Goal: Task Accomplishment & Management: Use online tool/utility

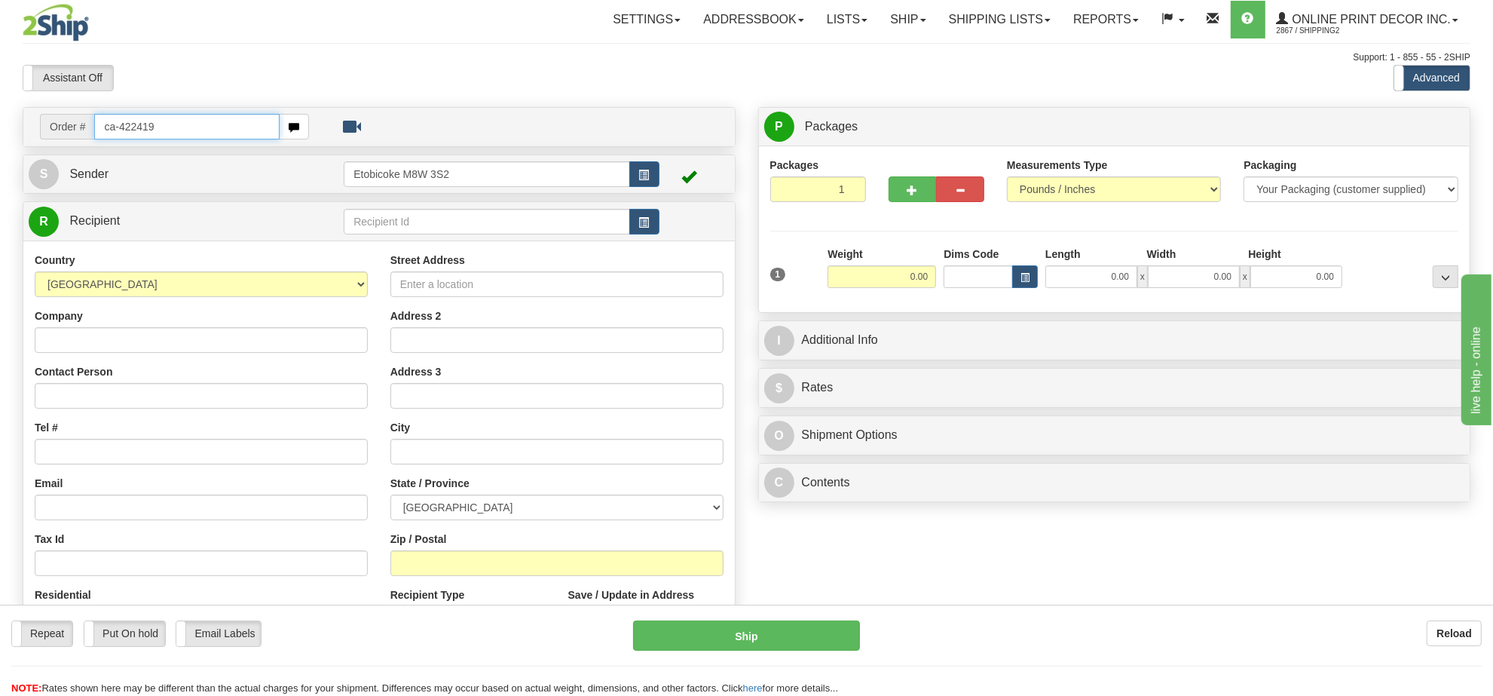
type input "ca-422419"
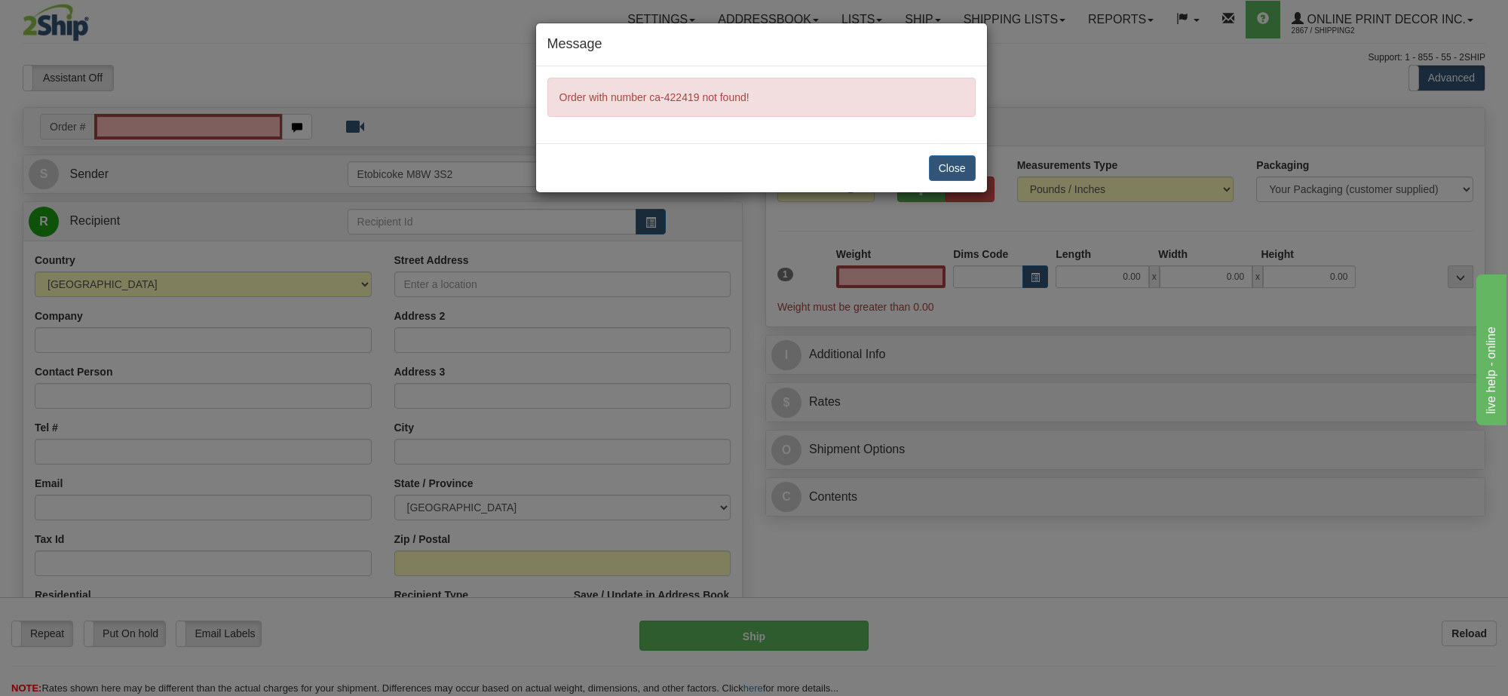
type input "0.00"
drag, startPoint x: 947, startPoint y: 163, endPoint x: 743, endPoint y: 66, distance: 225.6
click at [947, 163] on button "Close" at bounding box center [952, 168] width 47 height 26
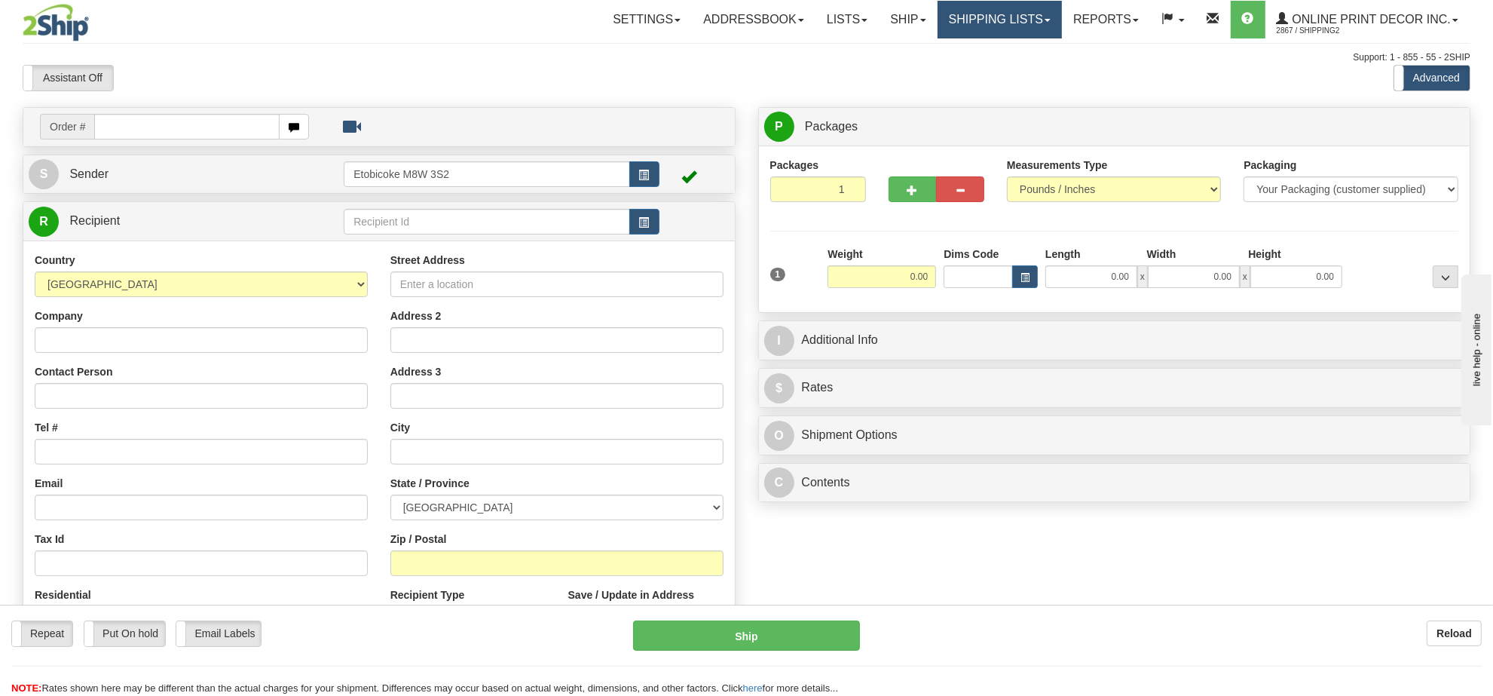
click at [1005, 20] on link "Shipping lists" at bounding box center [1000, 20] width 124 height 38
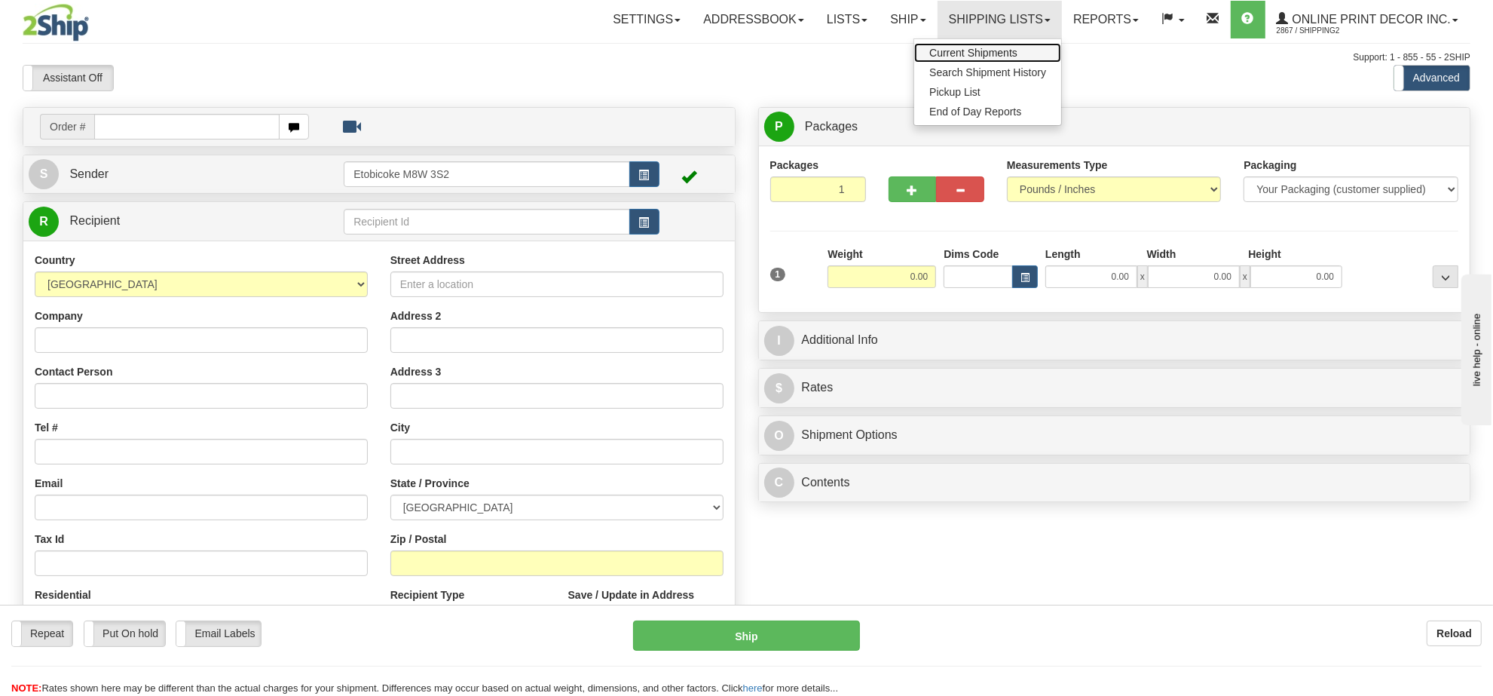
click at [935, 54] on span "Current Shipments" at bounding box center [973, 53] width 88 height 12
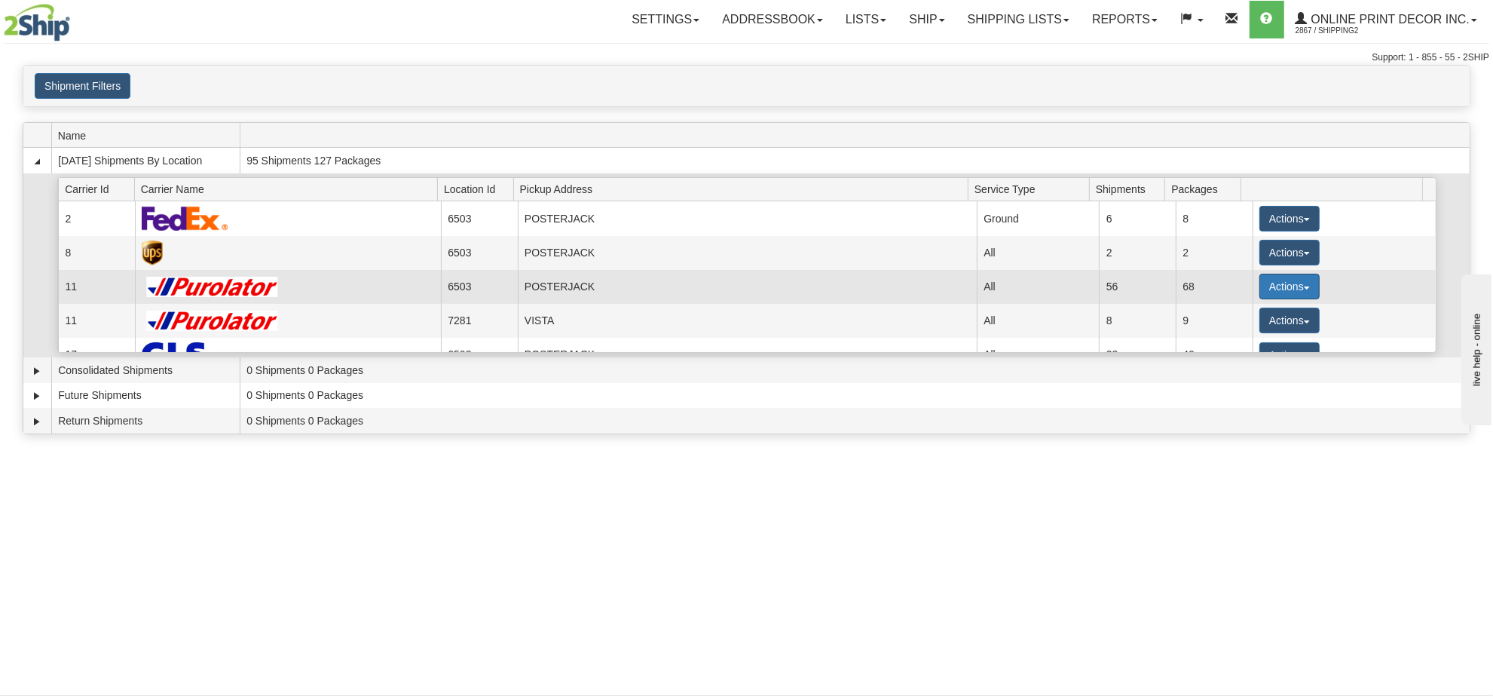
click at [1281, 283] on button "Actions" at bounding box center [1290, 287] width 60 height 26
click at [1245, 320] on span "Details" at bounding box center [1234, 314] width 41 height 11
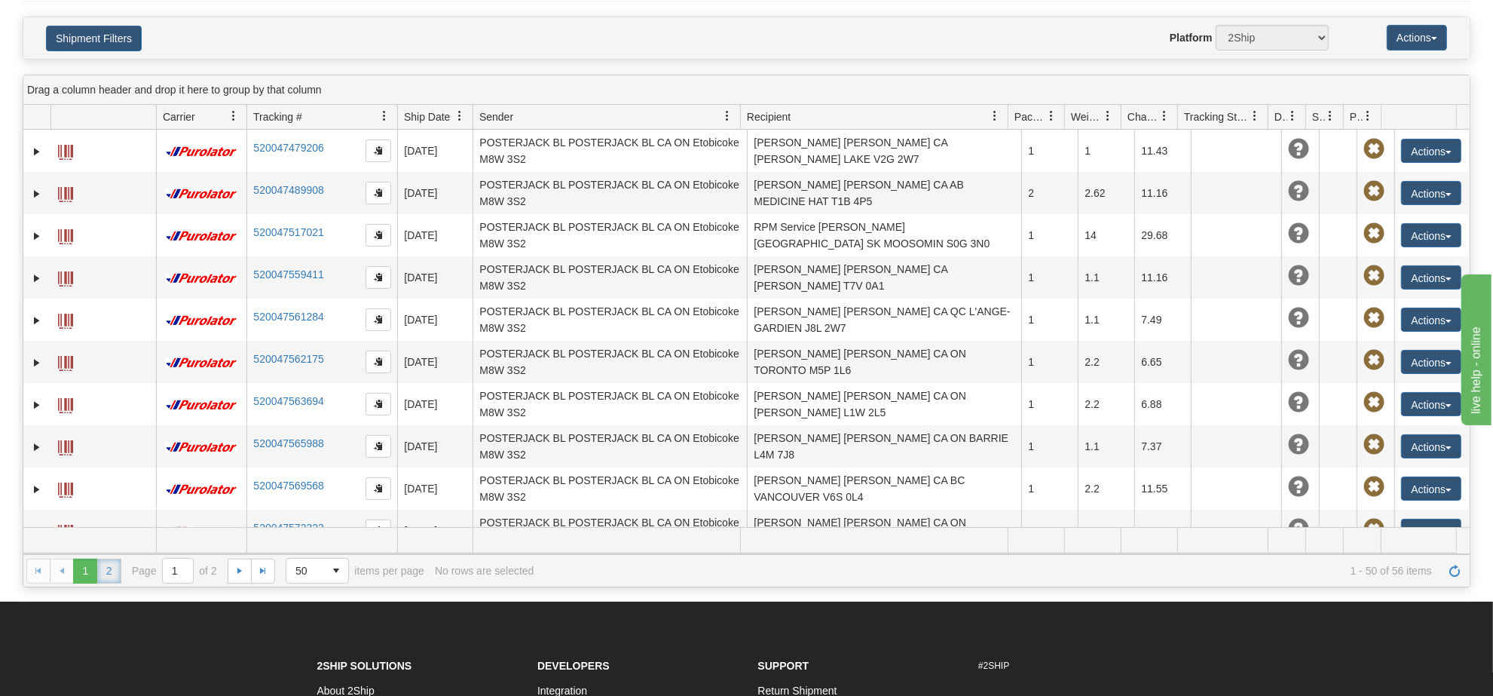
click at [111, 577] on link "2" at bounding box center [109, 571] width 24 height 24
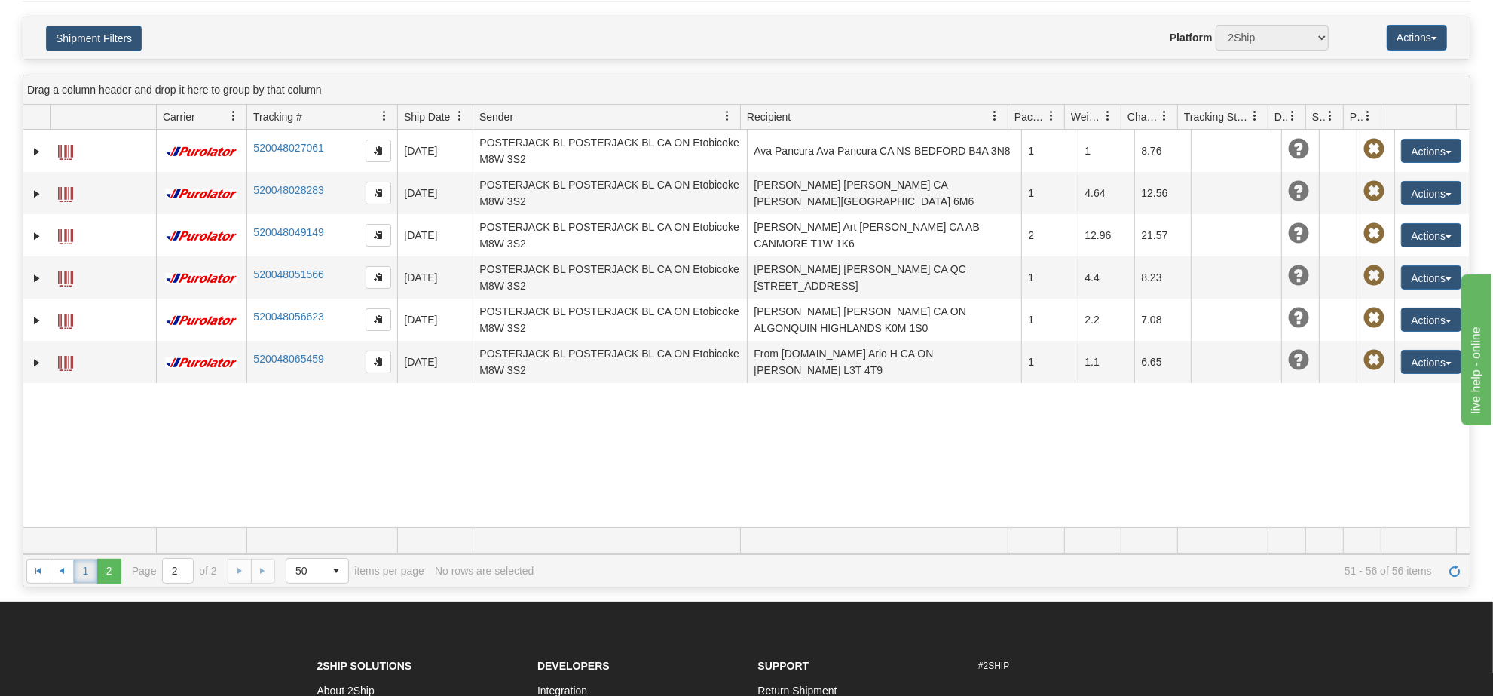
click at [85, 574] on link "1" at bounding box center [85, 571] width 24 height 24
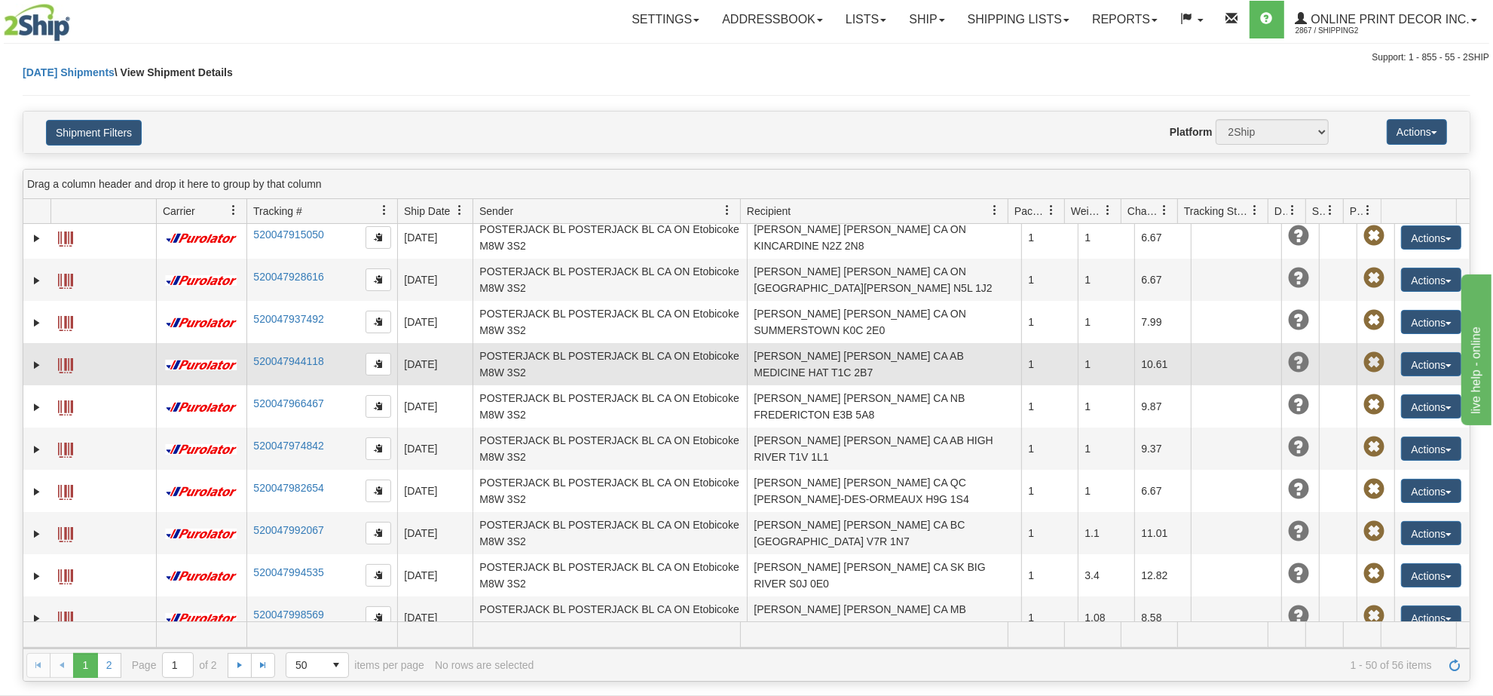
scroll to position [1712, 0]
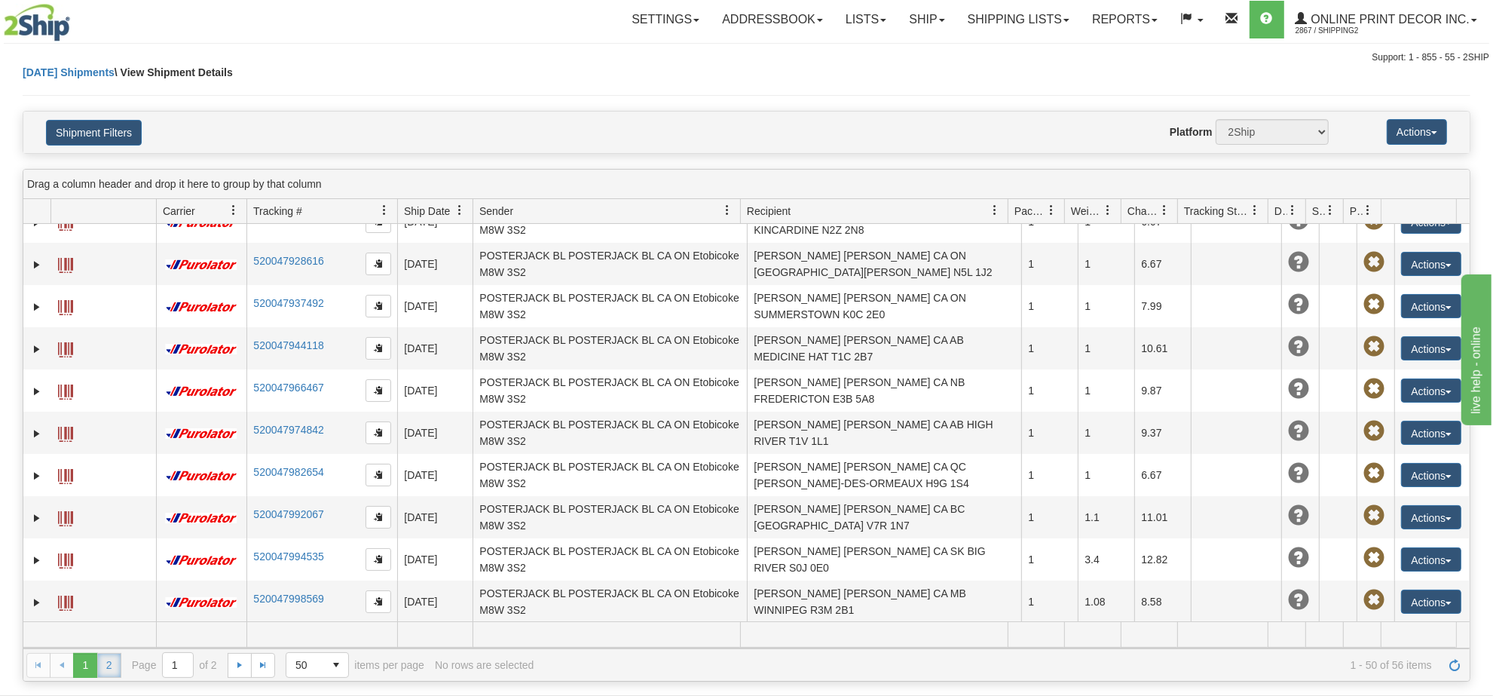
click at [115, 665] on link "2" at bounding box center [109, 665] width 24 height 24
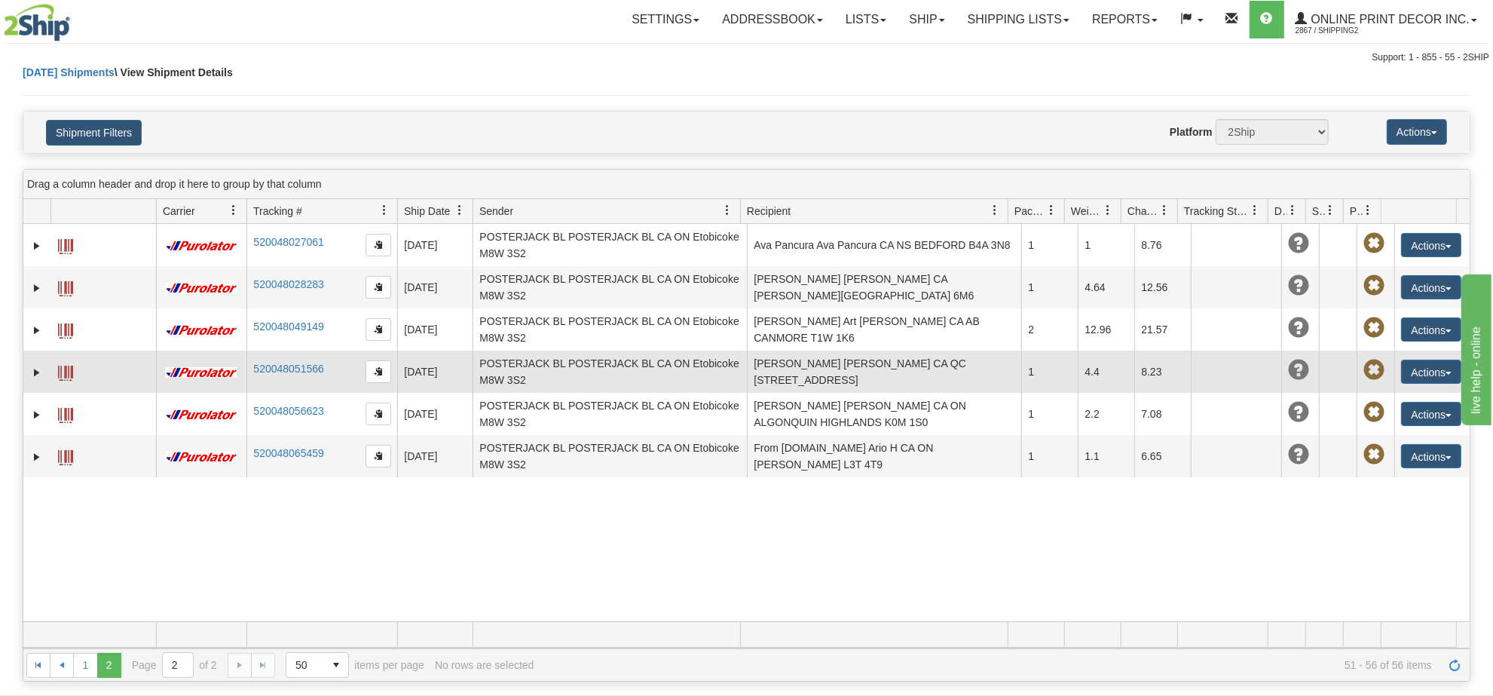
scroll to position [0, 0]
click at [1104, 381] on td "4.4" at bounding box center [1106, 372] width 57 height 42
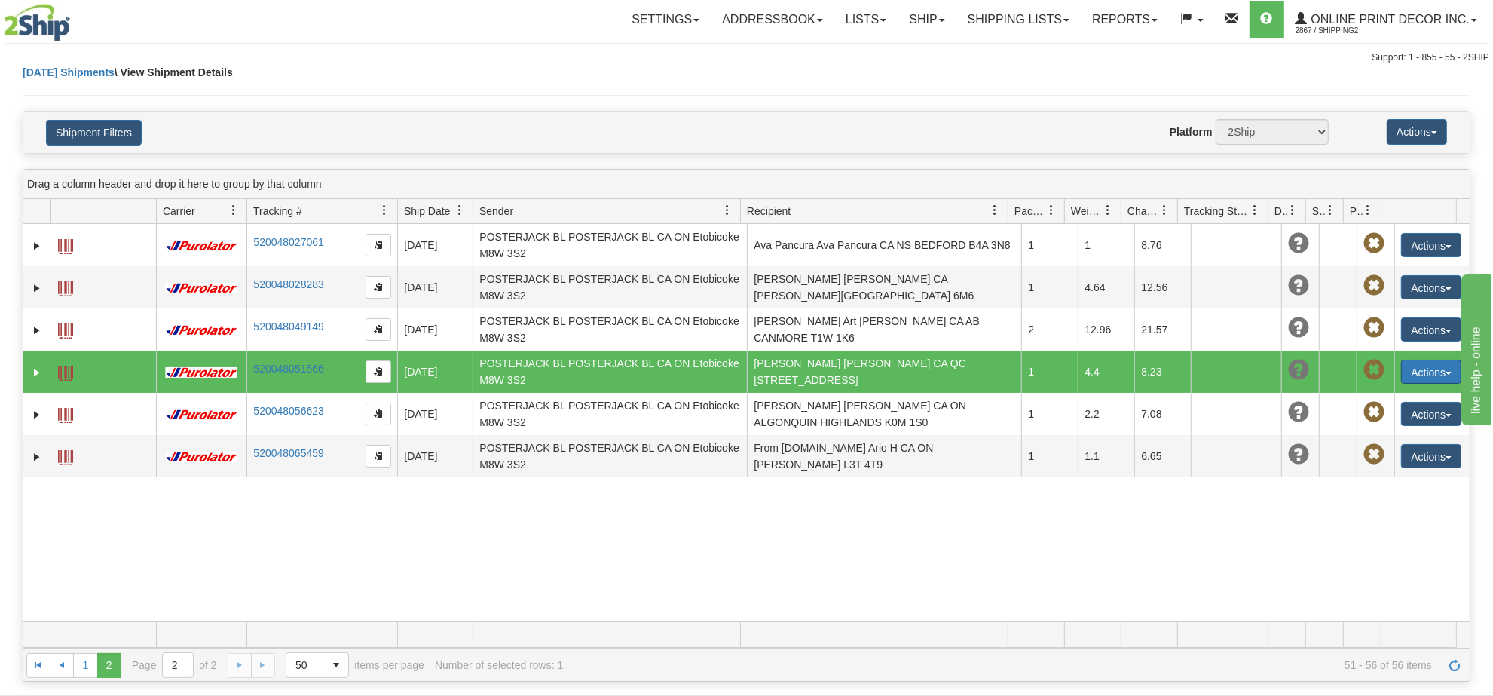
click at [1426, 373] on button "Actions" at bounding box center [1431, 372] width 60 height 24
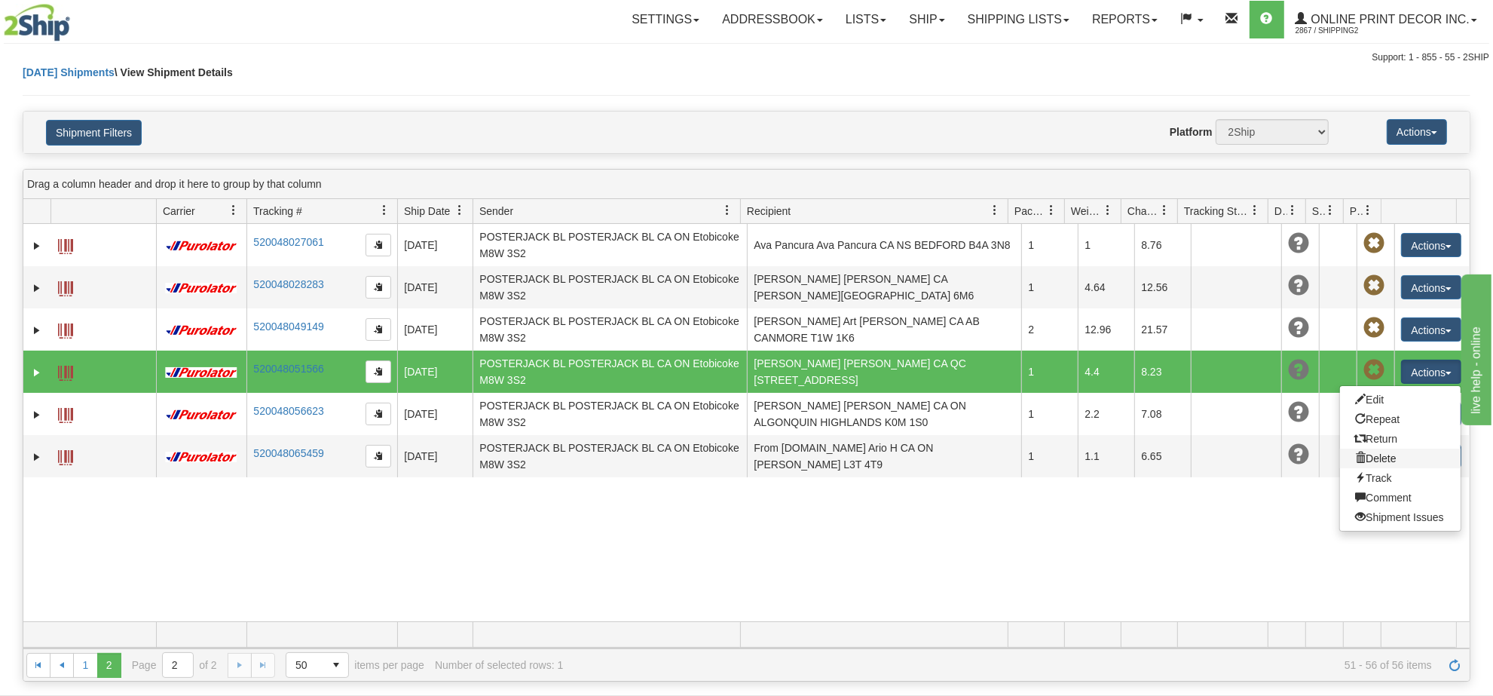
click at [1362, 461] on link "Delete" at bounding box center [1400, 459] width 121 height 20
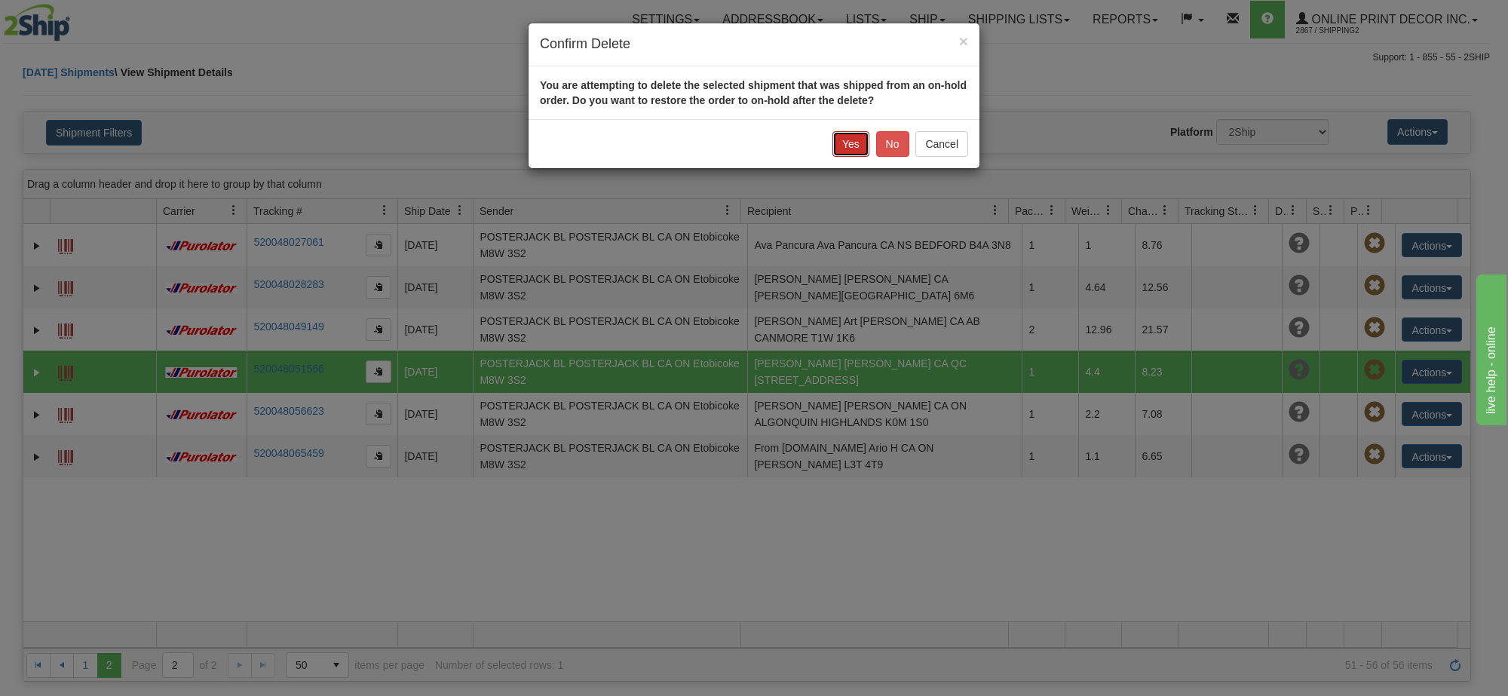
click at [854, 145] on button "Yes" at bounding box center [850, 144] width 37 height 26
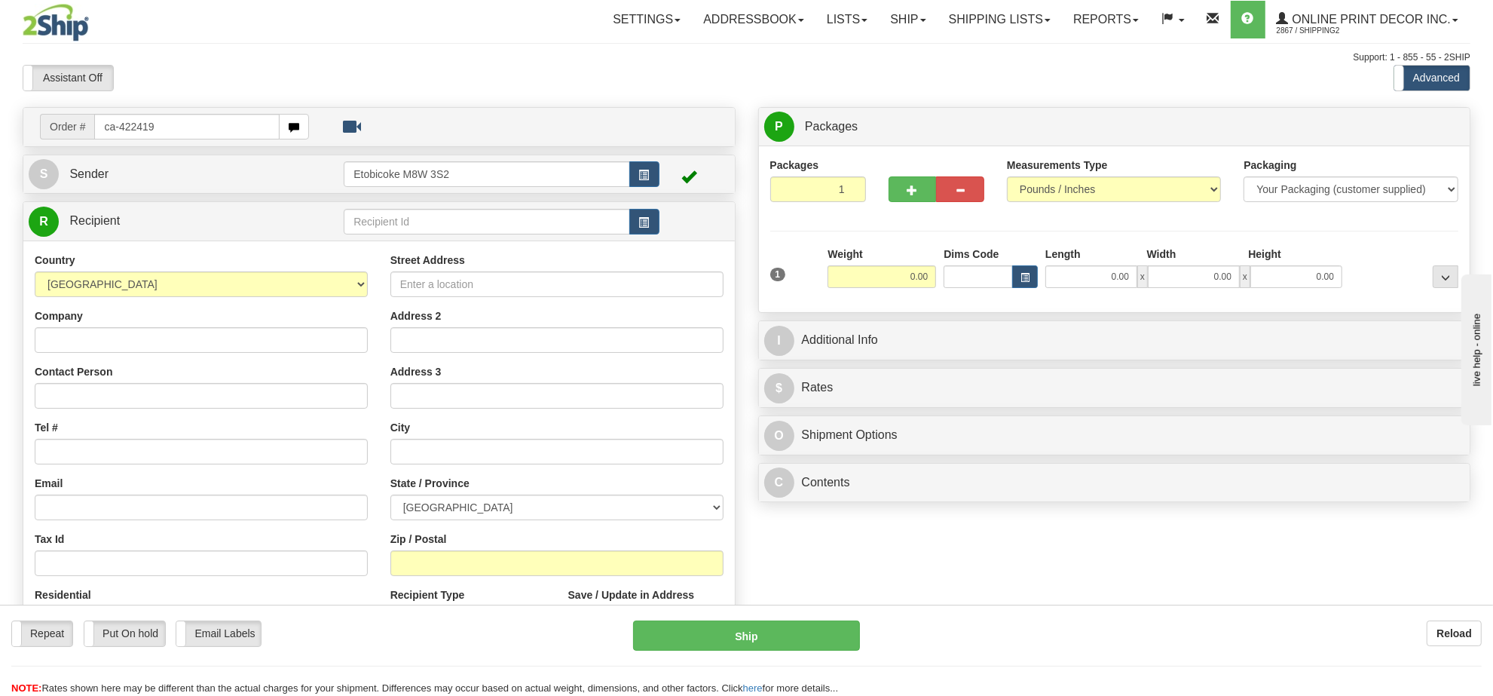
type input "ca-422419"
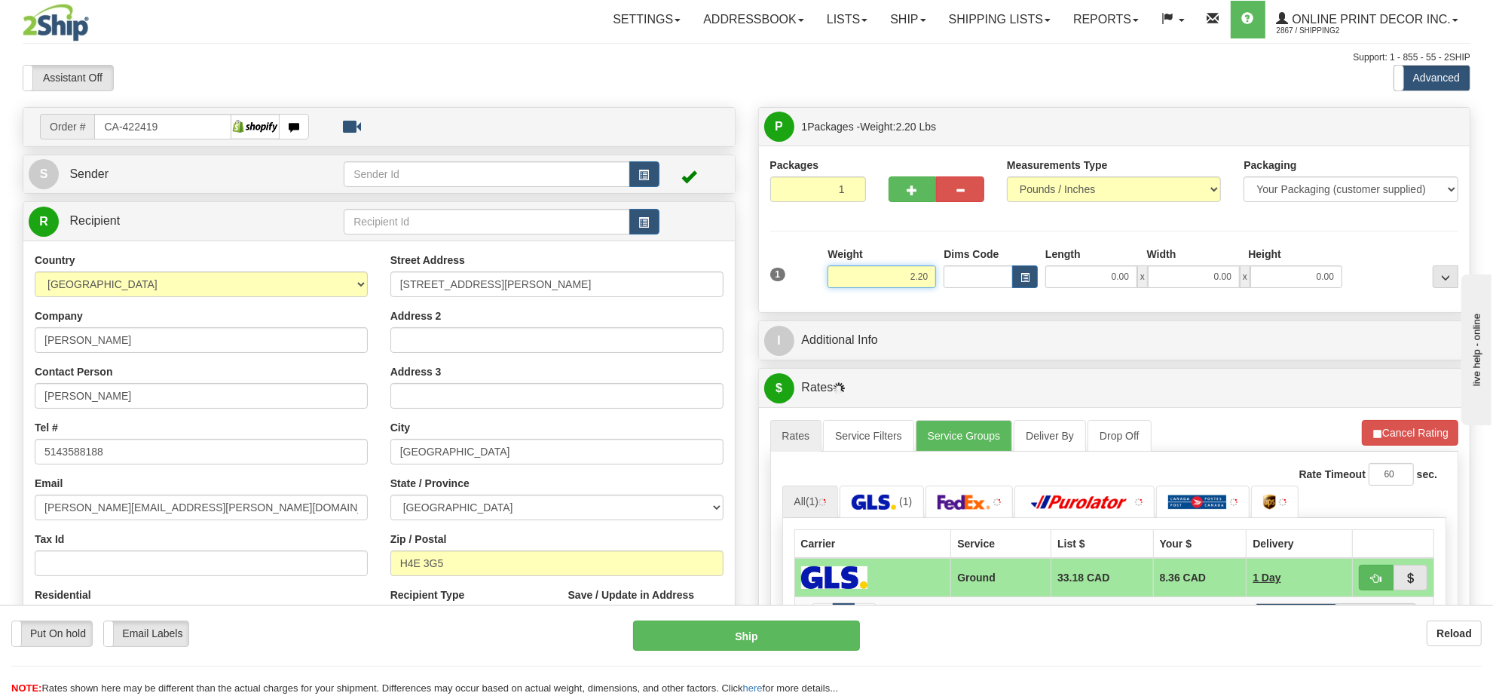
click at [886, 277] on input "2.20" at bounding box center [882, 276] width 109 height 23
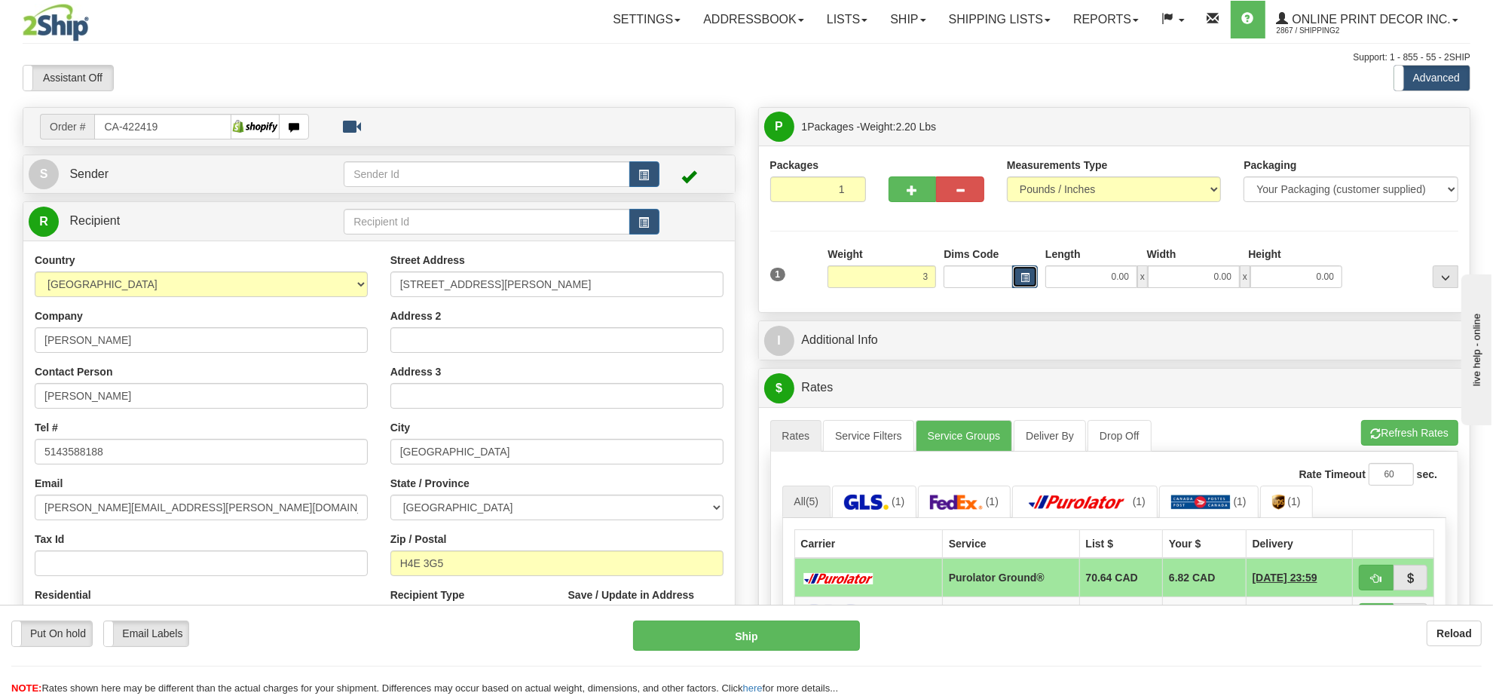
click at [1018, 284] on button "button" at bounding box center [1025, 276] width 26 height 23
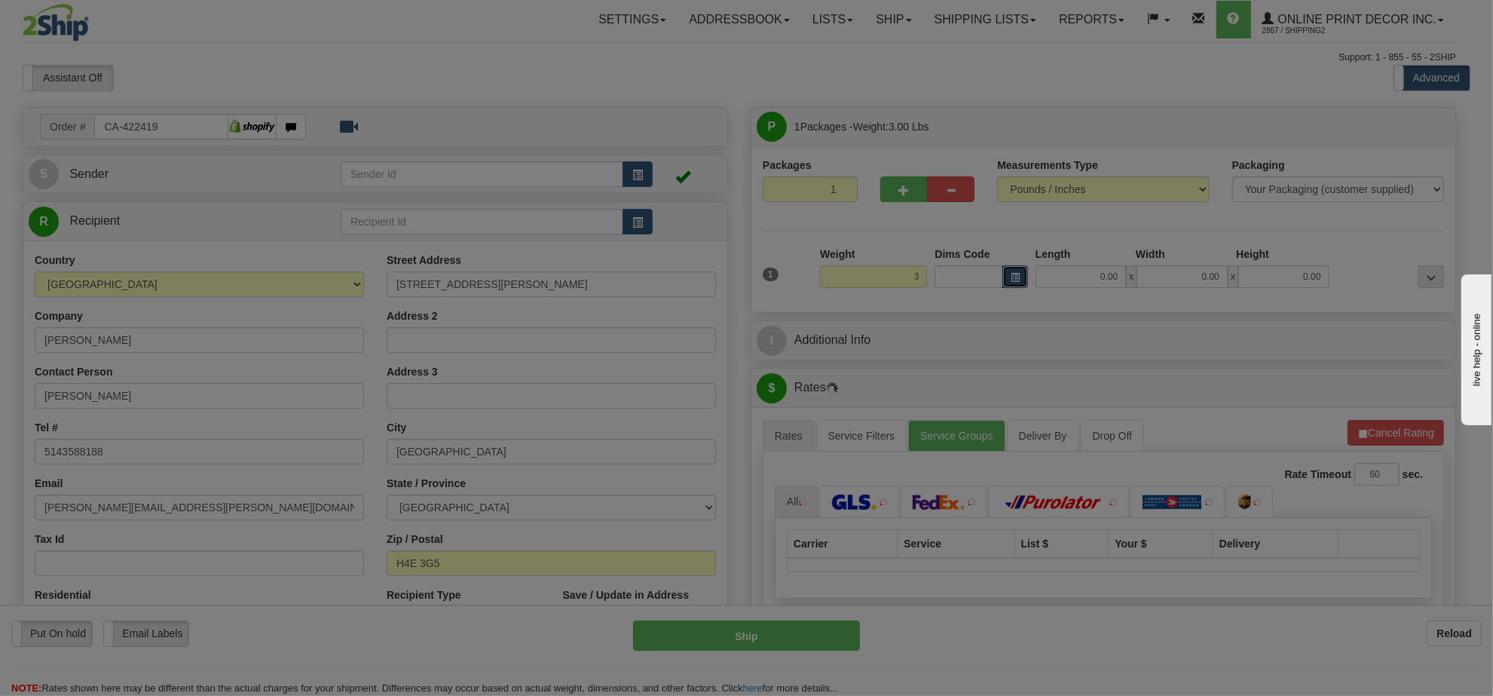
type input "3.00"
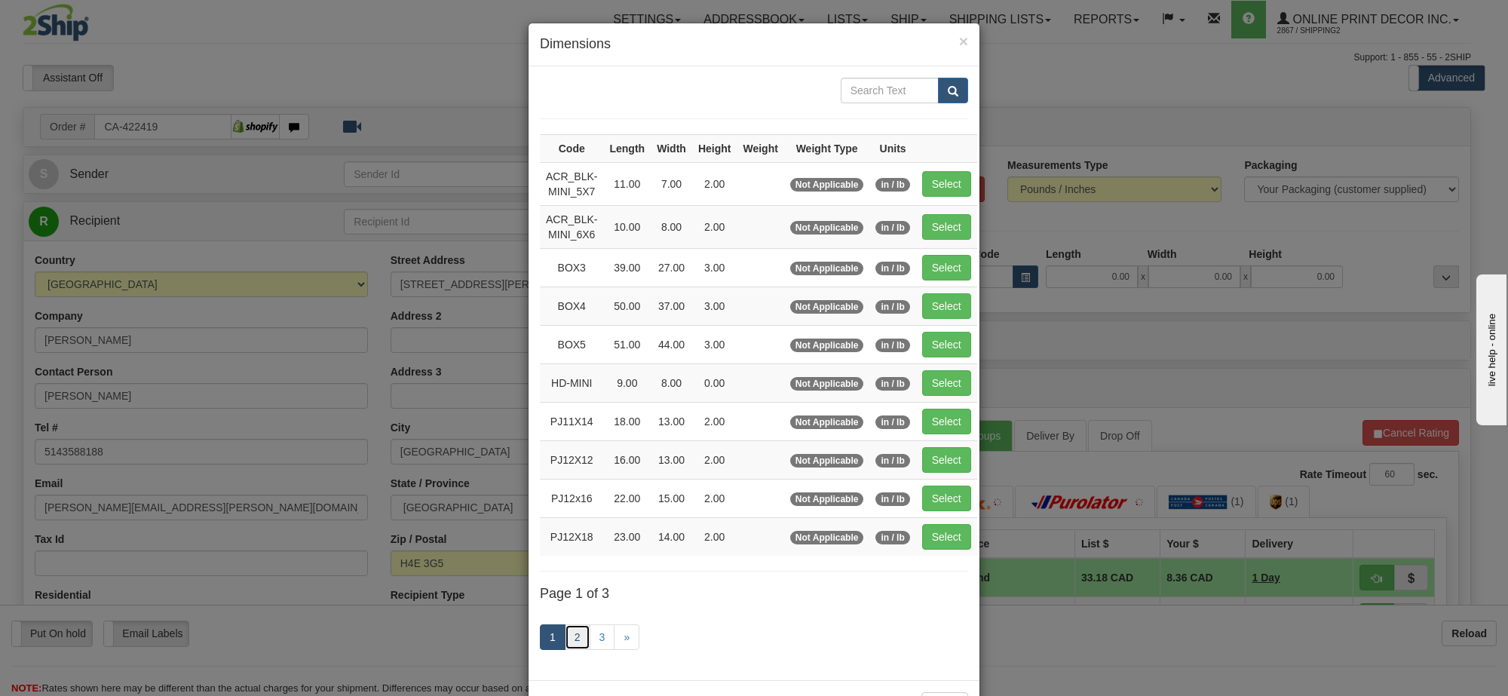
click at [567, 641] on link "2" at bounding box center [578, 637] width 26 height 26
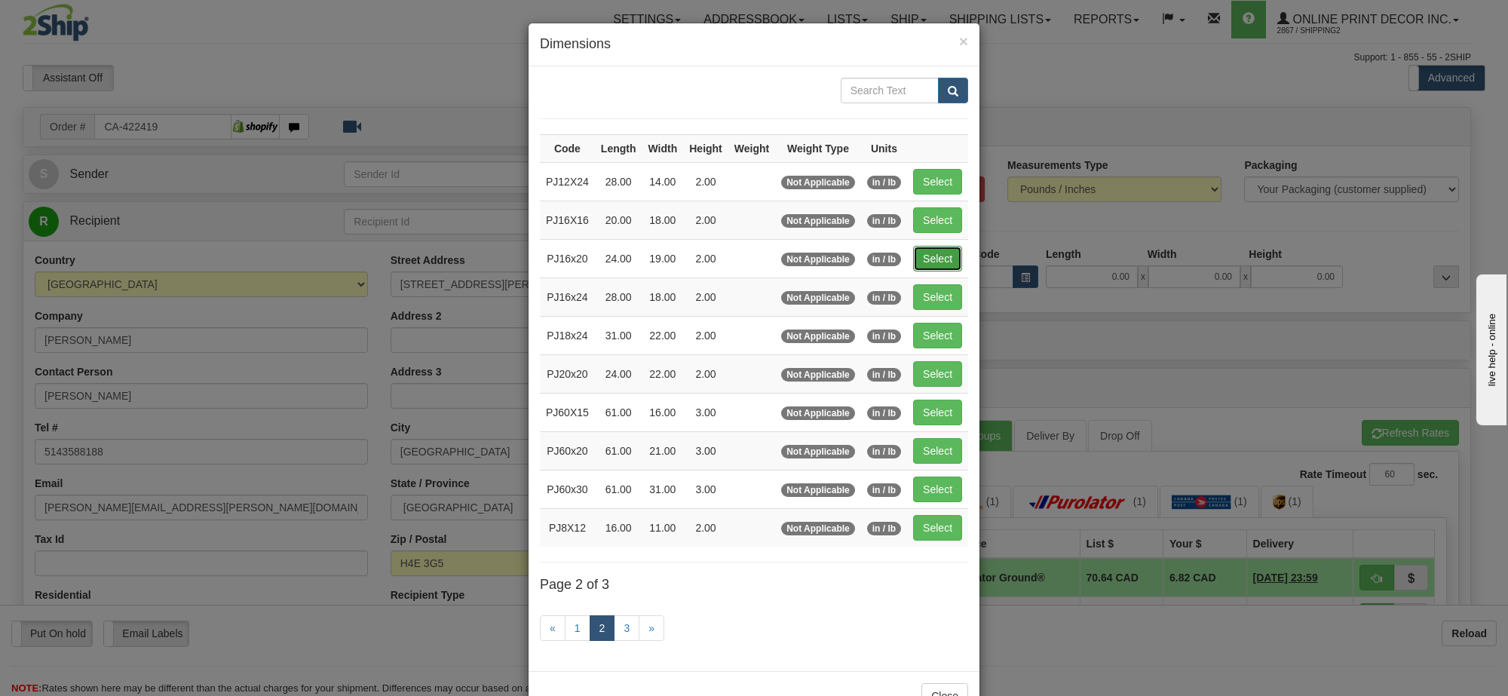
click at [936, 264] on button "Select" at bounding box center [937, 259] width 49 height 26
type input "PJ16x20"
type input "24.00"
type input "19.00"
type input "2.00"
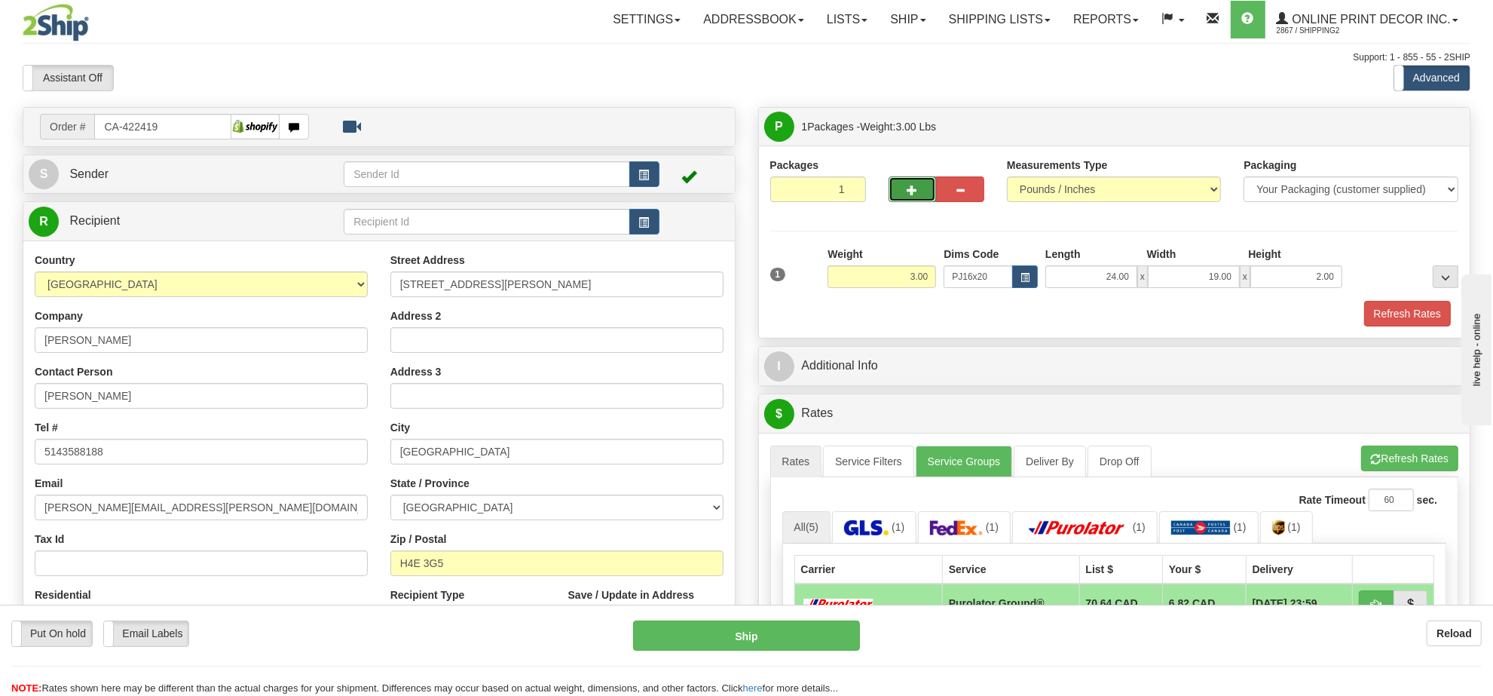
click at [909, 186] on span "button" at bounding box center [913, 190] width 11 height 10
radio input "true"
type input "2"
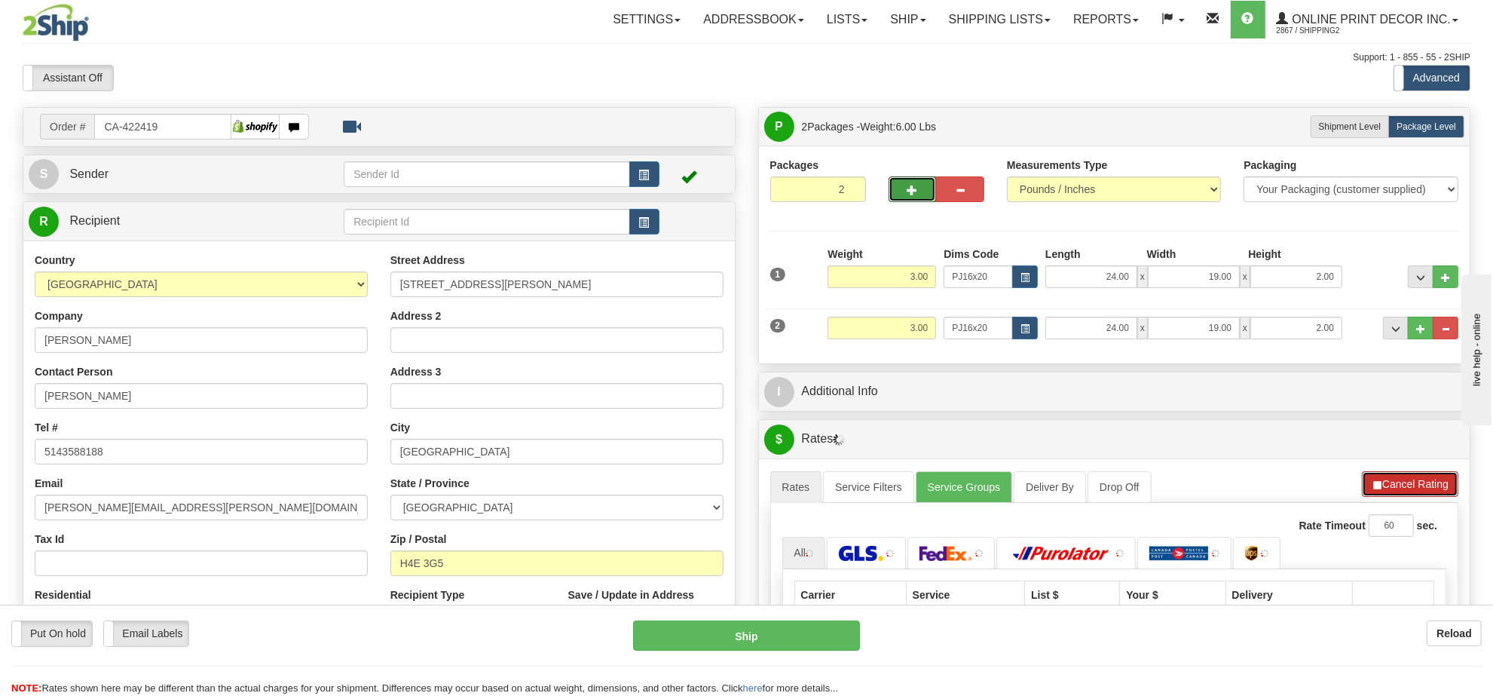
click at [1425, 481] on button "Cancel Rating" at bounding box center [1410, 484] width 96 height 26
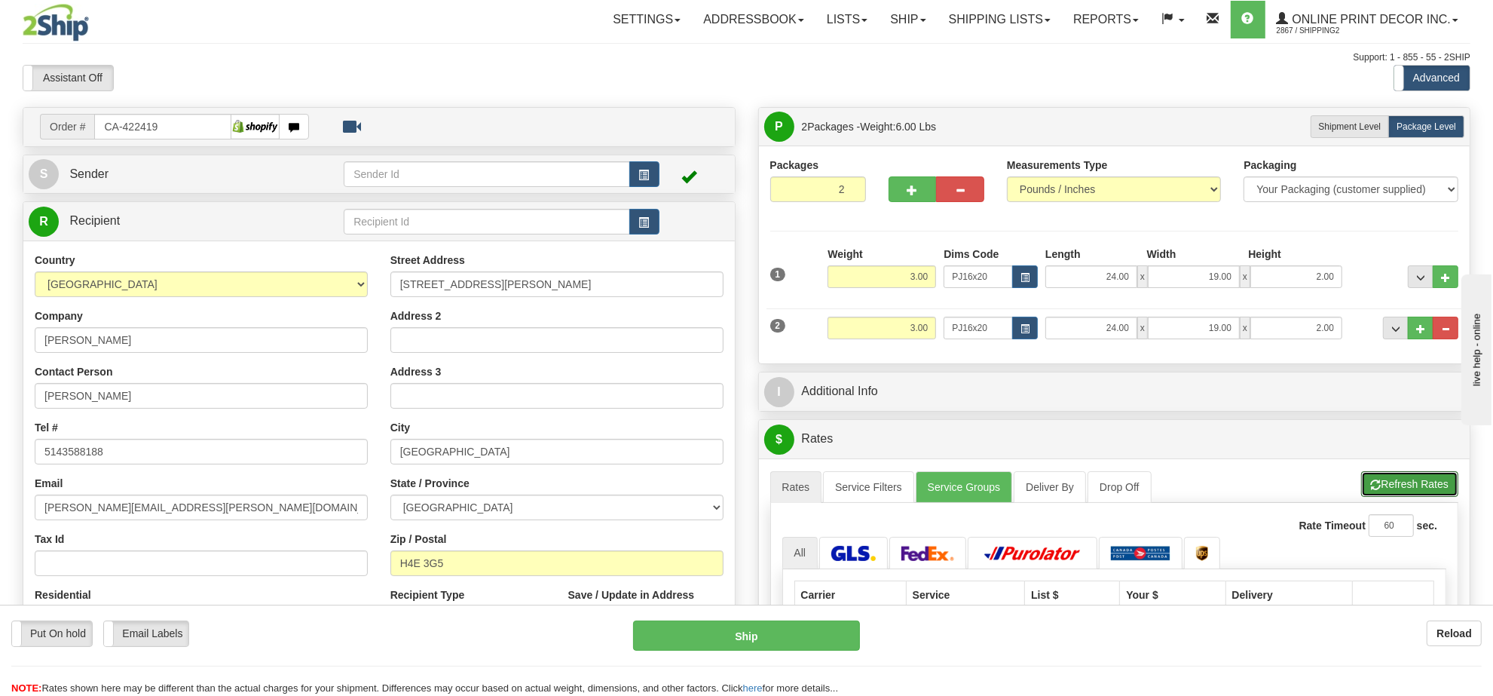
click at [1425, 481] on button "Refresh Rates" at bounding box center [1409, 484] width 97 height 26
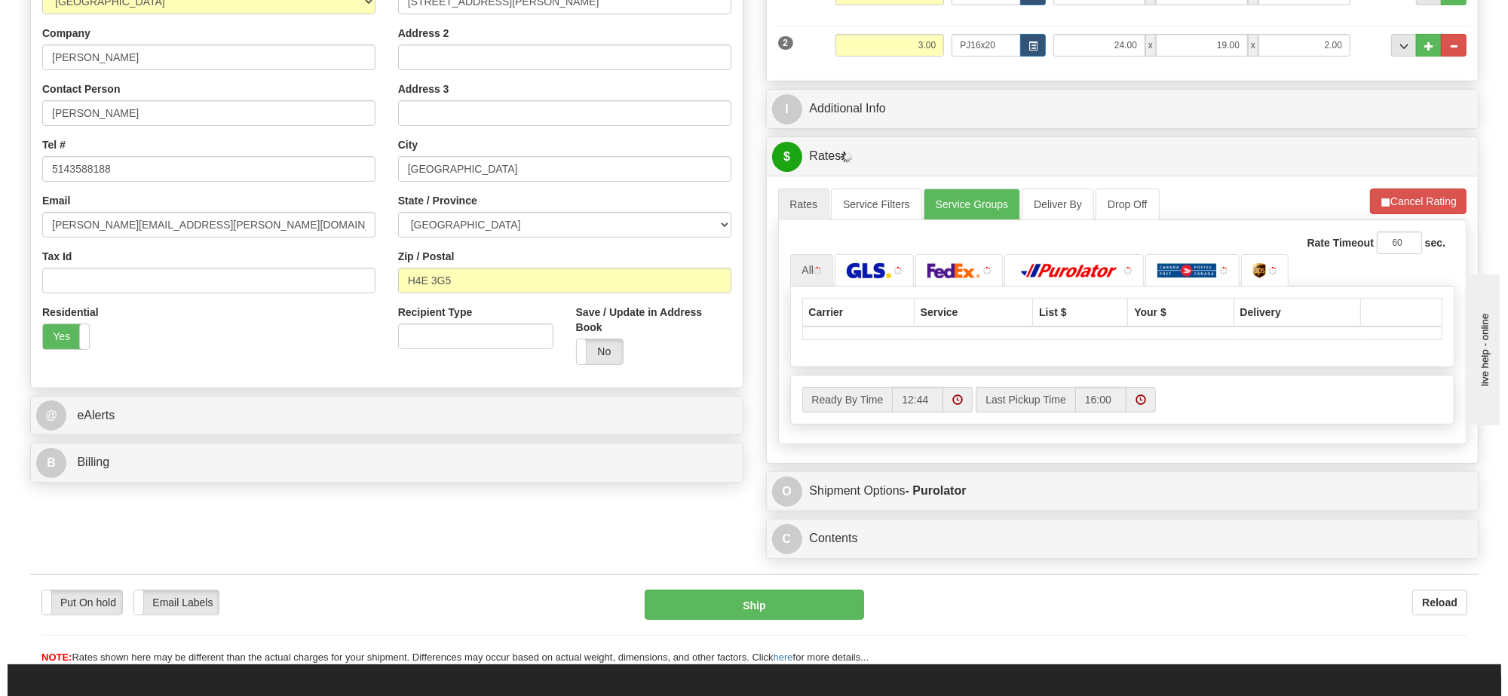
scroll to position [377, 0]
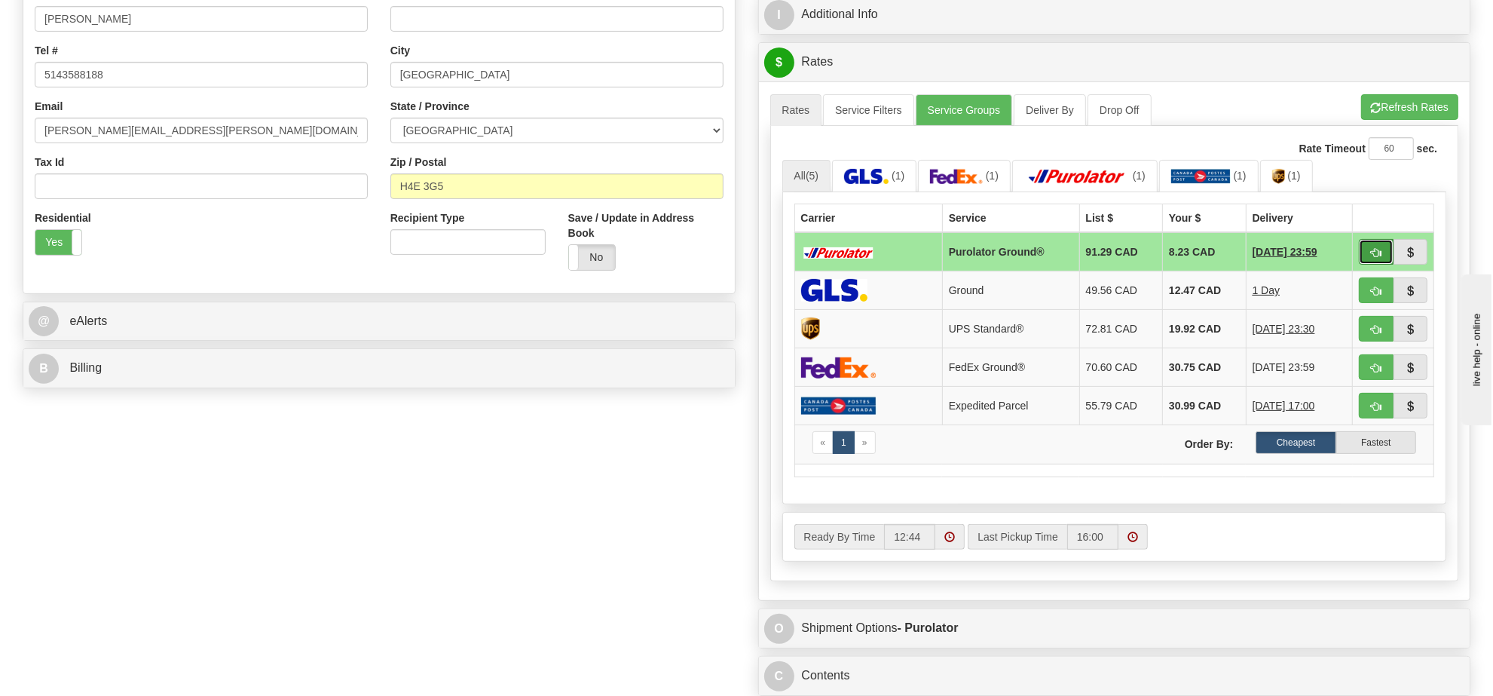
click at [1373, 256] on span "button" at bounding box center [1376, 253] width 11 height 10
type input "260"
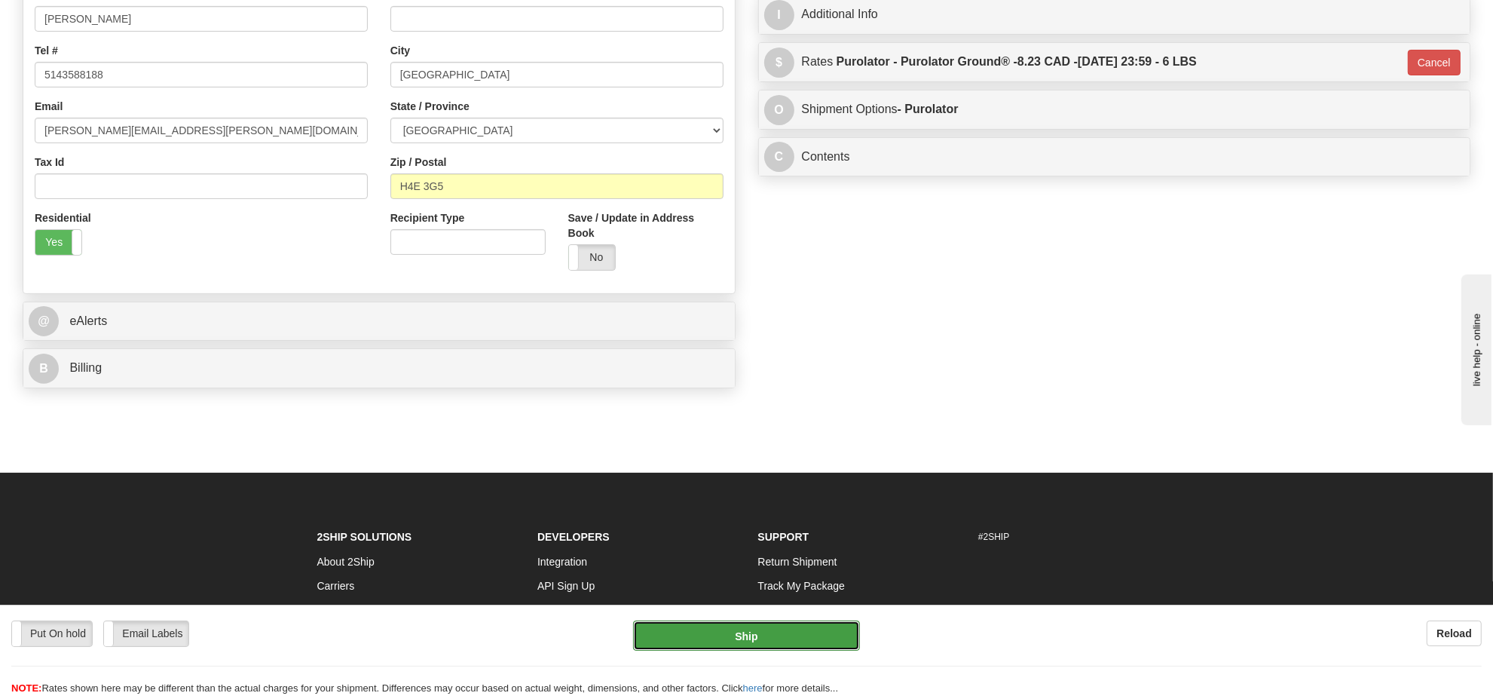
click at [795, 630] on button "Ship" at bounding box center [746, 635] width 226 height 30
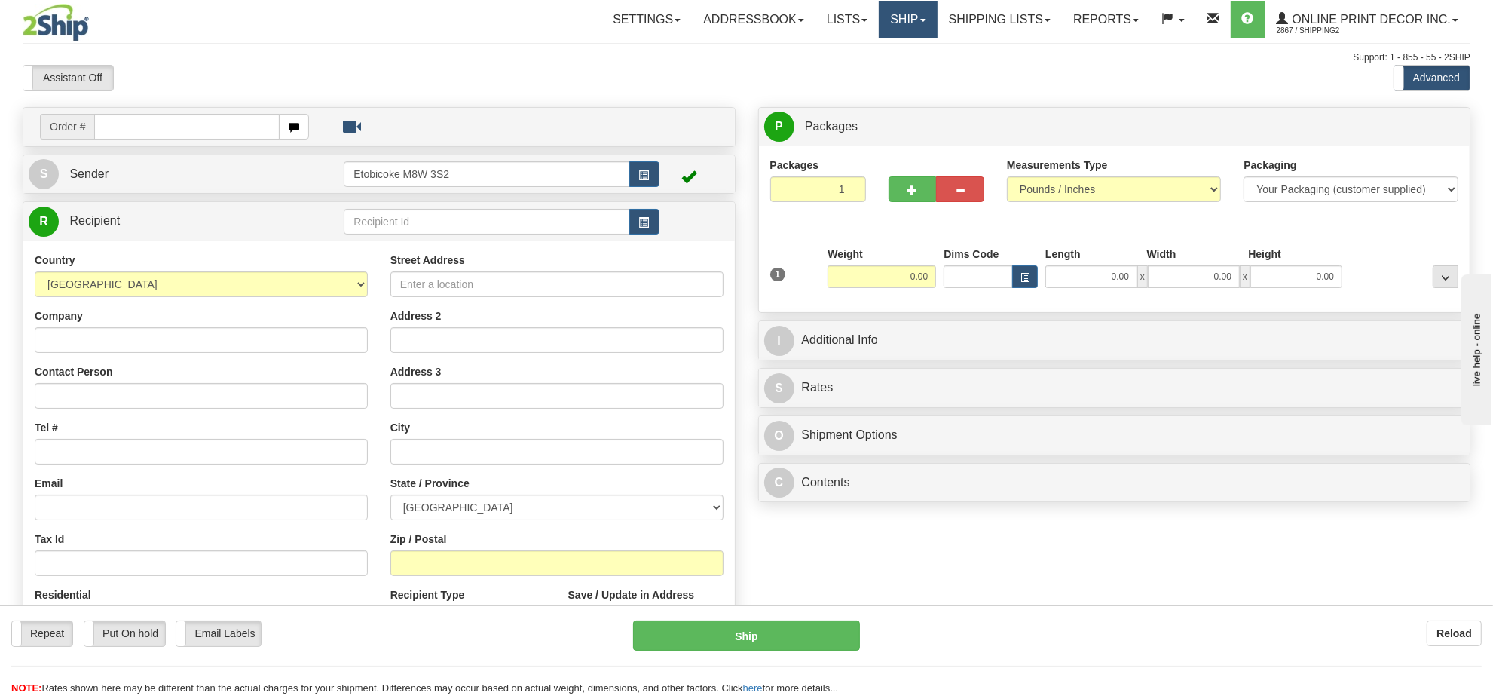
click at [898, 15] on link "Ship" at bounding box center [908, 20] width 58 height 38
click at [988, 25] on link "Shipping lists" at bounding box center [1000, 20] width 124 height 38
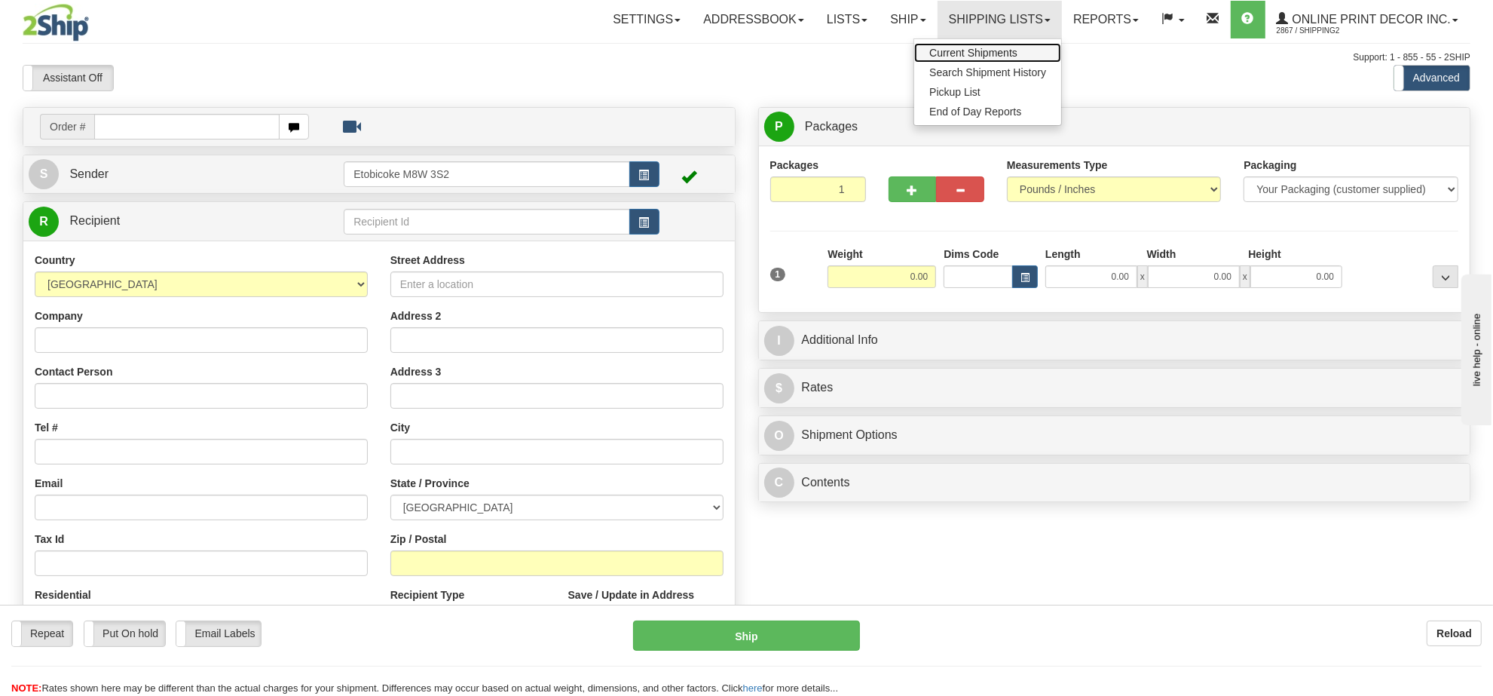
click at [967, 57] on span "Current Shipments" at bounding box center [973, 53] width 88 height 12
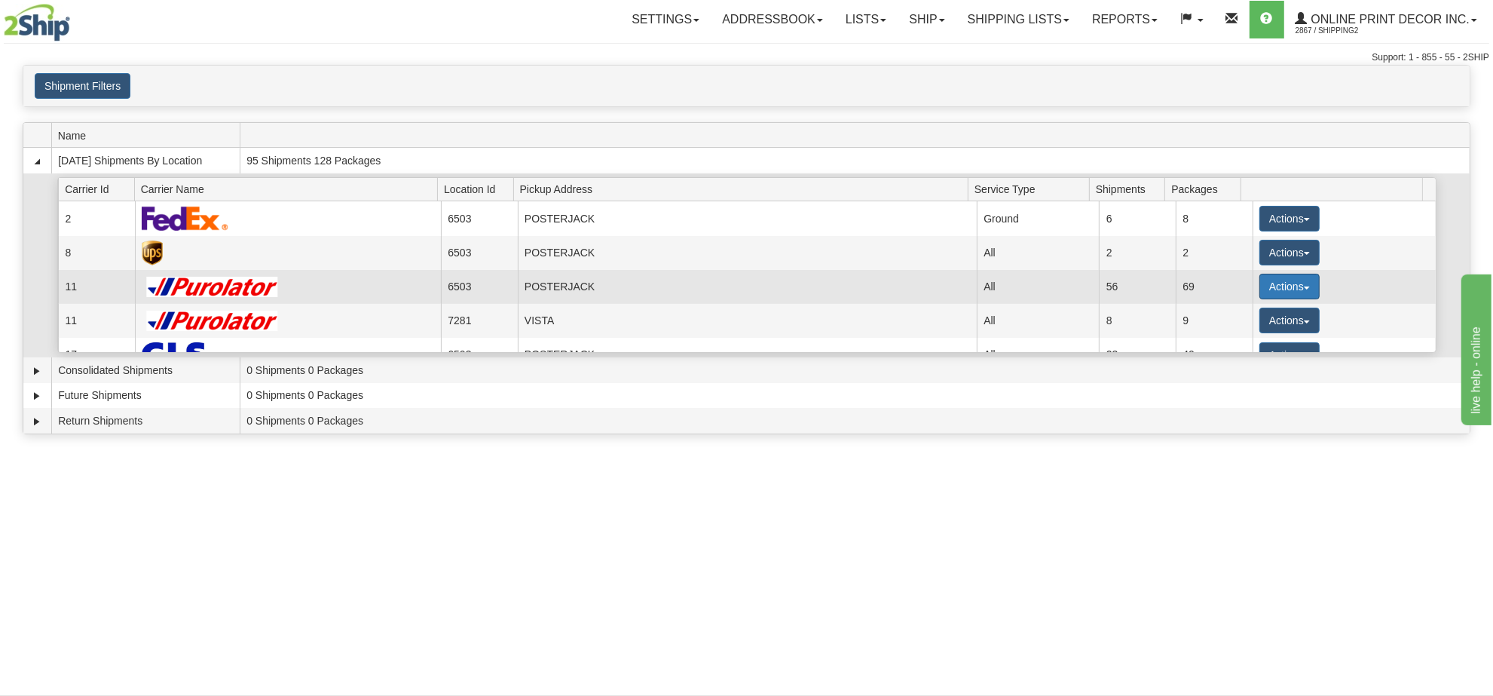
click at [1269, 292] on button "Actions" at bounding box center [1290, 287] width 60 height 26
click at [1260, 322] on link "Details" at bounding box center [1259, 315] width 121 height 20
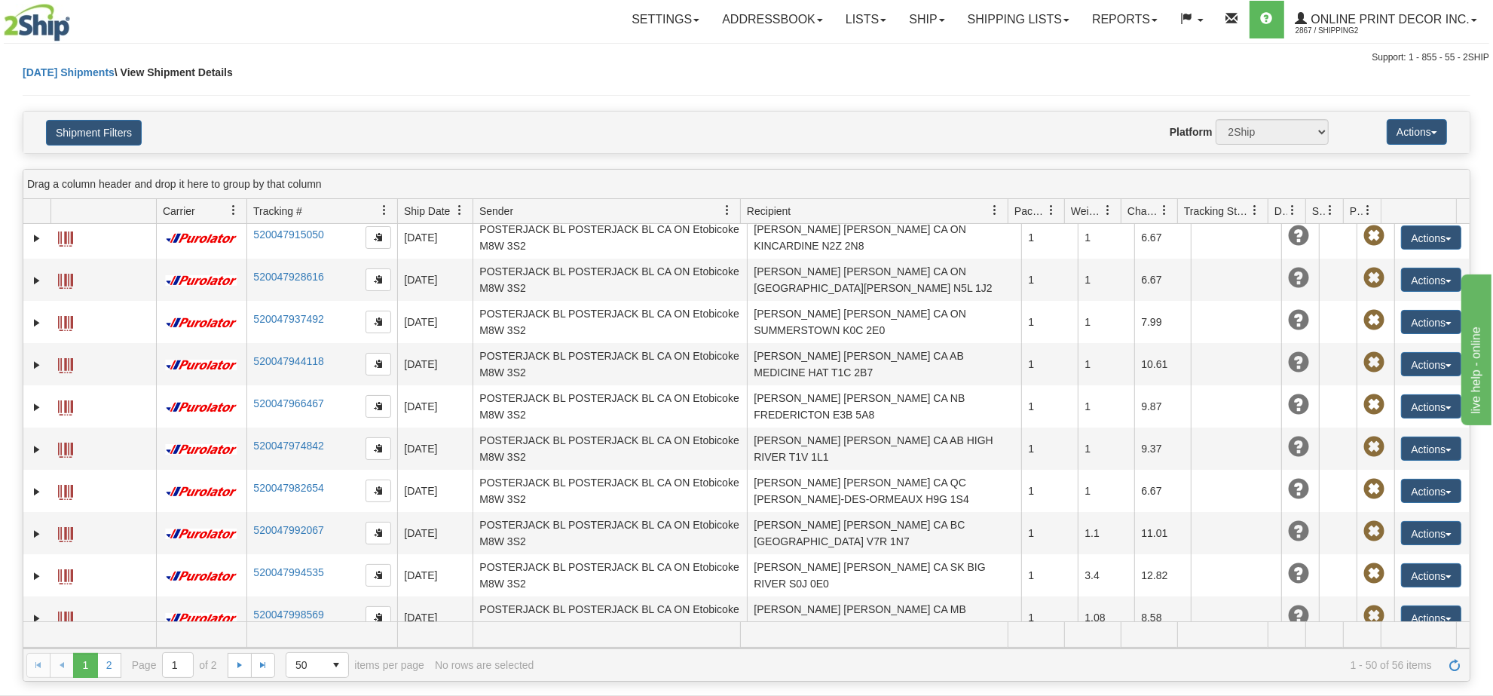
scroll to position [1712, 0]
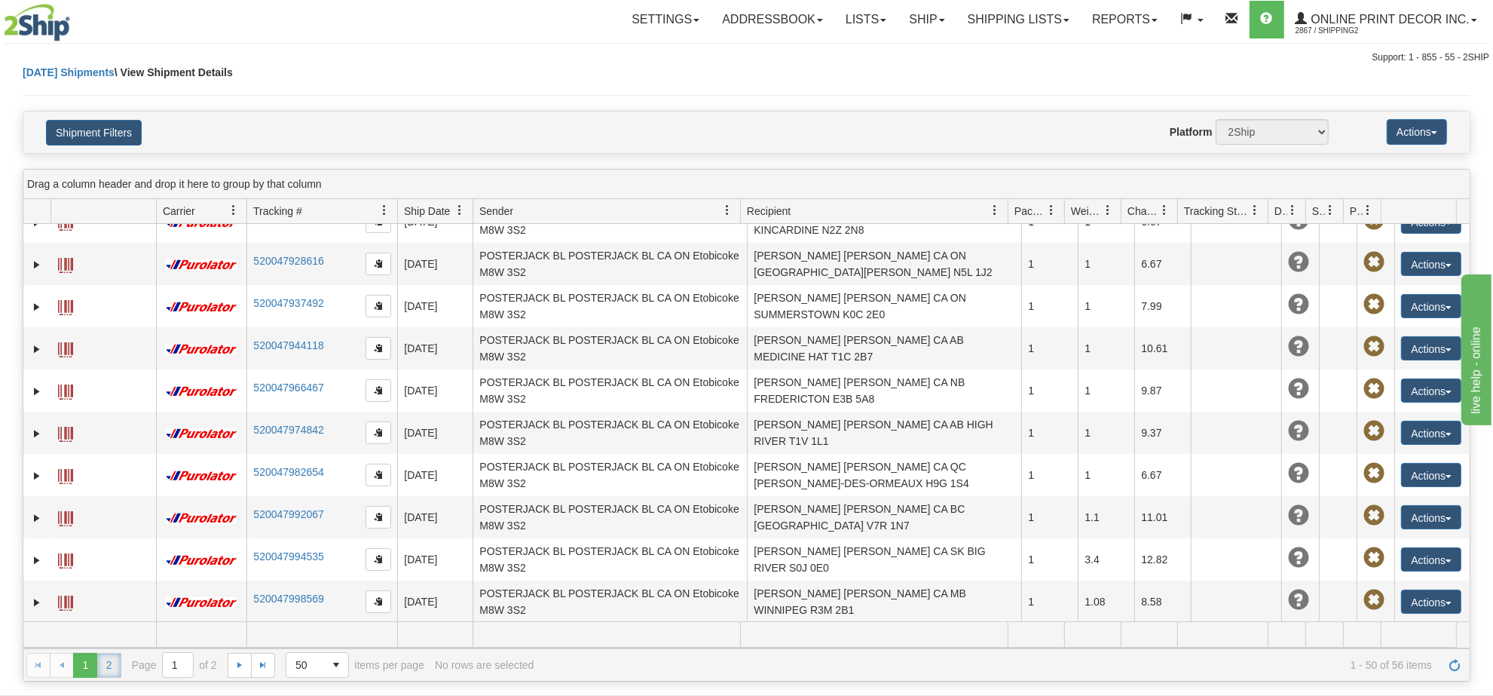
click at [108, 660] on link "2" at bounding box center [109, 665] width 24 height 24
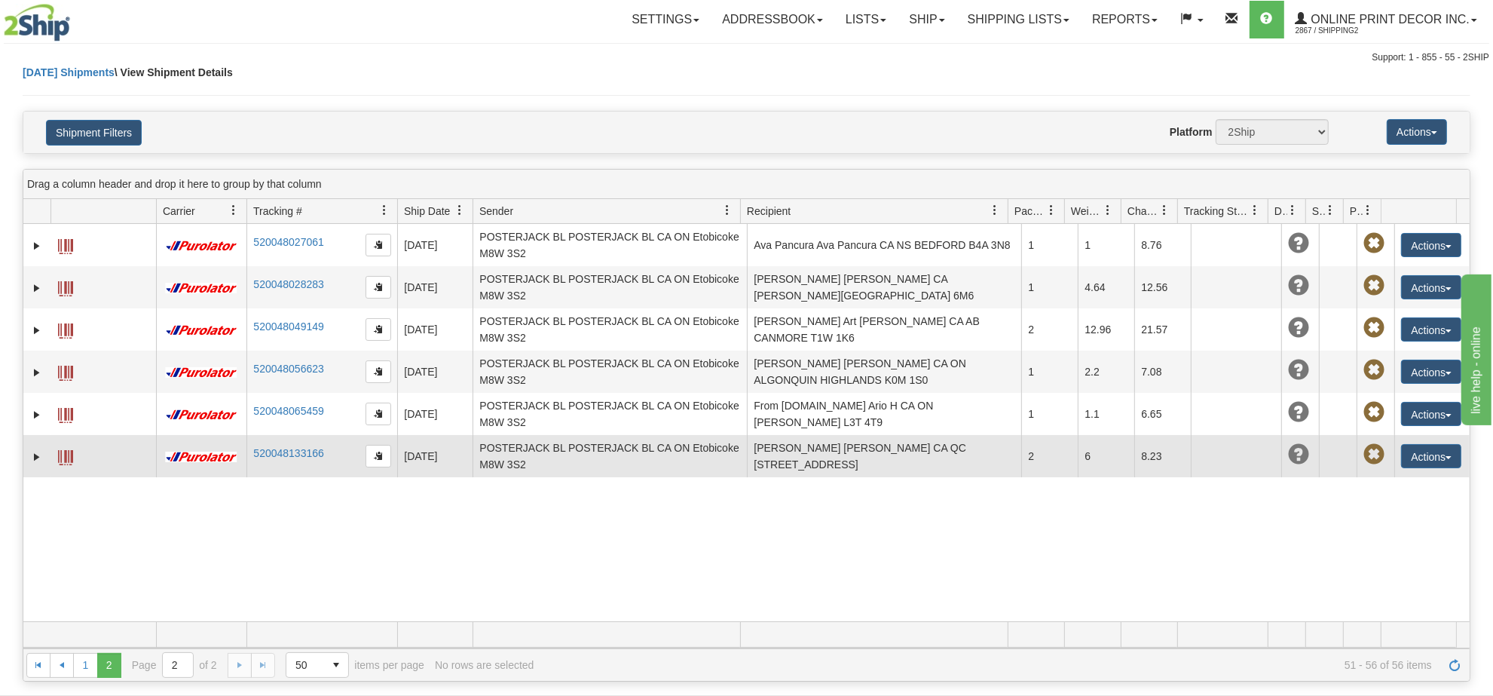
scroll to position [0, 0]
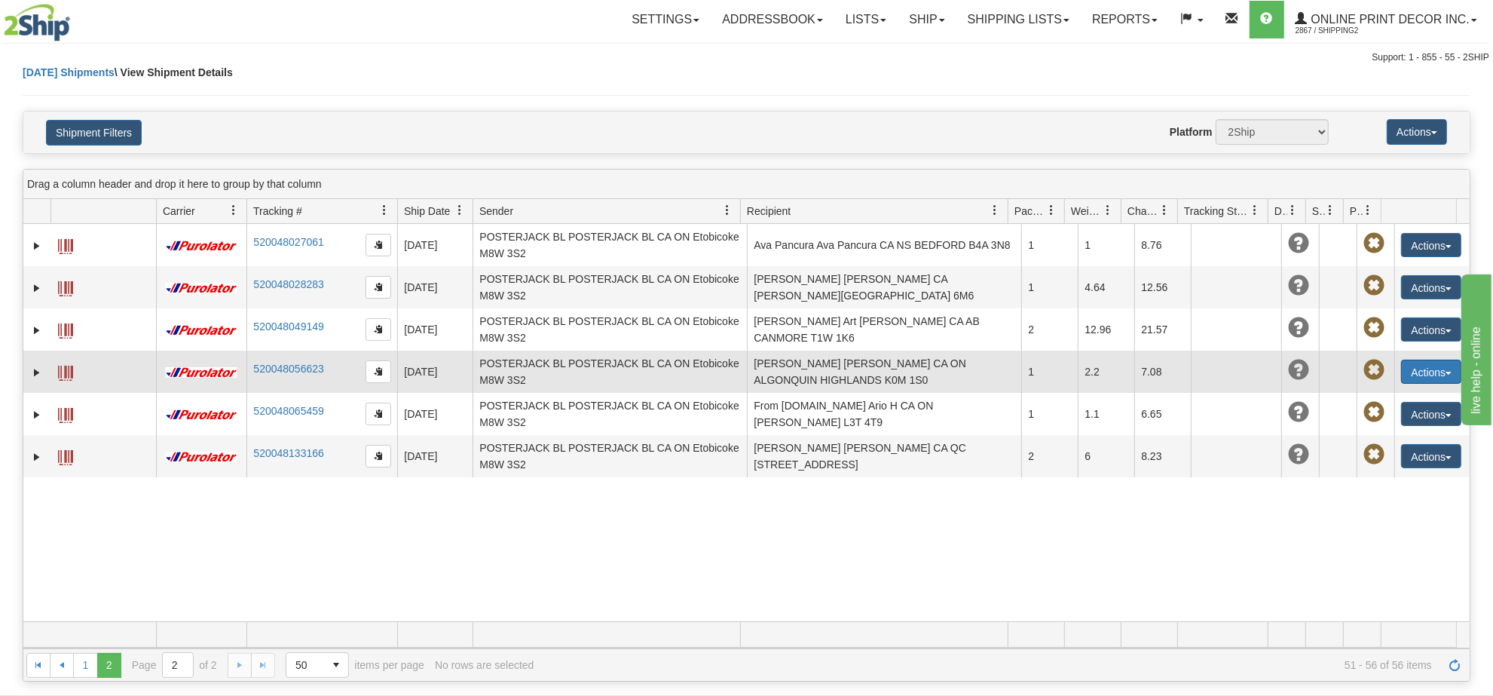
click at [1425, 360] on button "Actions" at bounding box center [1431, 372] width 60 height 24
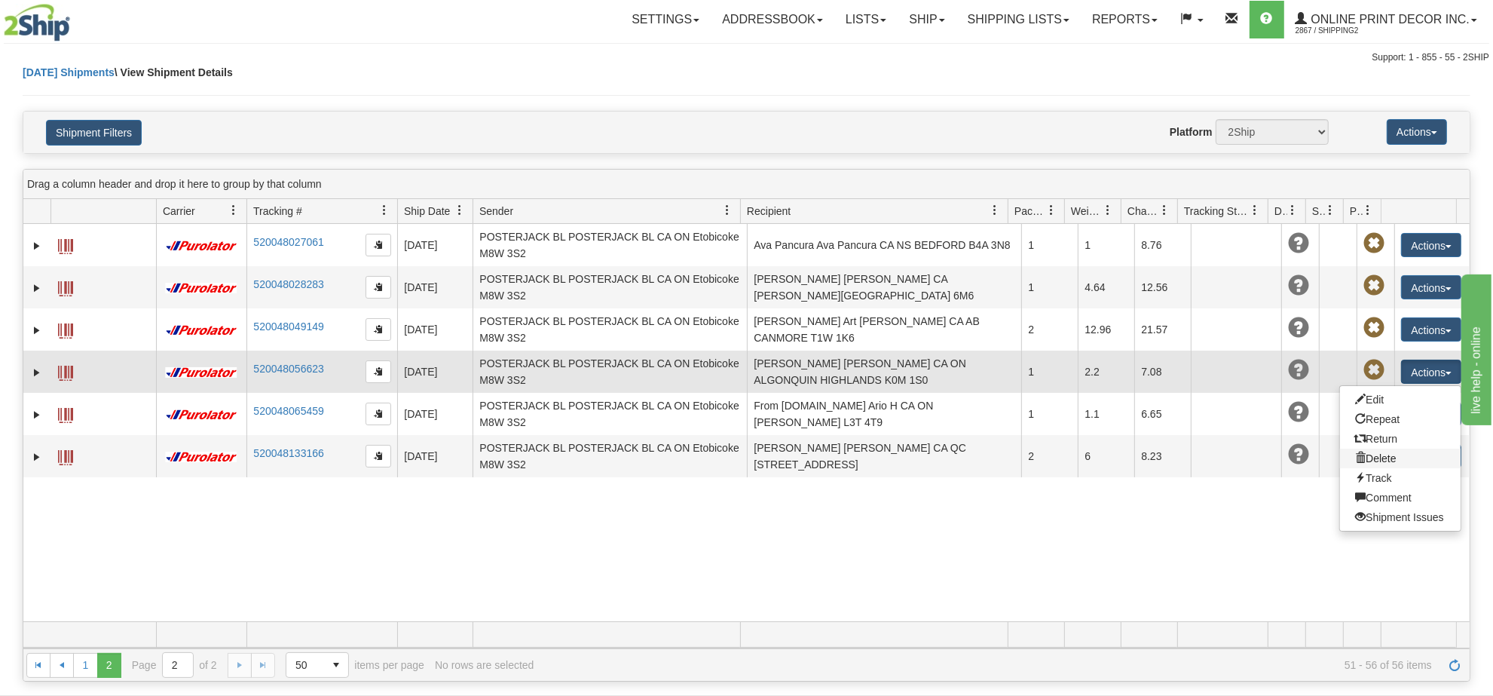
click at [1373, 464] on link "Delete" at bounding box center [1400, 459] width 121 height 20
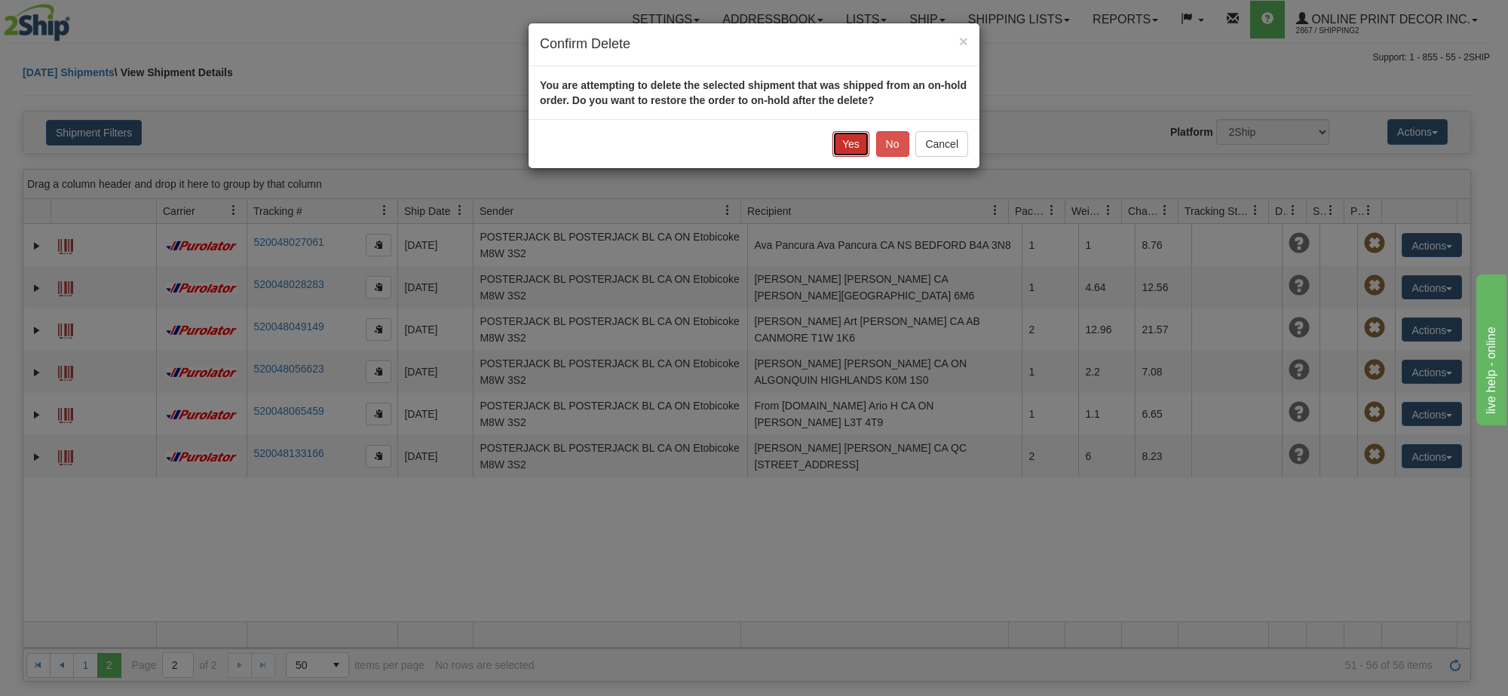
click at [850, 142] on button "Yes" at bounding box center [850, 144] width 37 height 26
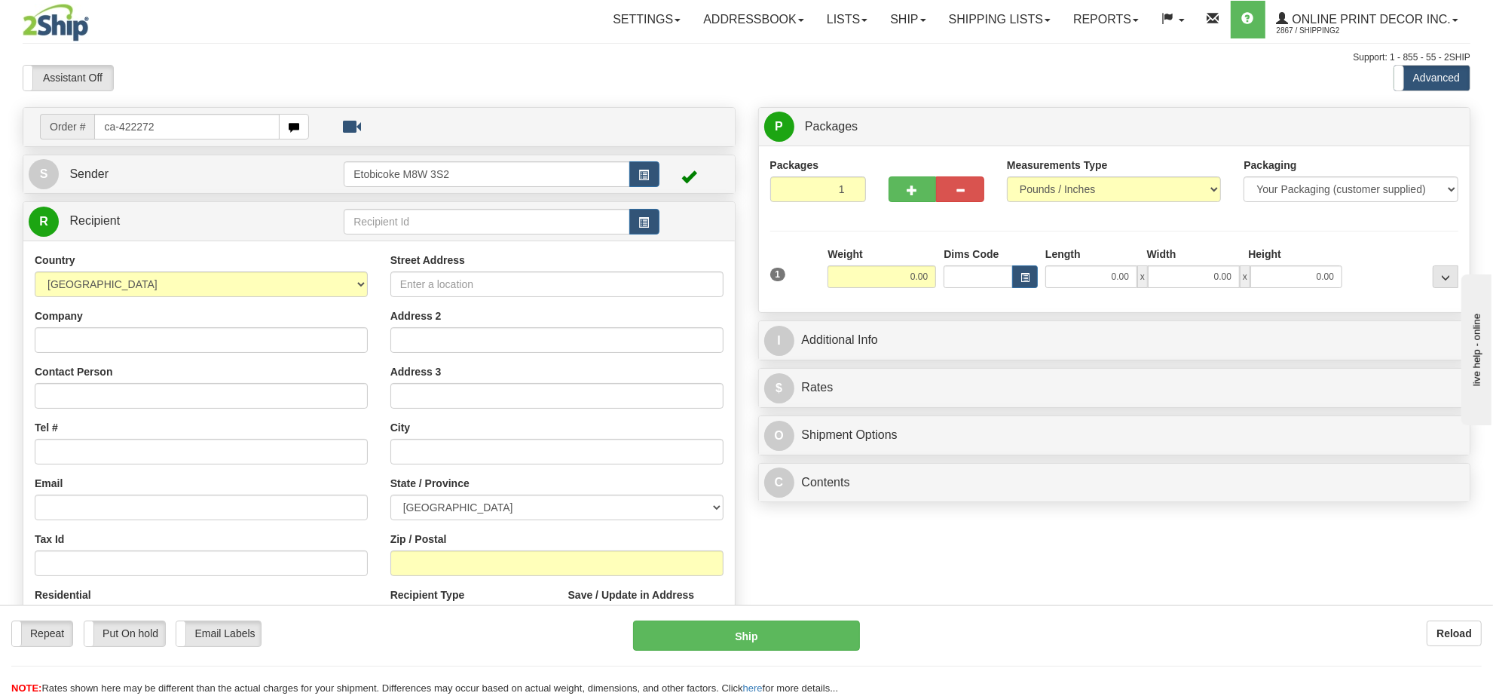
type input "ca-422272"
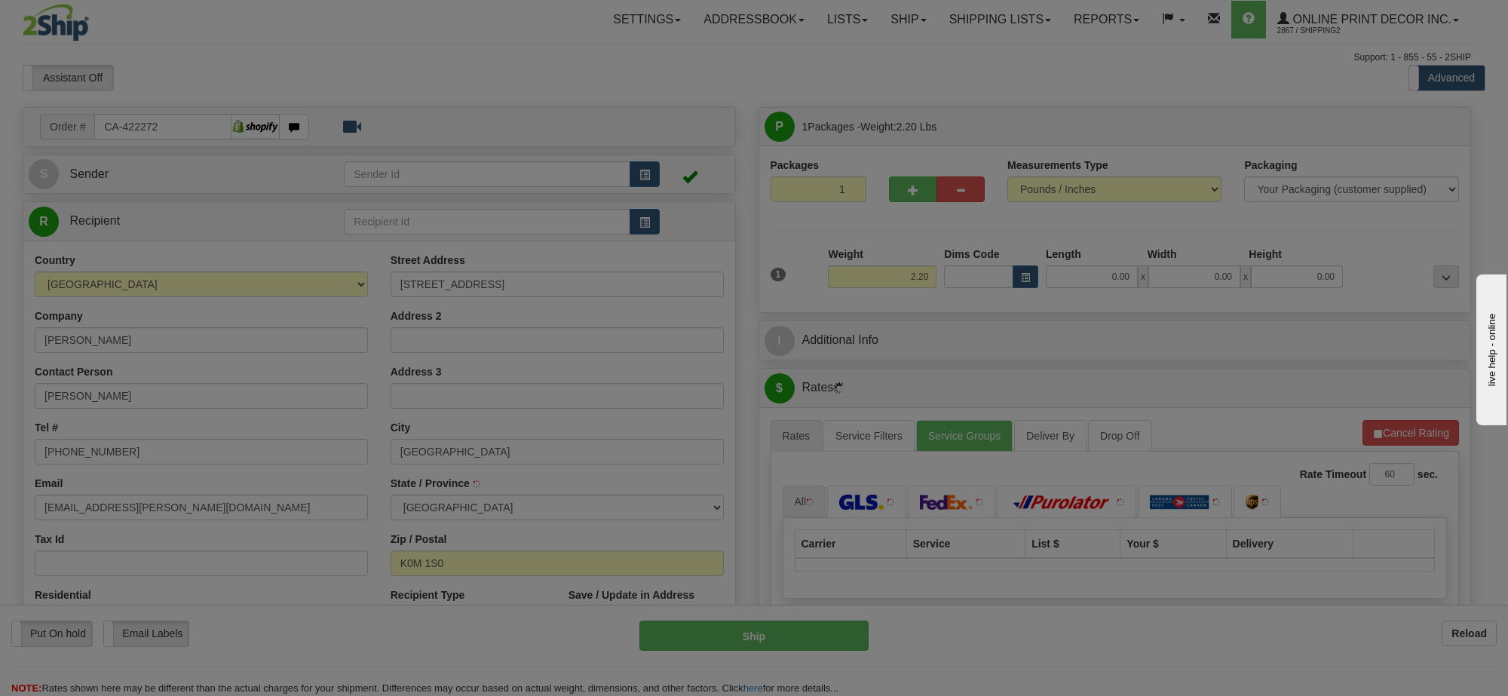
type input "ALGONQUIN HIGHLANDS"
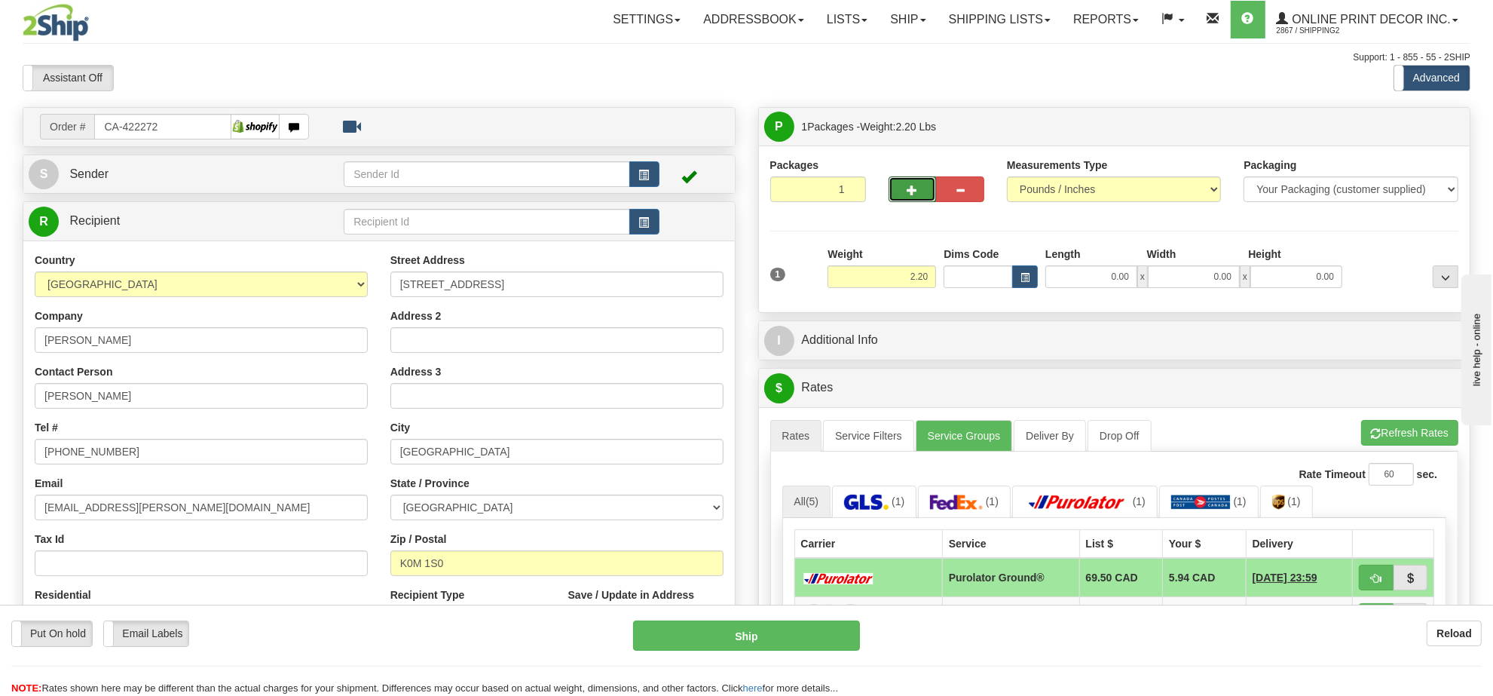
click at [912, 198] on button "button" at bounding box center [913, 189] width 48 height 26
radio input "true"
type input "2"
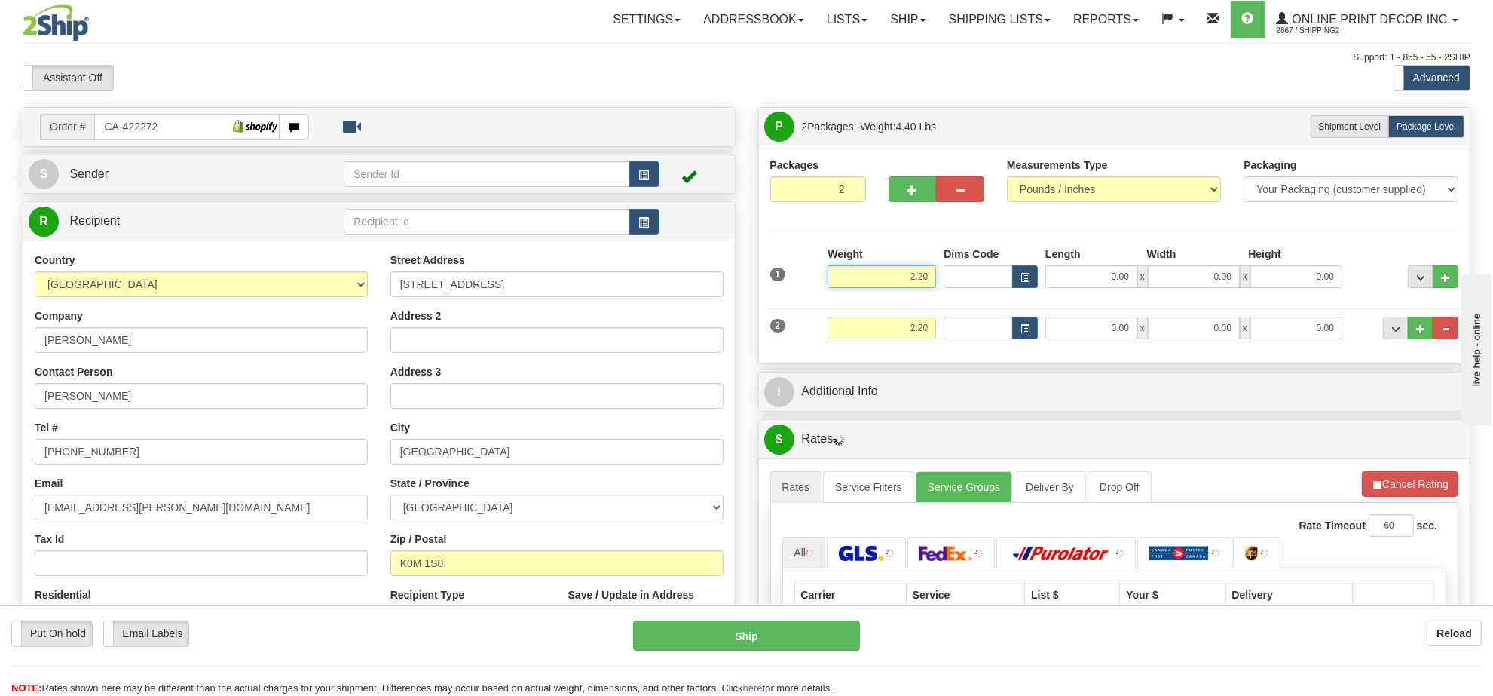
click at [920, 275] on input "2.20" at bounding box center [882, 276] width 109 height 23
click at [920, 276] on input "2.20" at bounding box center [882, 276] width 109 height 23
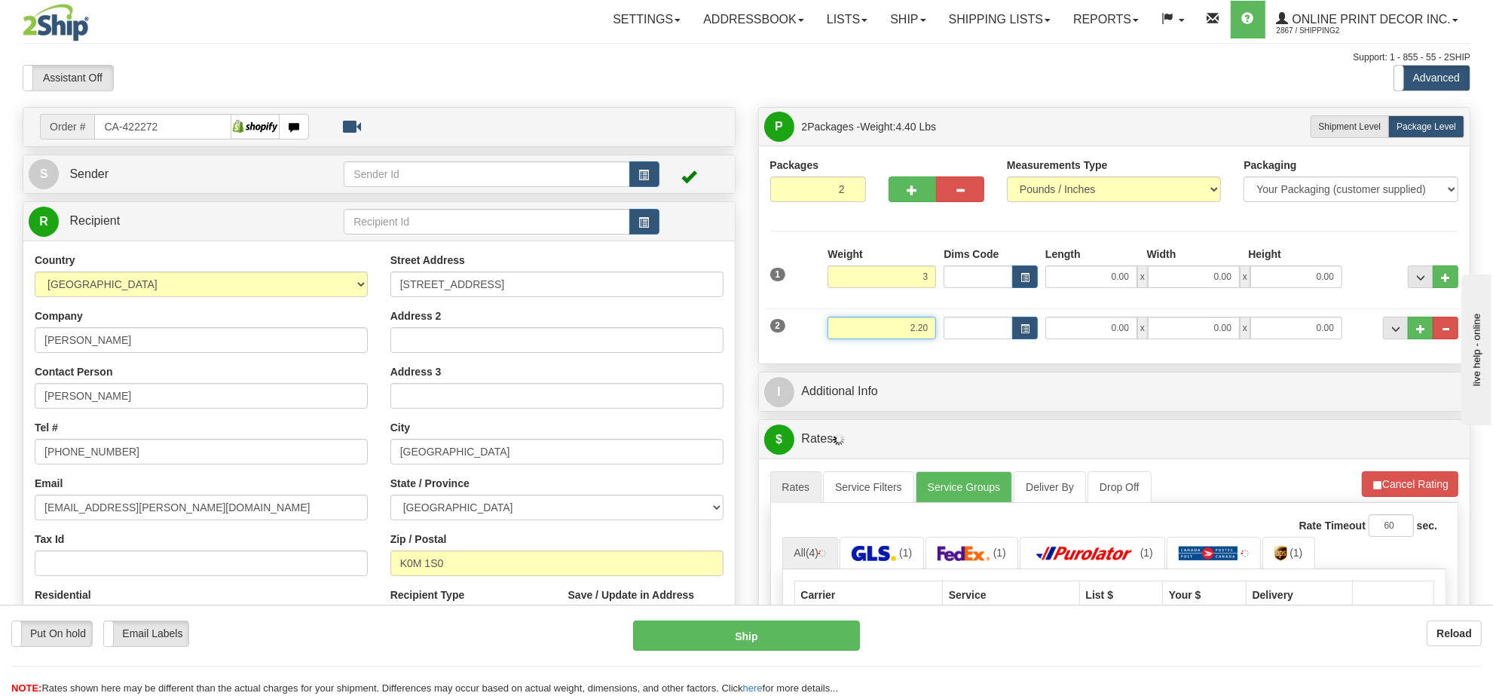
type input "3.00"
click at [917, 323] on input "2.20" at bounding box center [882, 328] width 109 height 23
type input "2.00"
click at [1027, 276] on span "button" at bounding box center [1025, 278] width 9 height 8
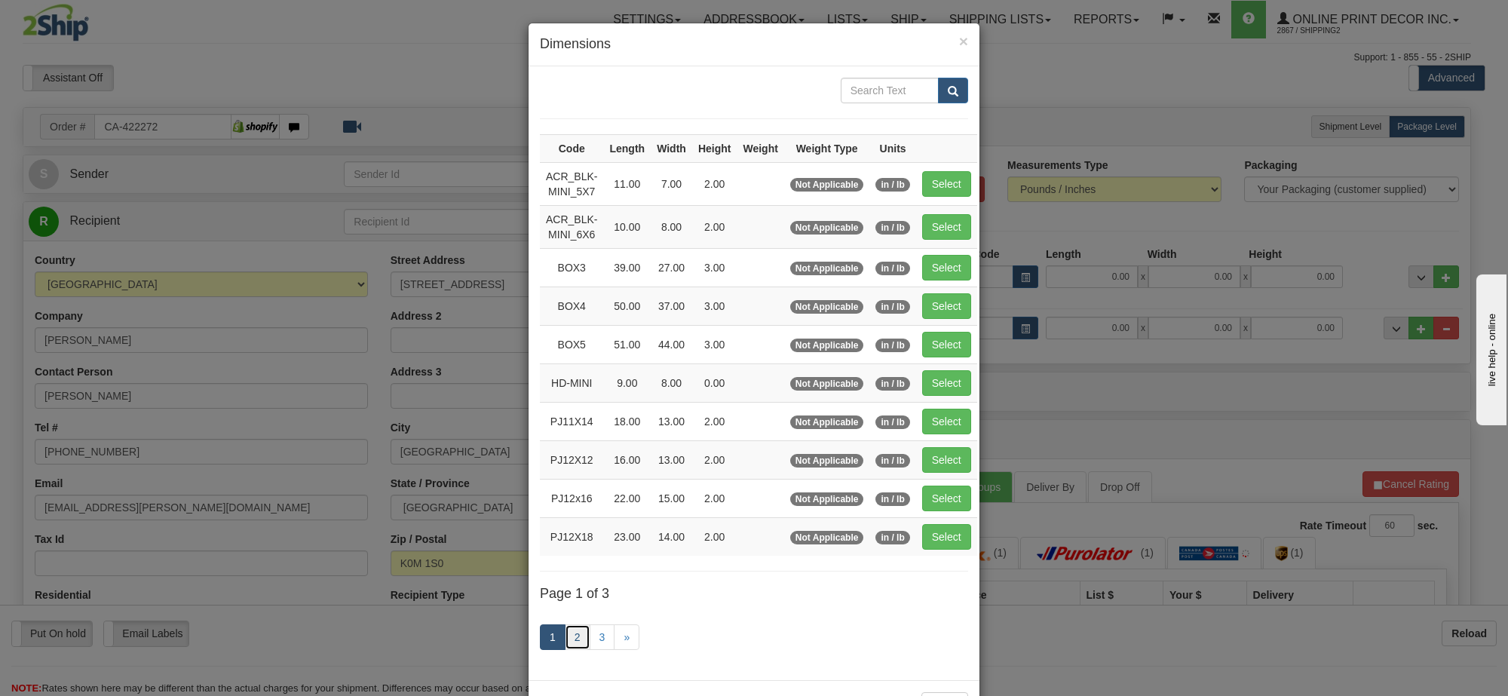
click at [565, 650] on link "2" at bounding box center [578, 637] width 26 height 26
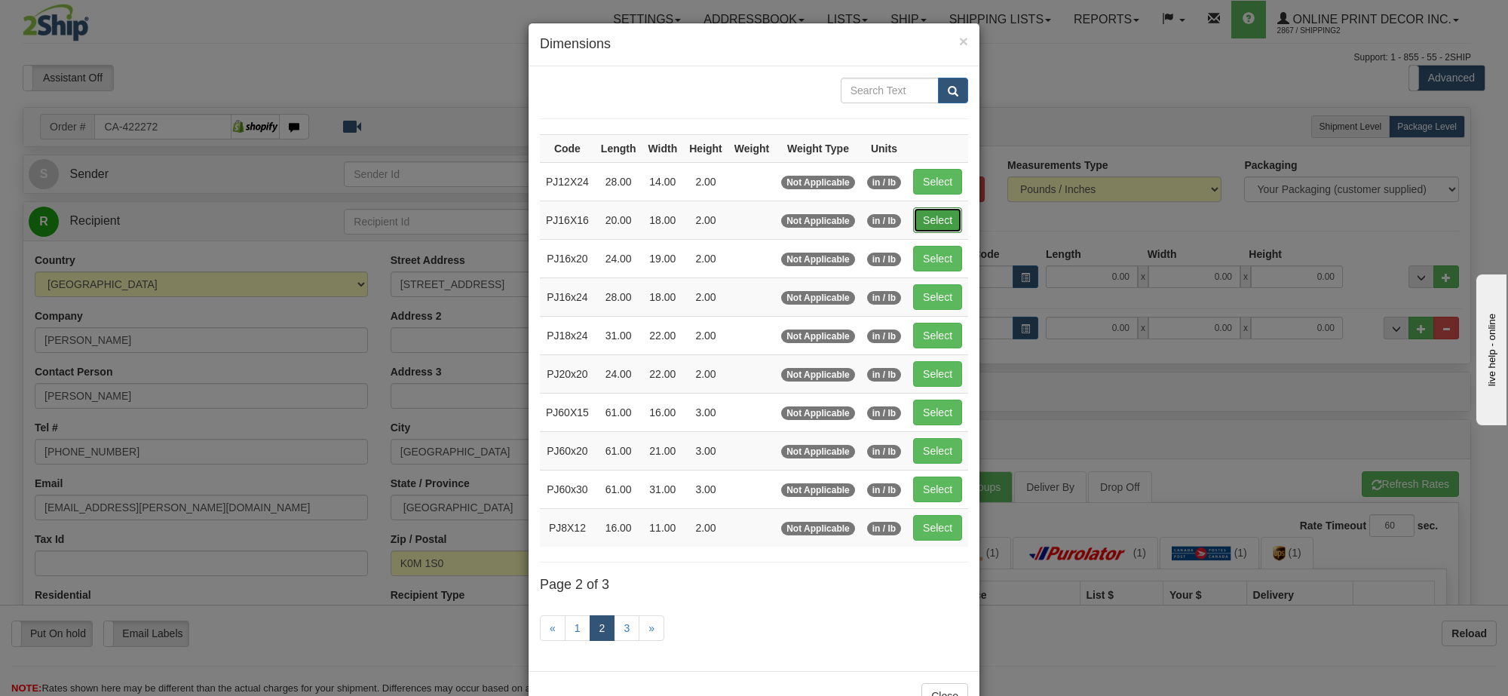
click at [946, 215] on button "Select" at bounding box center [937, 220] width 49 height 26
type input "PJ16X16"
type input "20.00"
type input "18.00"
type input "2.00"
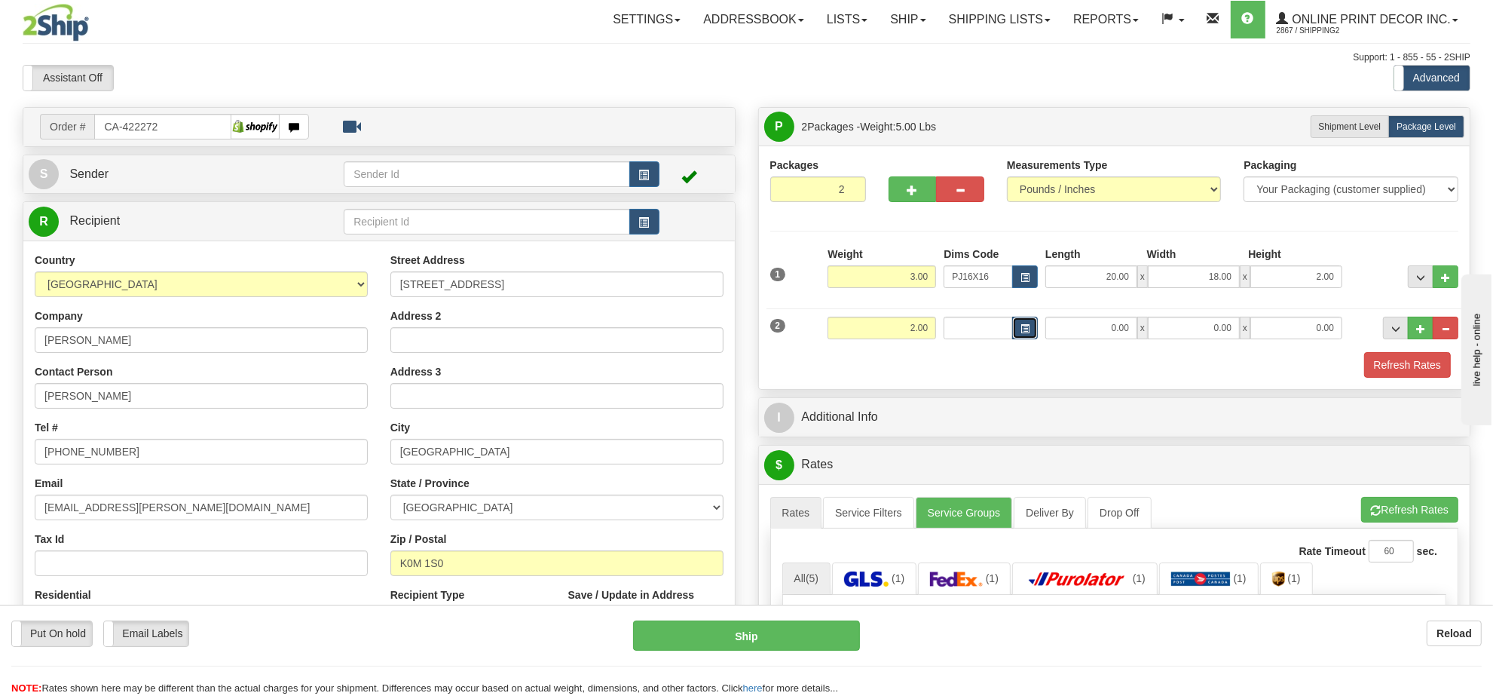
click at [1014, 328] on button "button" at bounding box center [1025, 328] width 26 height 23
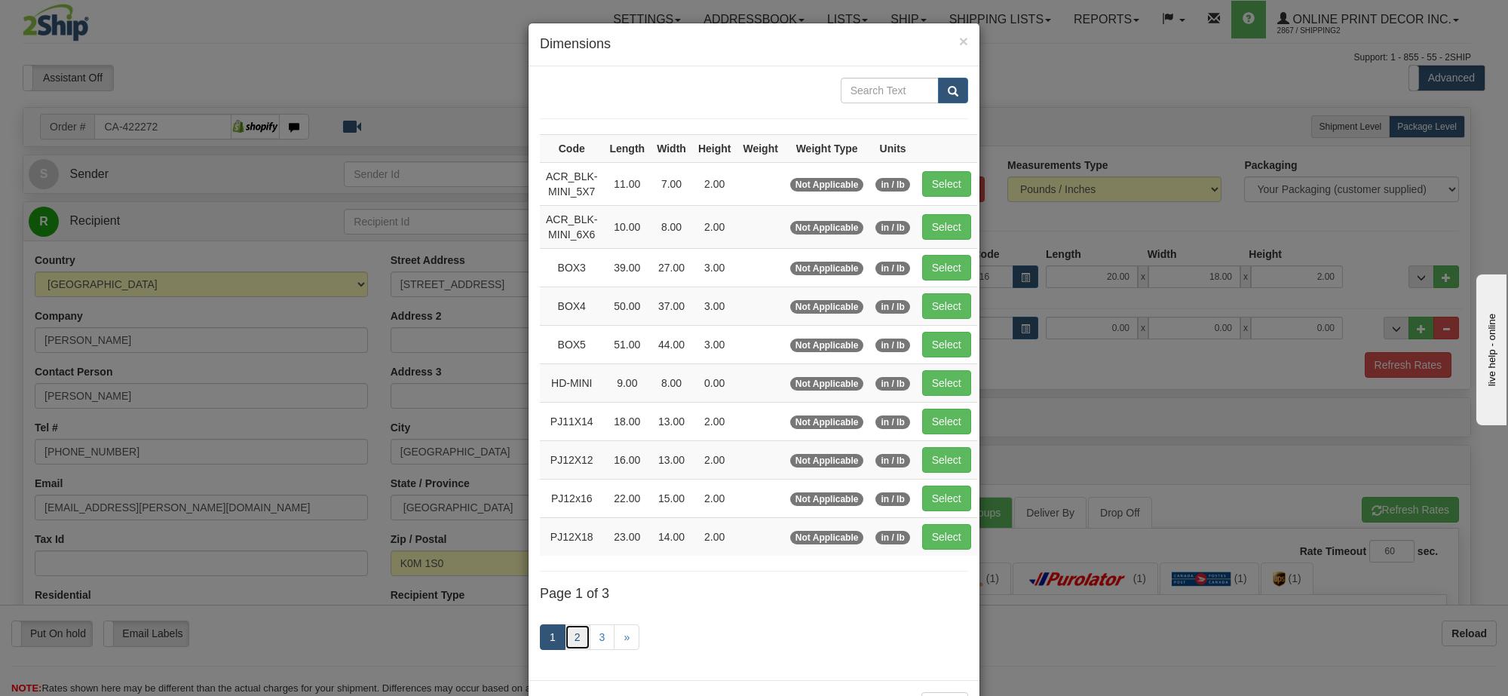
click at [568, 644] on link "2" at bounding box center [578, 637] width 26 height 26
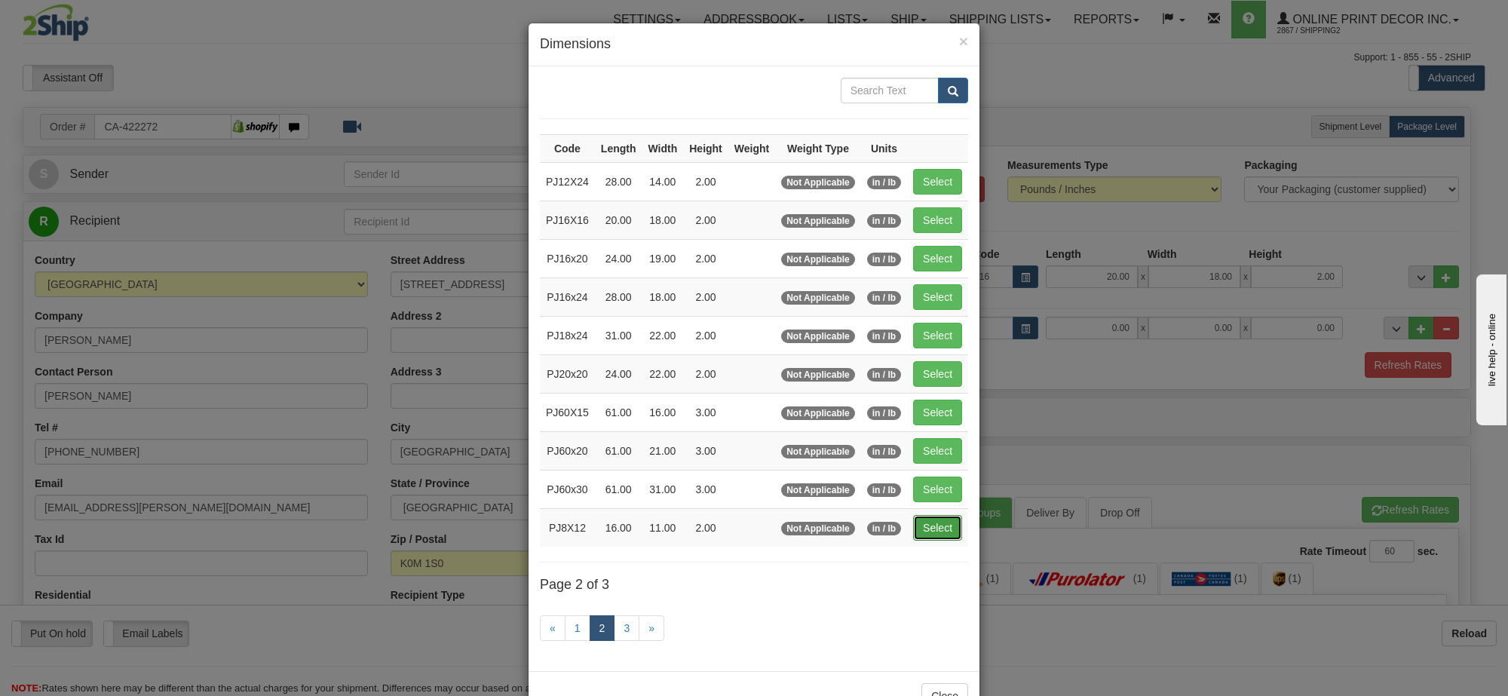
click at [943, 537] on button "Select" at bounding box center [937, 528] width 49 height 26
type input "PJ8X12"
type input "16.00"
type input "11.00"
type input "2.00"
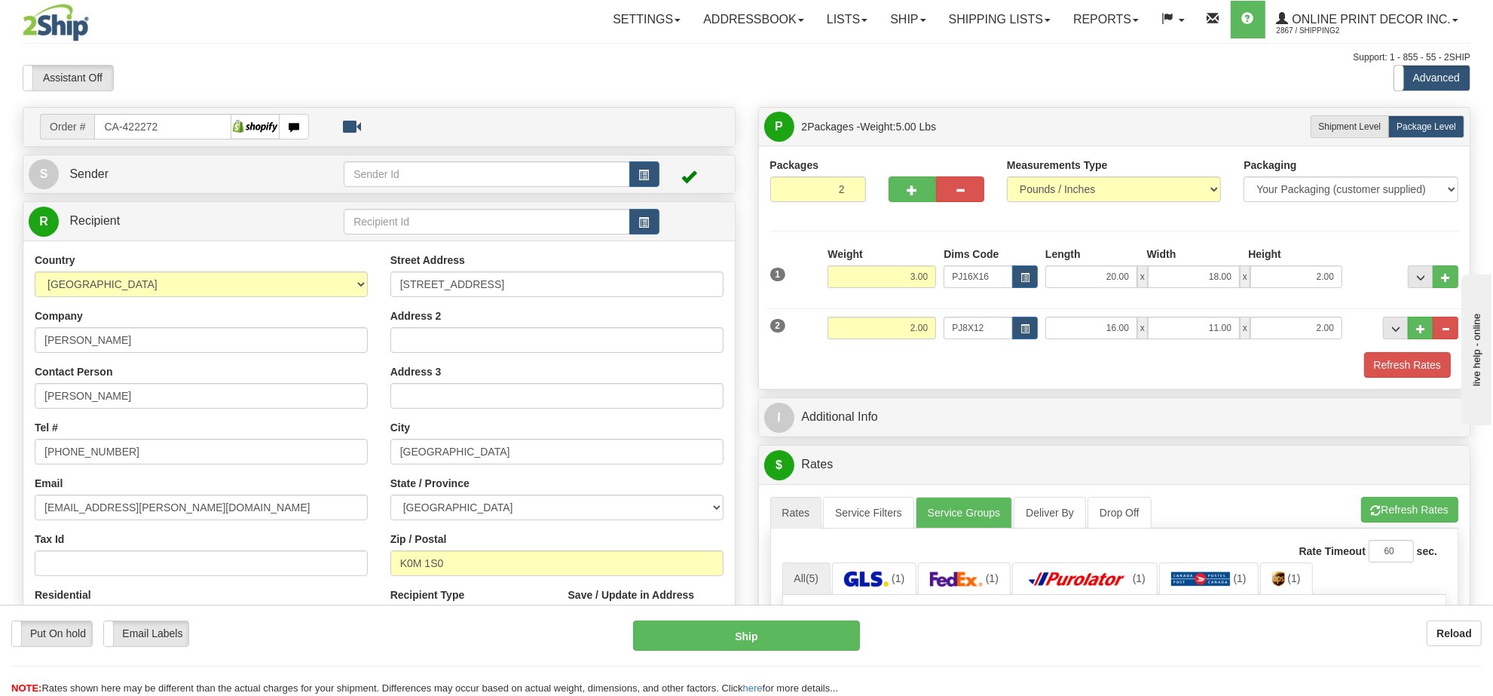
click at [1379, 497] on div "A change has been made which could impact your rate estimate. To ensure the est…" at bounding box center [1114, 496] width 689 height 1
click at [1374, 507] on button "Refresh Rates" at bounding box center [1409, 510] width 97 height 26
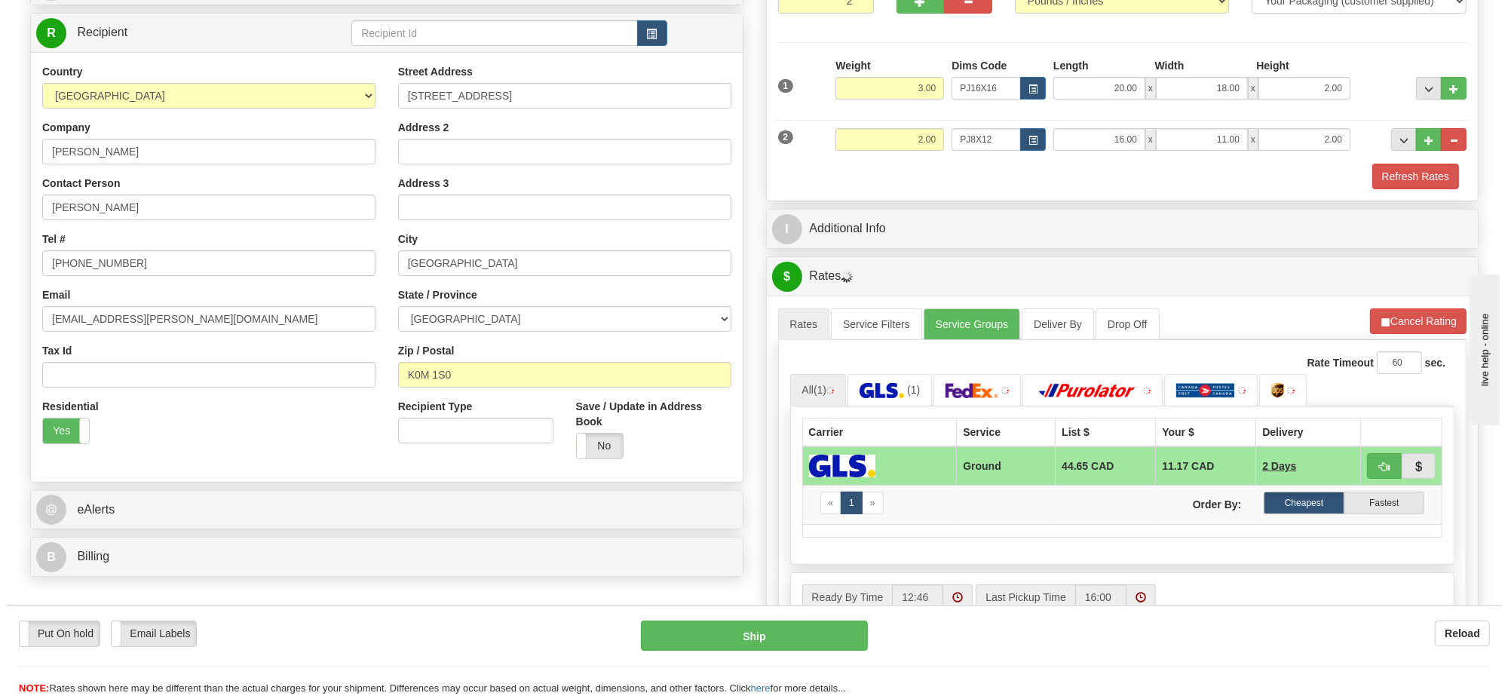
scroll to position [283, 0]
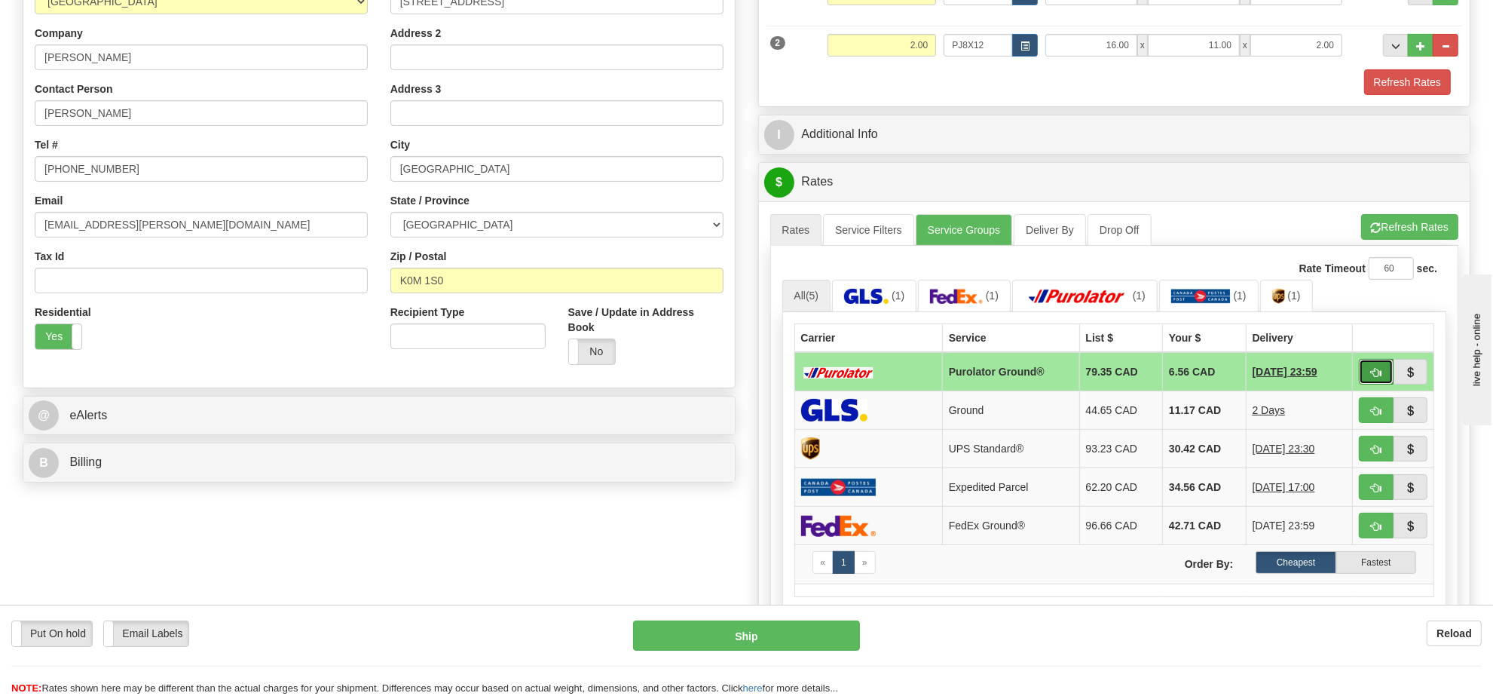
click at [1366, 382] on button "button" at bounding box center [1376, 372] width 35 height 26
type input "260"
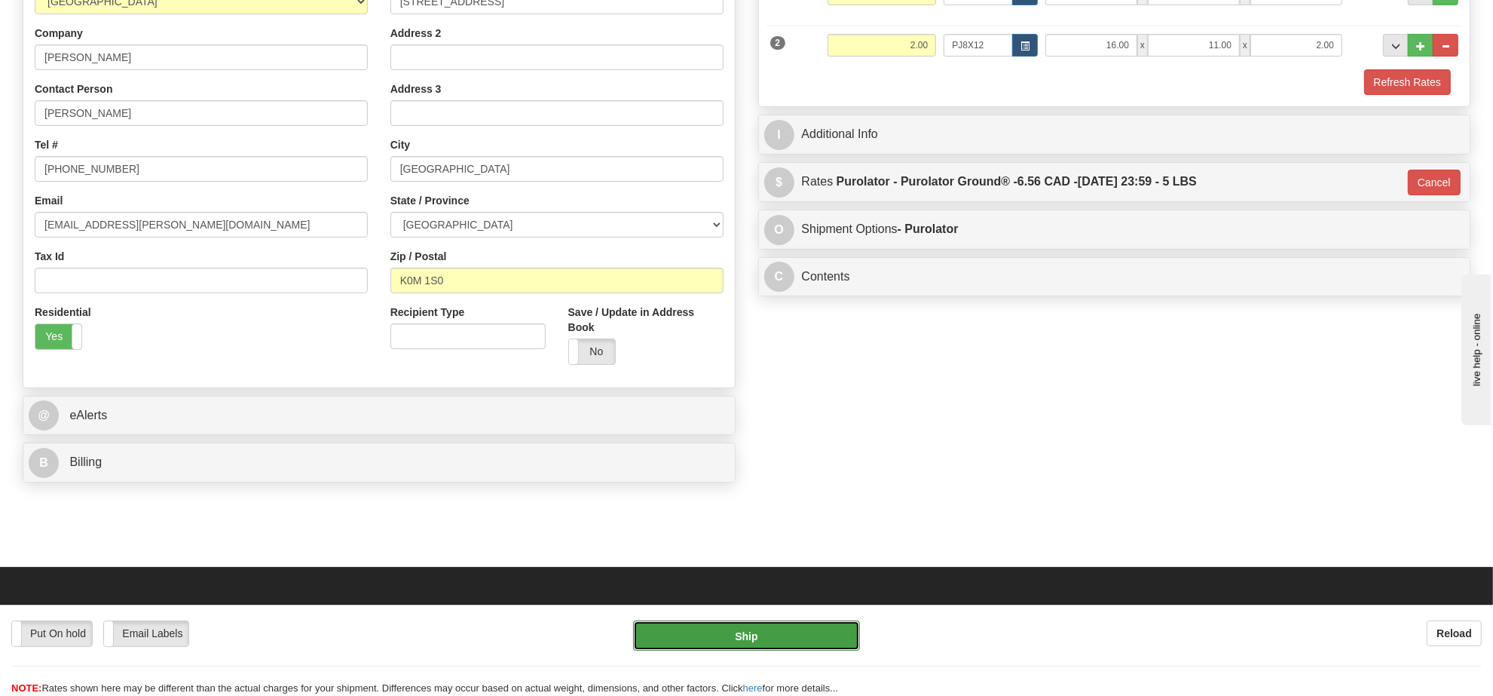
click at [748, 635] on button "Ship" at bounding box center [746, 635] width 226 height 30
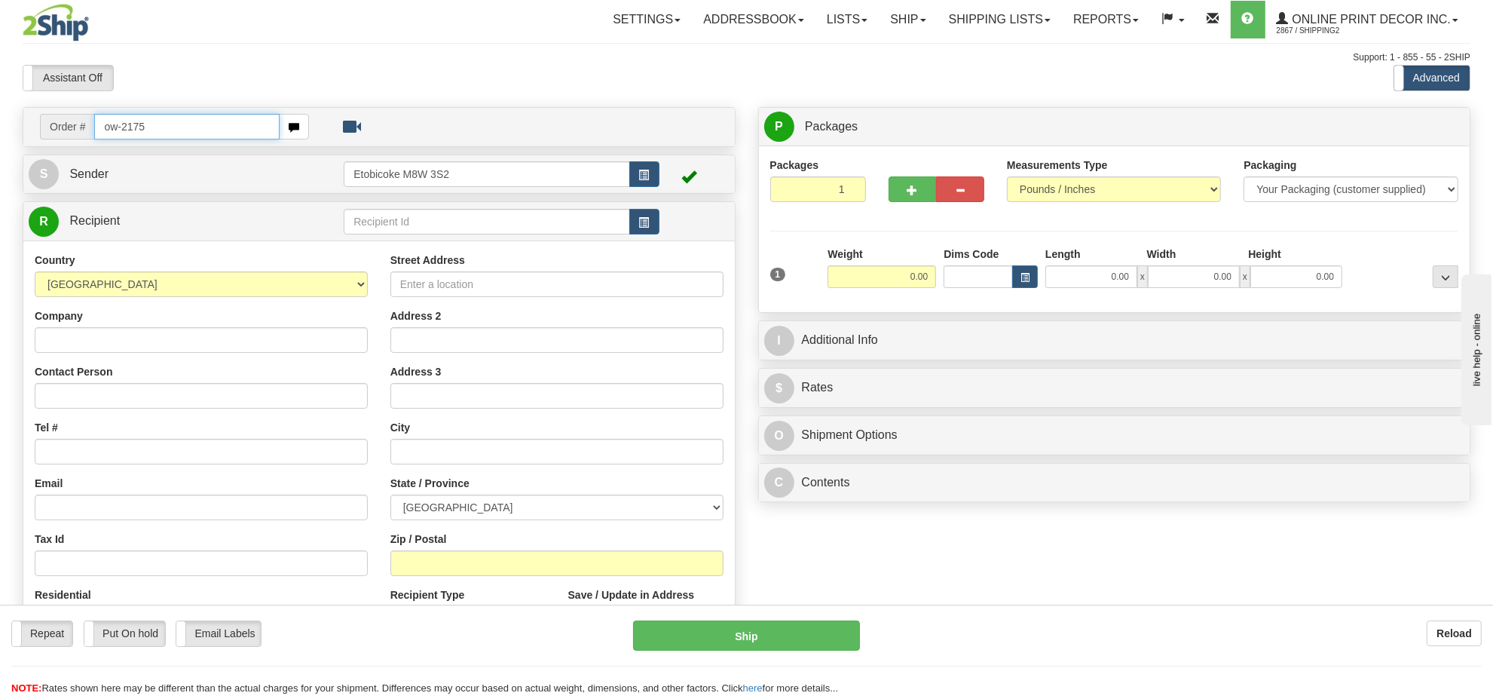
type input "ow-2175"
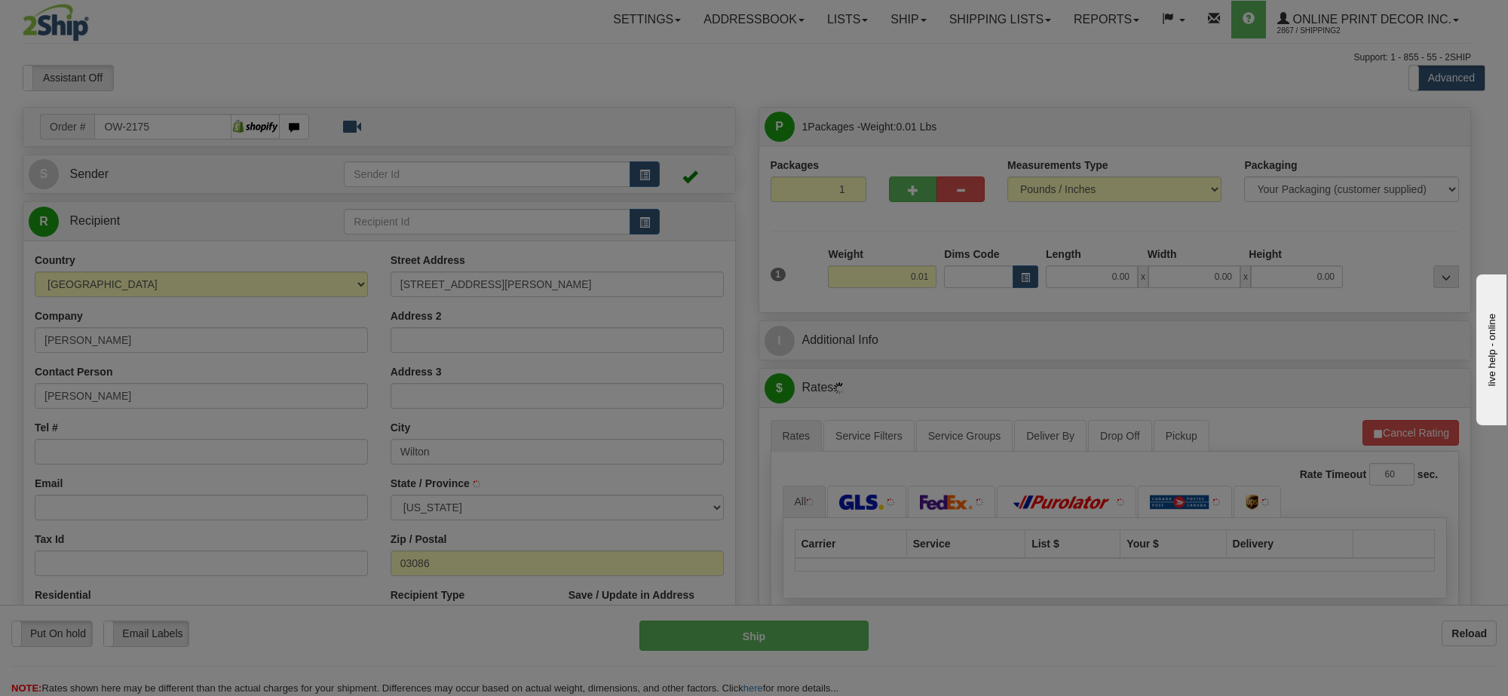
type input "WILTON"
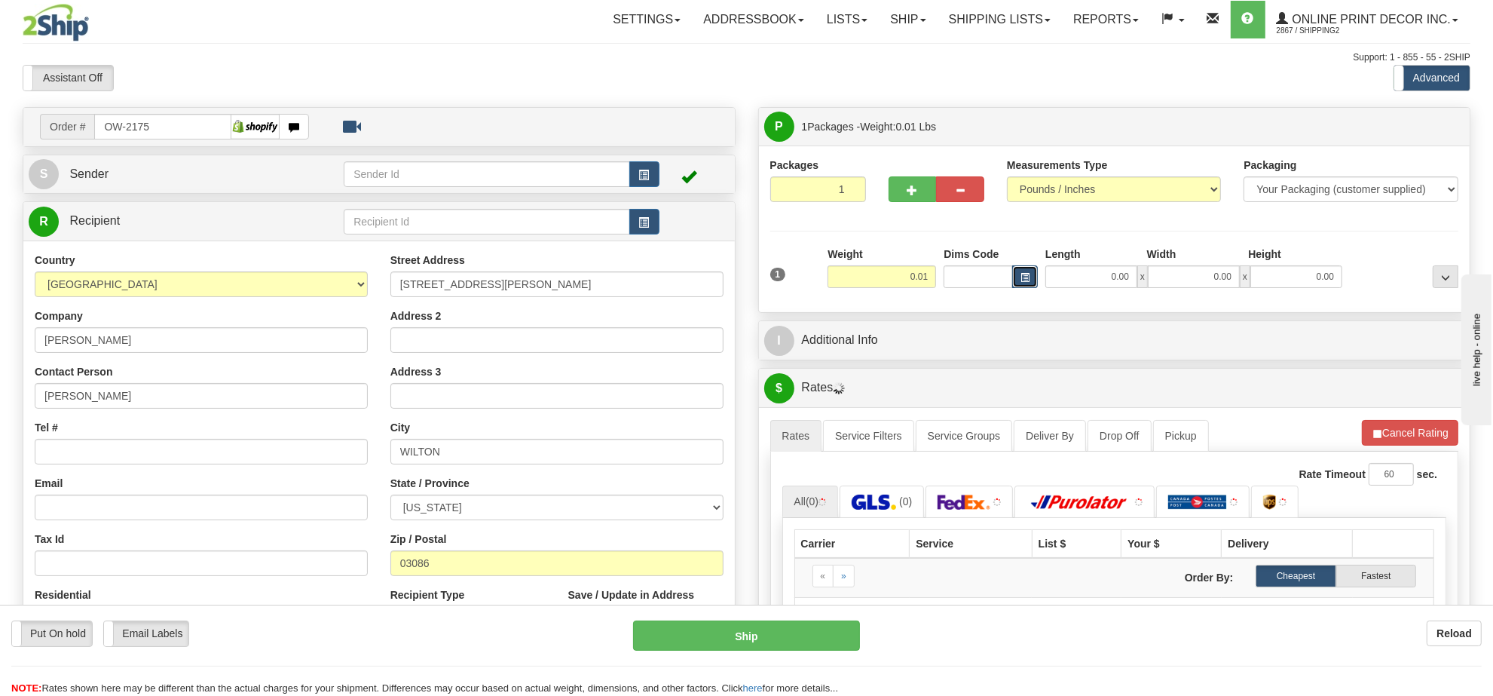
click at [1030, 277] on button "button" at bounding box center [1025, 276] width 26 height 23
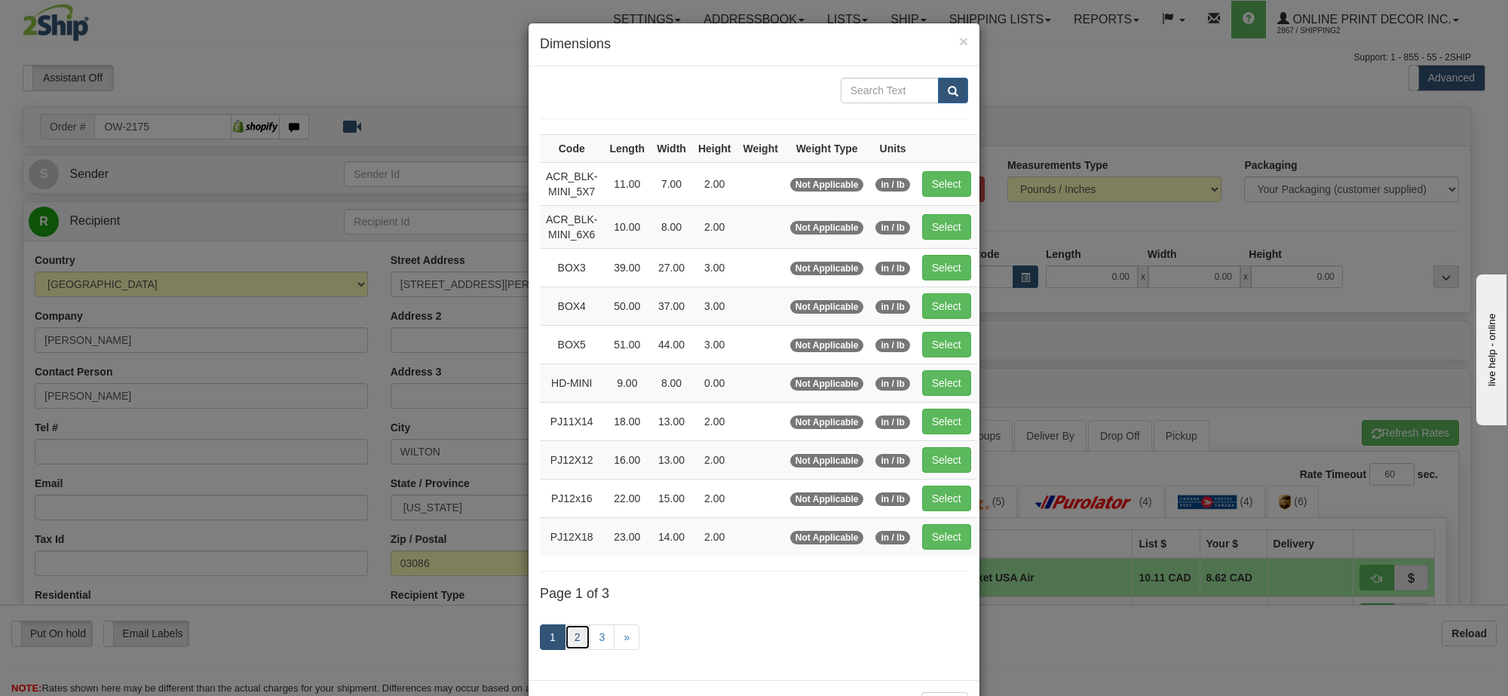
click at [573, 645] on link "2" at bounding box center [578, 637] width 26 height 26
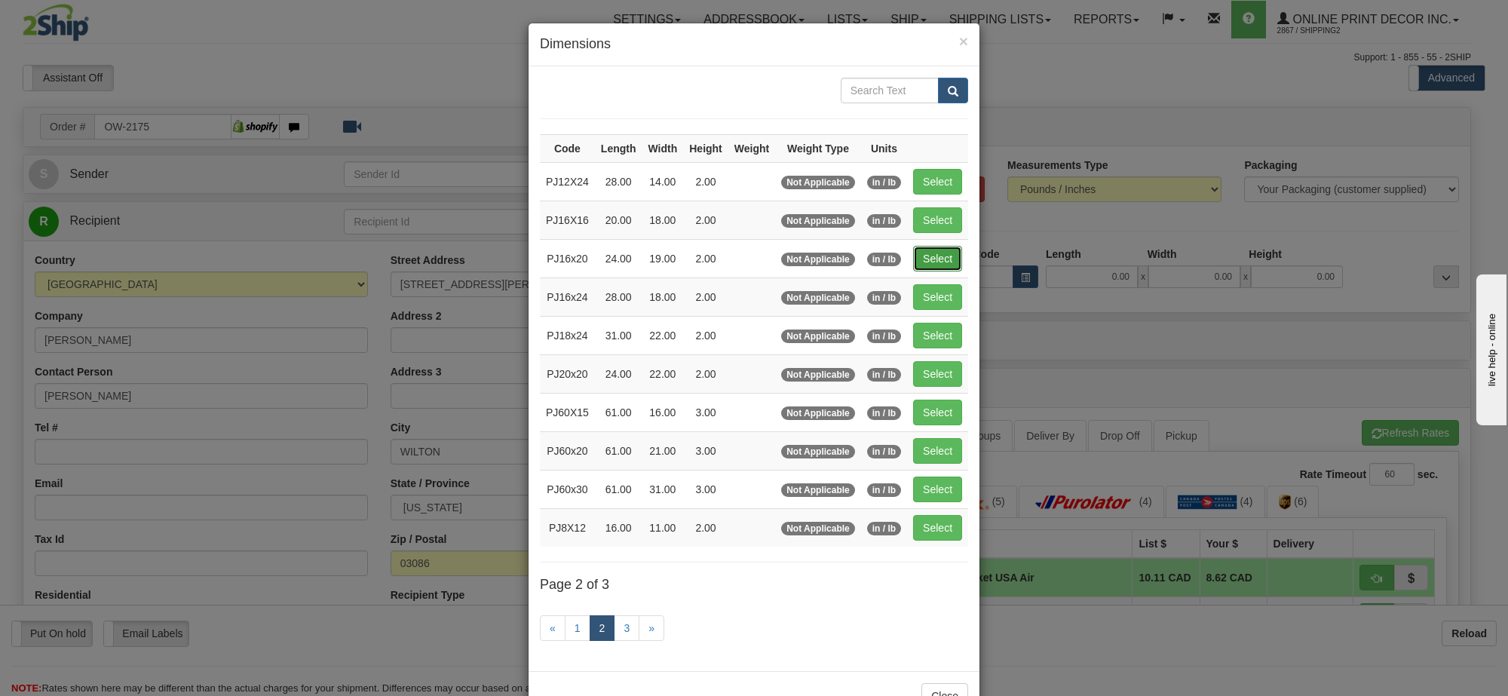
click at [935, 261] on button "Select" at bounding box center [937, 259] width 49 height 26
type input "PJ16x20"
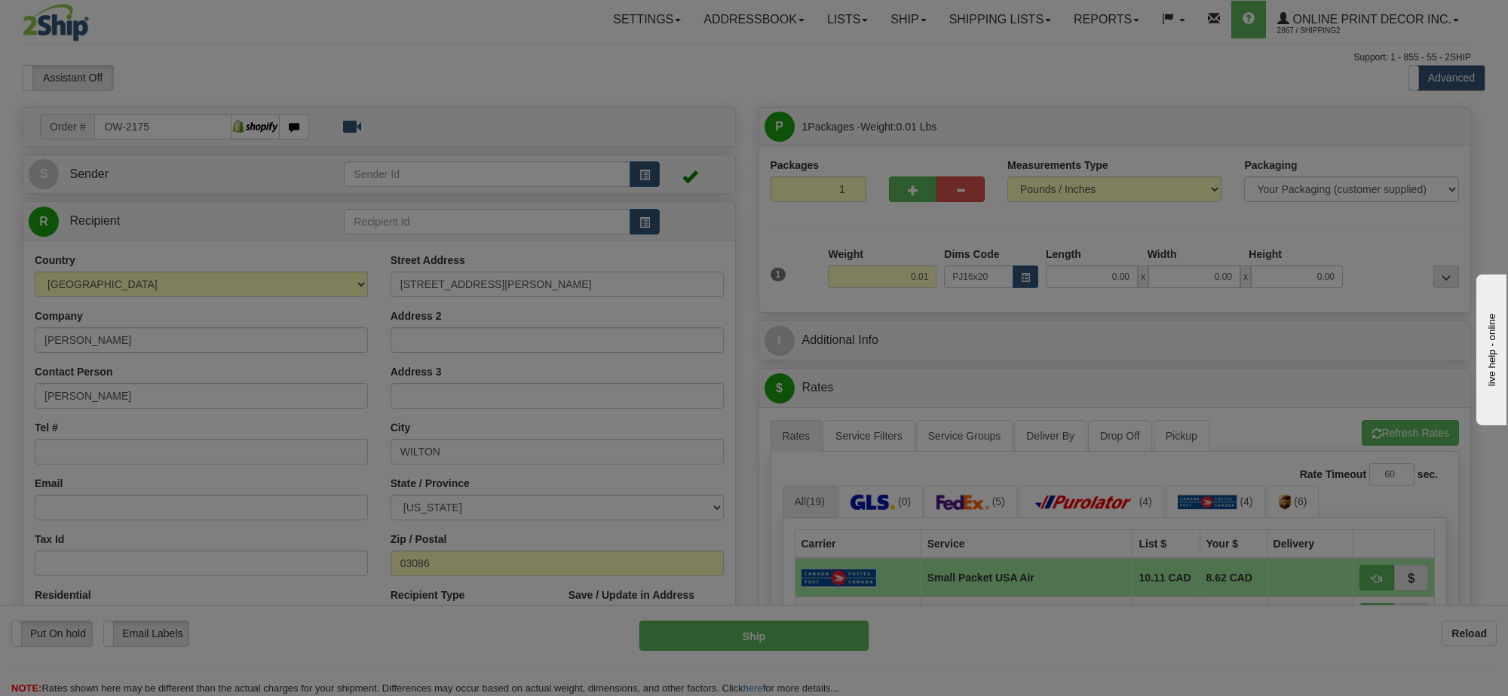
type input "24.00"
type input "19.00"
type input "2.00"
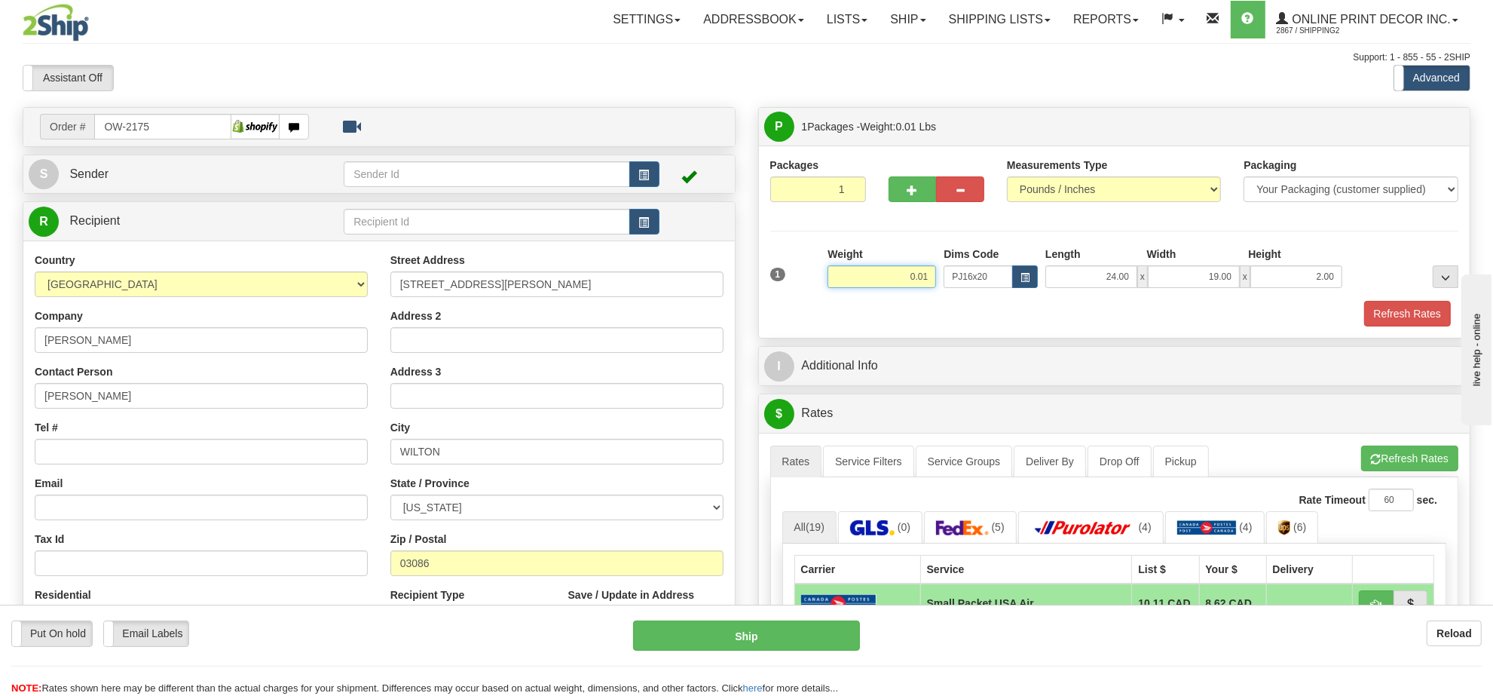
drag, startPoint x: 928, startPoint y: 276, endPoint x: 856, endPoint y: 292, distance: 73.5
click at [856, 292] on div "Weight 0.01" at bounding box center [882, 272] width 116 height 53
type input "2.20"
click at [1396, 324] on button "Refresh Rates" at bounding box center [1407, 314] width 87 height 26
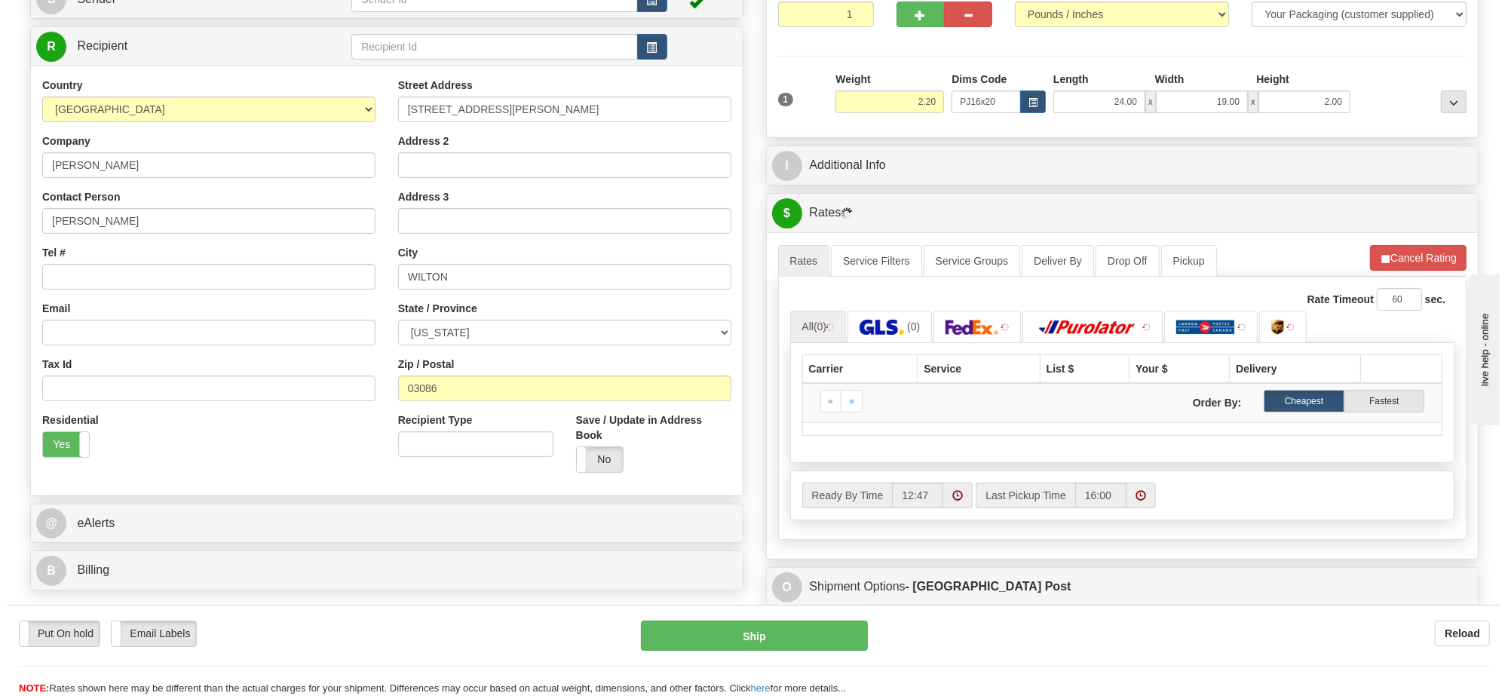
scroll to position [220, 0]
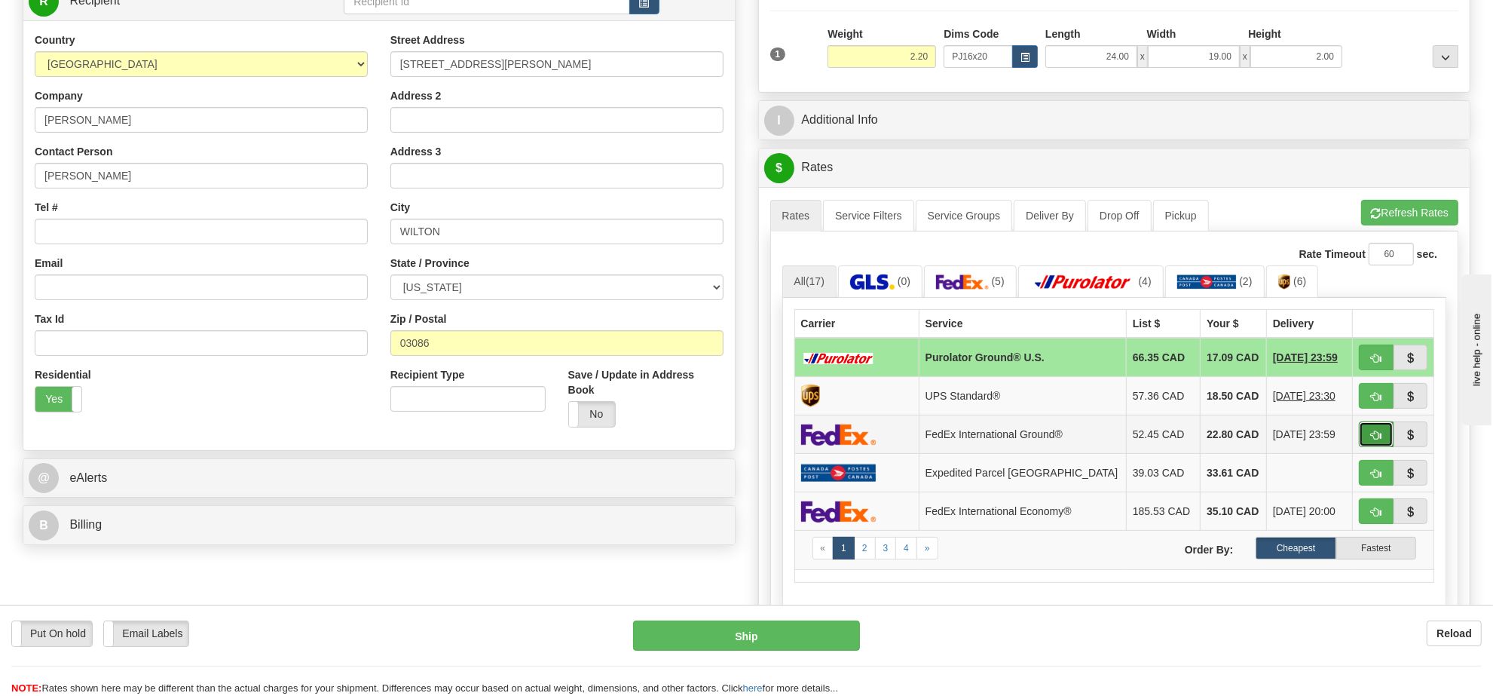
click at [1367, 441] on button "button" at bounding box center [1376, 434] width 35 height 26
type input "92"
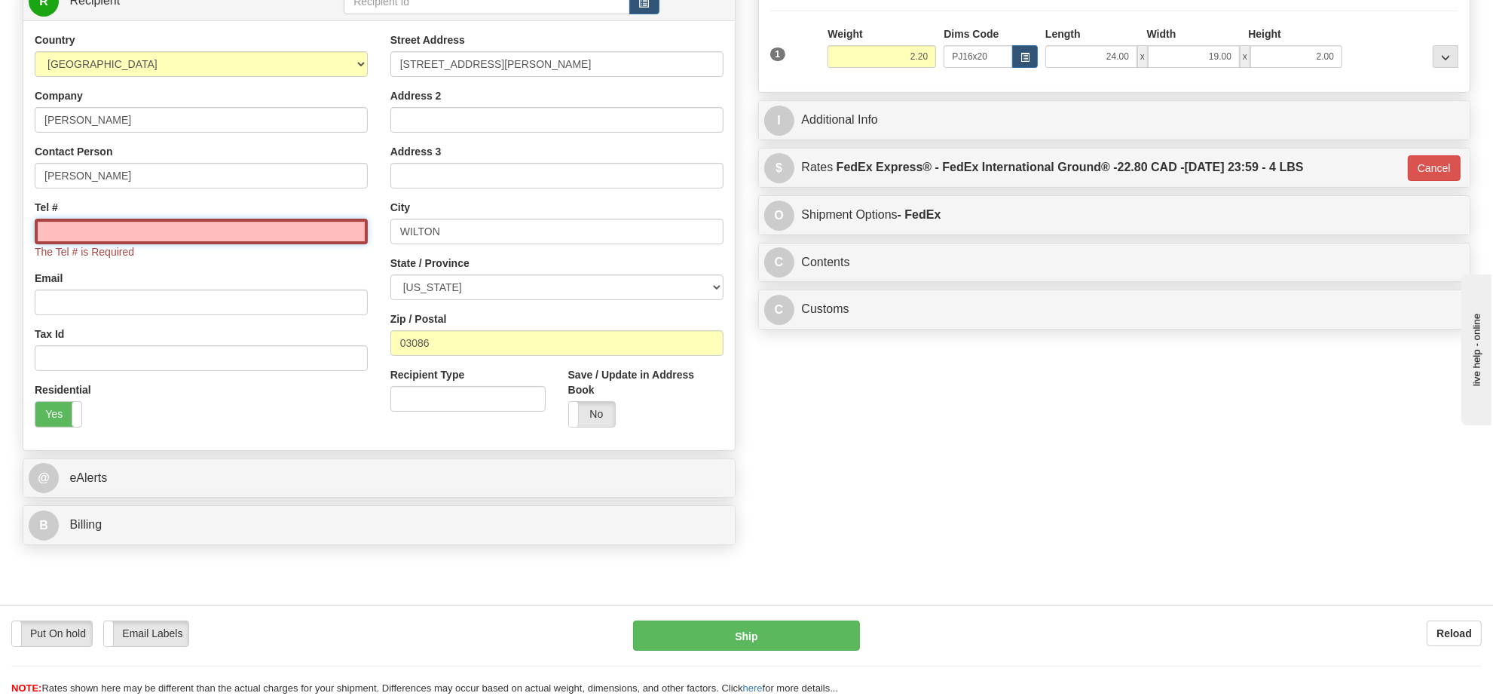
click at [274, 226] on input "Tel #" at bounding box center [201, 232] width 333 height 26
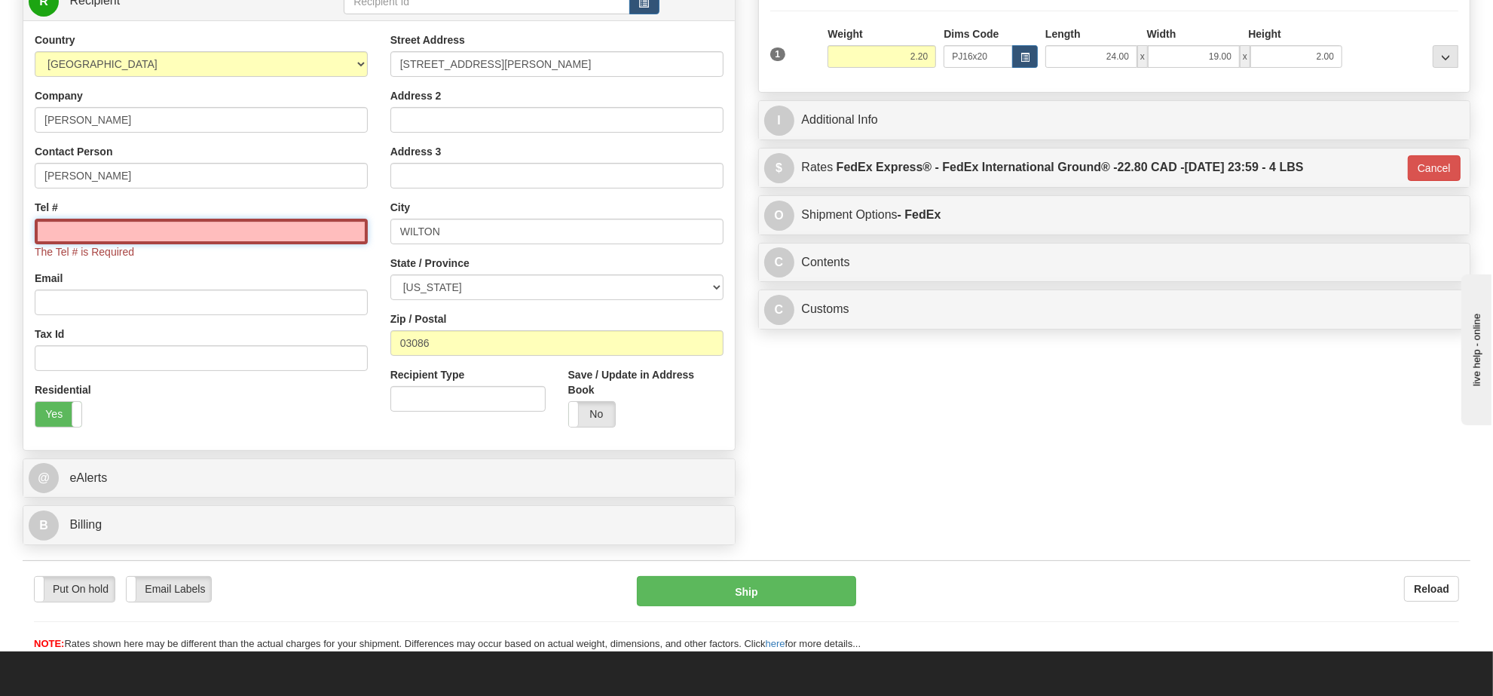
type input "[PHONE_NUMBER]"
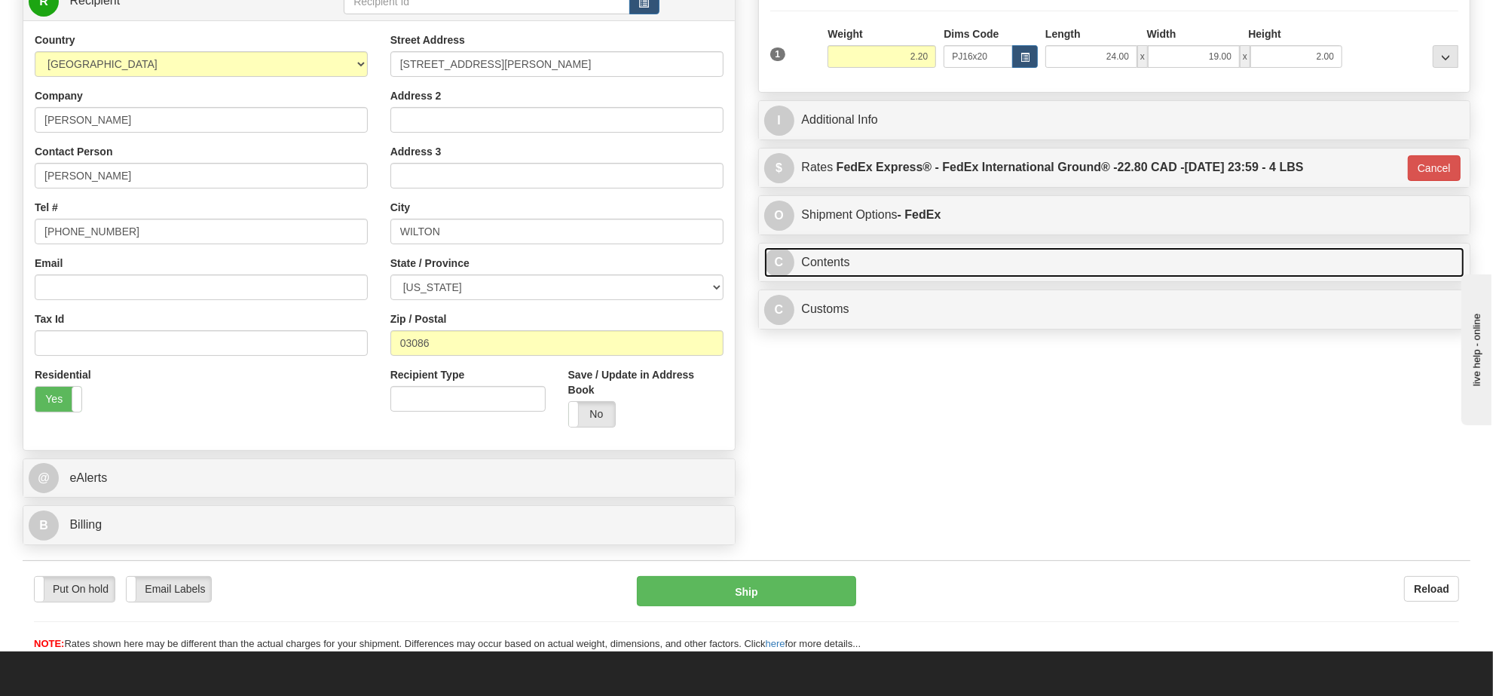
click at [952, 268] on link "C Contents" at bounding box center [1114, 262] width 701 height 31
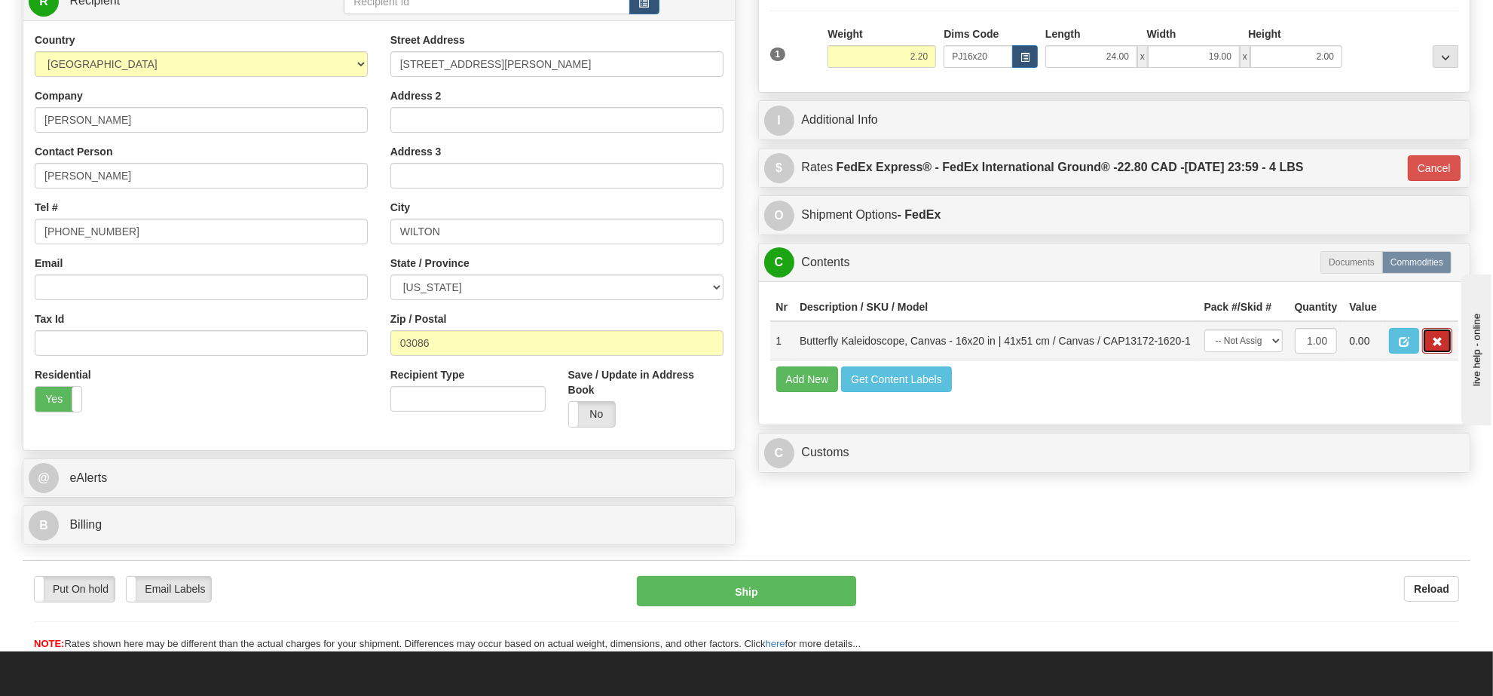
click at [1431, 354] on button "button" at bounding box center [1437, 341] width 30 height 26
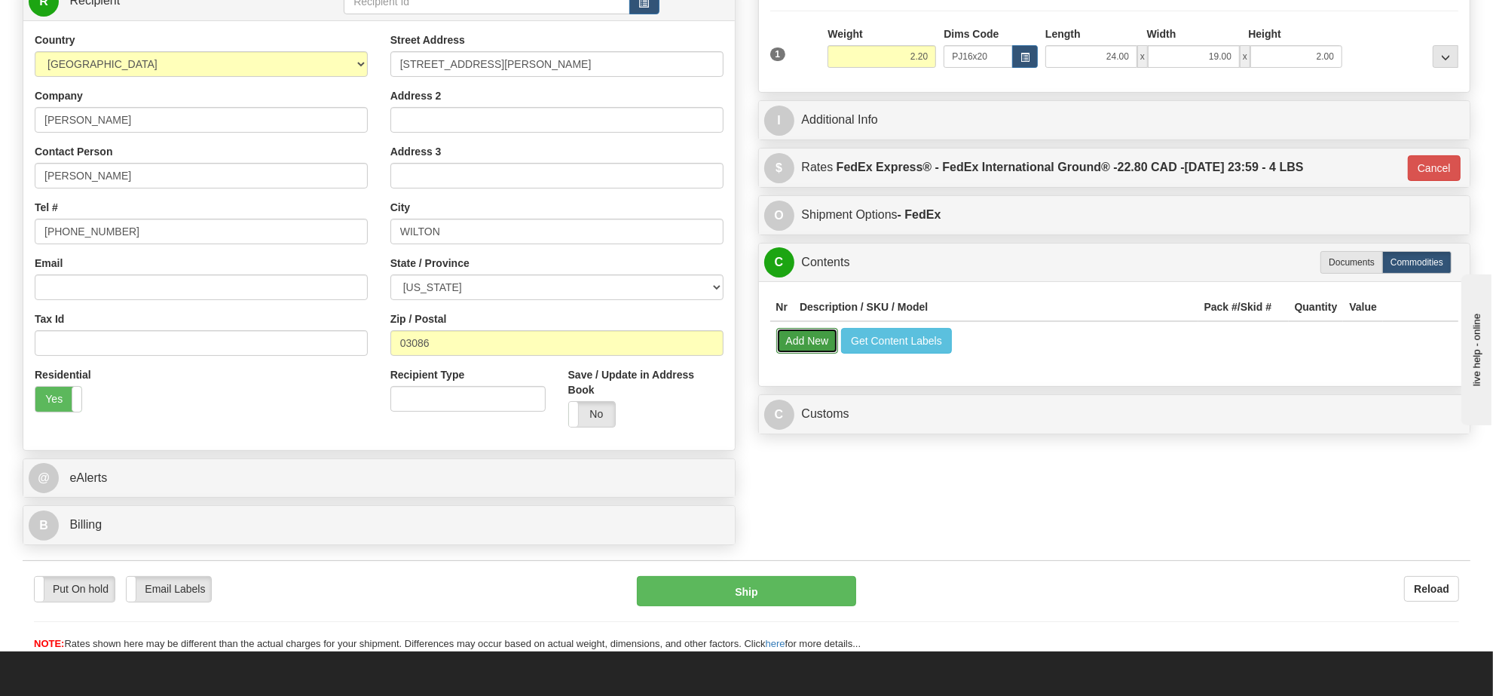
click at [808, 354] on button "Add New" at bounding box center [807, 341] width 63 height 26
select select
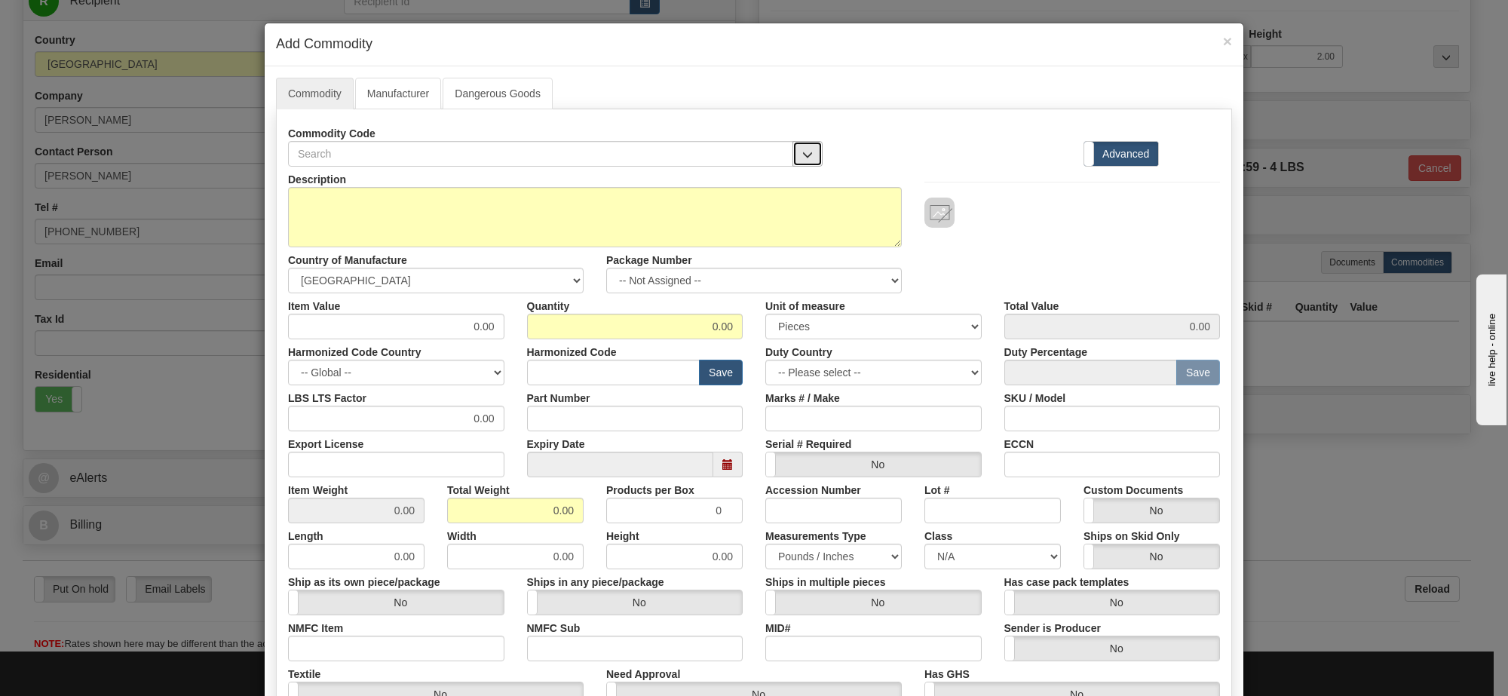
click at [803, 153] on span "button" at bounding box center [807, 155] width 11 height 10
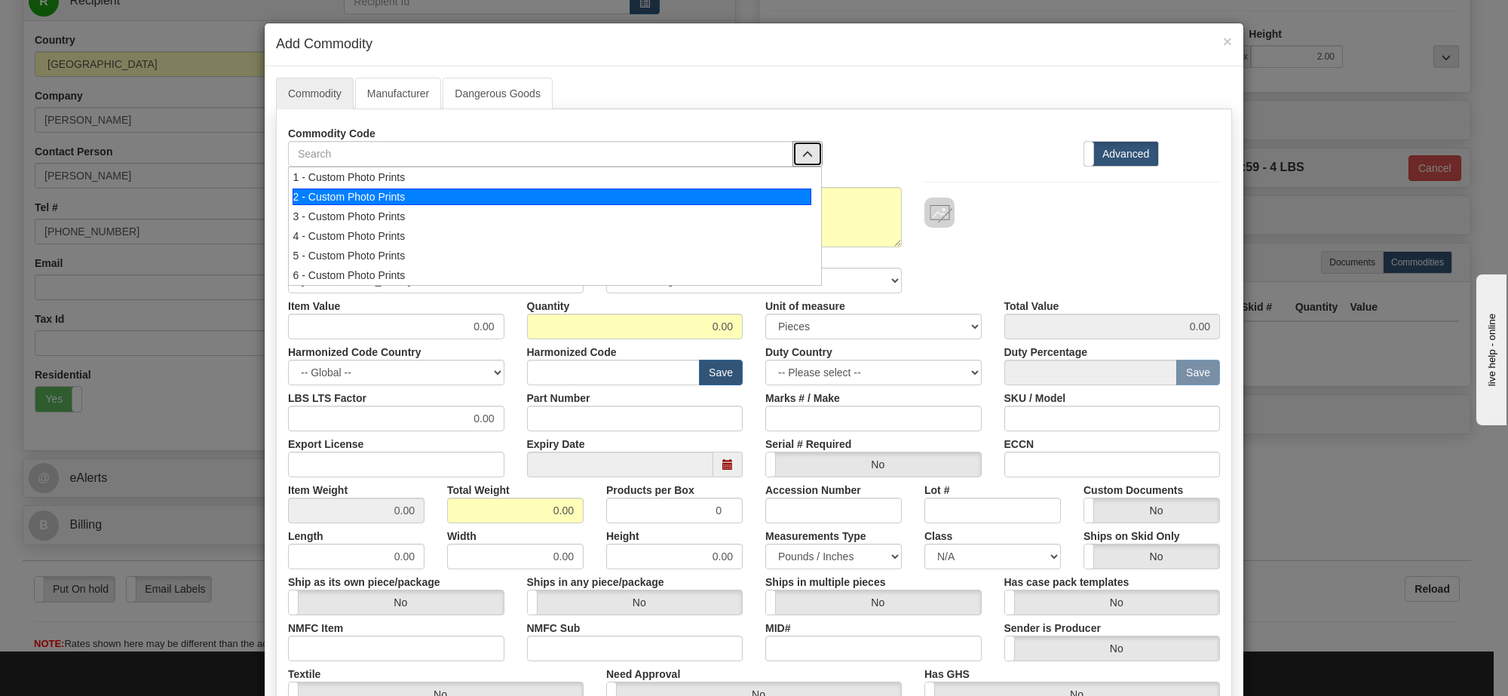
click at [798, 188] on div "2 - Custom Photo Prints" at bounding box center [551, 196] width 519 height 17
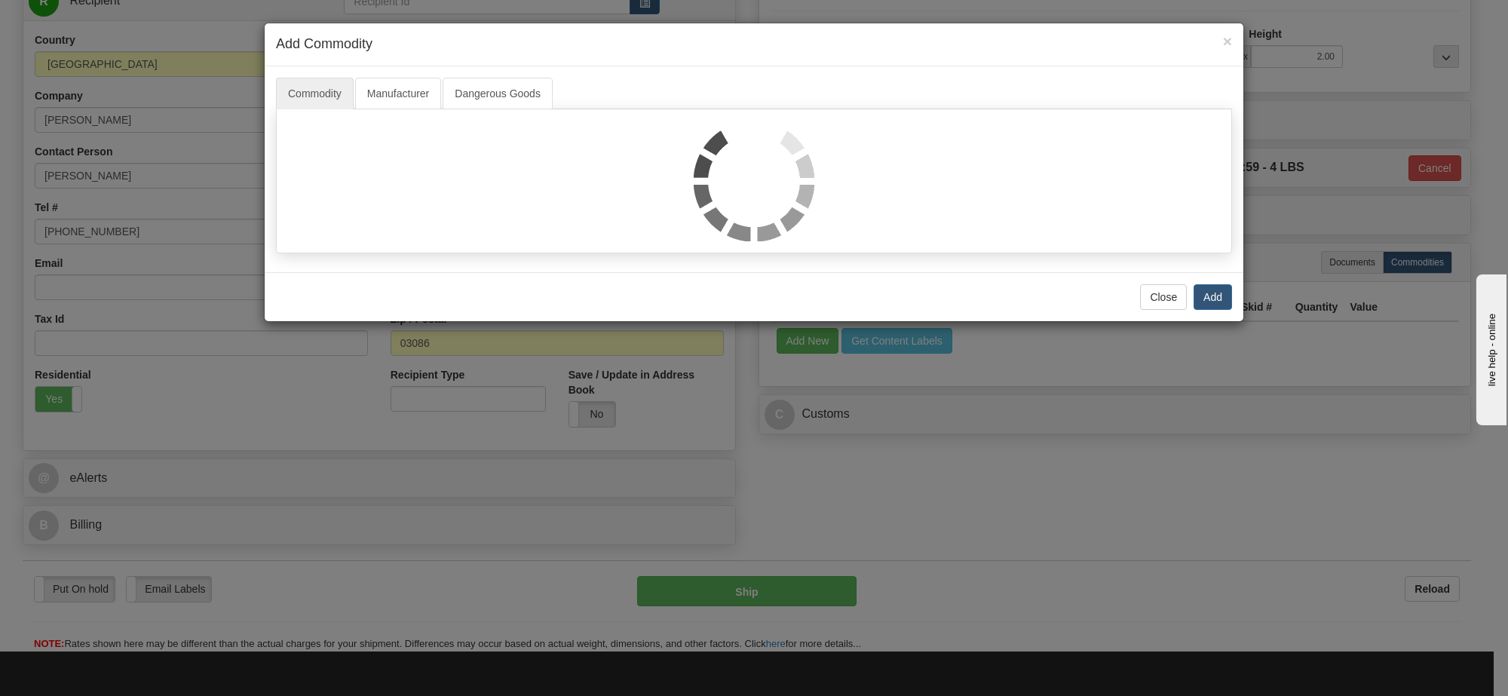
select select "1"
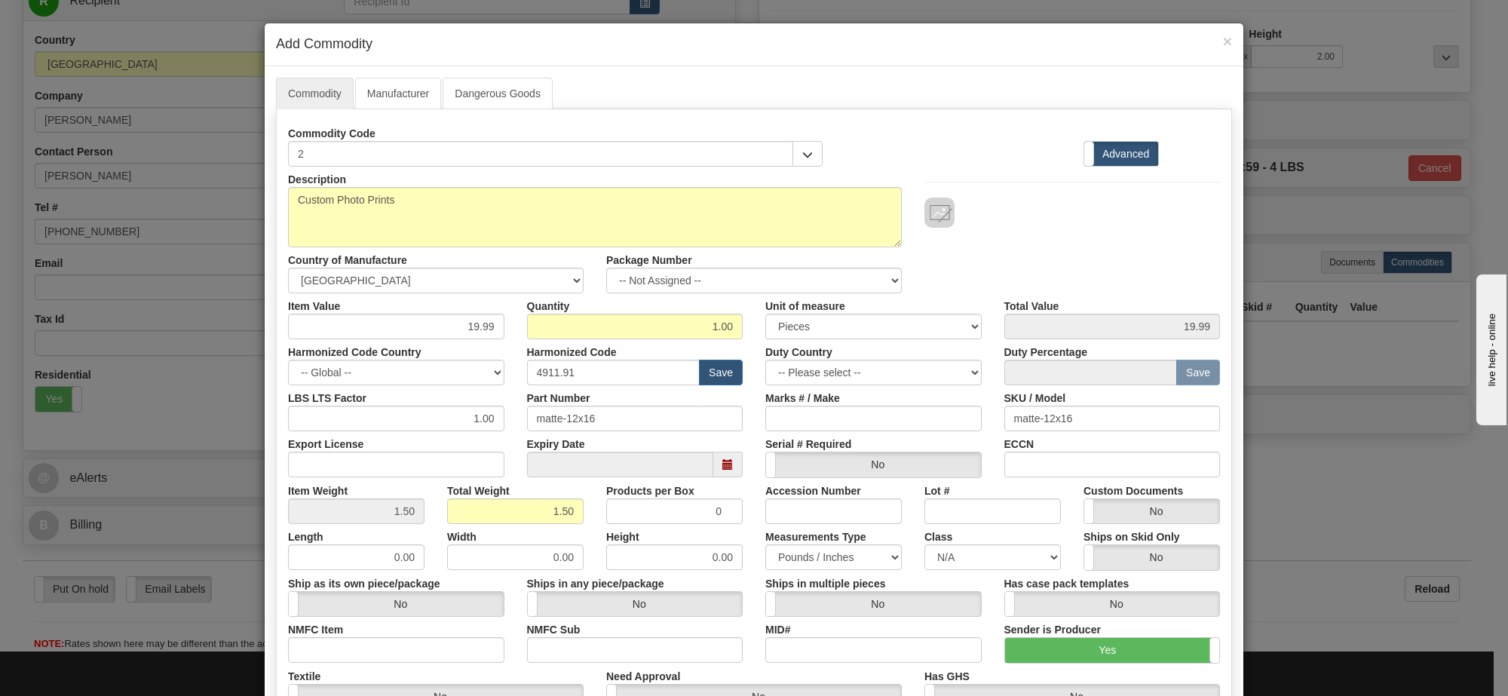
scroll to position [2, 0]
click at [810, 279] on select "-- Not Assigned -- Item 1" at bounding box center [753, 281] width 295 height 26
select select "0"
click at [606, 268] on select "-- Not Assigned -- Item 1" at bounding box center [753, 281] width 295 height 26
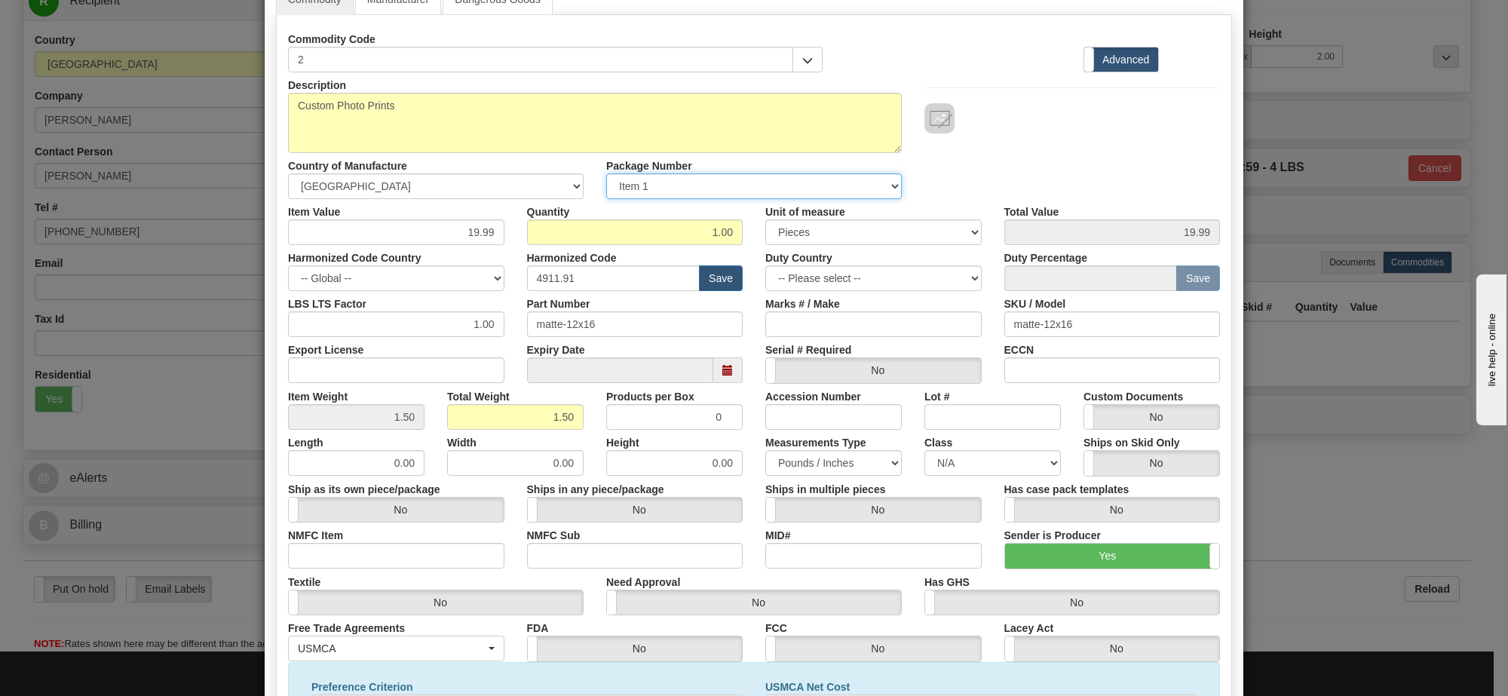
scroll to position [283, 0]
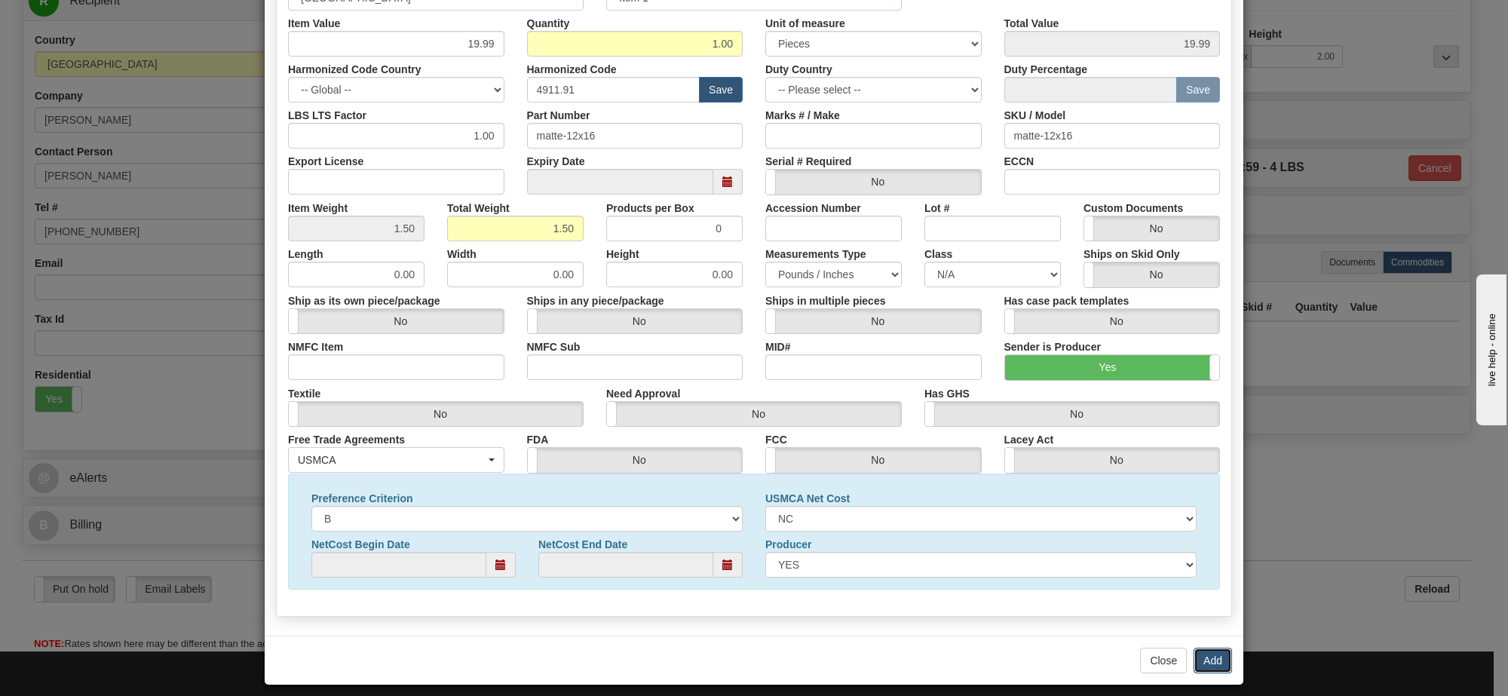
click at [1199, 661] on button "Add" at bounding box center [1212, 661] width 38 height 26
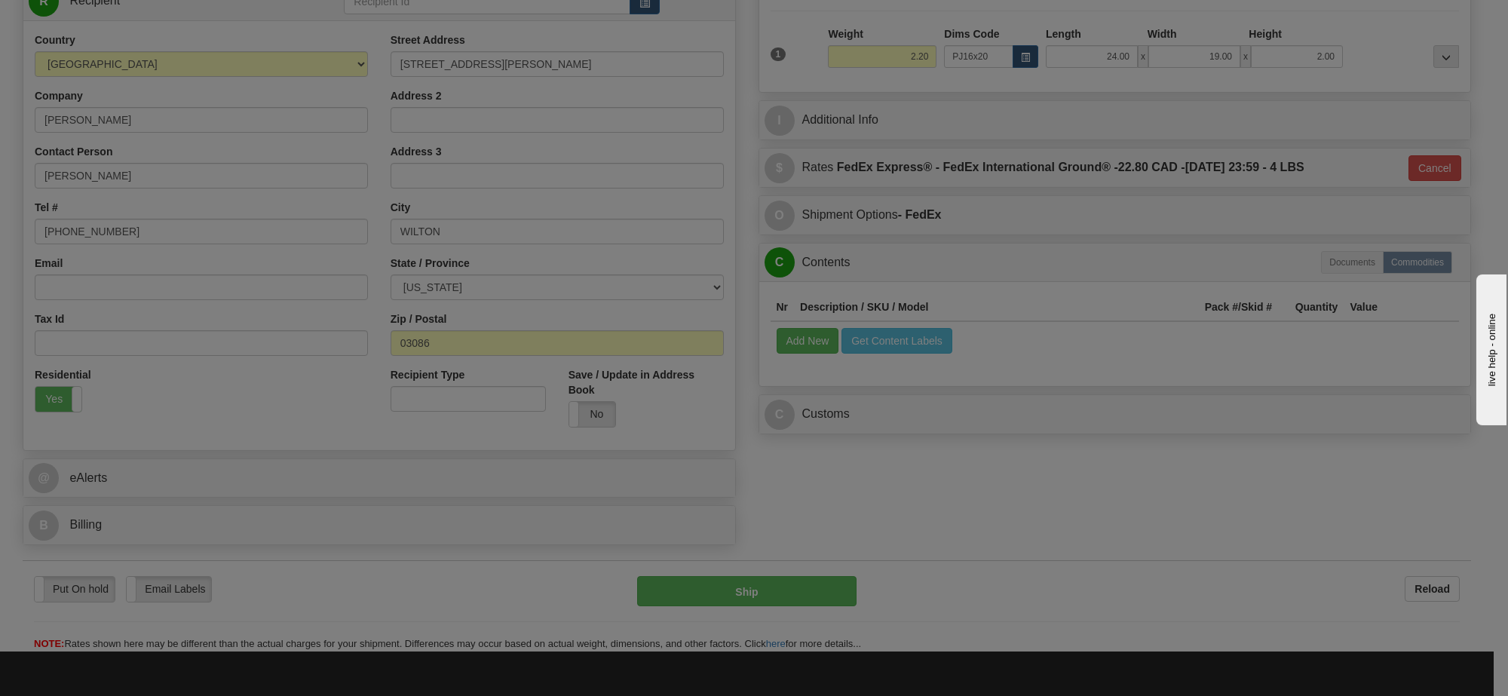
scroll to position [0, 0]
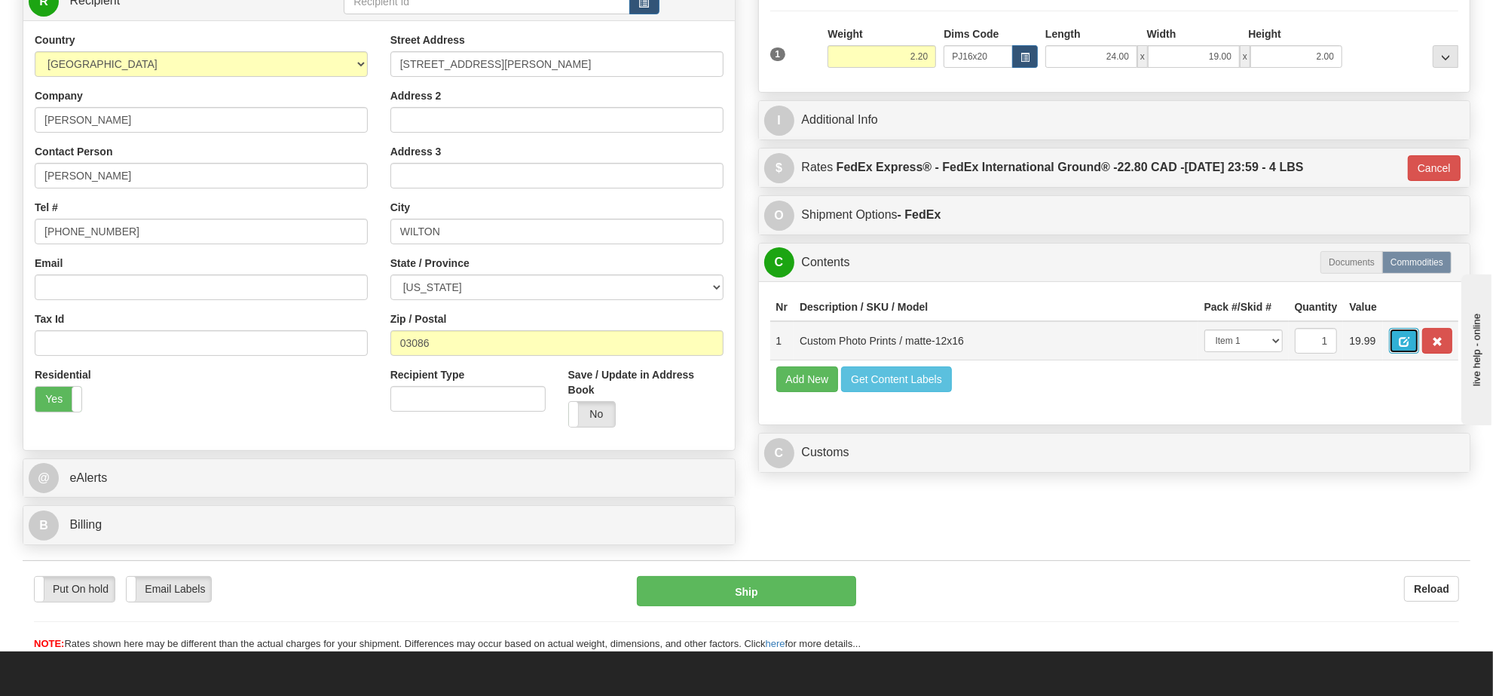
click at [1419, 344] on button "button" at bounding box center [1404, 341] width 30 height 26
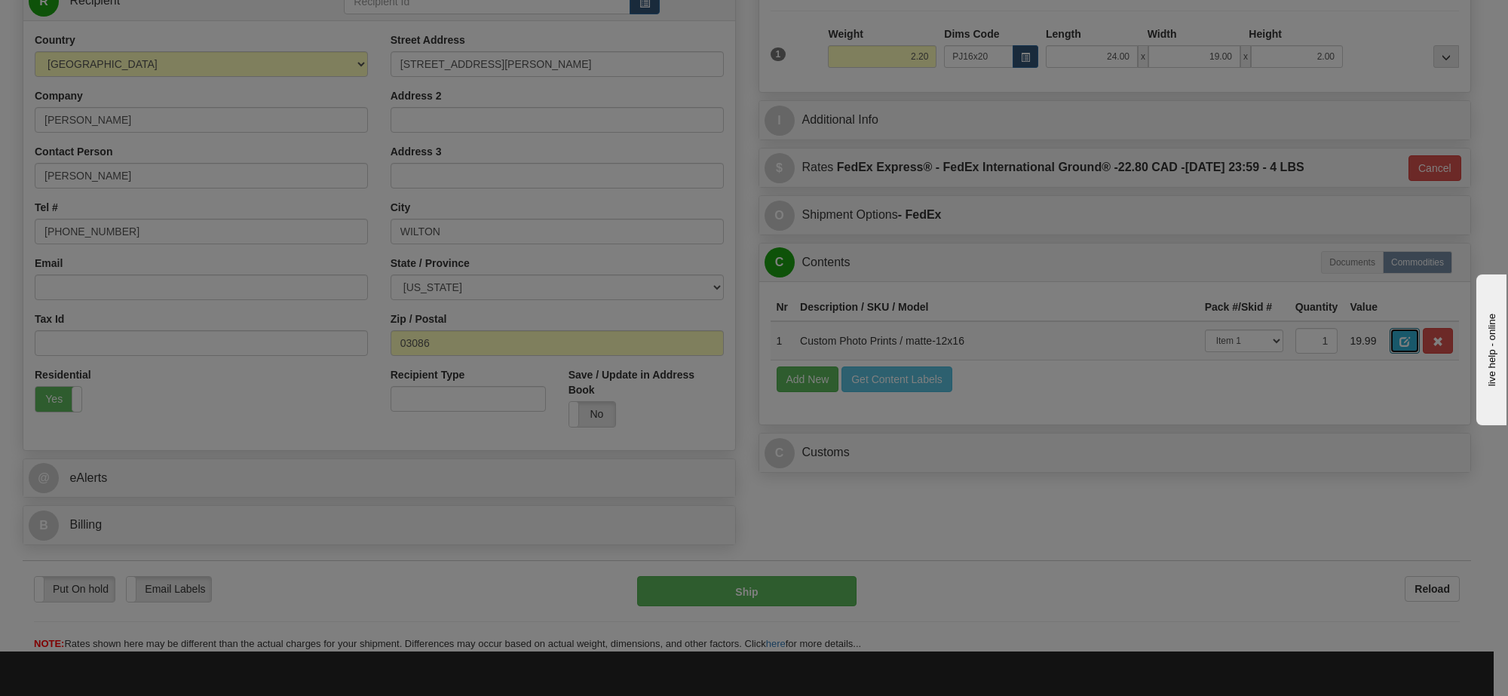
select select "1"
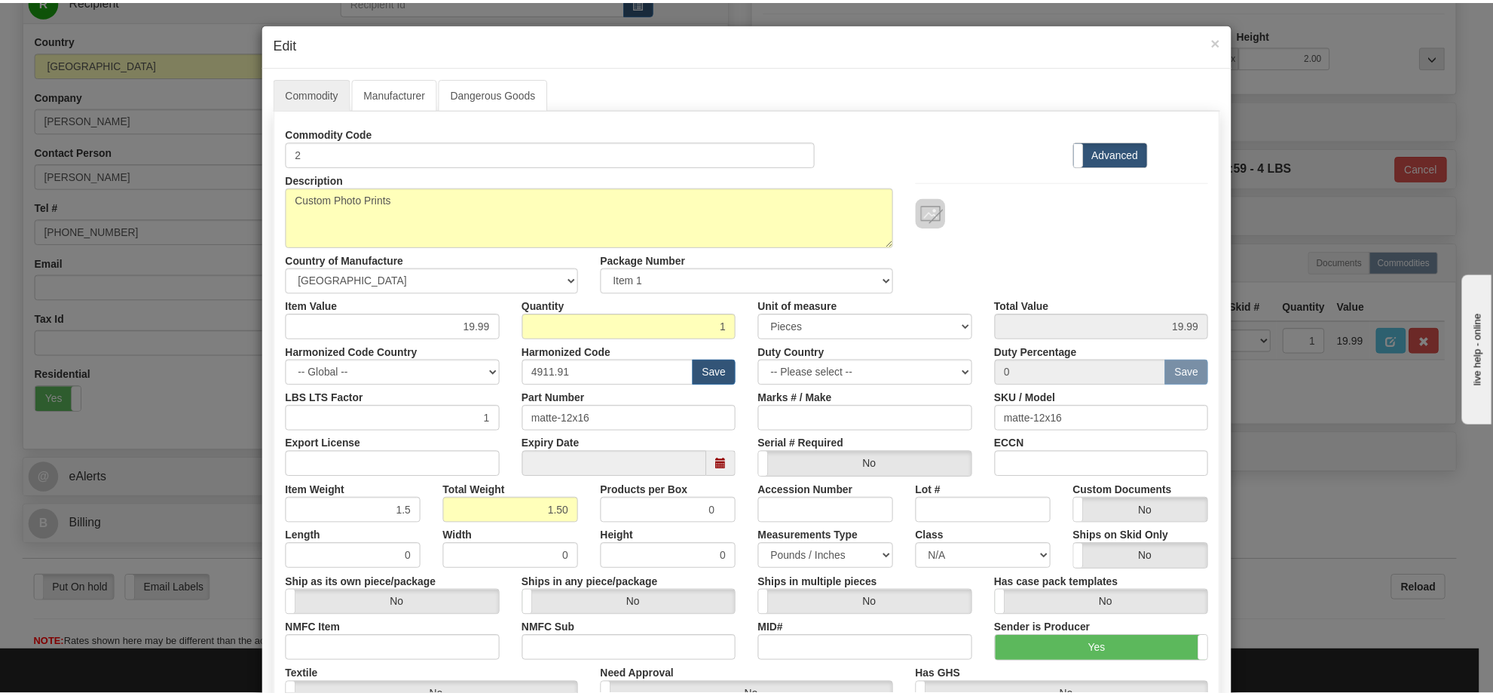
scroll to position [2, 0]
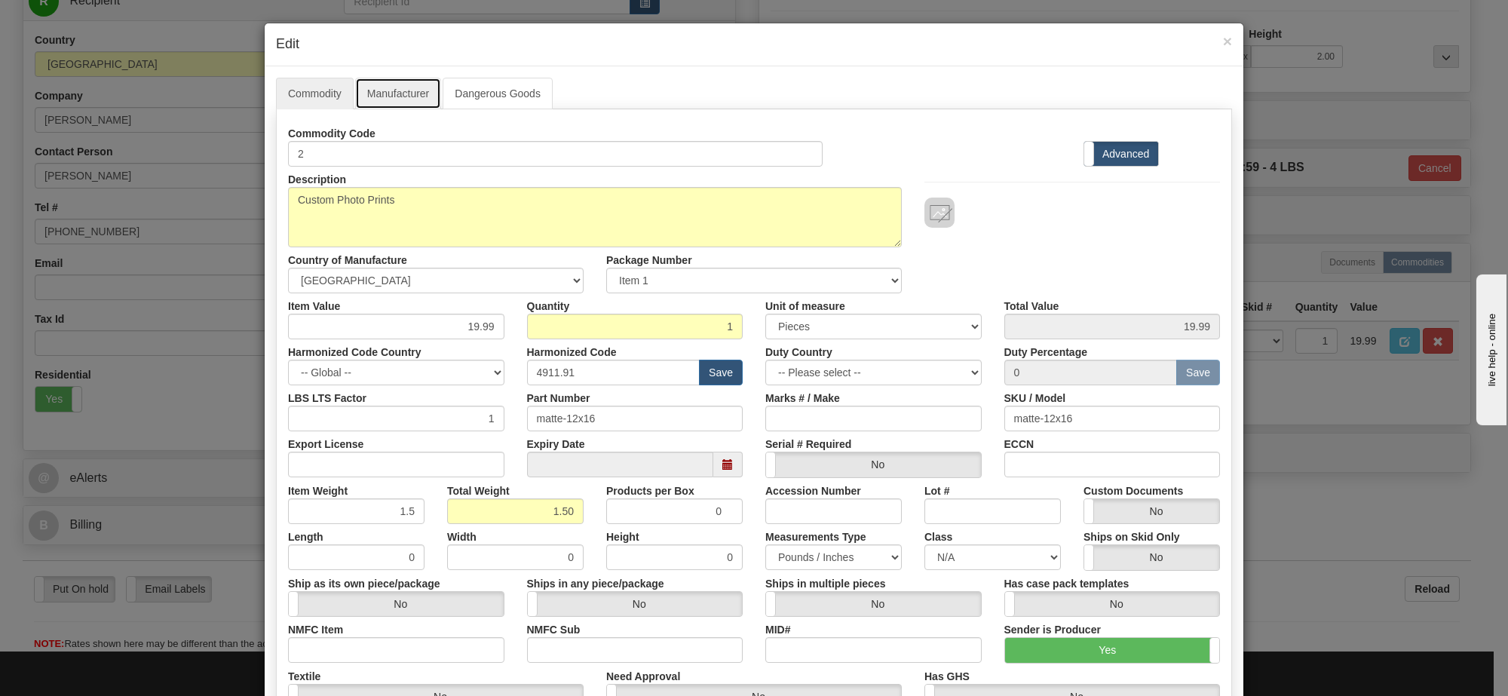
click at [372, 99] on link "Manufacturer" at bounding box center [398, 94] width 86 height 32
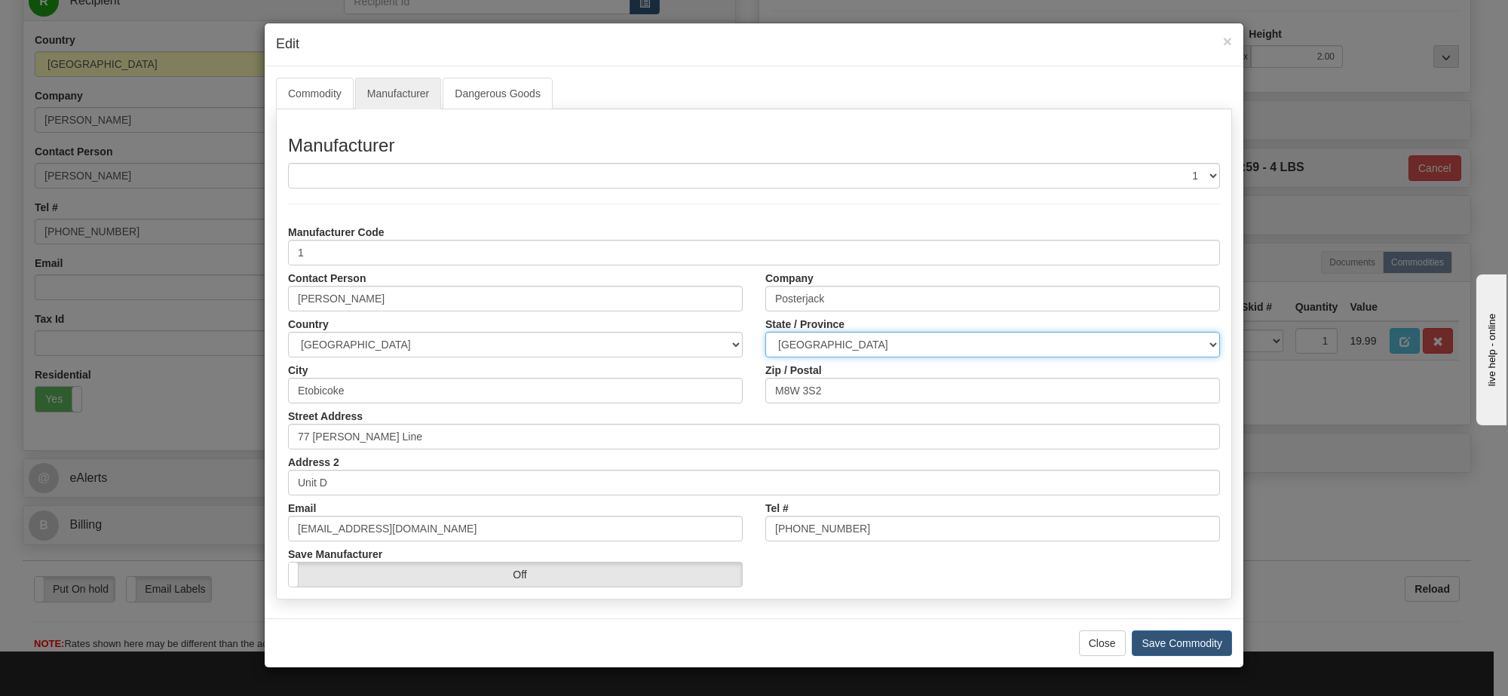
click at [886, 343] on select "ALBERTA BRITISH COLUMBIA MANITOBA NEW BRUNSWICK NEWFOUNDLAND NOVA SCOTIA NUNAVU…" at bounding box center [992, 345] width 455 height 26
select select "ON"
click at [765, 332] on select "ALBERTA BRITISH COLUMBIA MANITOBA NEW BRUNSWICK NEWFOUNDLAND NOVA SCOTIA NUNAVU…" at bounding box center [992, 345] width 455 height 26
click at [1153, 648] on button "Save Commodity" at bounding box center [1181, 643] width 100 height 26
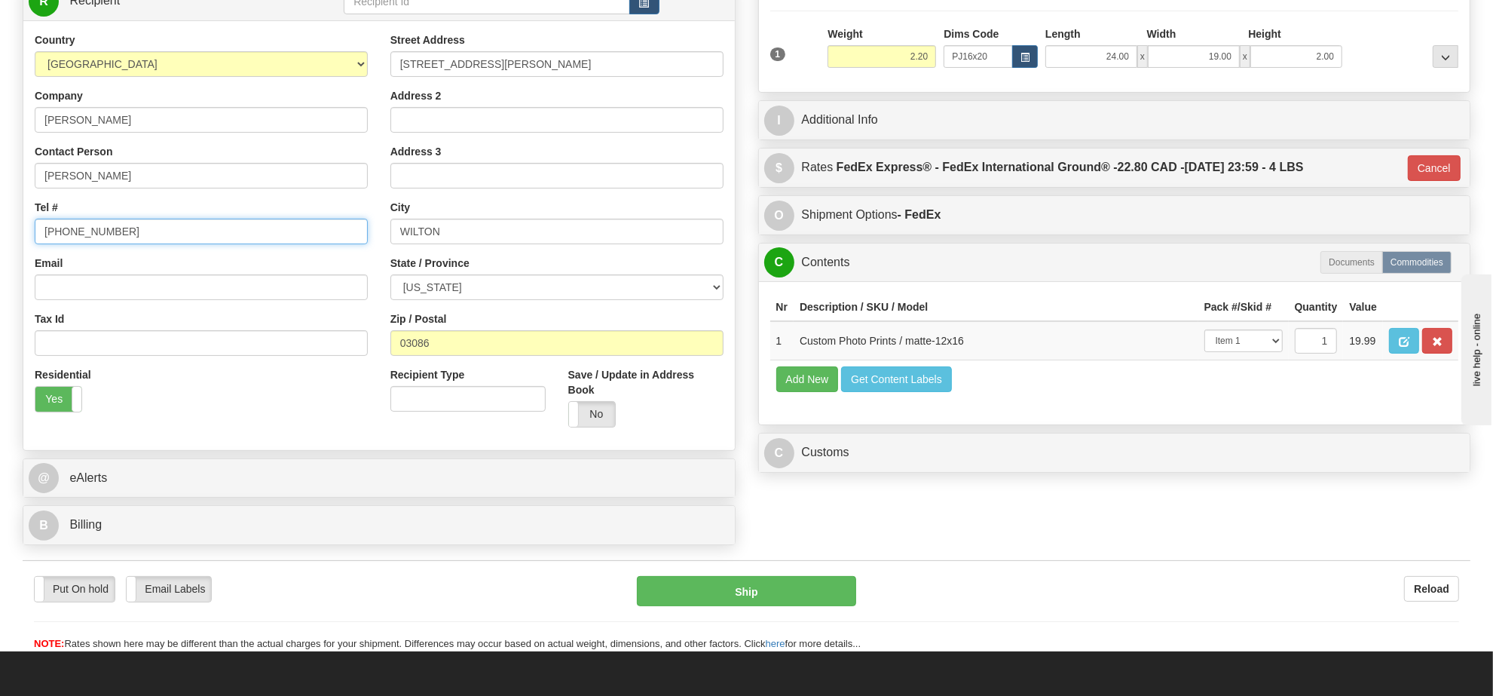
drag, startPoint x: 147, startPoint y: 227, endPoint x: 0, endPoint y: 220, distance: 147.1
click at [0, 220] on div "Toggle navigation Settings Shipping Preferences Fields Preferences New" at bounding box center [746, 215] width 1493 height 871
click at [138, 201] on div "Country AFGHANISTAN ALAND ISLANDS ALBANIA ALGERIA AMERICAN SAMOA ANDORRA ANGOLA…" at bounding box center [201, 227] width 356 height 390
drag, startPoint x: 141, startPoint y: 227, endPoint x: 50, endPoint y: 230, distance: 91.3
click at [5, 234] on div "Toggle navigation Settings Shipping Preferences Fields Preferences New" at bounding box center [746, 215] width 1493 height 871
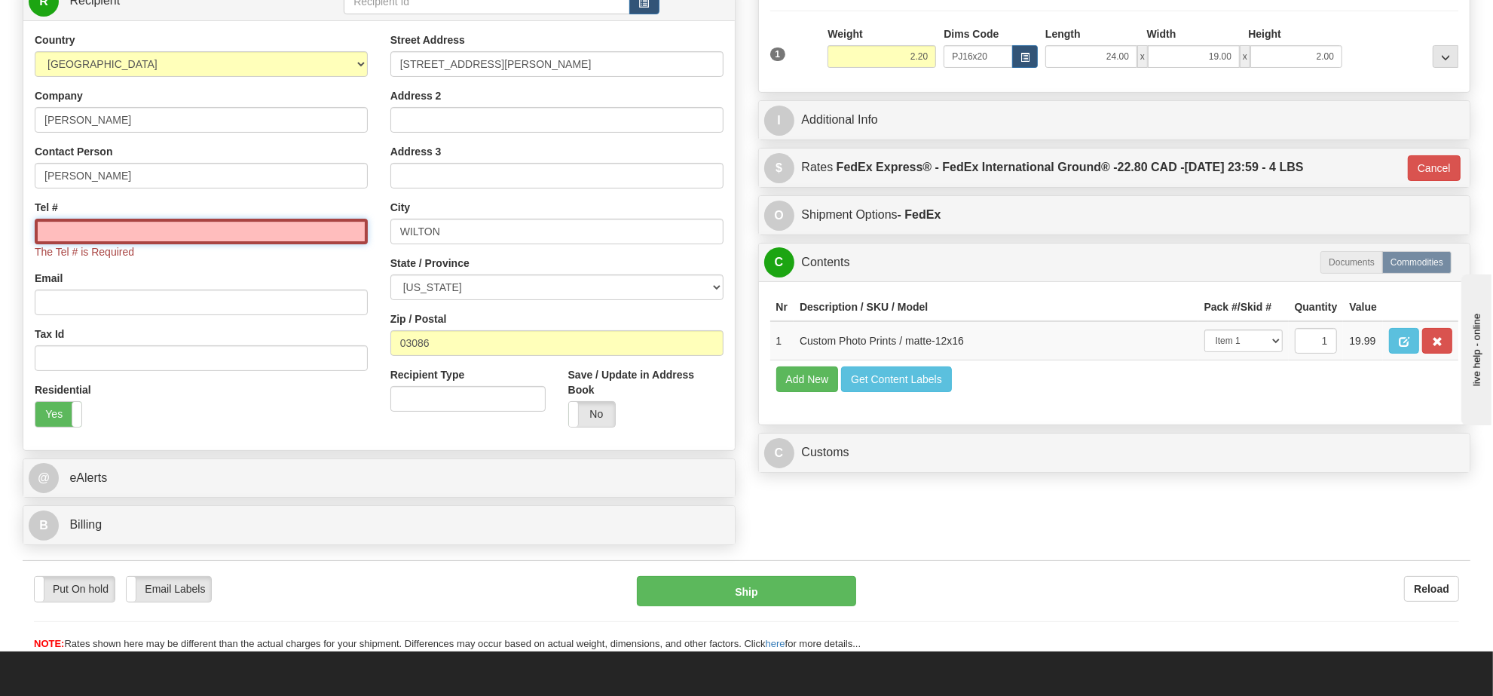
click at [106, 224] on input "Tel #" at bounding box center [201, 232] width 333 height 26
type input "416-406-6900"
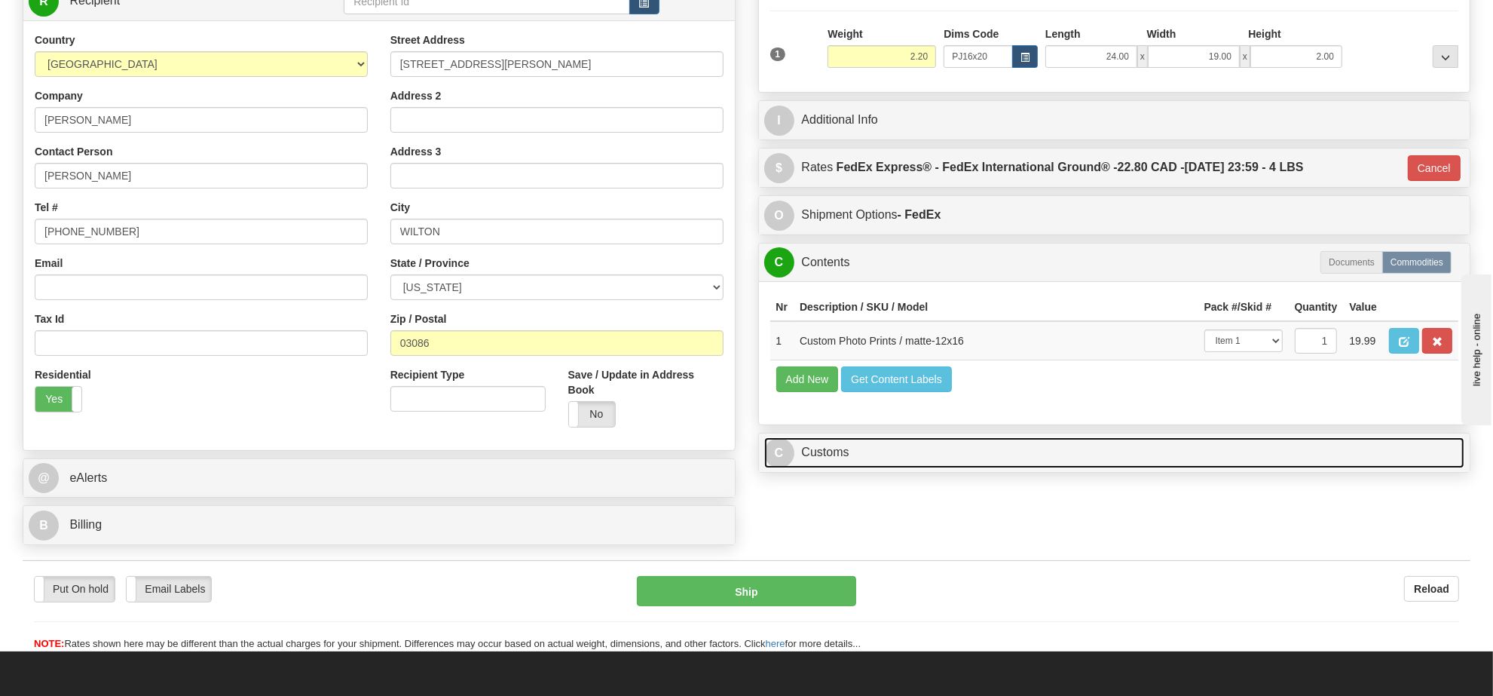
click at [816, 468] on link "C Customs" at bounding box center [1114, 452] width 701 height 31
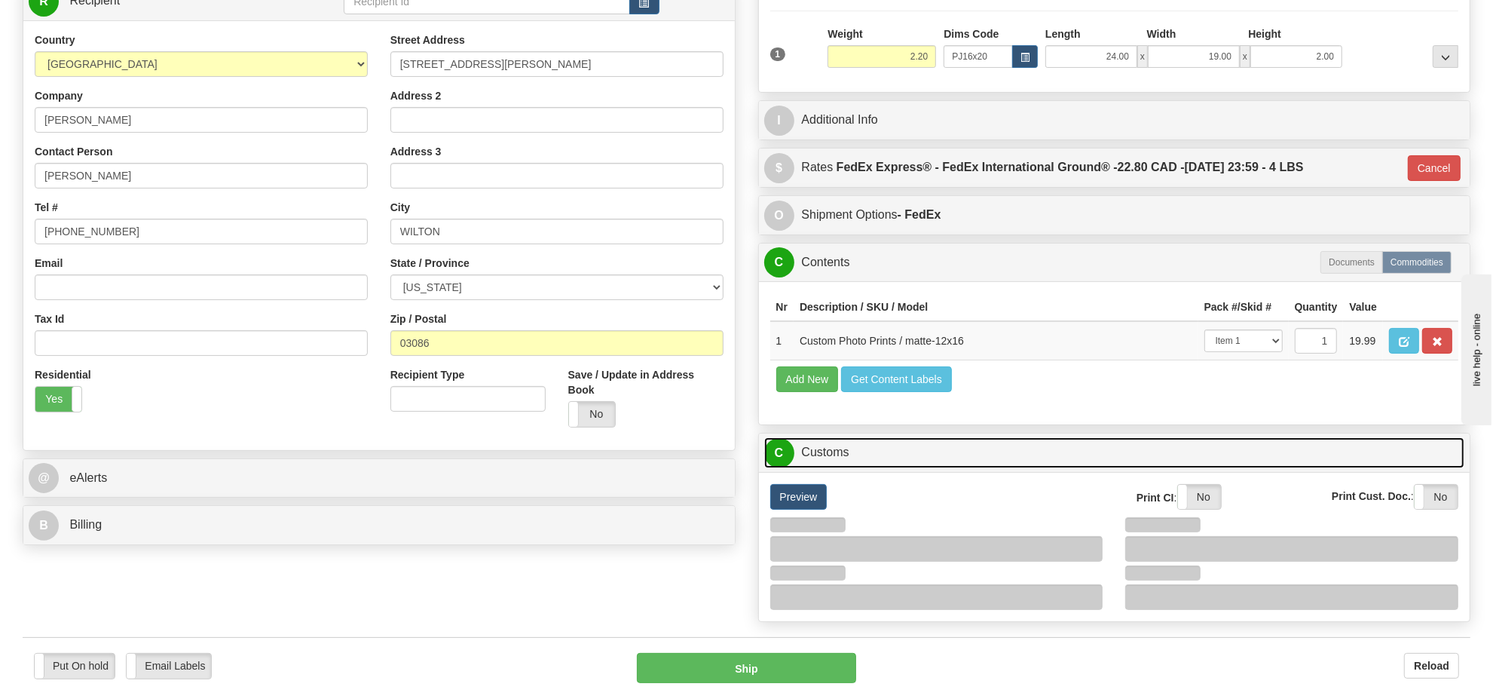
scroll to position [503, 0]
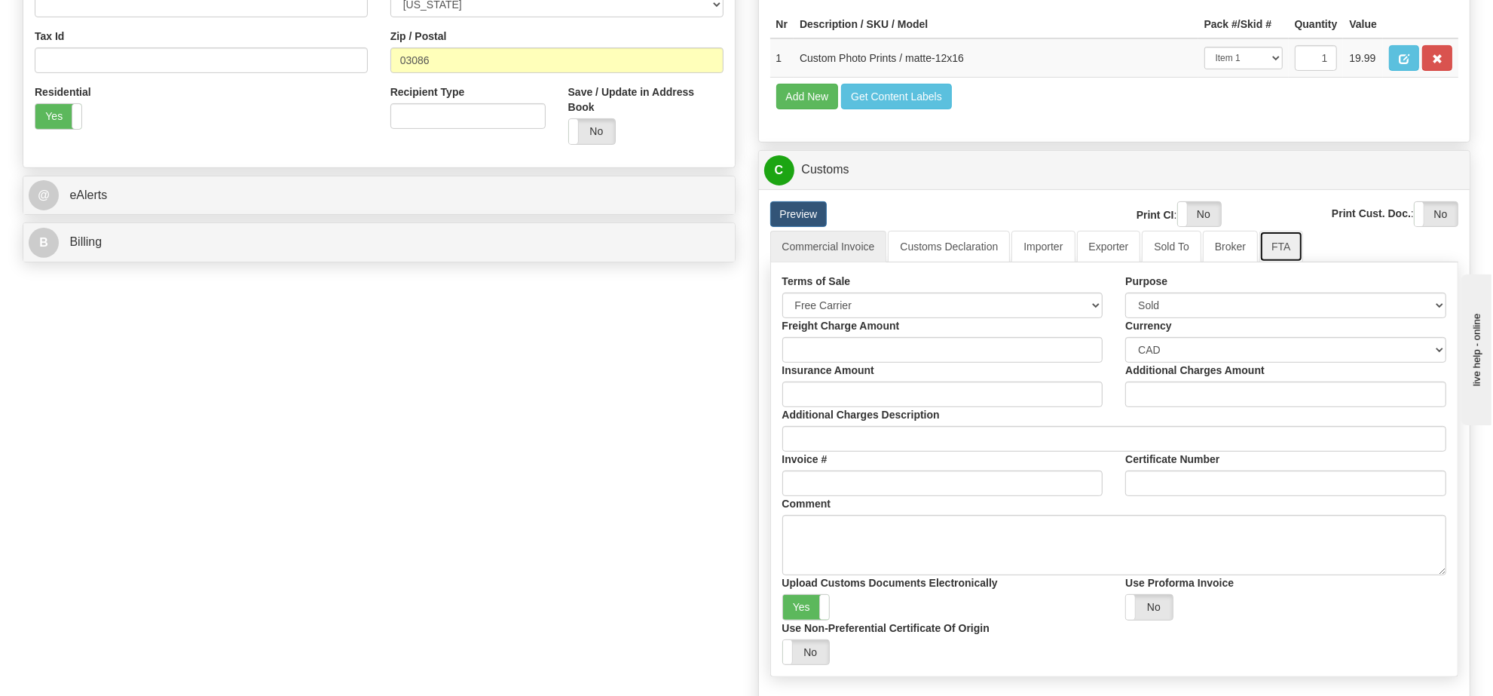
click at [1260, 262] on link "FTA" at bounding box center [1281, 247] width 43 height 32
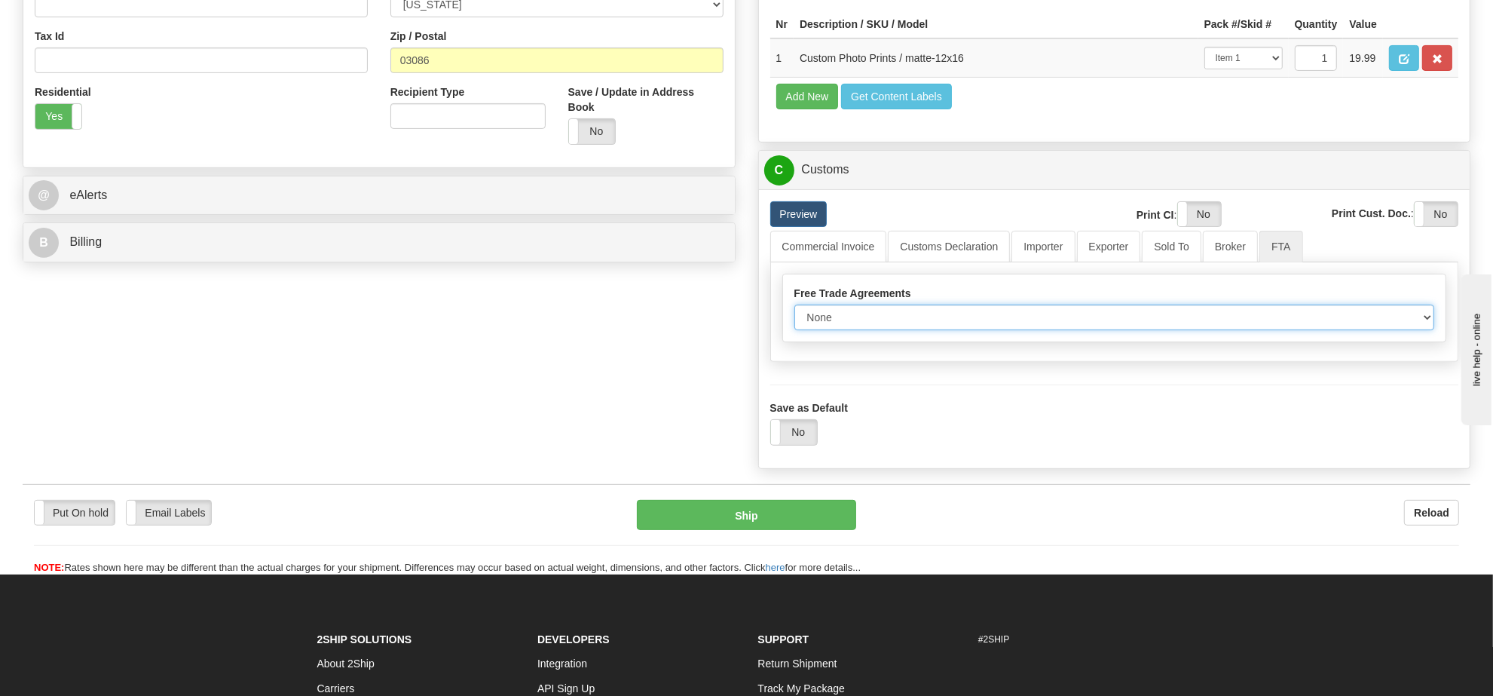
click at [926, 330] on select "None Other USMCA CETA CUKTCA" at bounding box center [1115, 318] width 641 height 26
select select "1"
click at [795, 330] on select "None Other USMCA CETA CUKTCA" at bounding box center [1115, 318] width 641 height 26
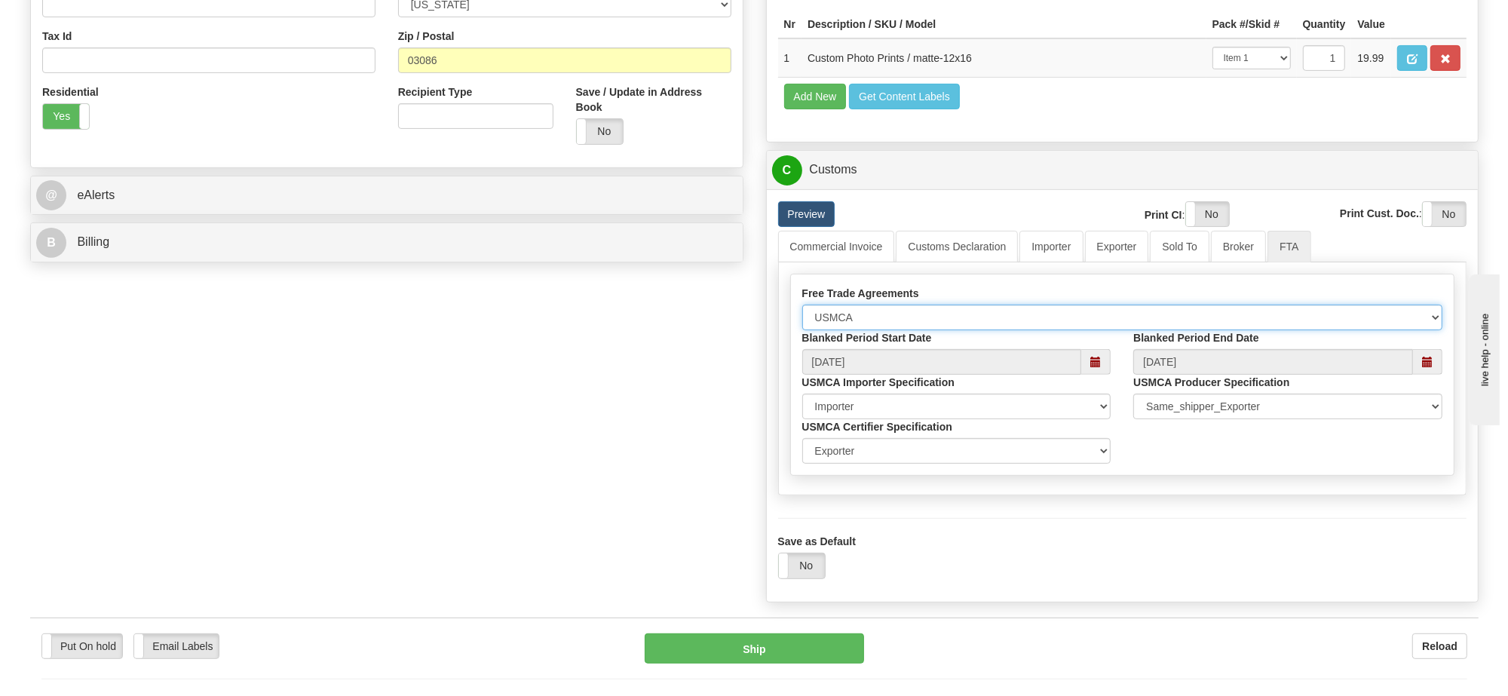
scroll to position [597, 0]
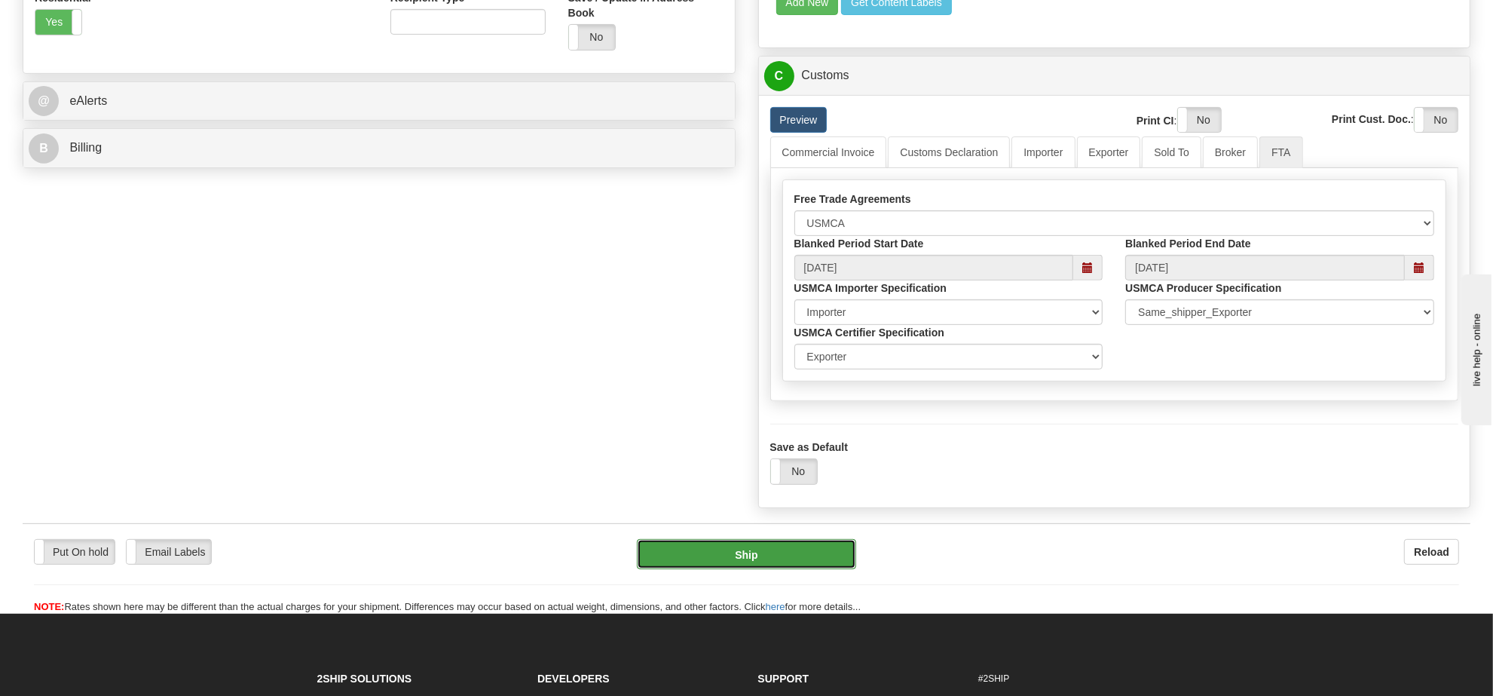
click at [801, 569] on button "Ship" at bounding box center [746, 554] width 219 height 30
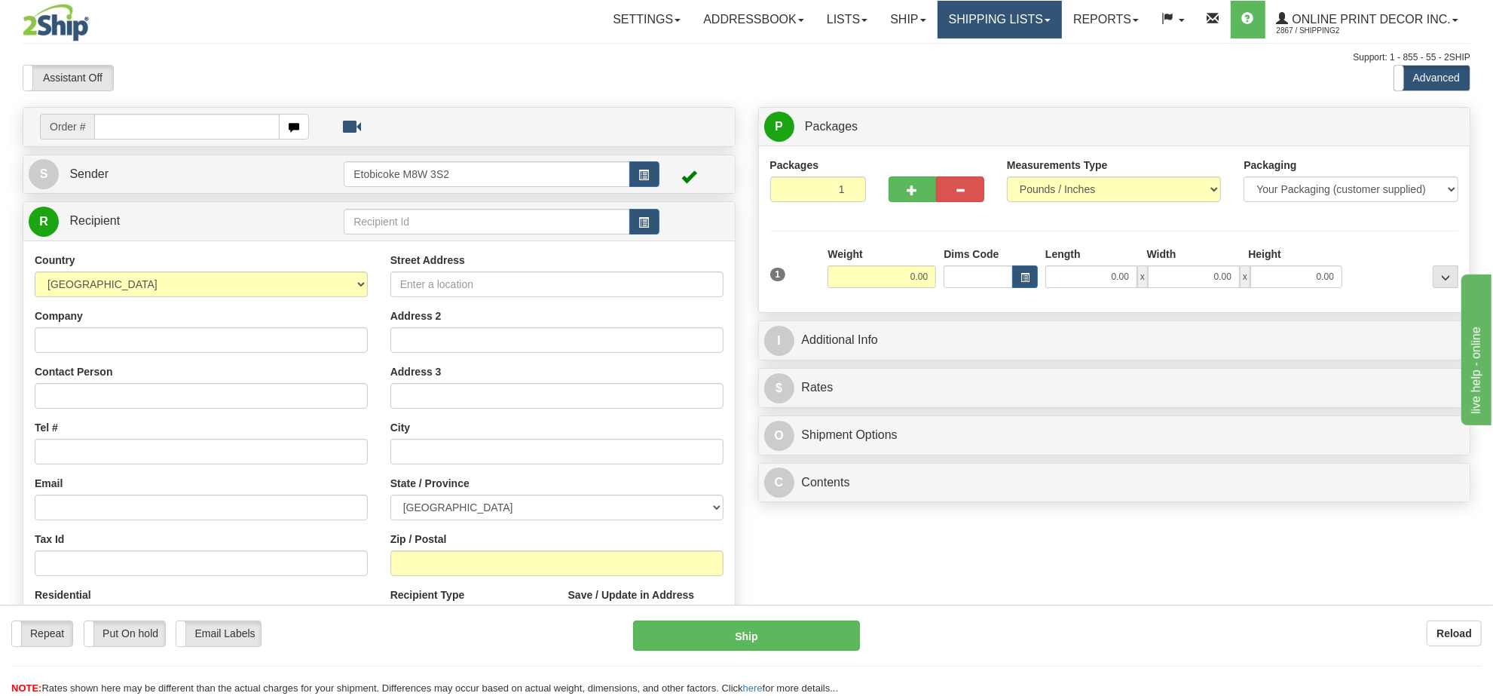
click at [941, 10] on link "Shipping lists" at bounding box center [1000, 20] width 124 height 38
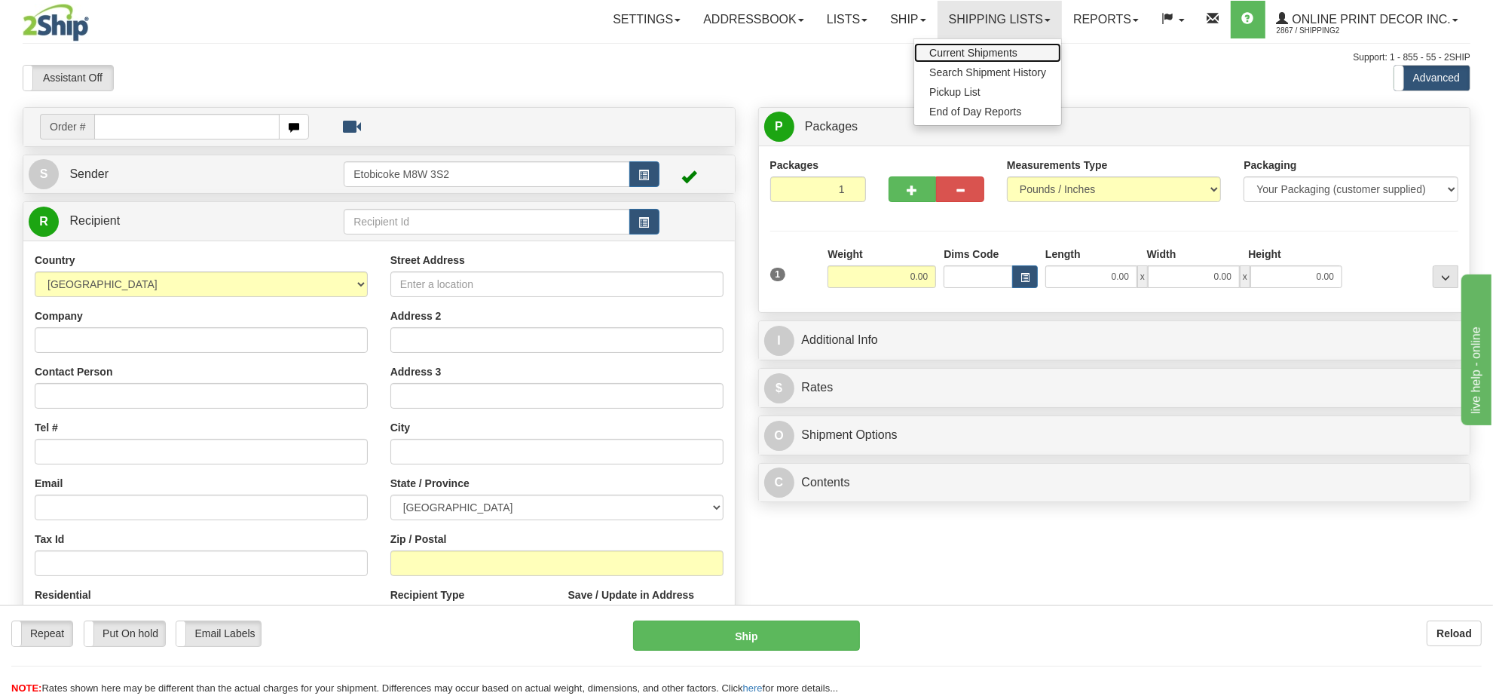
click at [942, 43] on link "Current Shipments" at bounding box center [987, 53] width 147 height 20
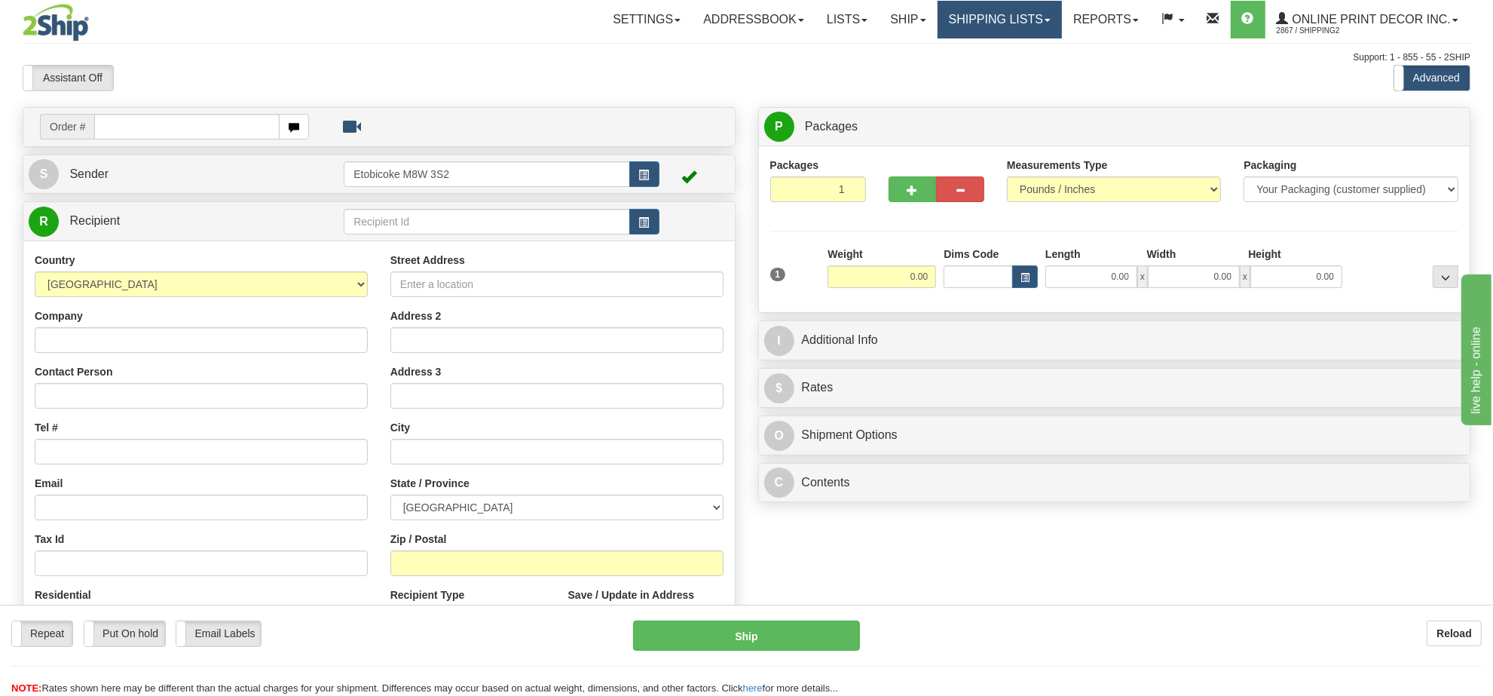
click at [971, 12] on link "Shipping lists" at bounding box center [1000, 20] width 124 height 38
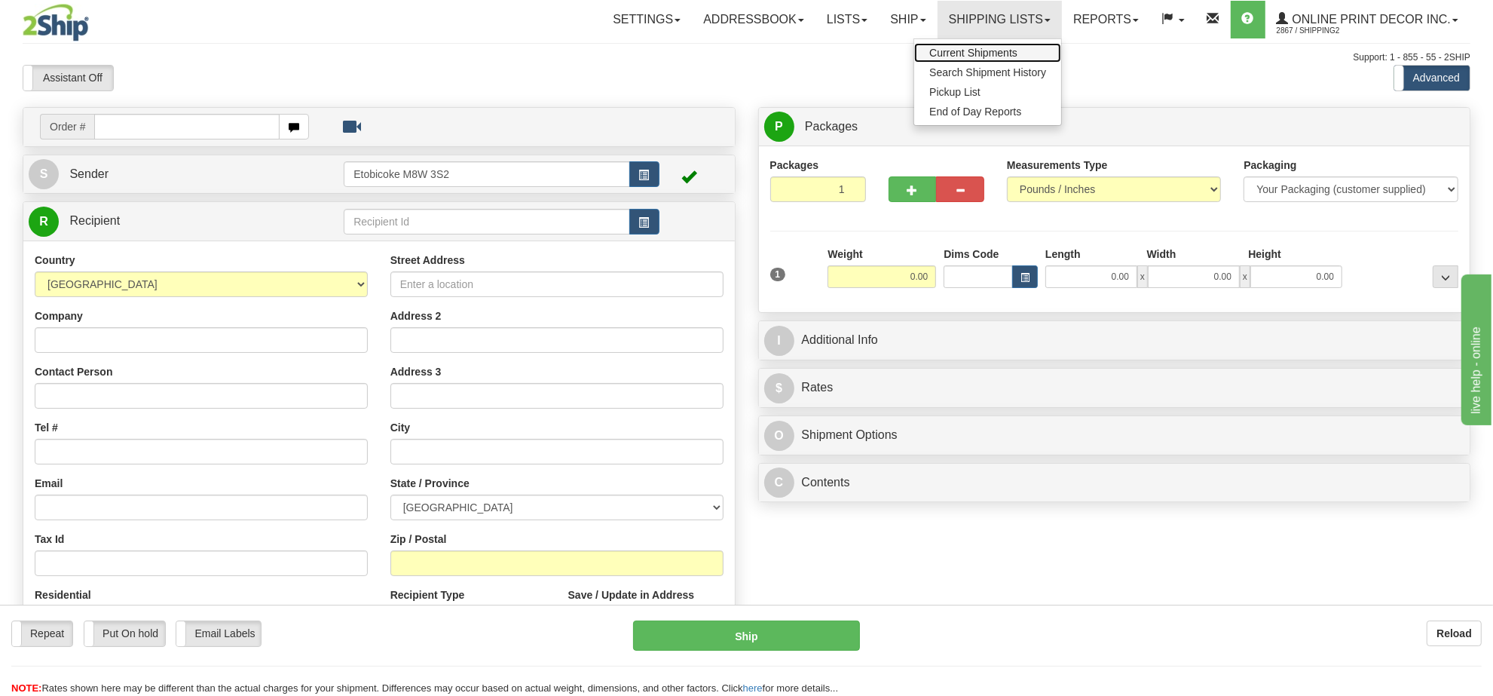
click at [989, 54] on span "Current Shipments" at bounding box center [973, 53] width 88 height 12
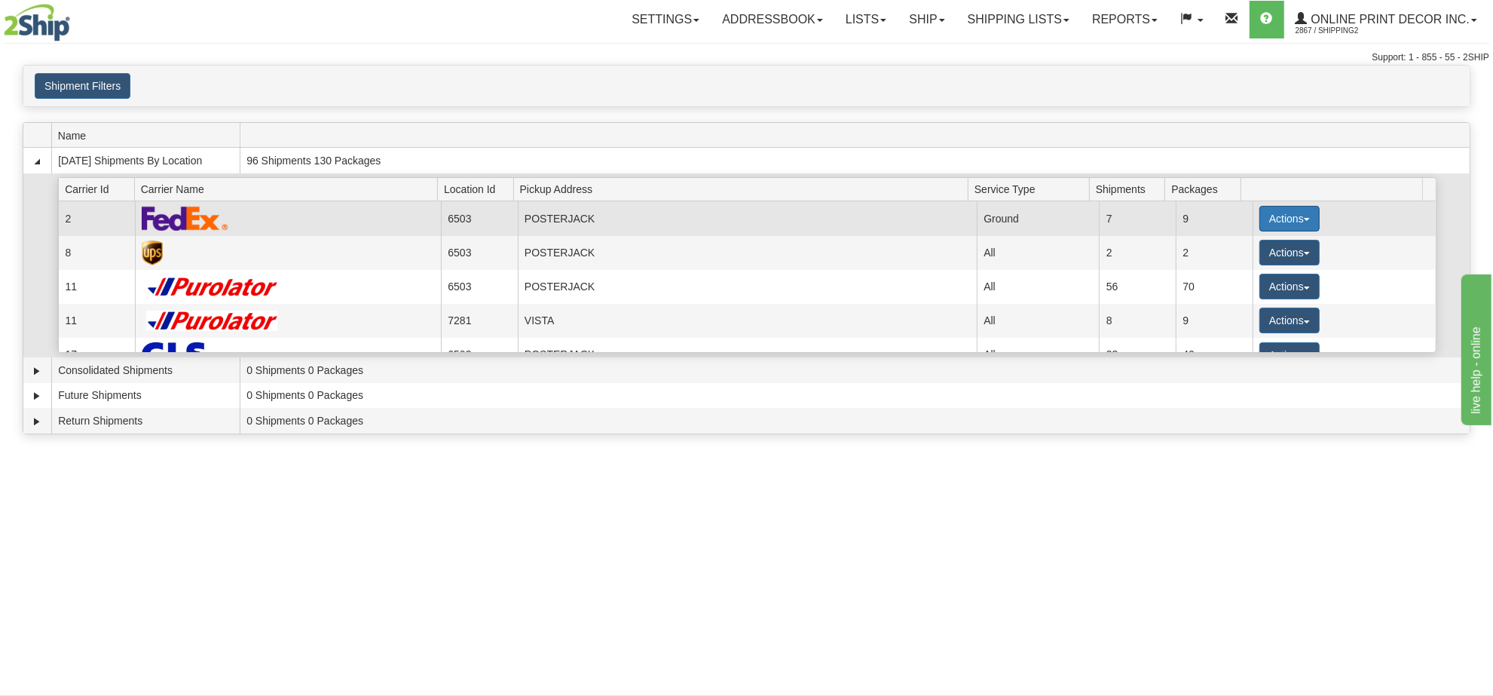
click at [1304, 221] on span "button" at bounding box center [1307, 219] width 6 height 3
click at [1240, 245] on span "Details" at bounding box center [1234, 246] width 41 height 11
click at [1284, 223] on button "Actions" at bounding box center [1290, 219] width 60 height 26
click at [1241, 246] on span "Details" at bounding box center [1234, 246] width 41 height 11
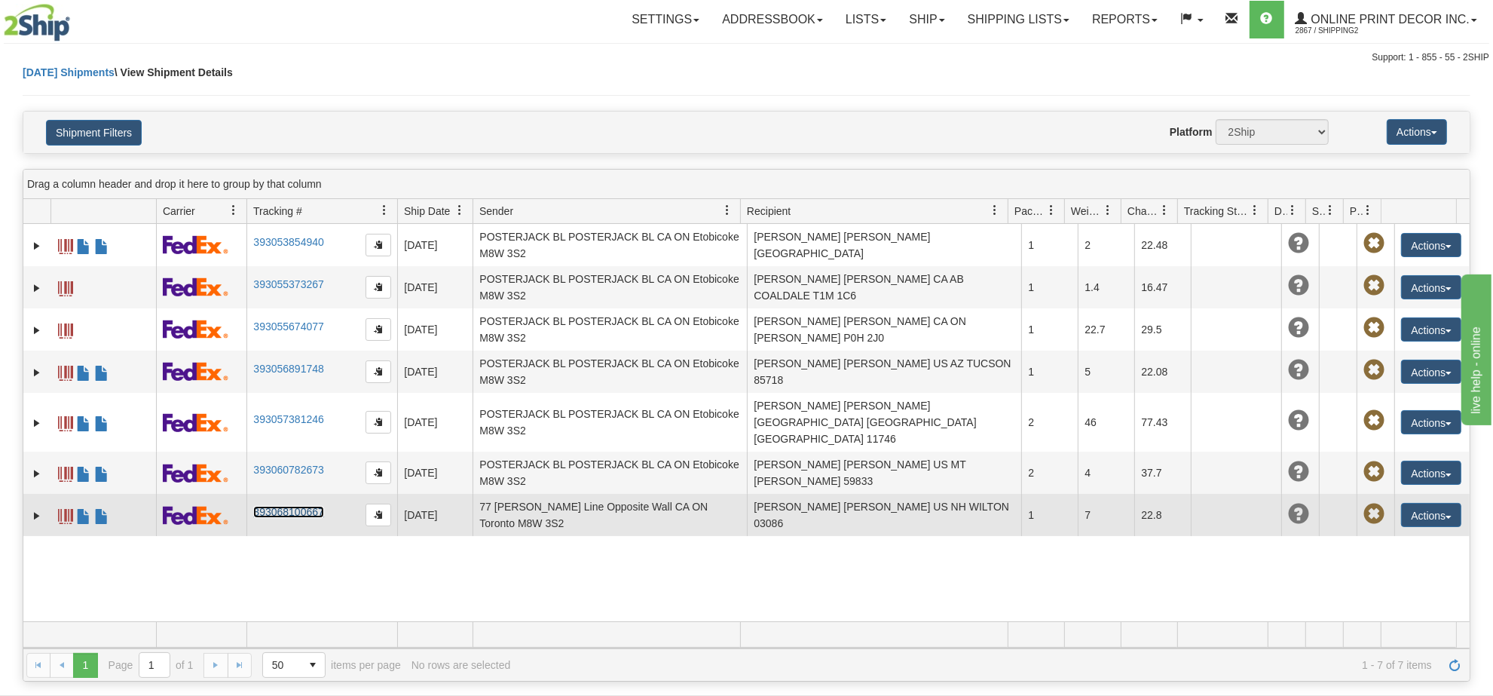
click at [287, 506] on link "393068100667" at bounding box center [288, 512] width 70 height 12
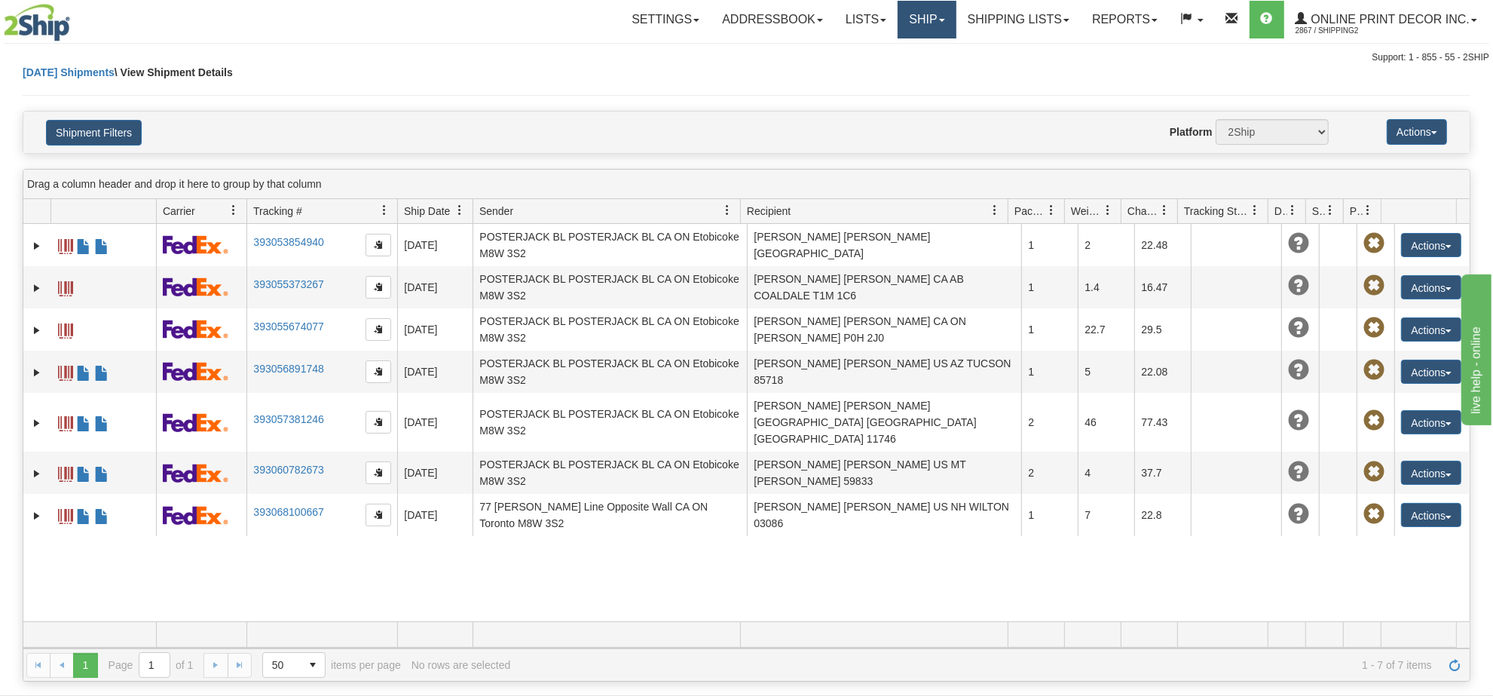
click at [898, 26] on link "Ship" at bounding box center [927, 20] width 58 height 38
click at [894, 53] on link "Ship Screen" at bounding box center [887, 53] width 136 height 20
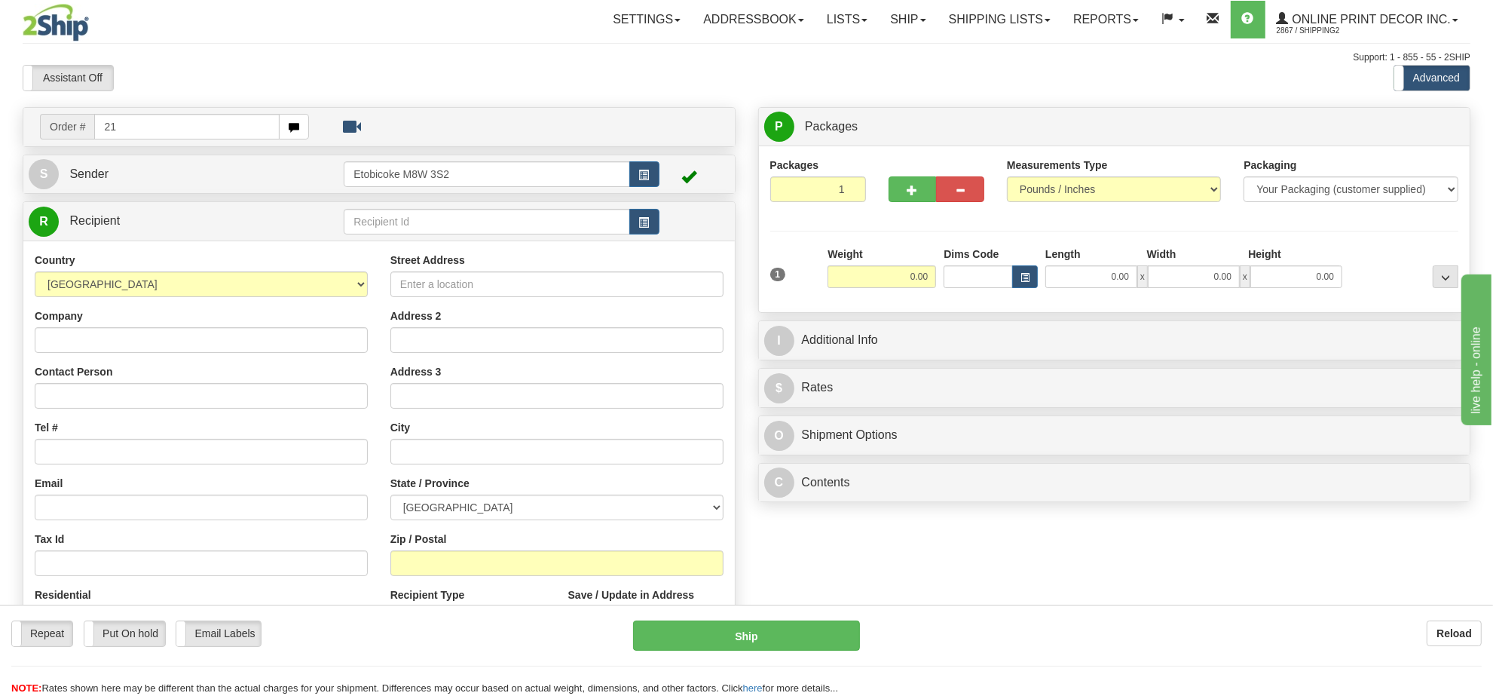
type input "2"
type input "w"
click at [115, 122] on input "oe-2184" at bounding box center [186, 127] width 185 height 26
type input "ow-2184"
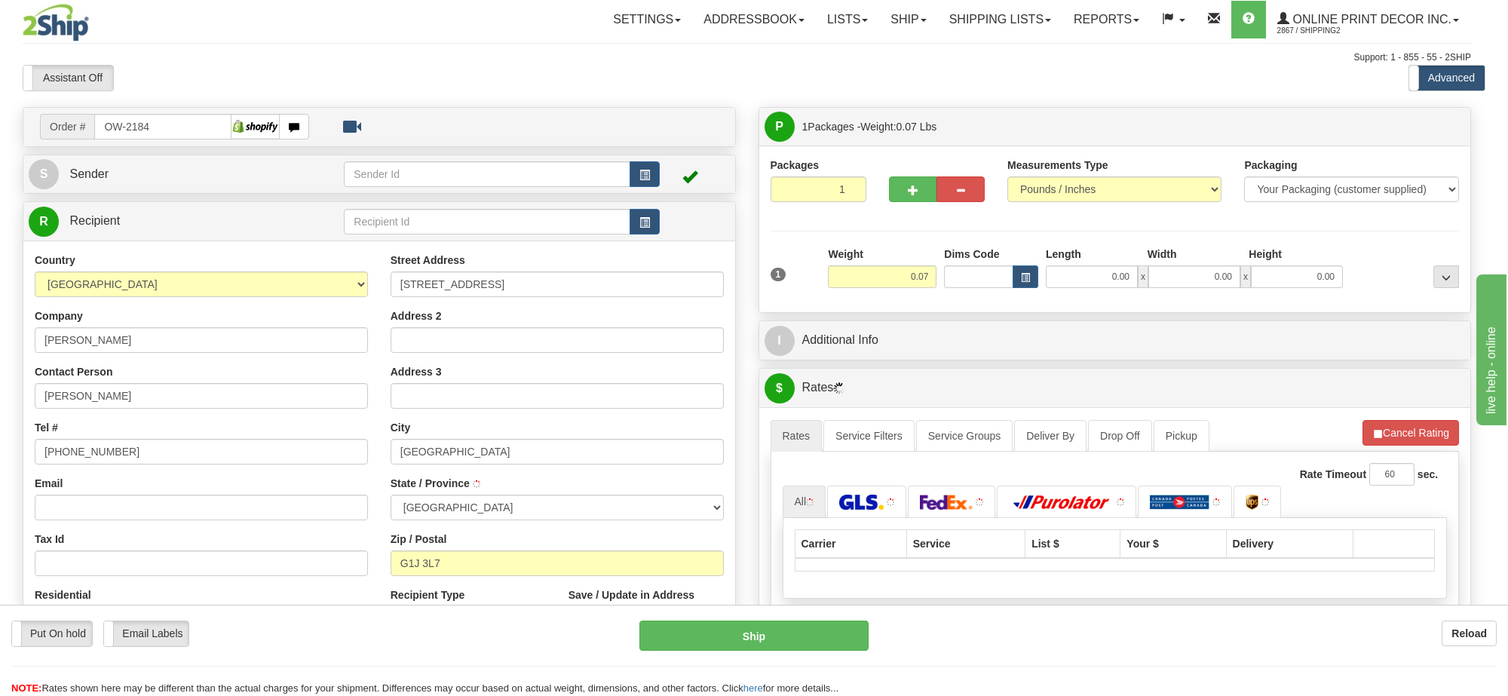
type input "[GEOGRAPHIC_DATA]"
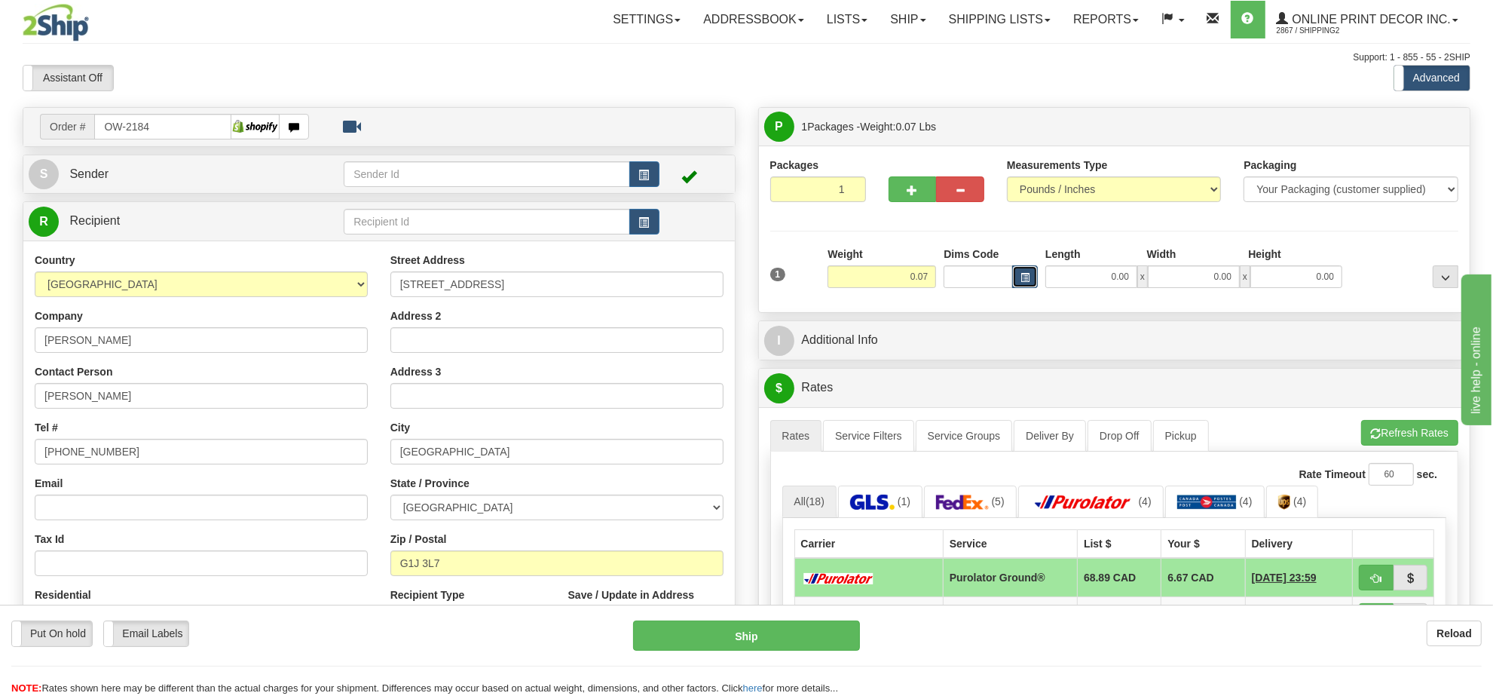
click at [1021, 280] on span "button" at bounding box center [1025, 278] width 9 height 8
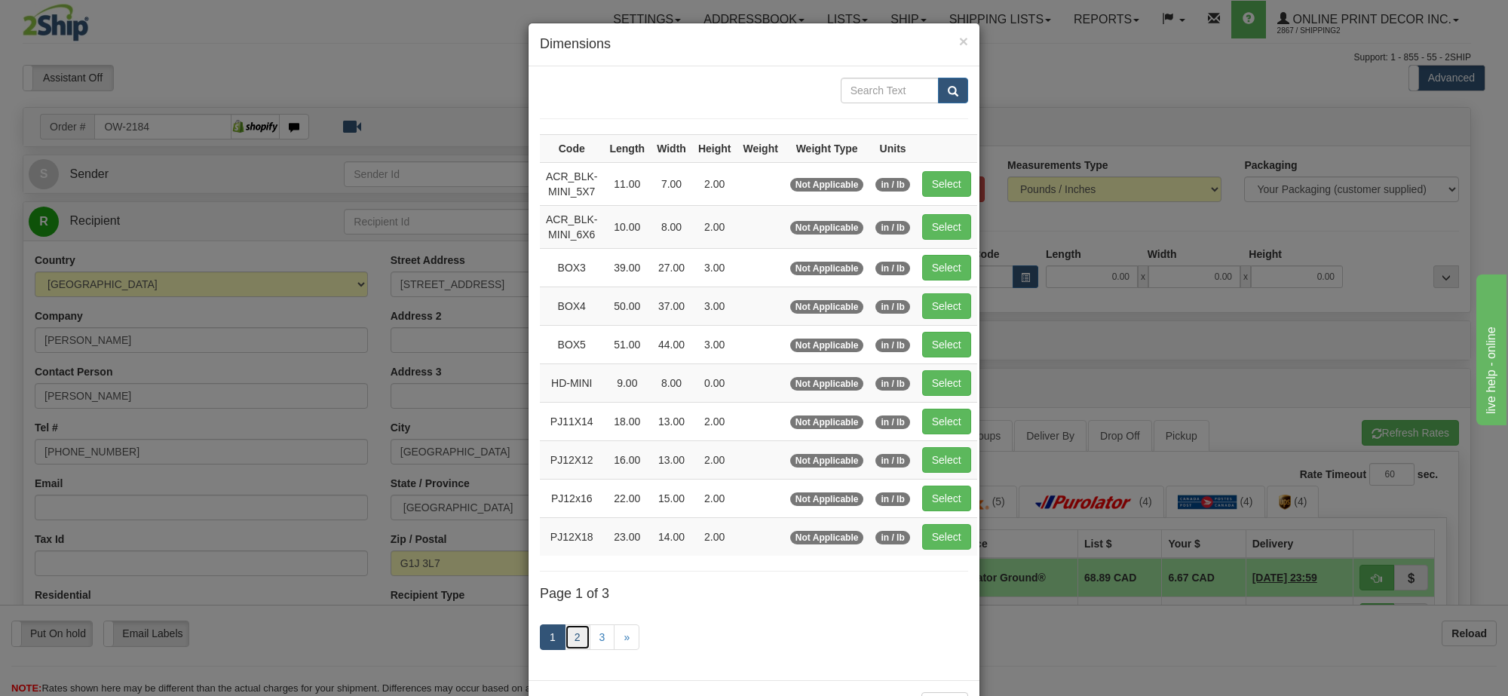
click at [566, 650] on link "2" at bounding box center [578, 637] width 26 height 26
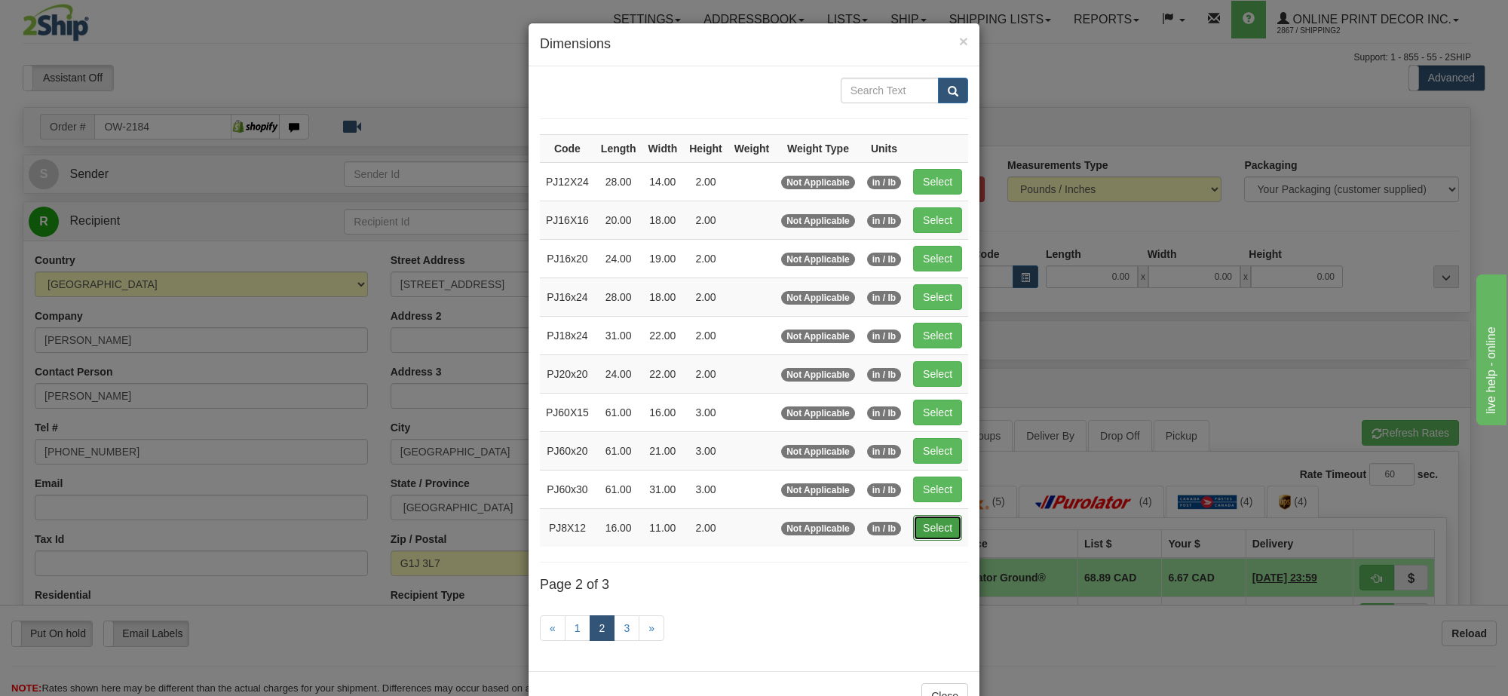
click at [945, 534] on button "Select" at bounding box center [937, 528] width 49 height 26
type input "PJ8X12"
type input "16.00"
type input "11.00"
type input "2.00"
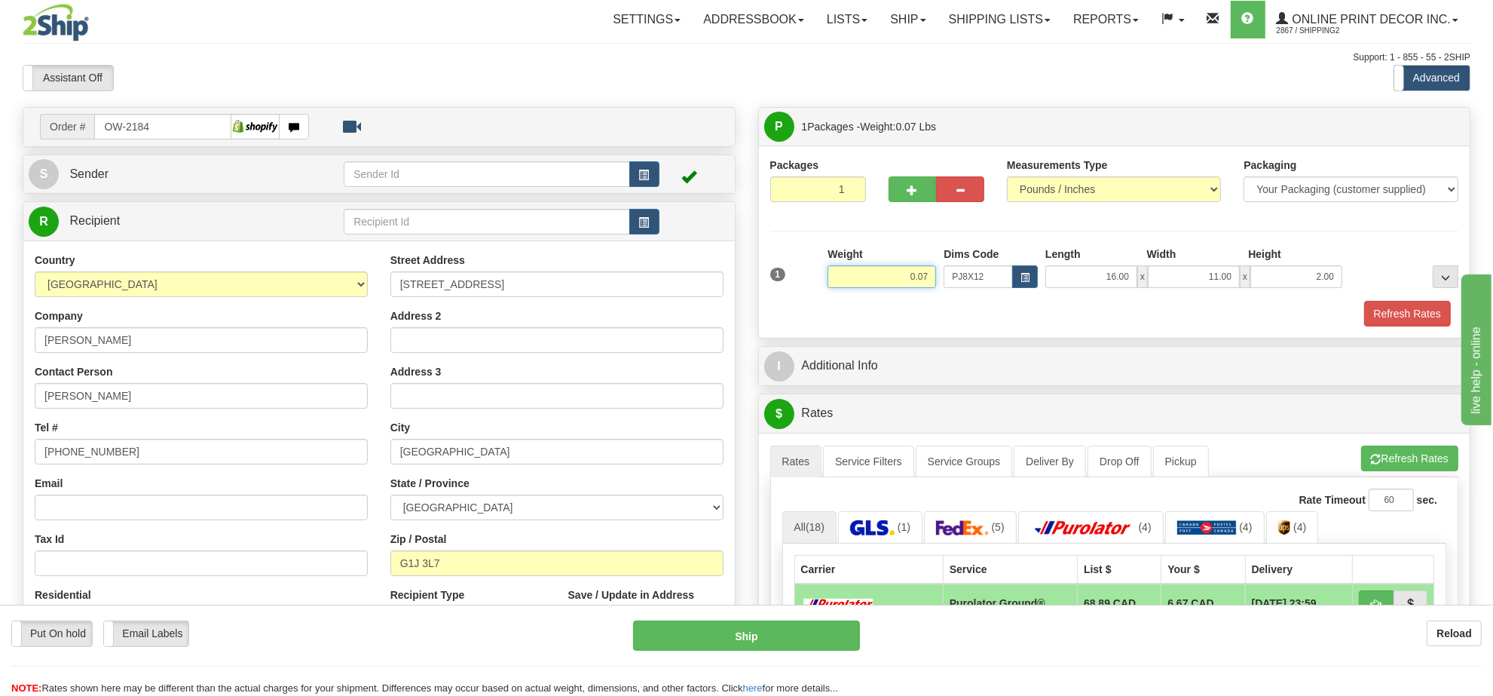
drag, startPoint x: 889, startPoint y: 277, endPoint x: 869, endPoint y: 277, distance: 20.4
click at [869, 277] on input "0.07" at bounding box center [882, 276] width 109 height 23
type input "3.00"
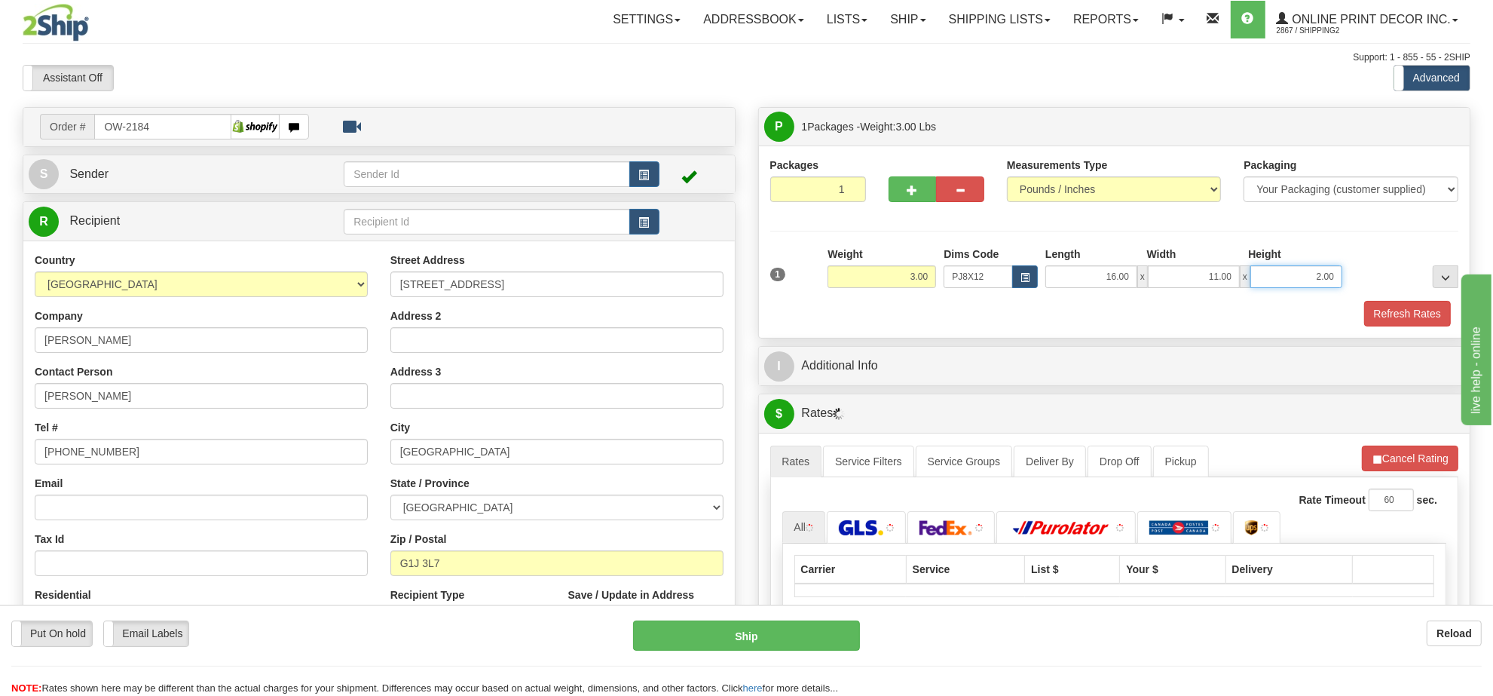
drag, startPoint x: 1336, startPoint y: 274, endPoint x: 1225, endPoint y: 304, distance: 115.6
click at [1225, 304] on div "1 Weight 3.00 Dims Code PJ8X12 Length Width Height x x" at bounding box center [1114, 286] width 689 height 80
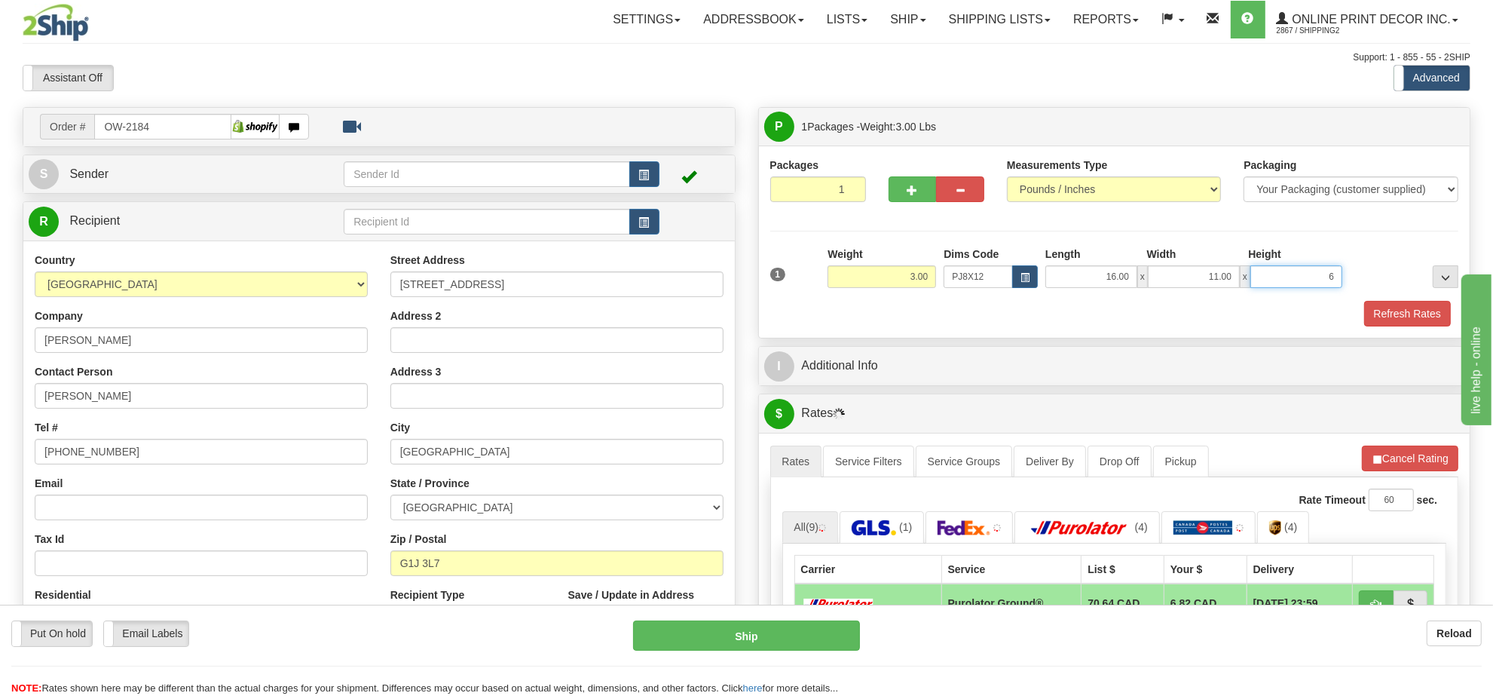
click button "Delete" at bounding box center [0, 0] width 0 height 0
type input "6.00"
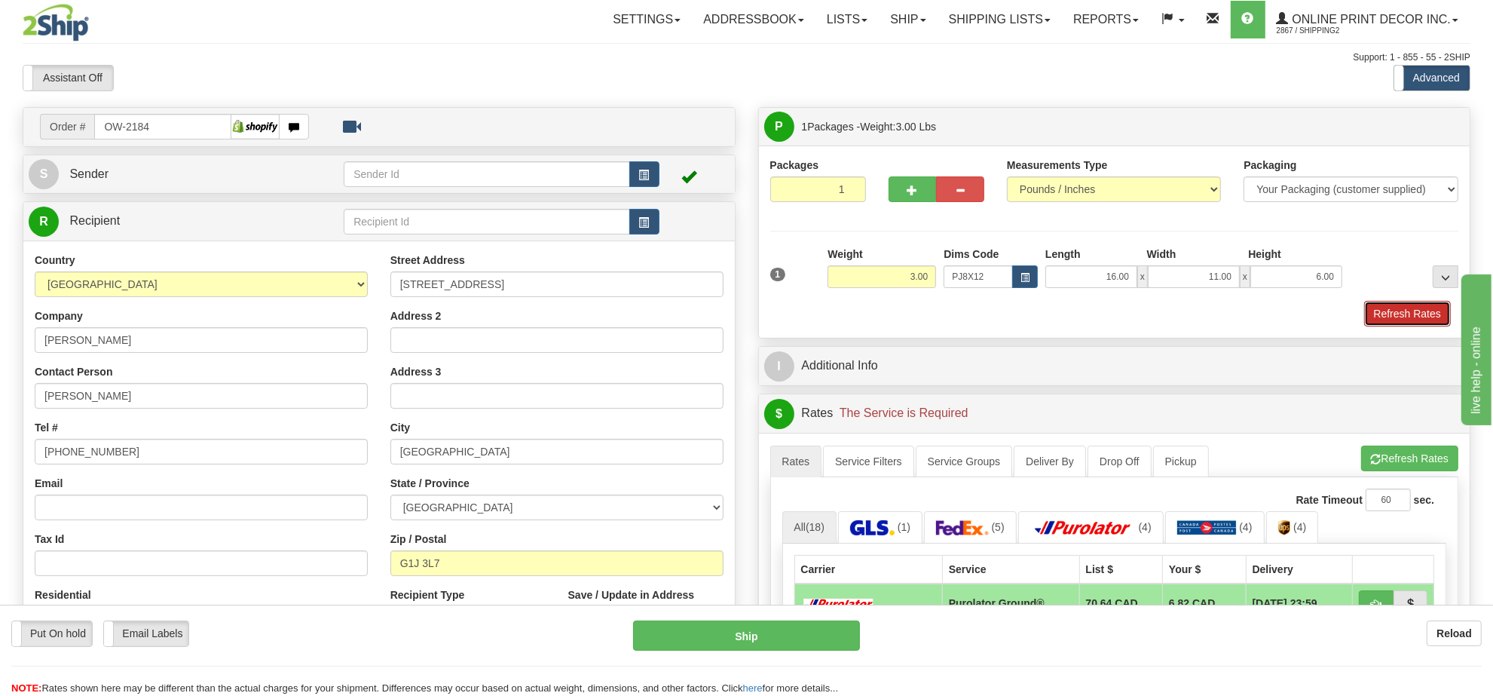
click at [1383, 307] on button "Refresh Rates" at bounding box center [1407, 314] width 87 height 26
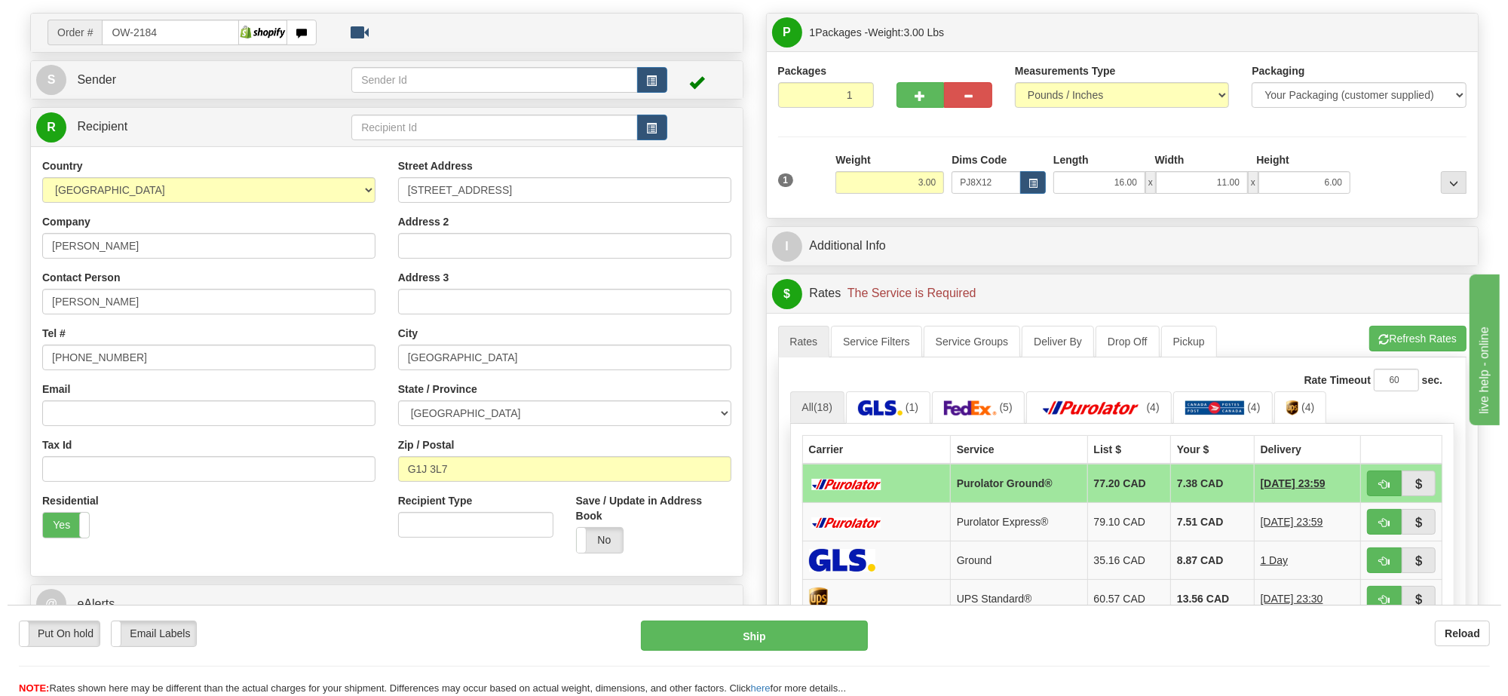
scroll to position [188, 0]
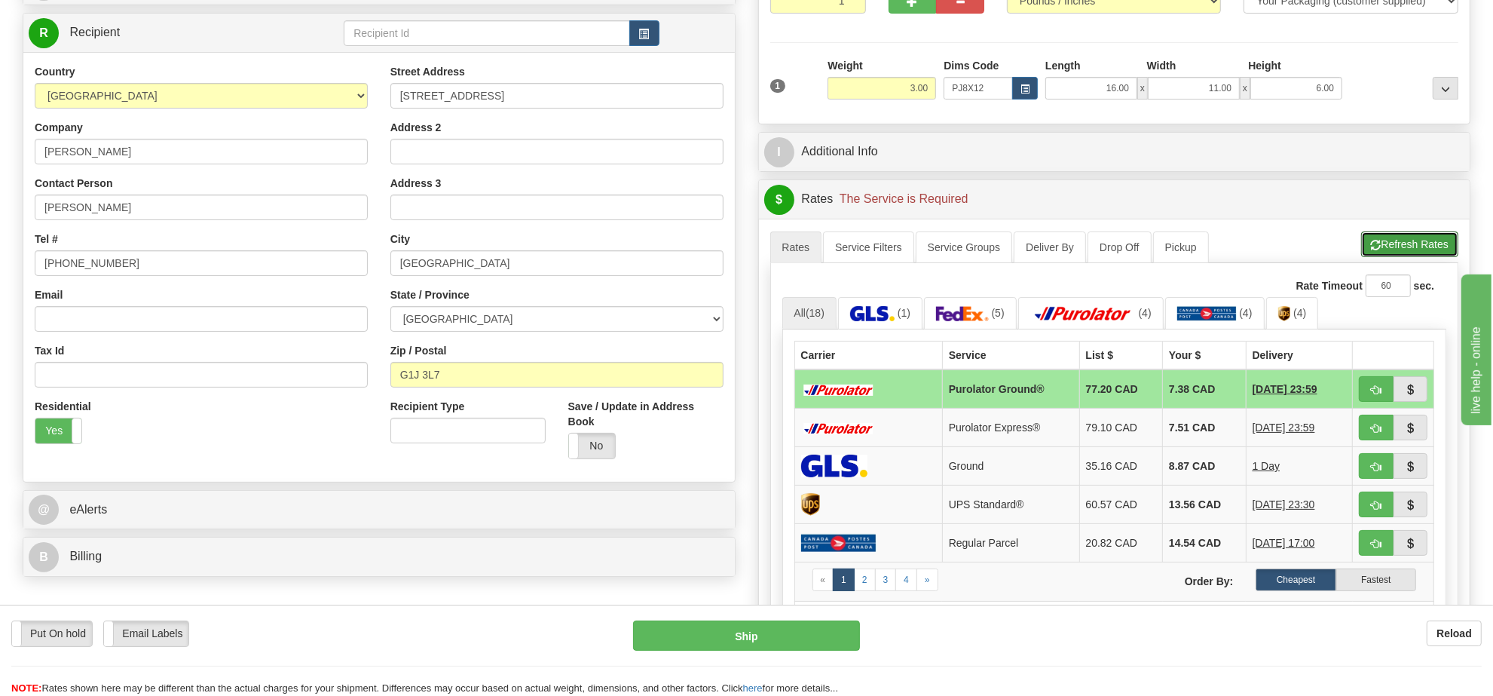
click at [1408, 256] on button "Refresh Rates" at bounding box center [1409, 244] width 97 height 26
click at [1371, 393] on span "button" at bounding box center [1376, 390] width 11 height 10
type input "260"
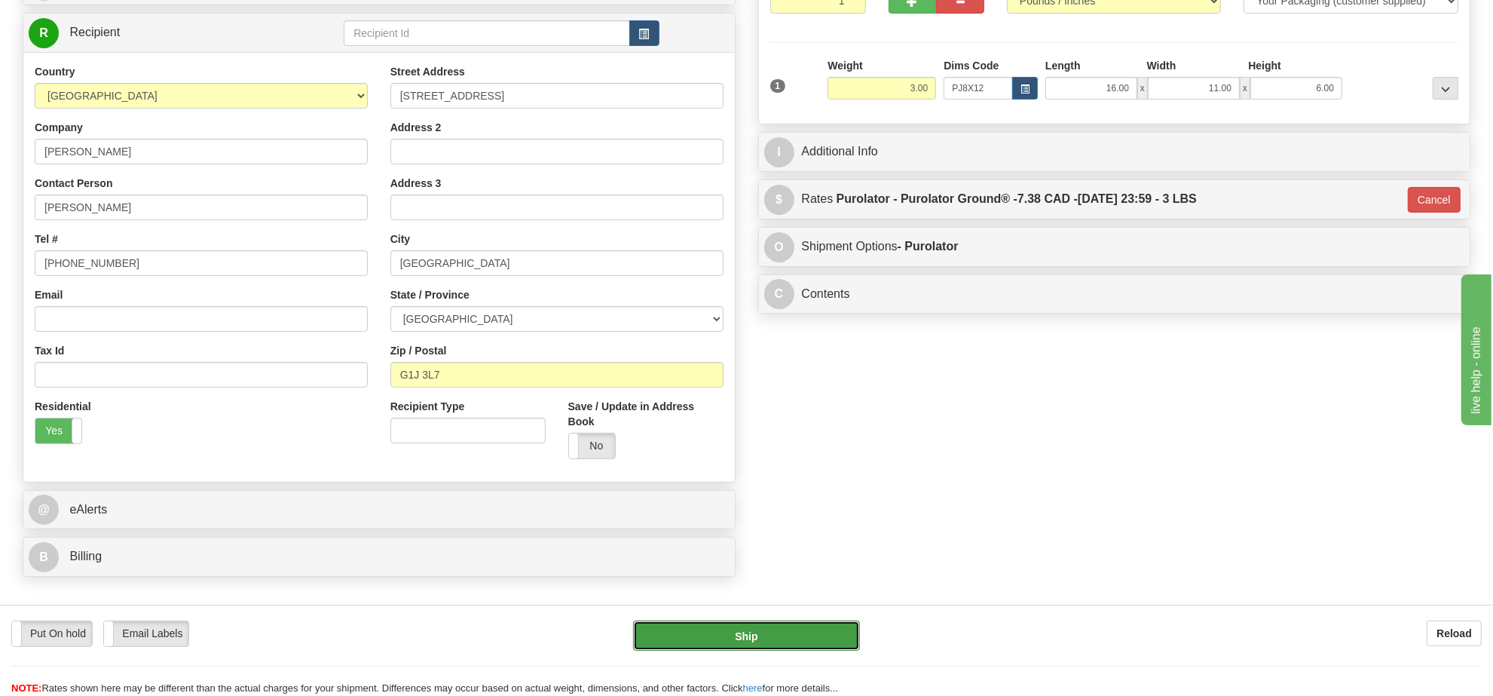
click at [777, 632] on button "Ship" at bounding box center [746, 635] width 226 height 30
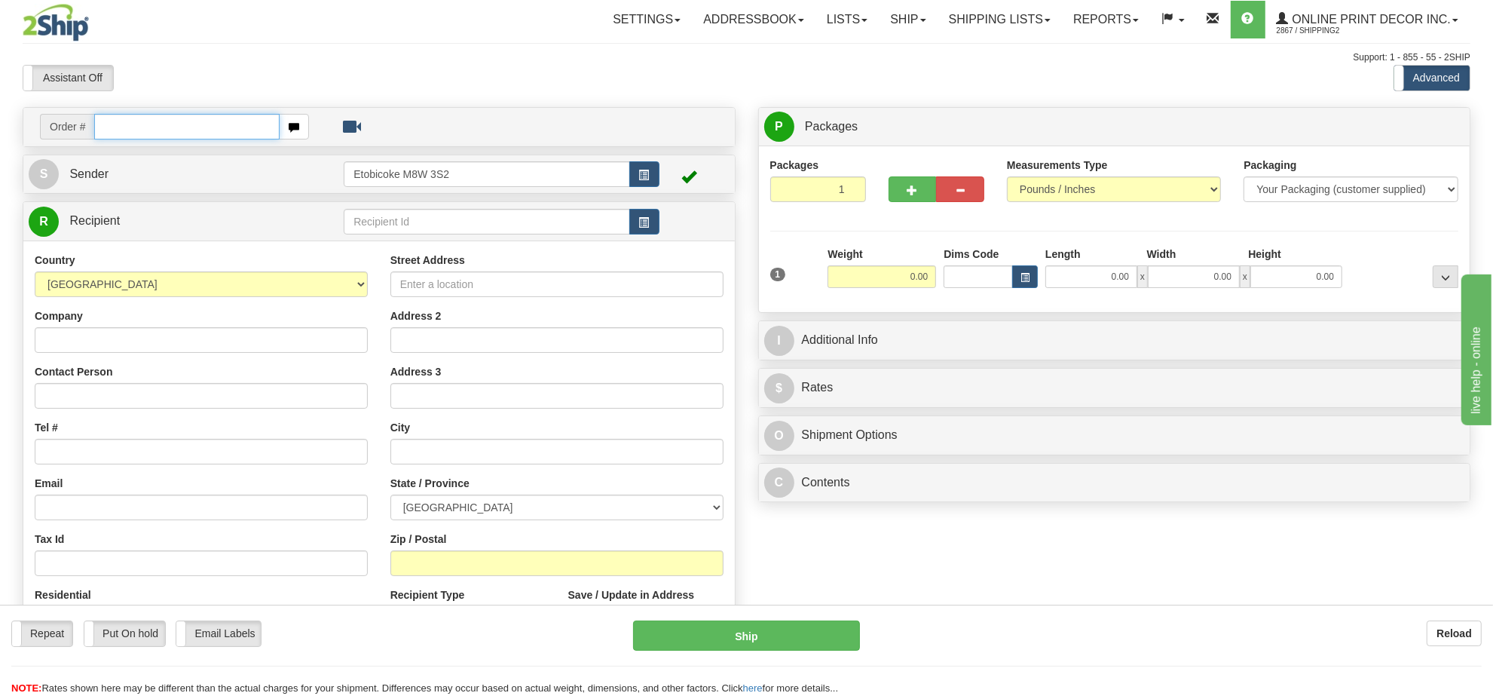
click at [194, 121] on input "text" at bounding box center [186, 127] width 185 height 26
type input "ow-2188"
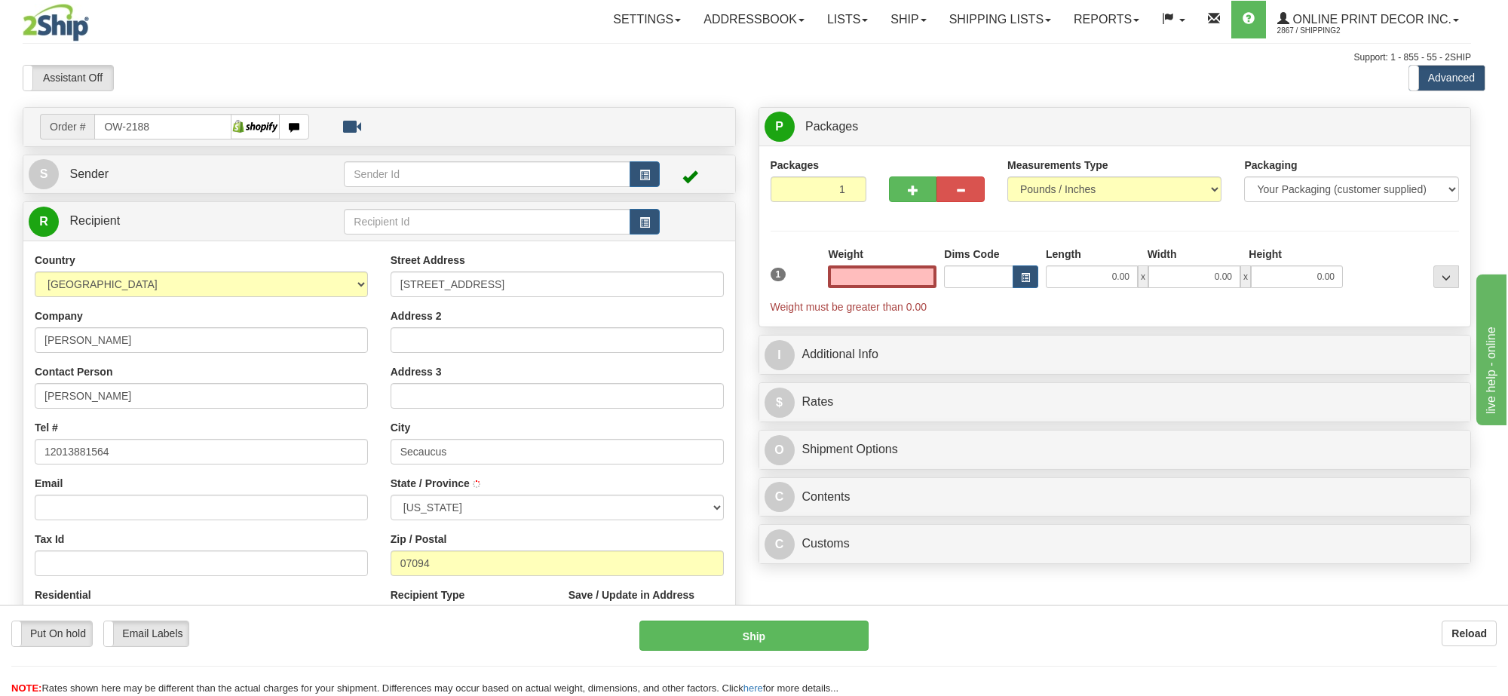
type input "SECAUCUS"
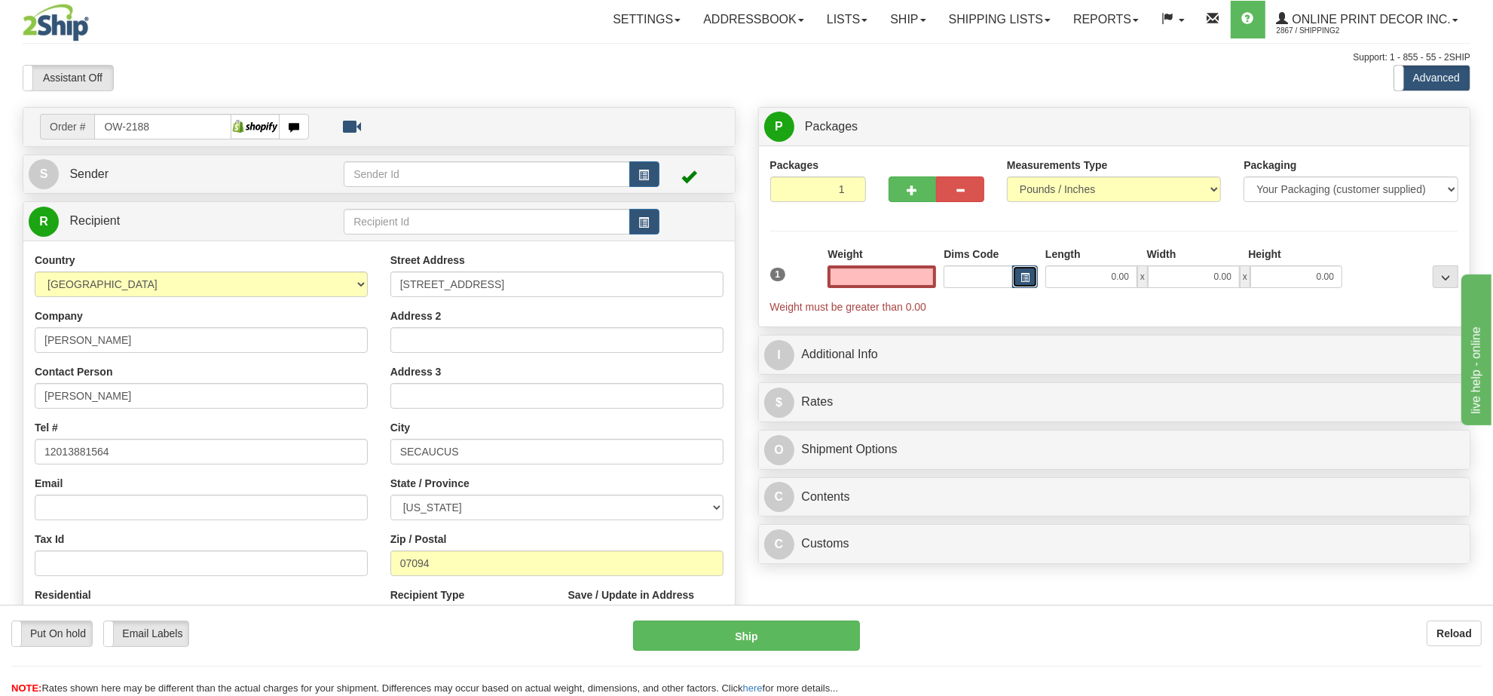
type input "0.00"
click at [1021, 280] on span "button" at bounding box center [1025, 278] width 9 height 8
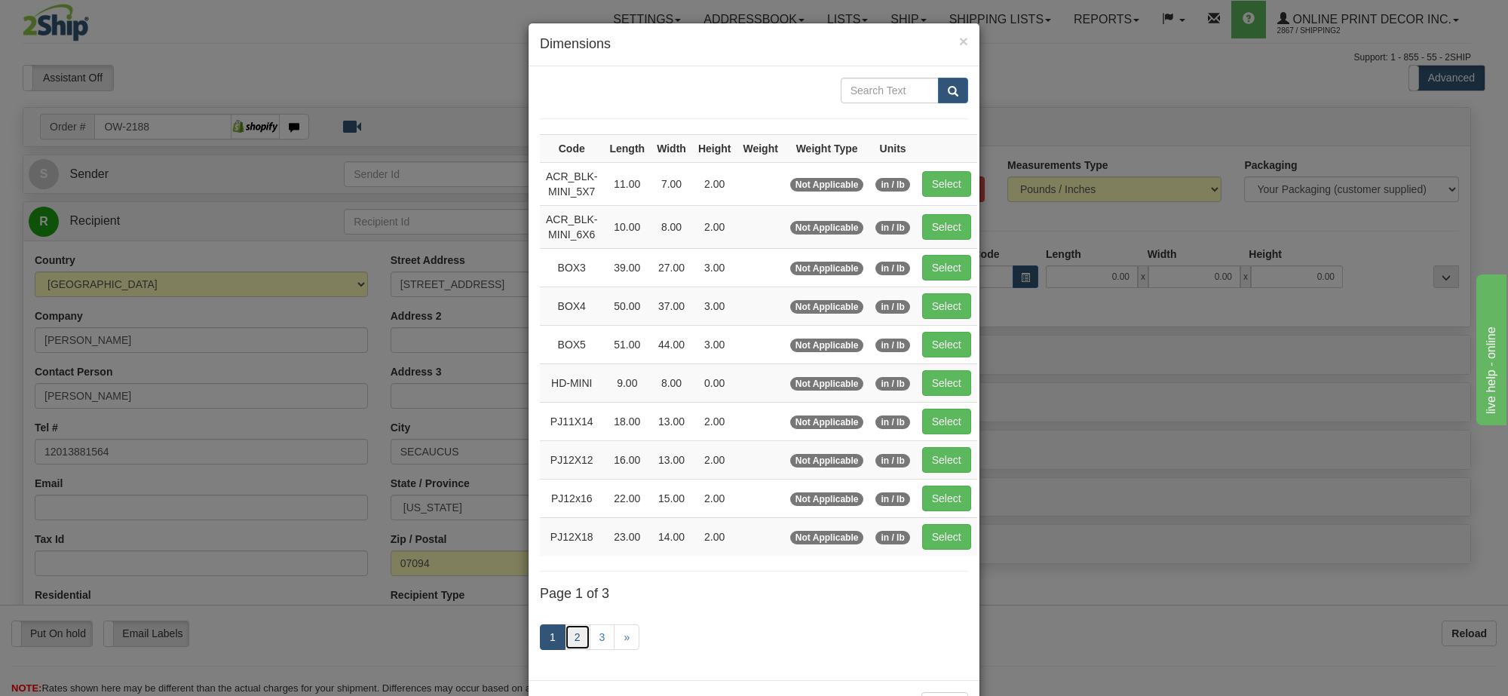
click at [565, 646] on link "2" at bounding box center [578, 637] width 26 height 26
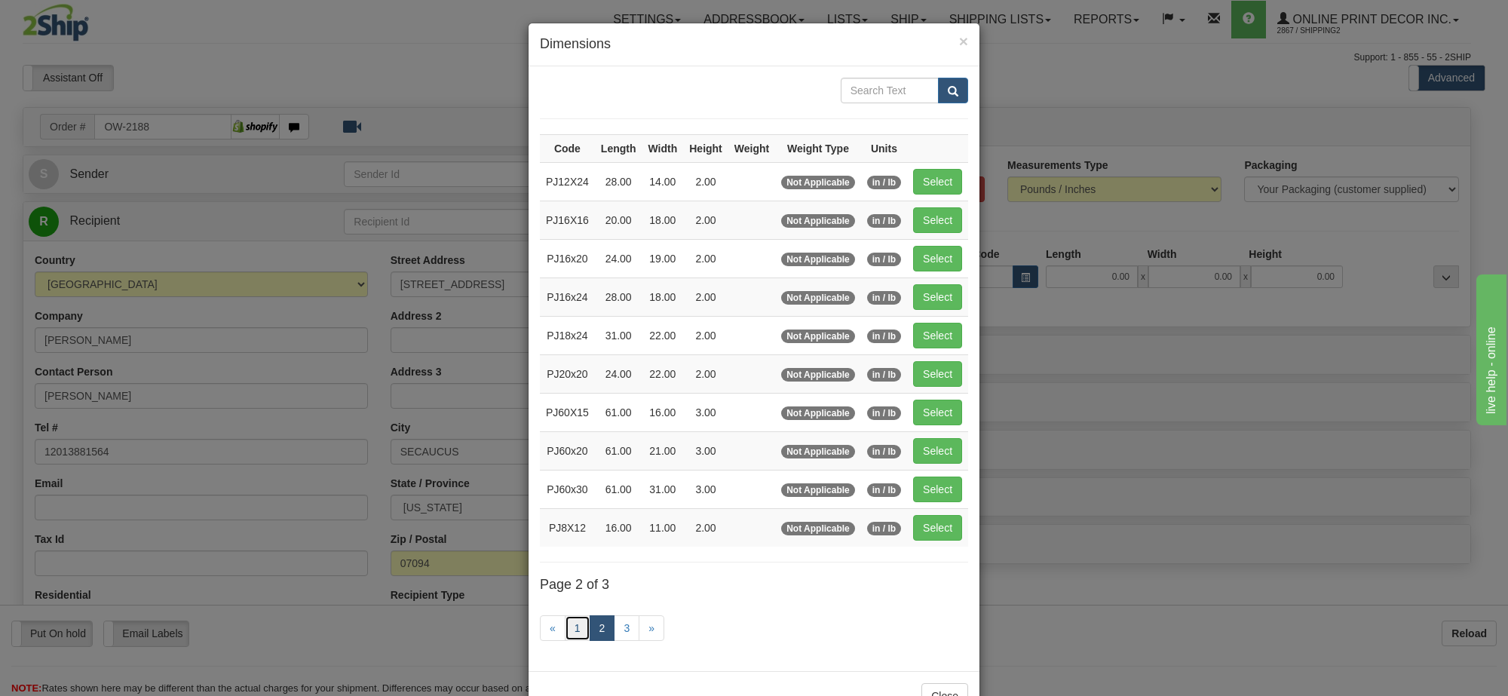
click at [570, 631] on link "1" at bounding box center [578, 628] width 26 height 26
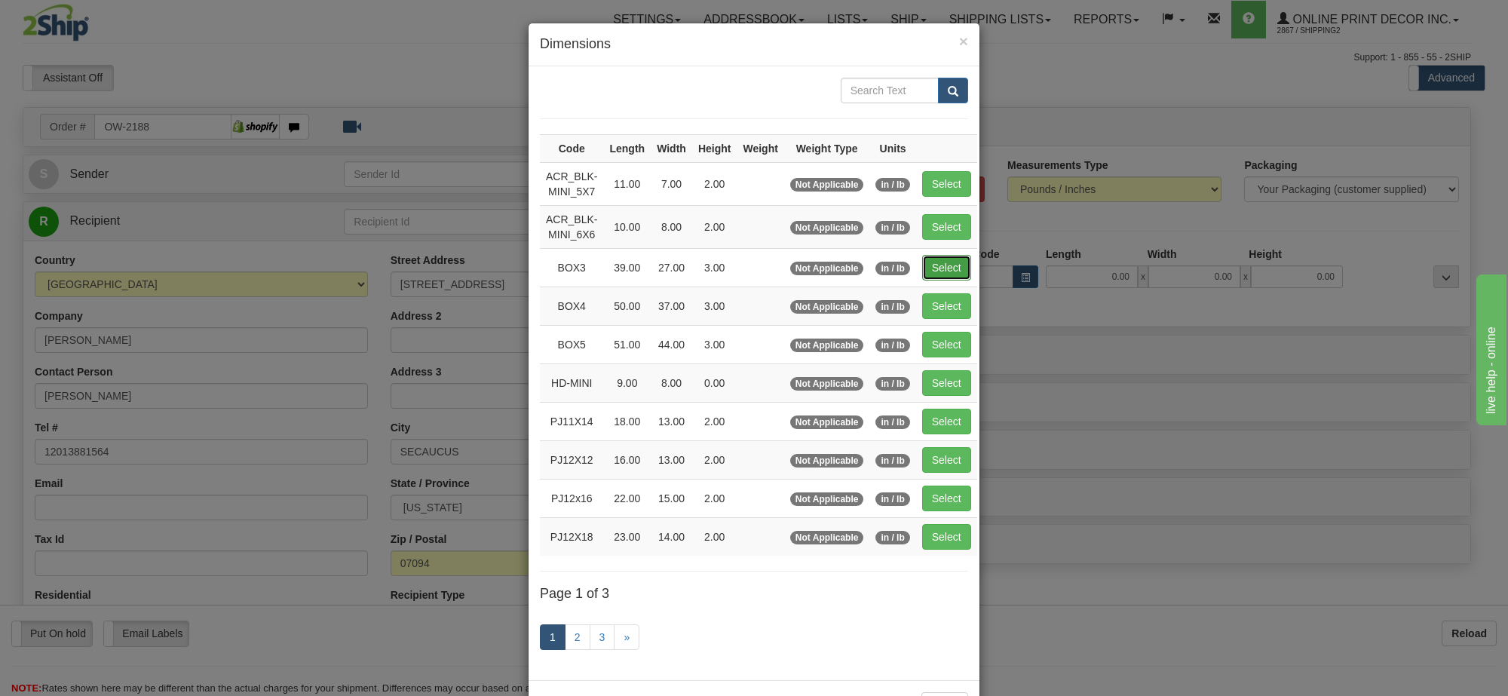
click at [932, 257] on button "Select" at bounding box center [946, 268] width 49 height 26
type input "BOX3"
type input "39.00"
type input "27.00"
type input "3.00"
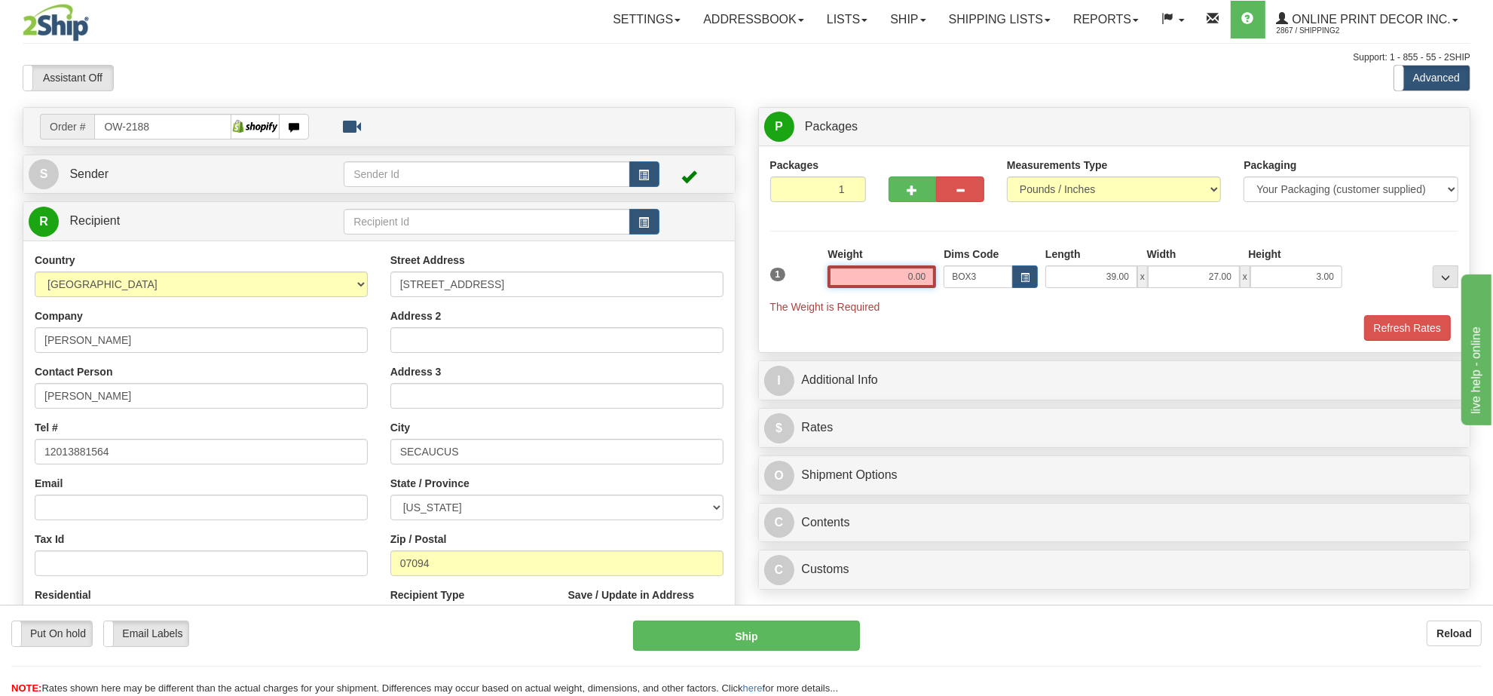
drag, startPoint x: 932, startPoint y: 271, endPoint x: 886, endPoint y: 269, distance: 46.0
click at [886, 269] on input "0.00" at bounding box center [882, 276] width 109 height 23
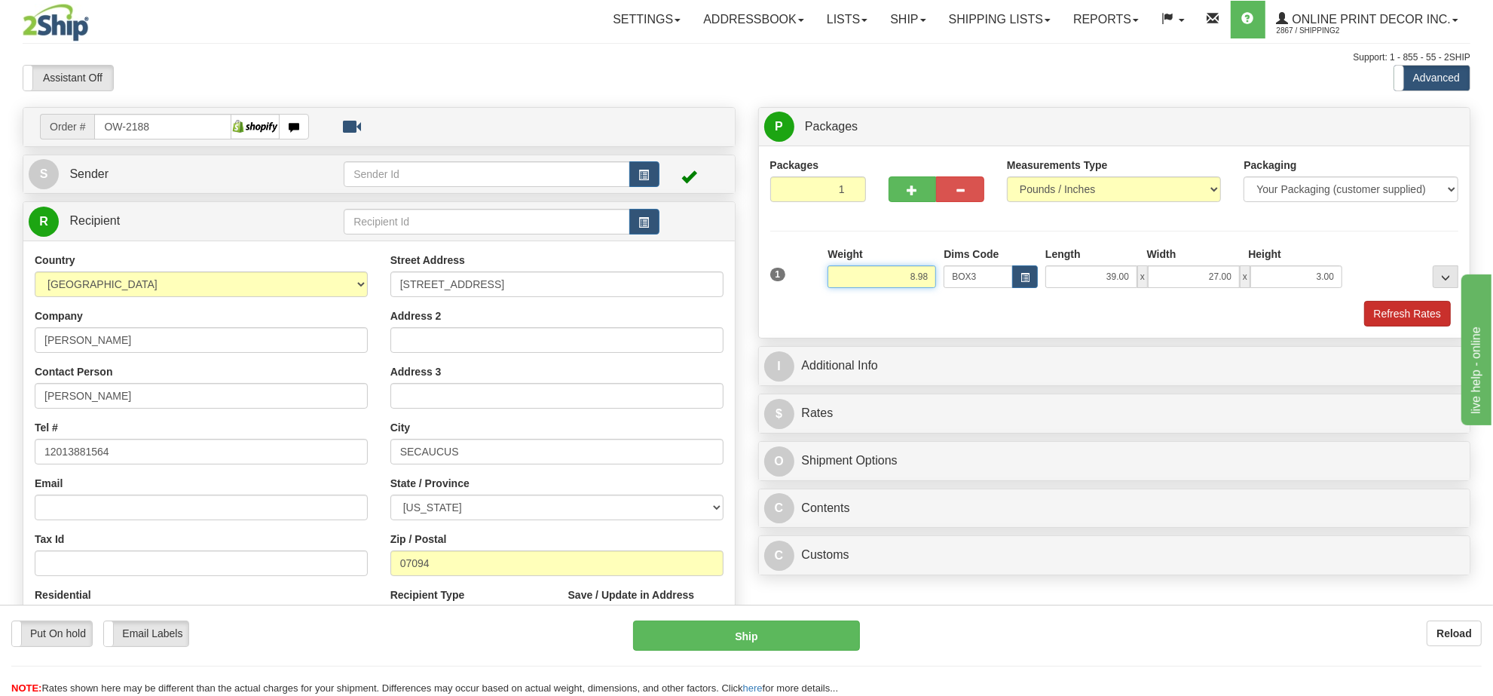
type input "8.98"
click at [1392, 311] on button "Refresh Rates" at bounding box center [1407, 314] width 87 height 26
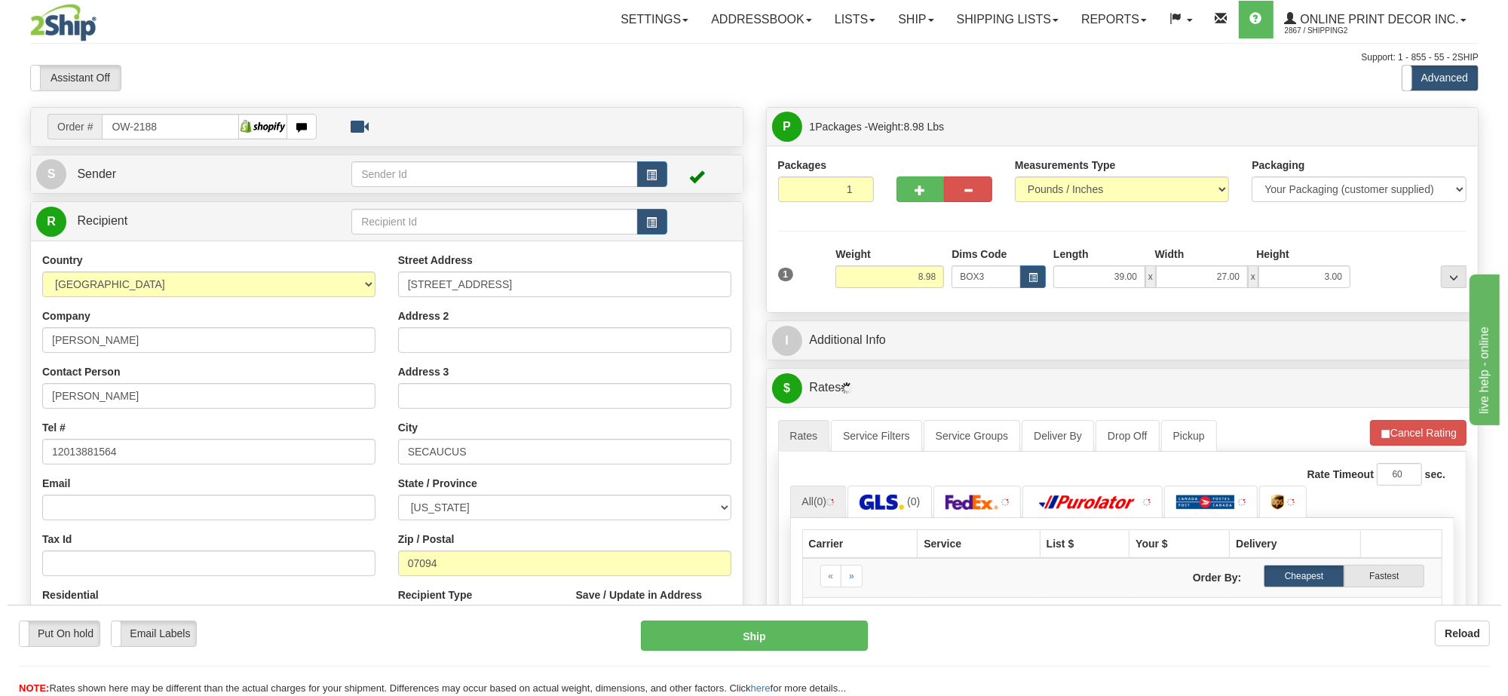
scroll to position [188, 0]
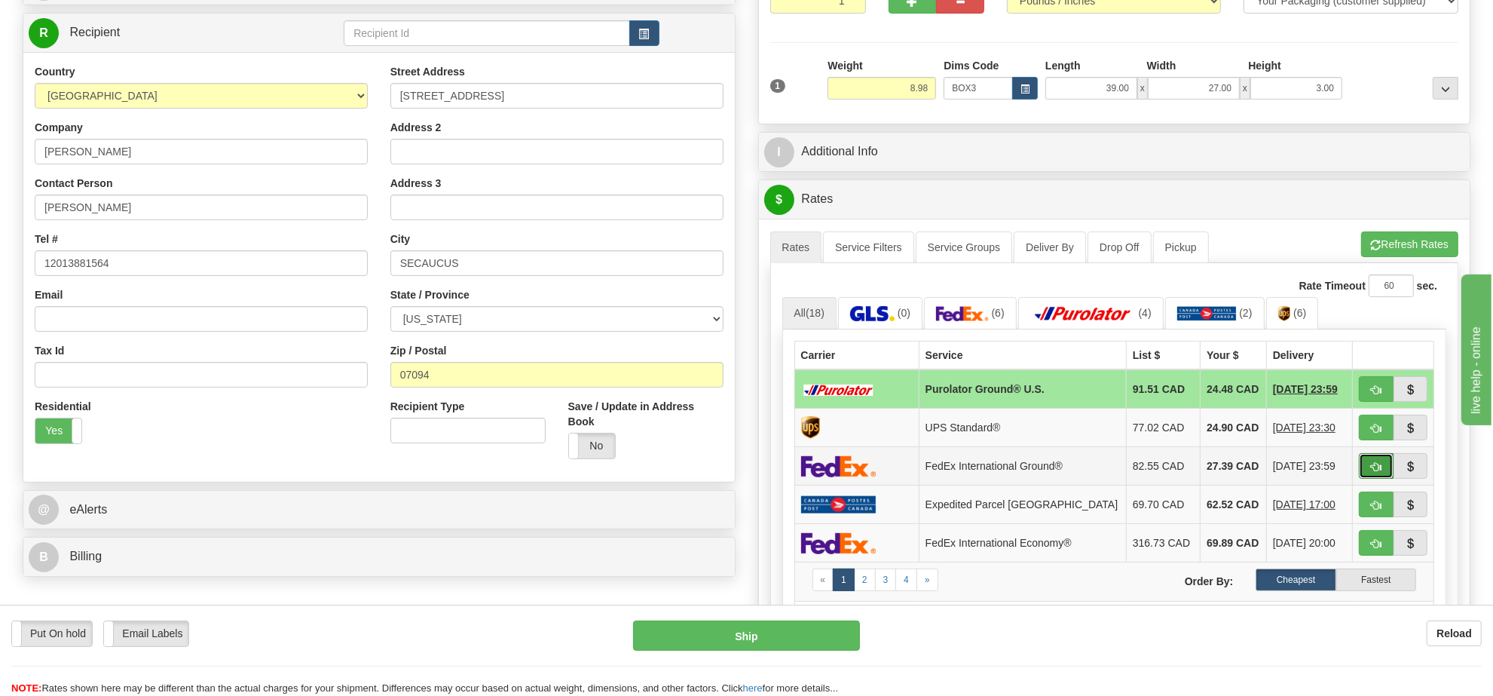
click at [1379, 467] on span "button" at bounding box center [1376, 467] width 11 height 10
type input "92"
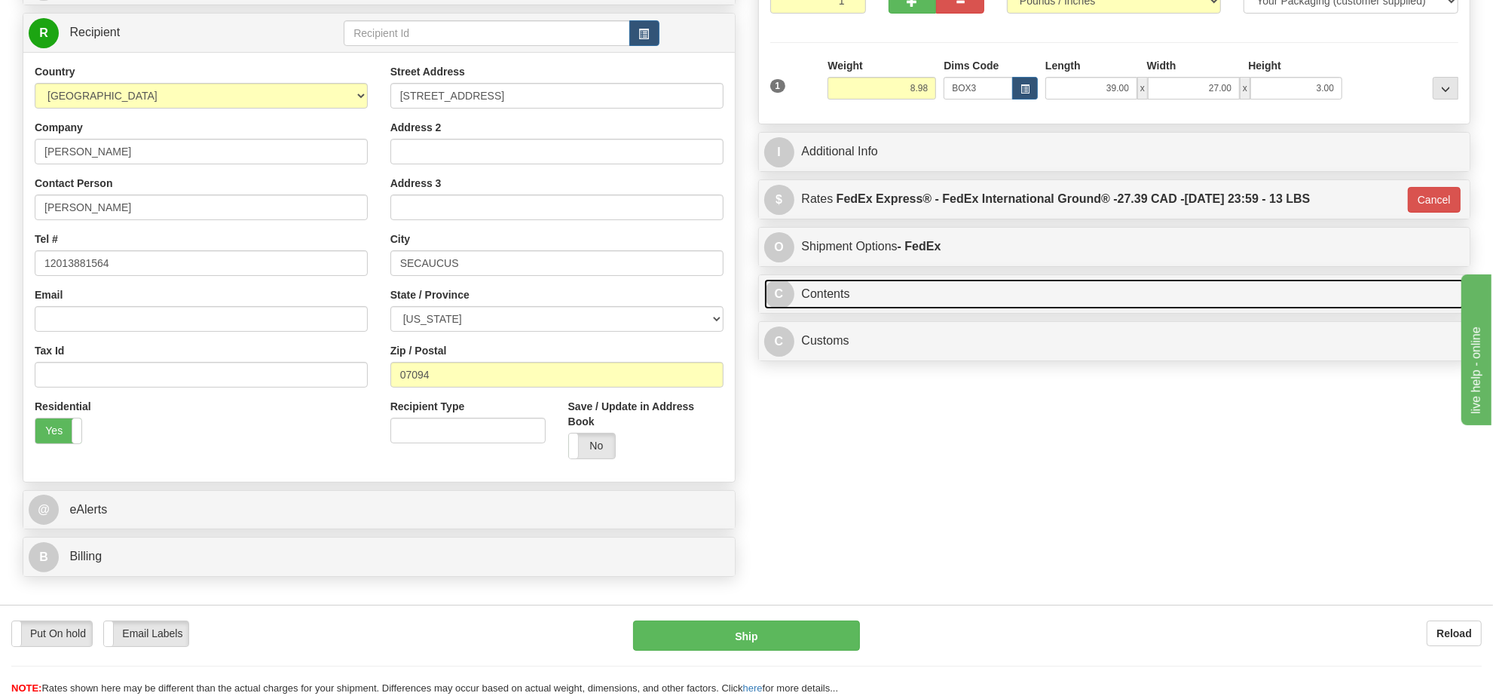
click at [1052, 292] on link "C Contents" at bounding box center [1114, 294] width 701 height 31
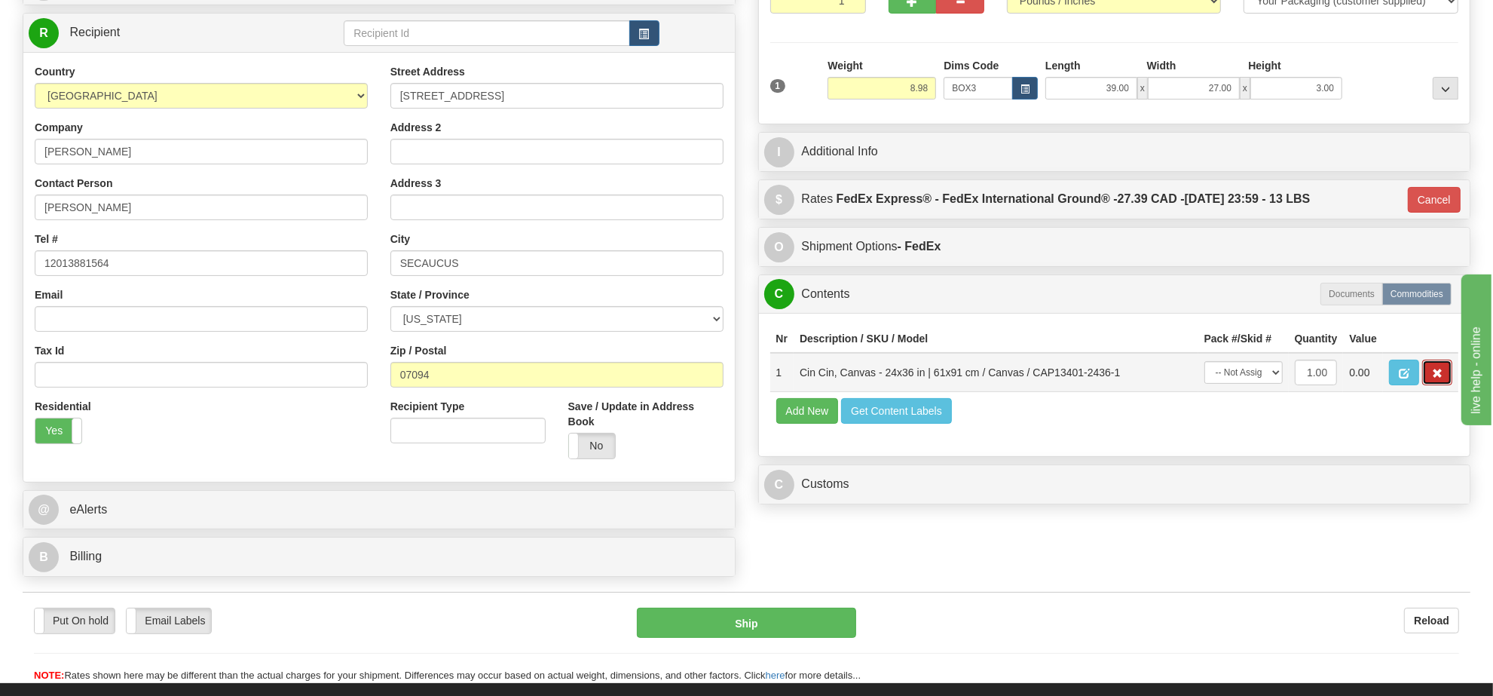
click at [1440, 378] on span "button" at bounding box center [1437, 374] width 11 height 10
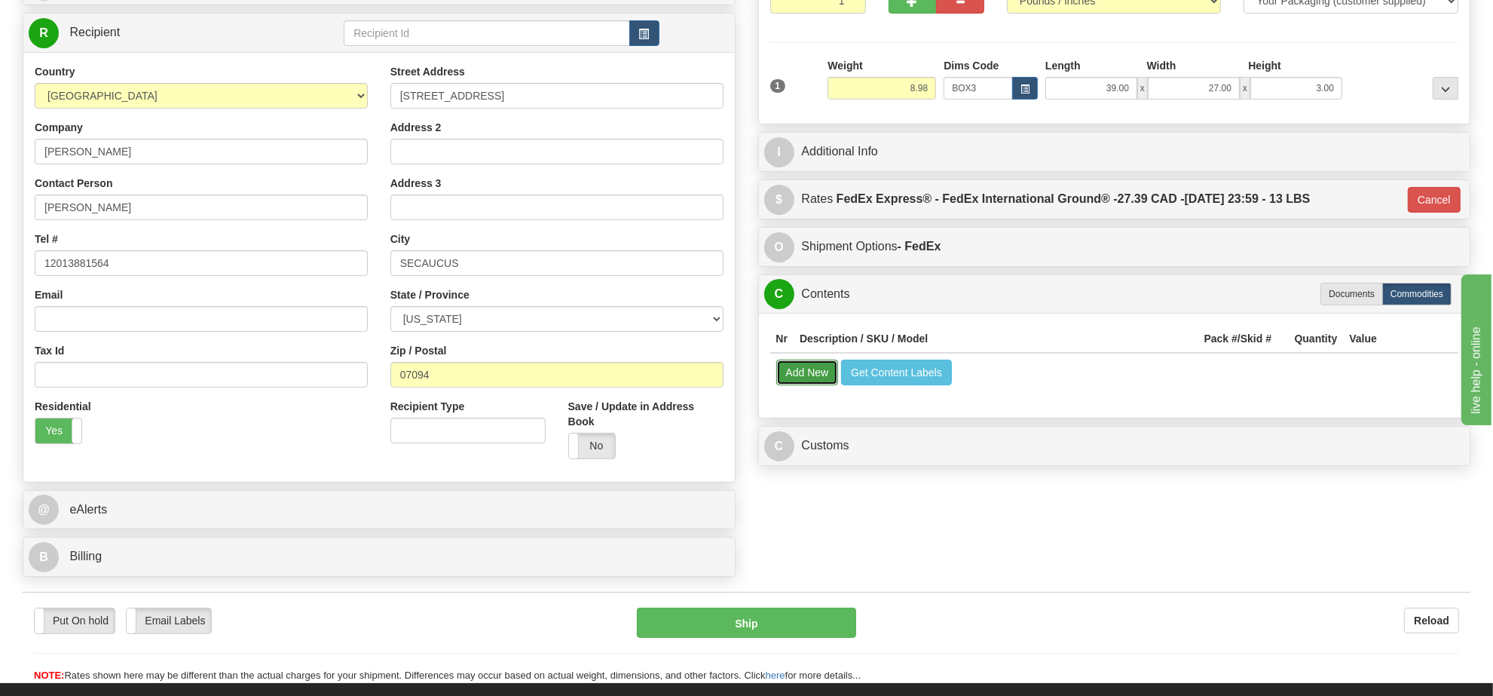
click at [801, 374] on button "Add New" at bounding box center [807, 373] width 63 height 26
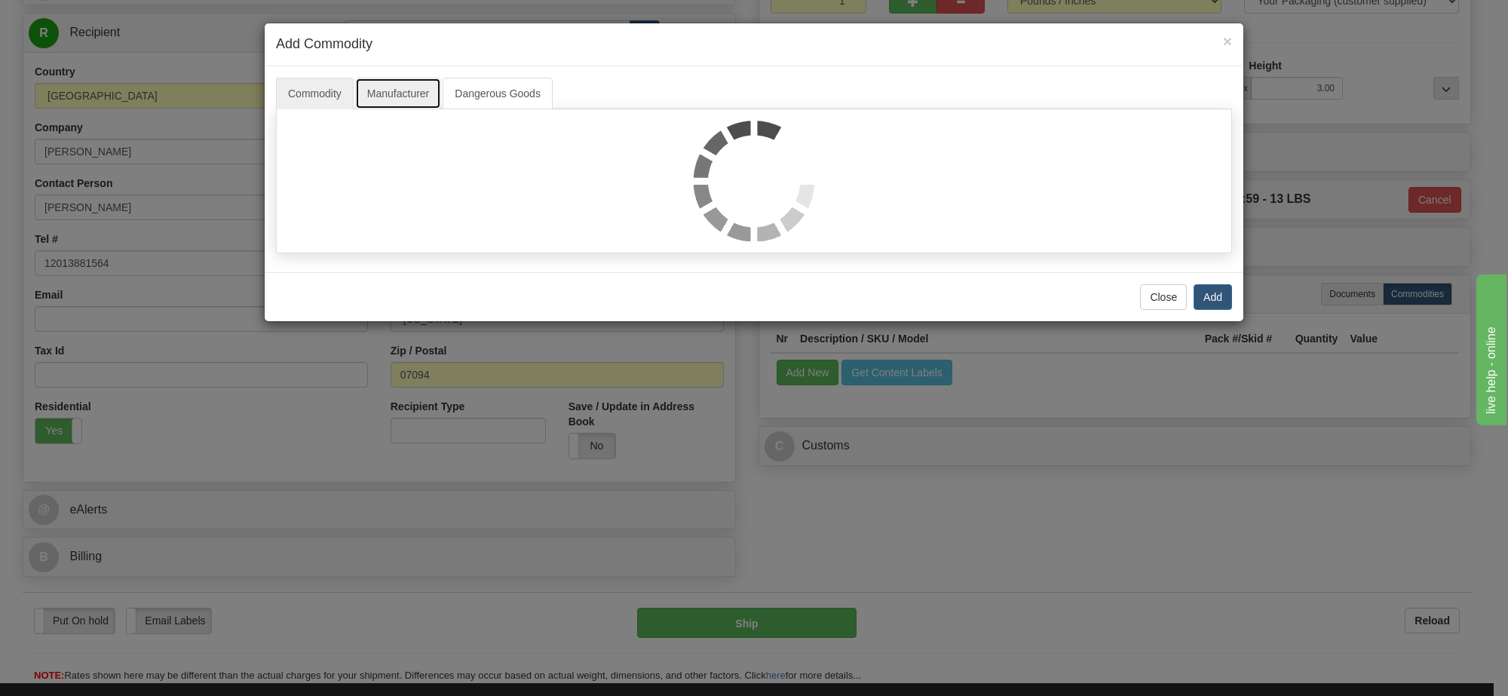
click at [393, 95] on link "Manufacturer" at bounding box center [398, 94] width 86 height 32
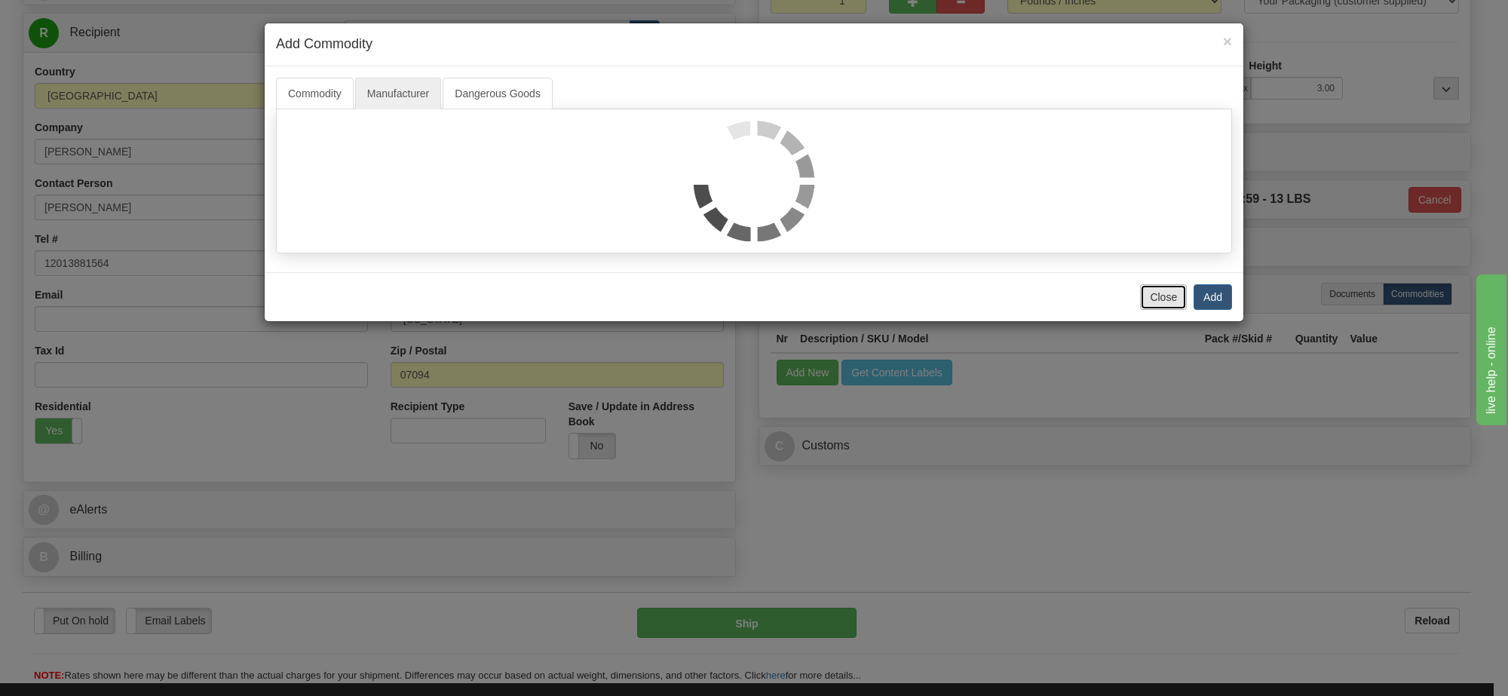
click at [1165, 303] on button "Close" at bounding box center [1163, 297] width 47 height 26
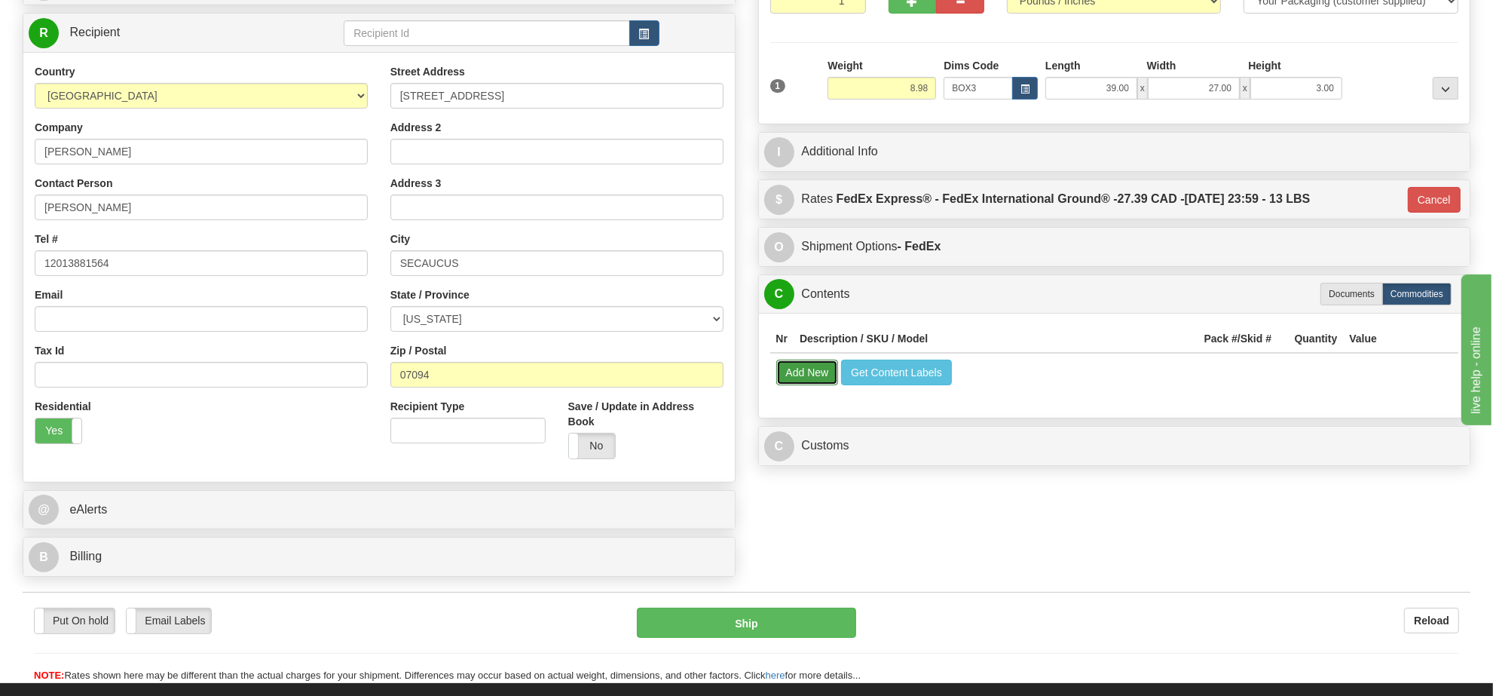
click at [799, 385] on button "Add New" at bounding box center [807, 373] width 63 height 26
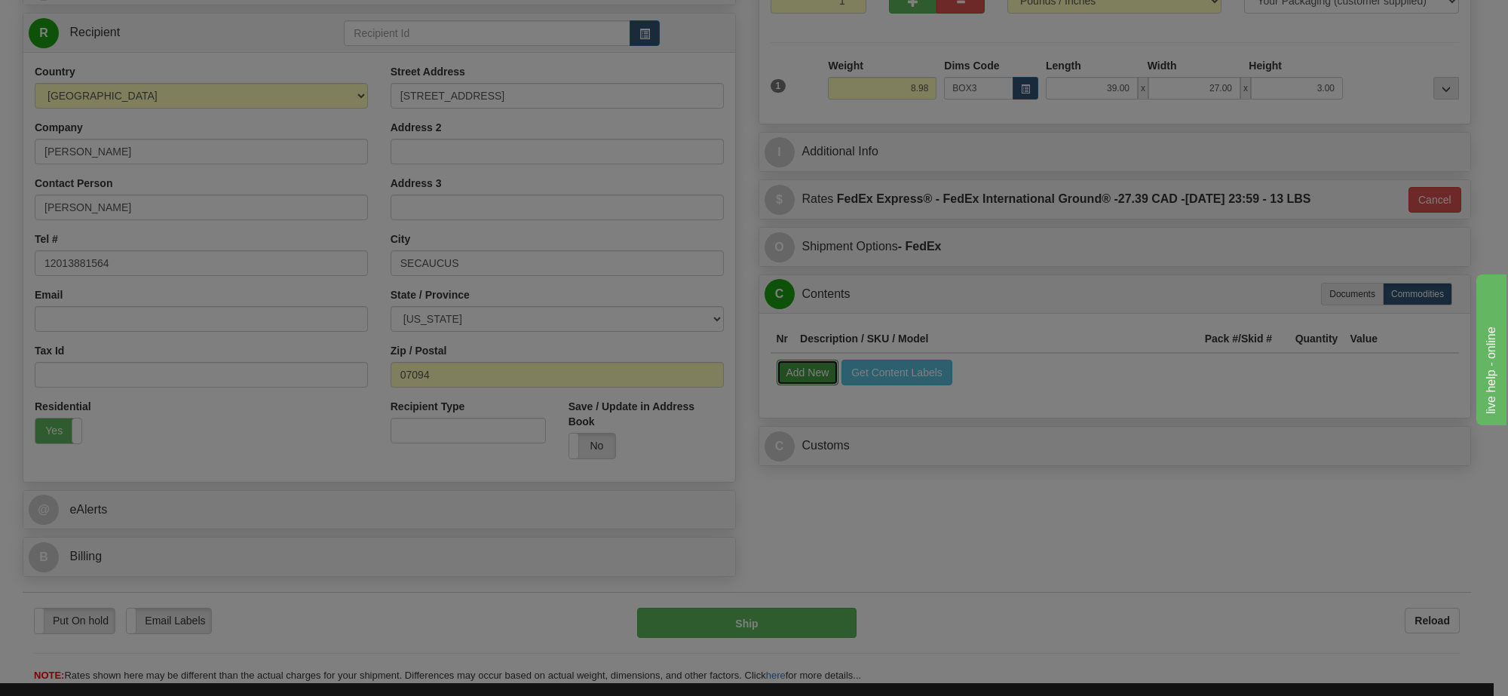
select select
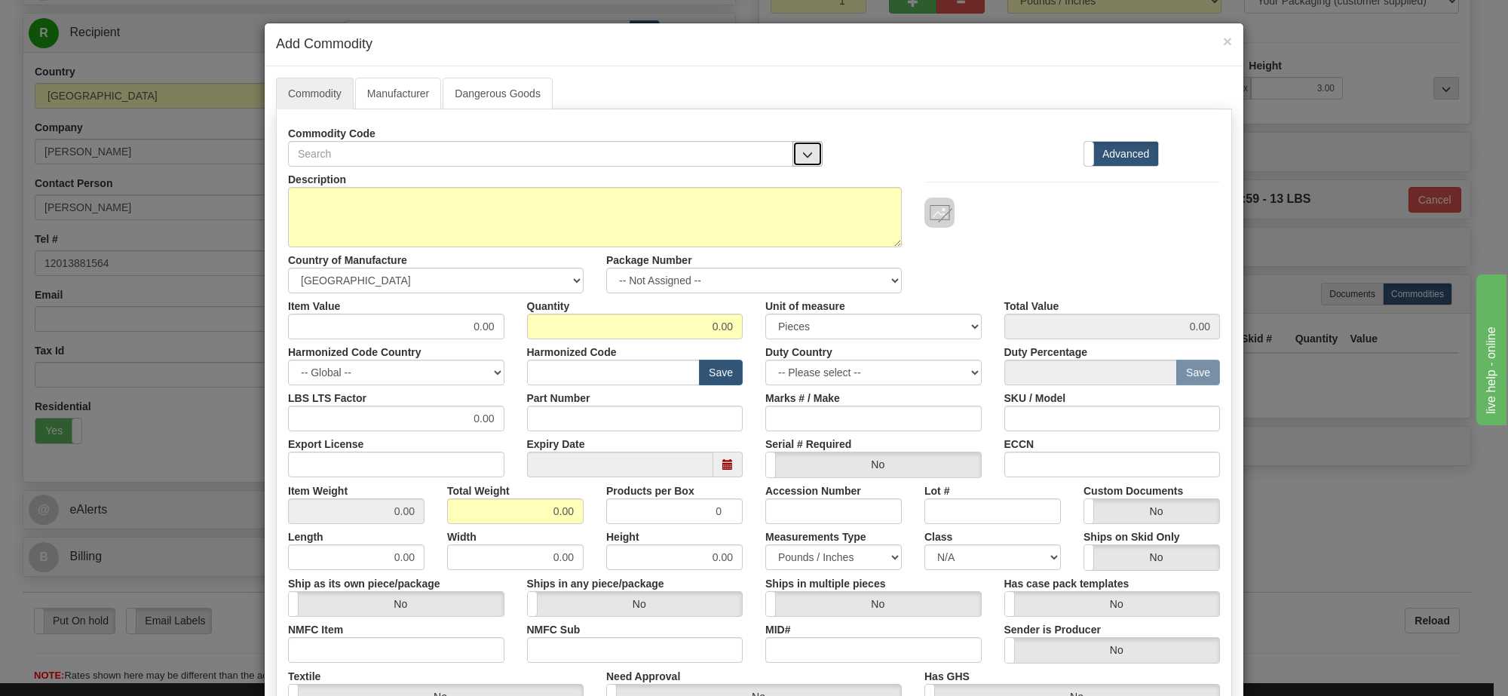
click at [793, 162] on button "button" at bounding box center [807, 154] width 30 height 26
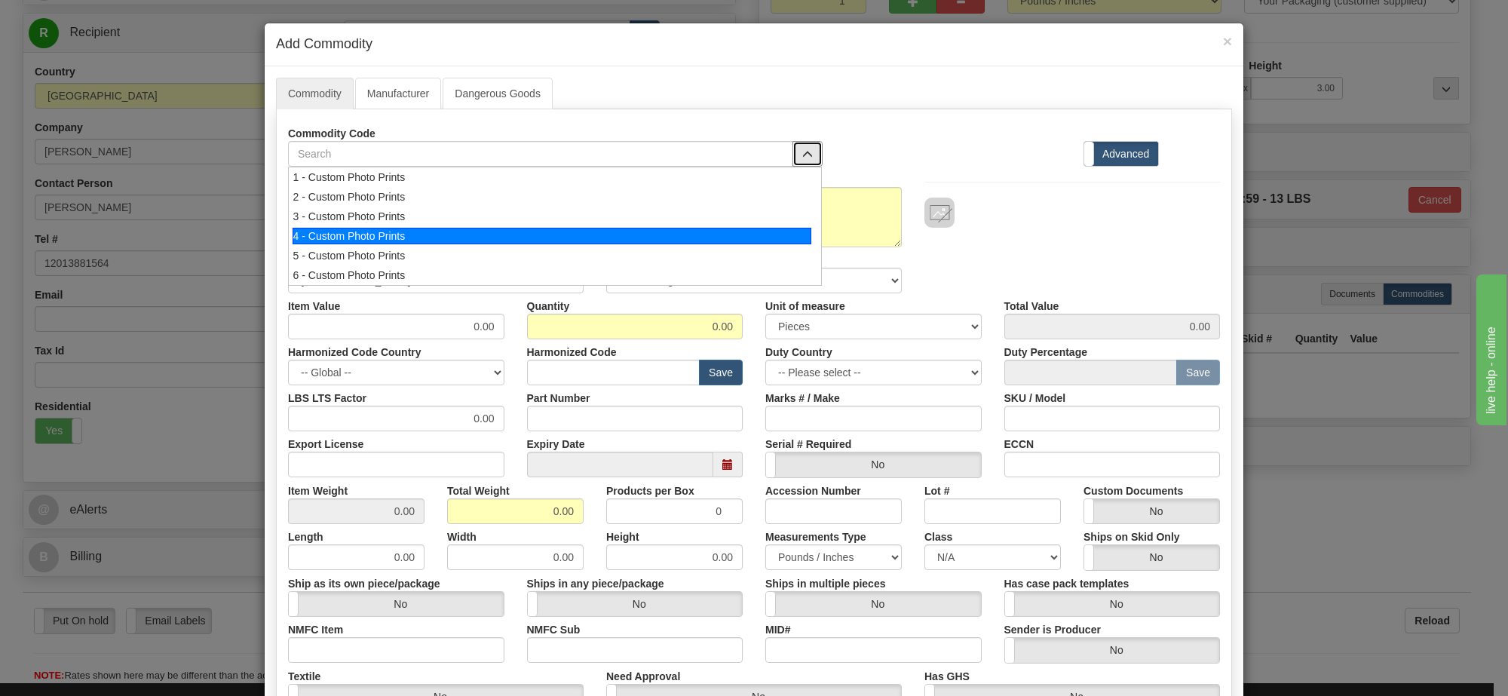
click at [780, 235] on div "4 - Custom Photo Prints" at bounding box center [551, 236] width 519 height 17
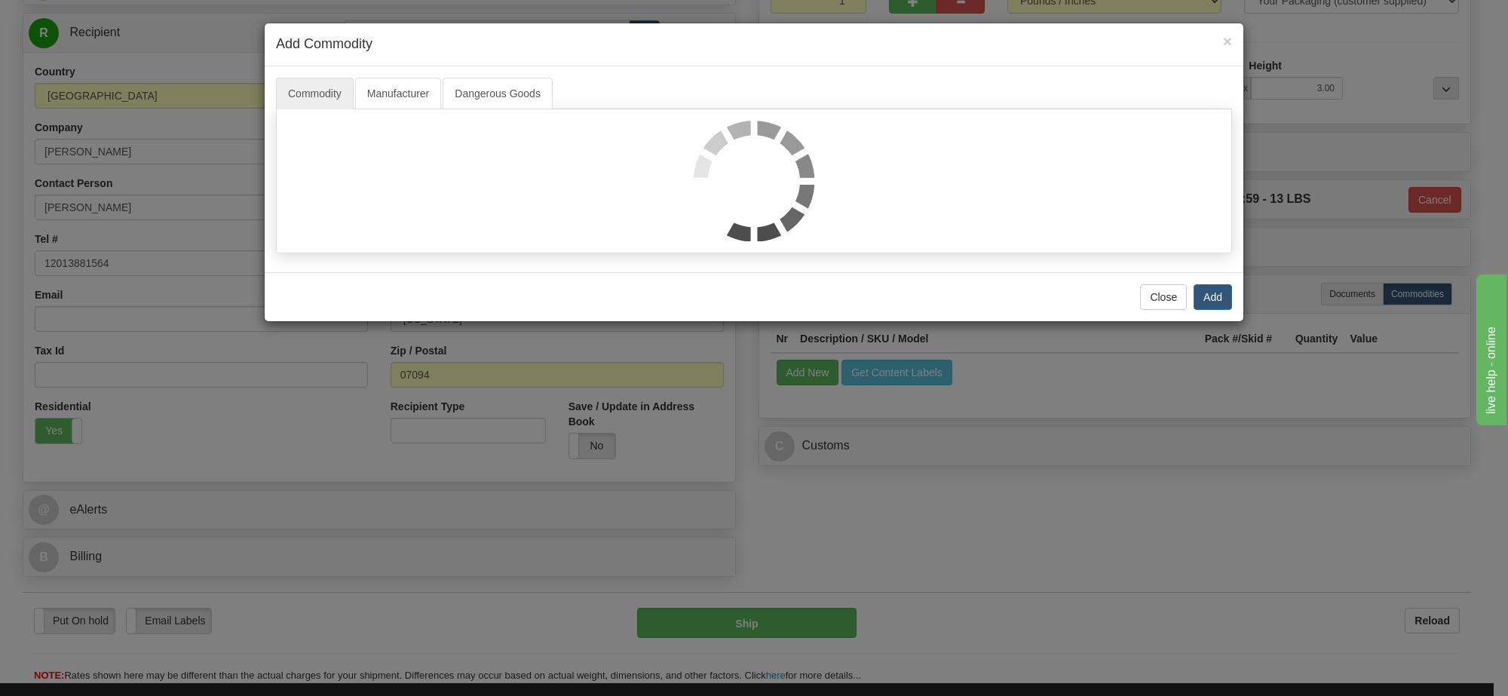
select select "1"
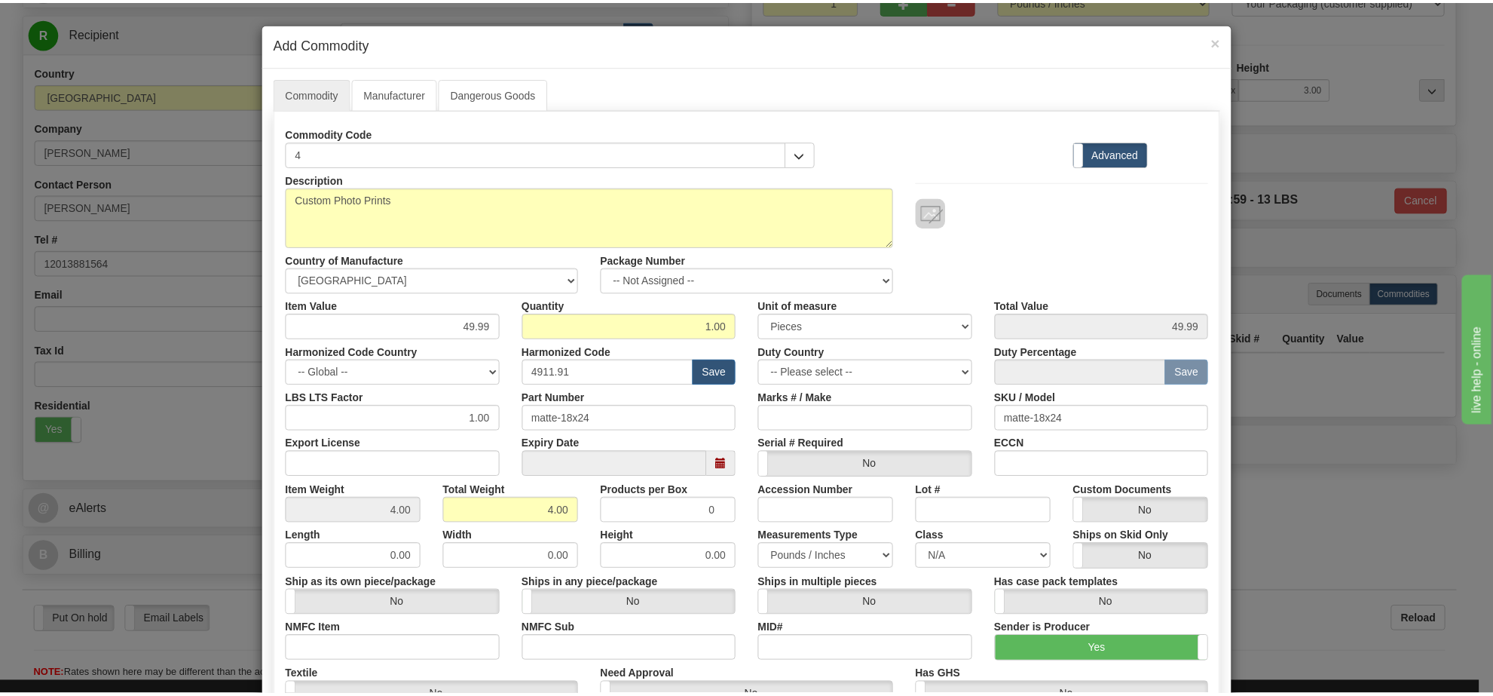
scroll to position [2, 0]
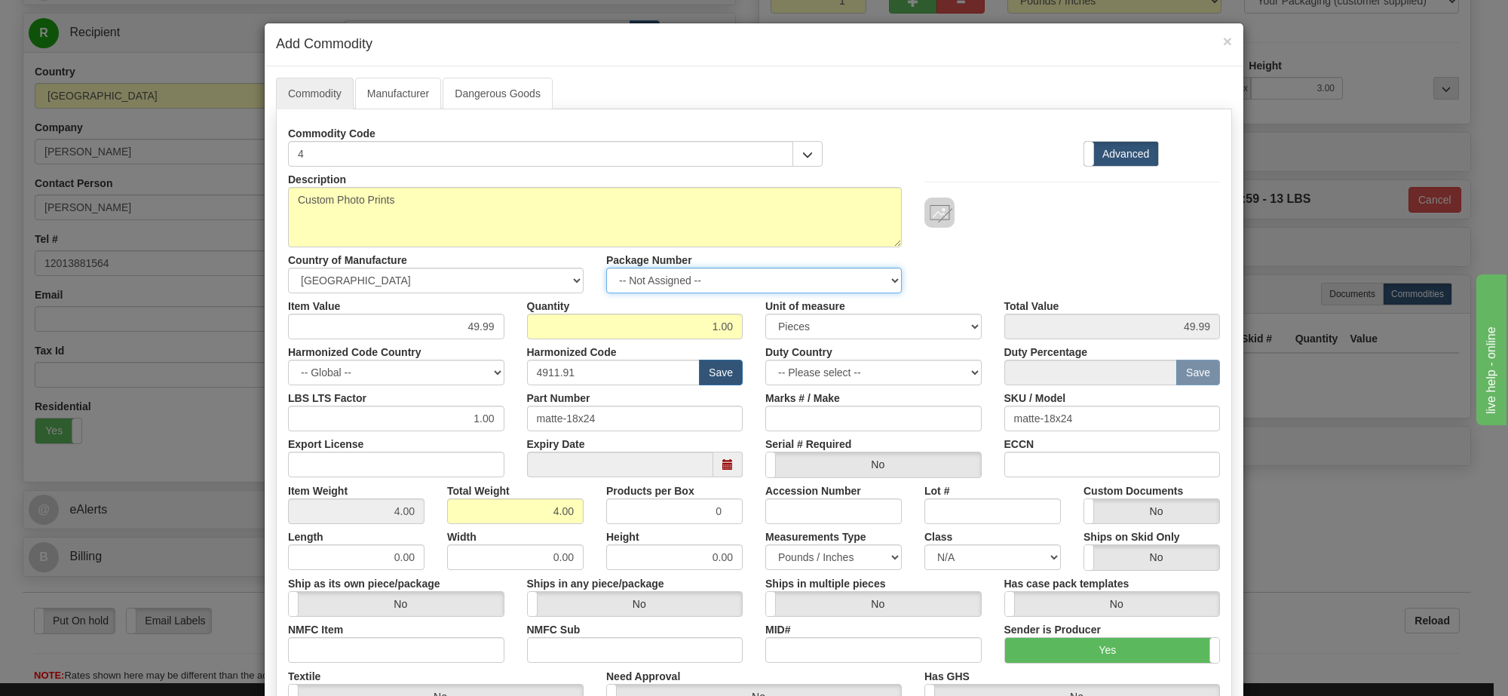
drag, startPoint x: 804, startPoint y: 271, endPoint x: 809, endPoint y: 280, distance: 9.8
click at [804, 271] on select "-- Not Assigned -- Item 1" at bounding box center [753, 281] width 295 height 26
select select "0"
click at [606, 268] on select "-- Not Assigned -- Item 1" at bounding box center [753, 281] width 295 height 26
click at [393, 96] on link "Manufacturer" at bounding box center [398, 94] width 86 height 32
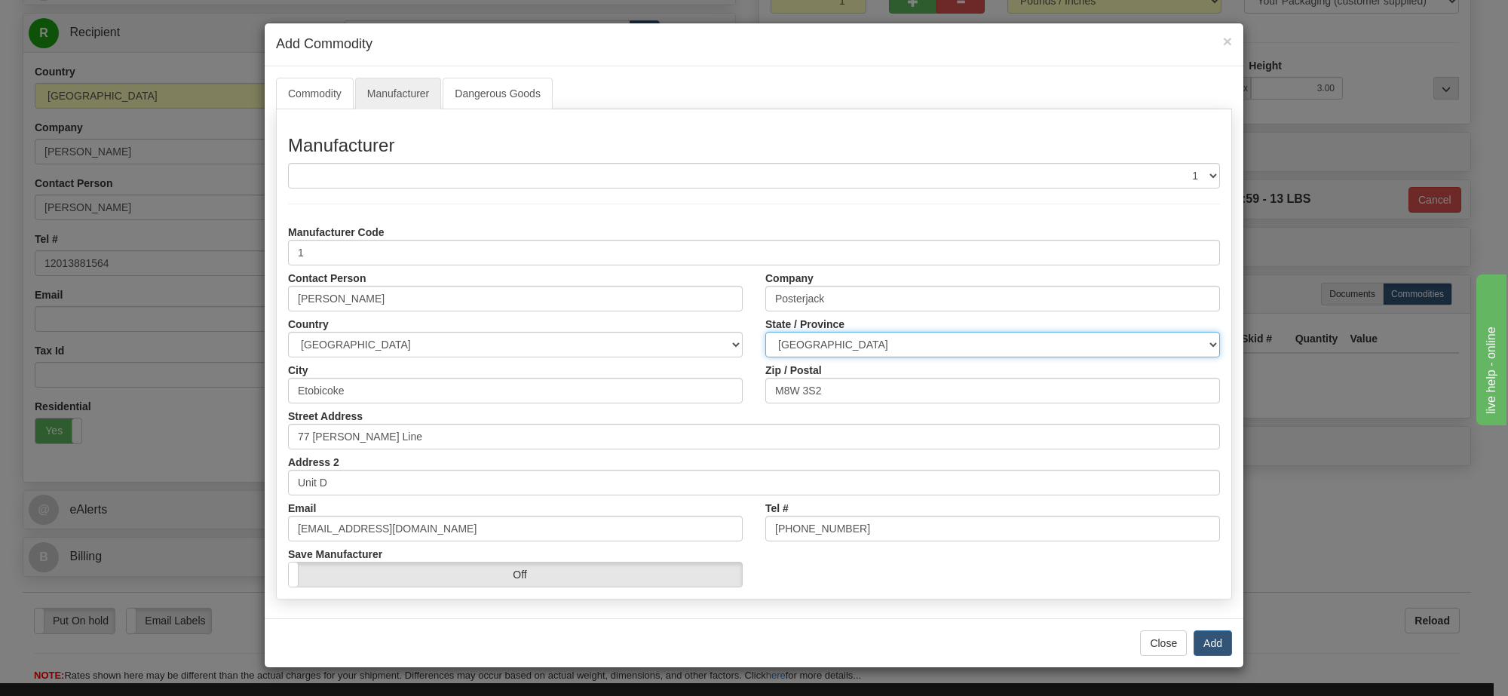
click at [854, 344] on select "ALBERTA BRITISH COLUMBIA MANITOBA NEW BRUNSWICK NEWFOUNDLAND NOVA SCOTIA NUNAVU…" at bounding box center [992, 345] width 455 height 26
select select "ON"
click at [765, 332] on select "ALBERTA BRITISH COLUMBIA MANITOBA NEW BRUNSWICK NEWFOUNDLAND NOVA SCOTIA NUNAVU…" at bounding box center [992, 345] width 455 height 26
click at [1216, 633] on button "Add" at bounding box center [1212, 643] width 38 height 26
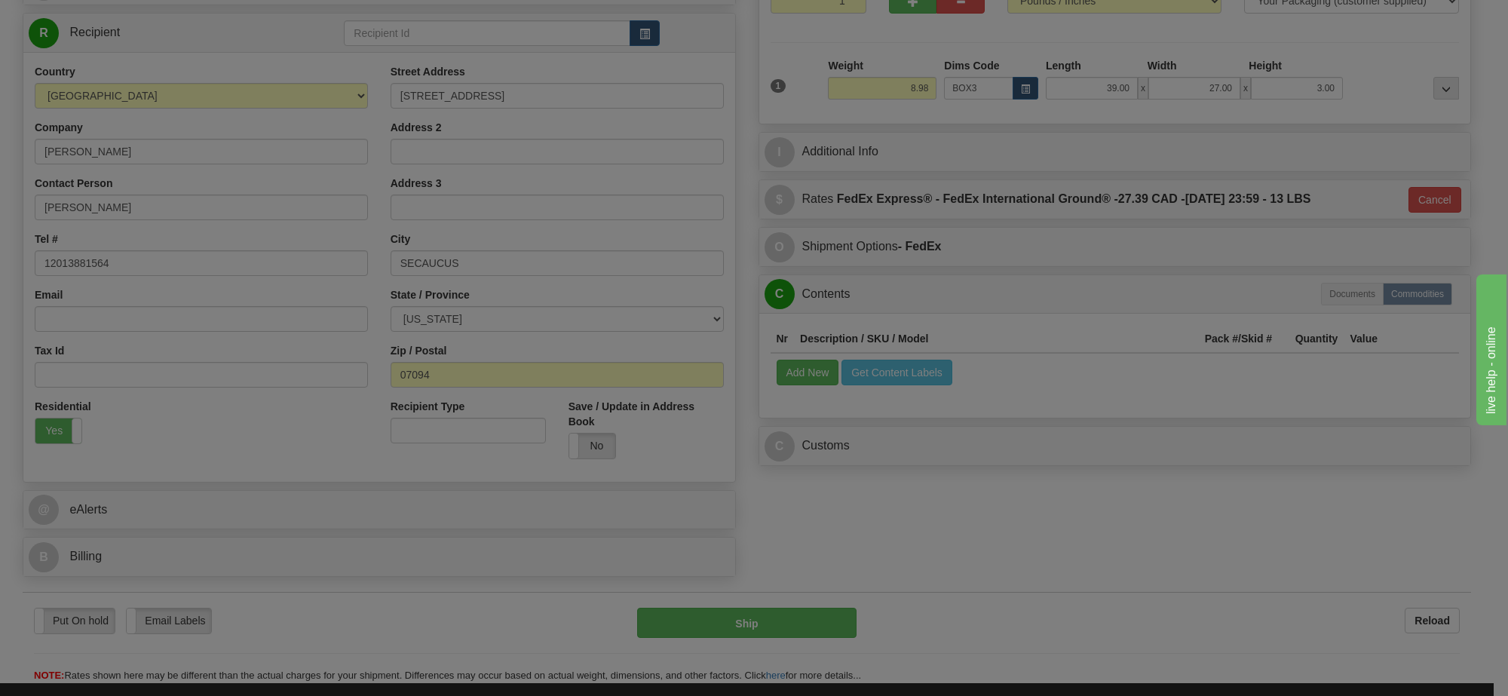
click at [1199, 645] on div "× Add Commodity Commodity Manufacturer Dangerous Goods Close Add" at bounding box center [754, 348] width 1508 height 696
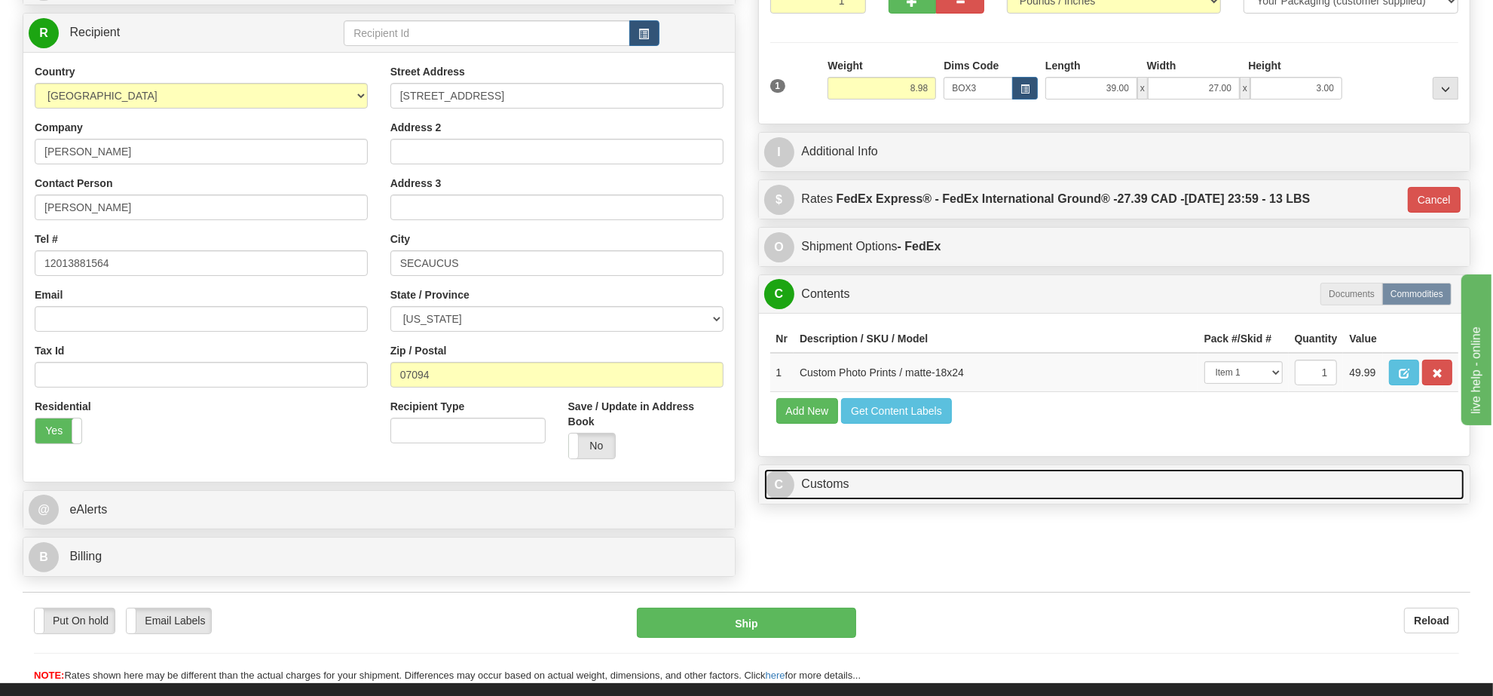
click at [871, 500] on link "C Customs" at bounding box center [1114, 484] width 701 height 31
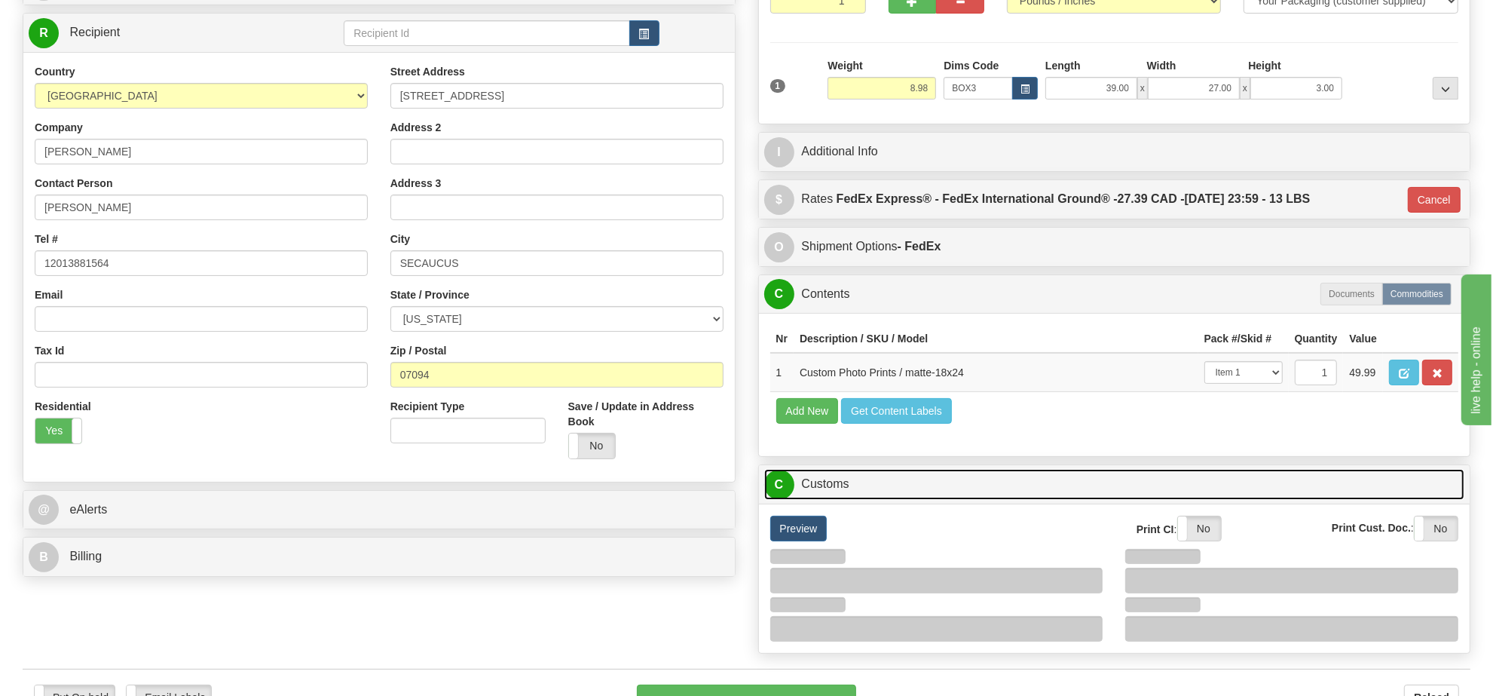
scroll to position [377, 0]
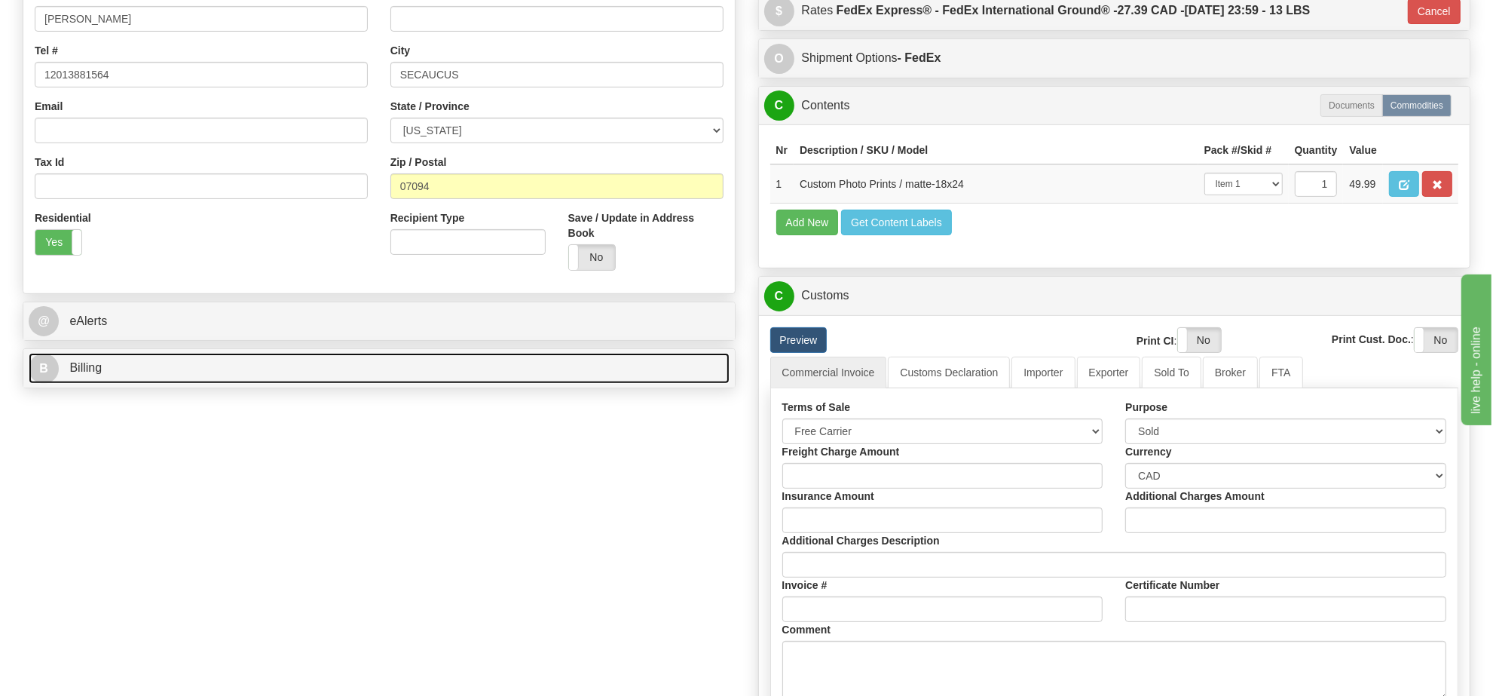
click at [455, 366] on link "B Billing" at bounding box center [379, 368] width 701 height 31
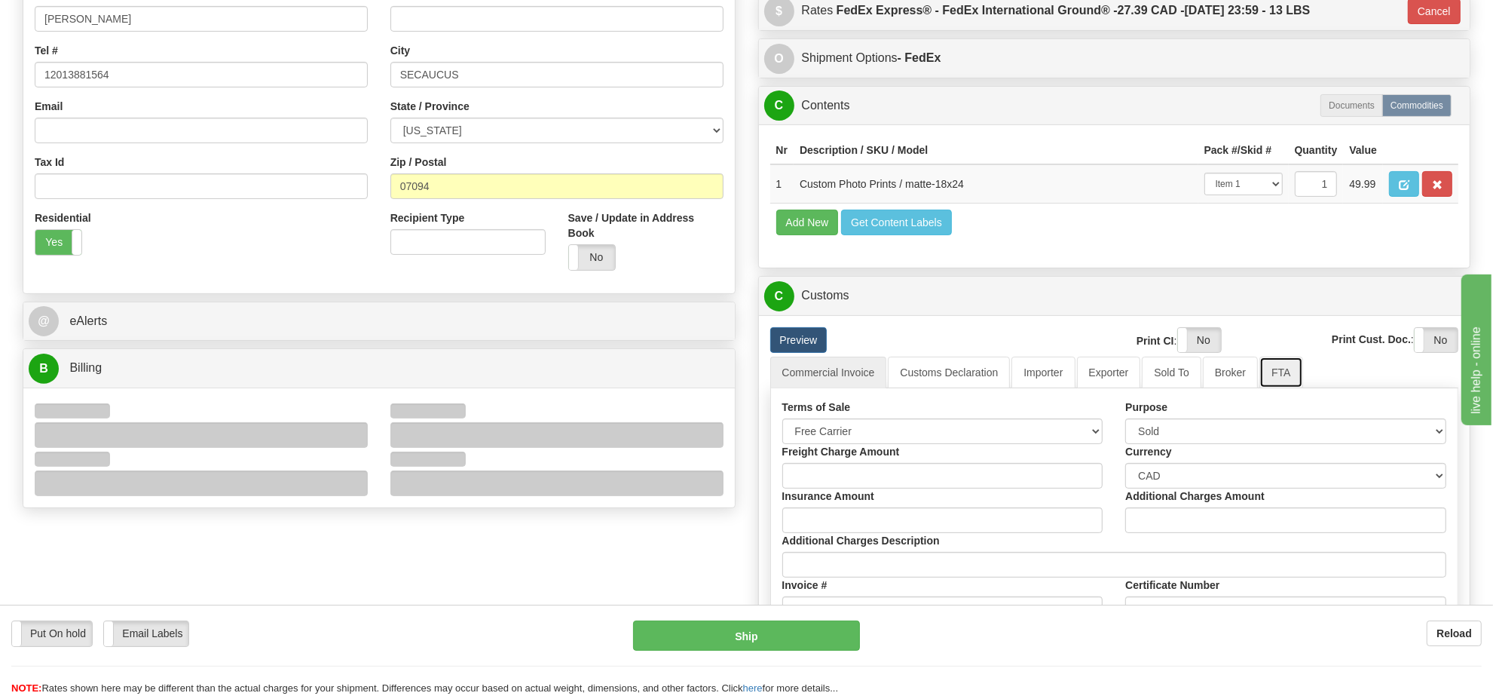
click at [1260, 388] on link "FTA" at bounding box center [1281, 373] width 43 height 32
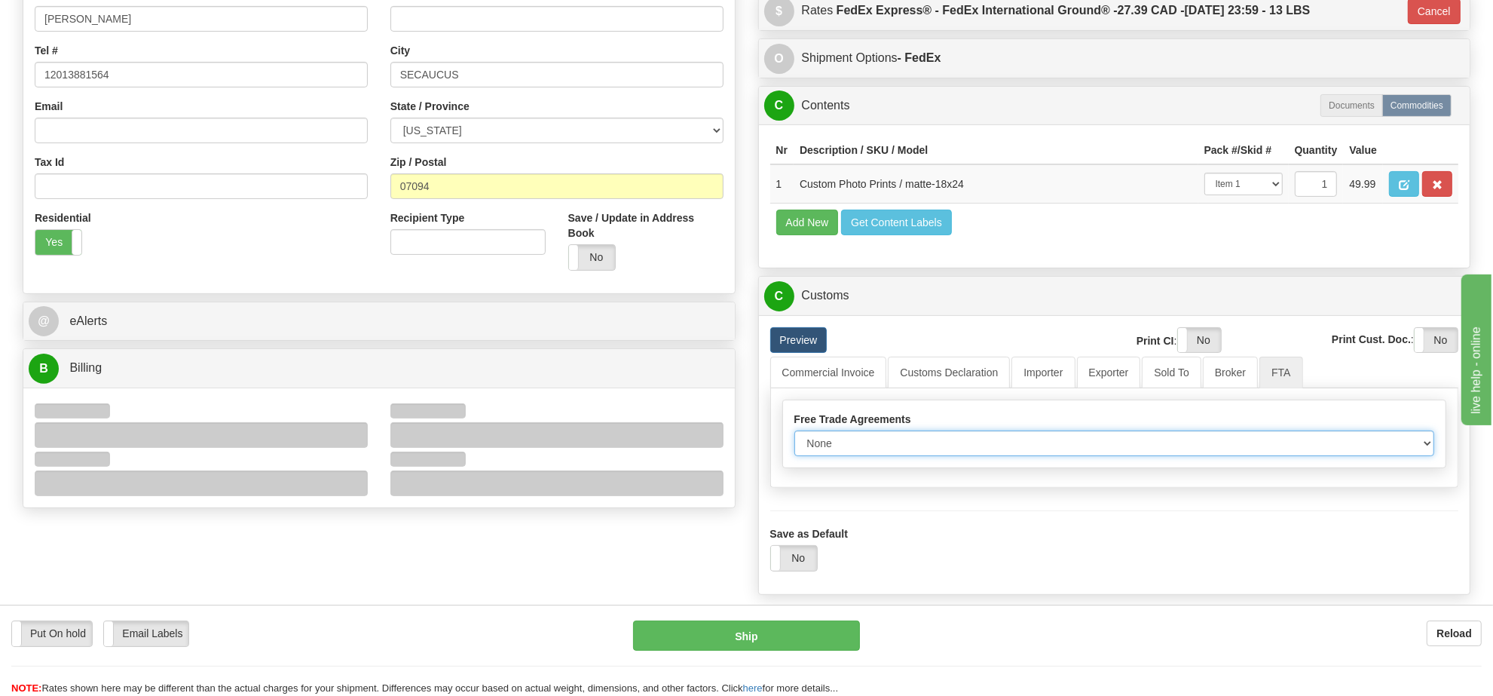
click at [985, 456] on select "None Other USMCA CETA CUKTCA" at bounding box center [1115, 443] width 641 height 26
select select "1"
click at [795, 456] on select "None Other USMCA CETA CUKTCA" at bounding box center [1115, 443] width 641 height 26
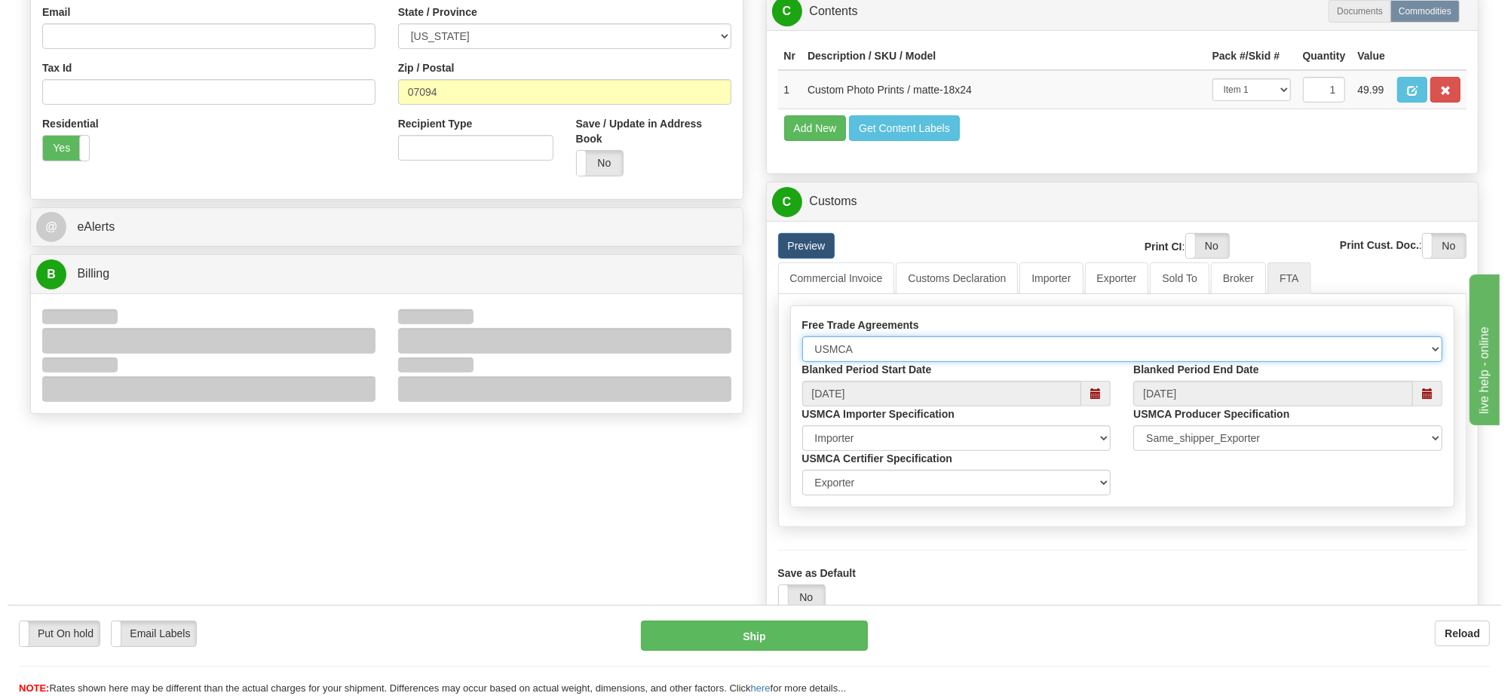
scroll to position [565, 0]
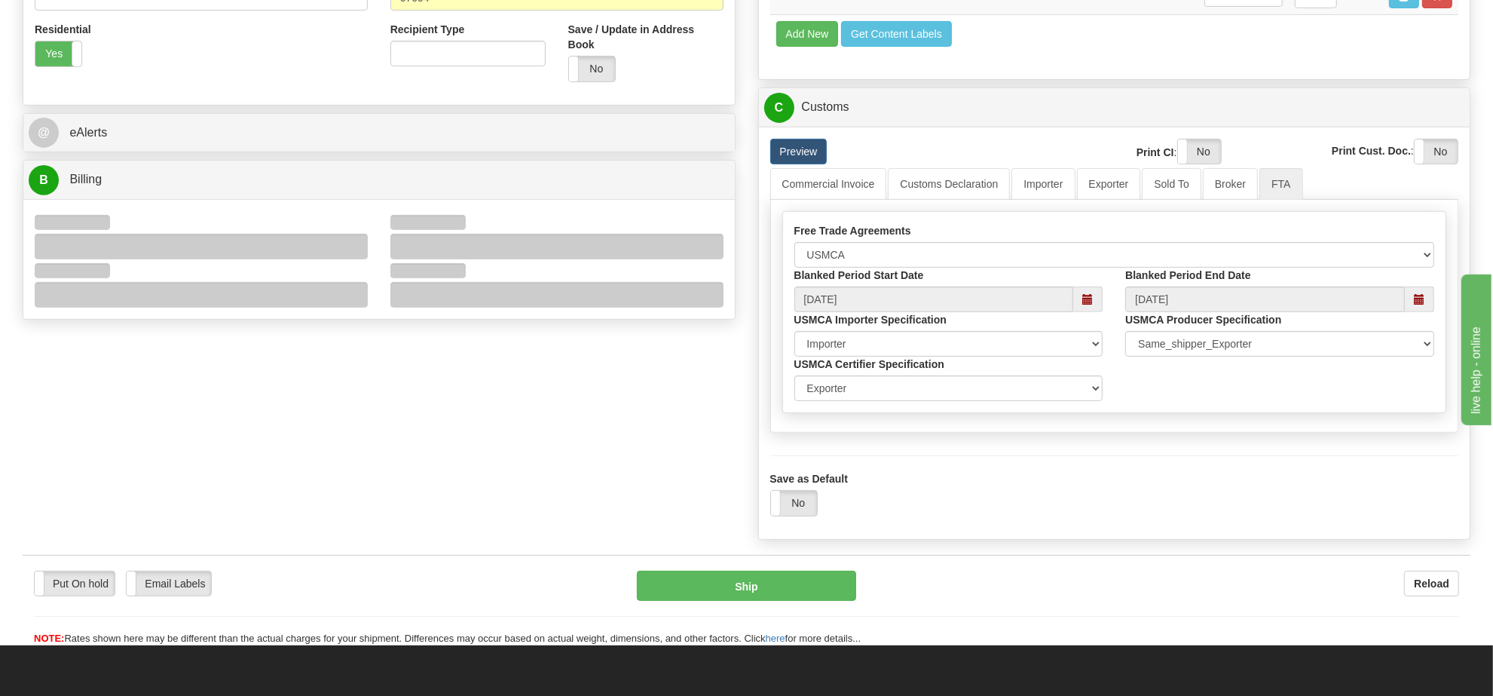
click at [264, 344] on div "Order # OW-2188 S Sender" at bounding box center [746, 45] width 1471 height 1006
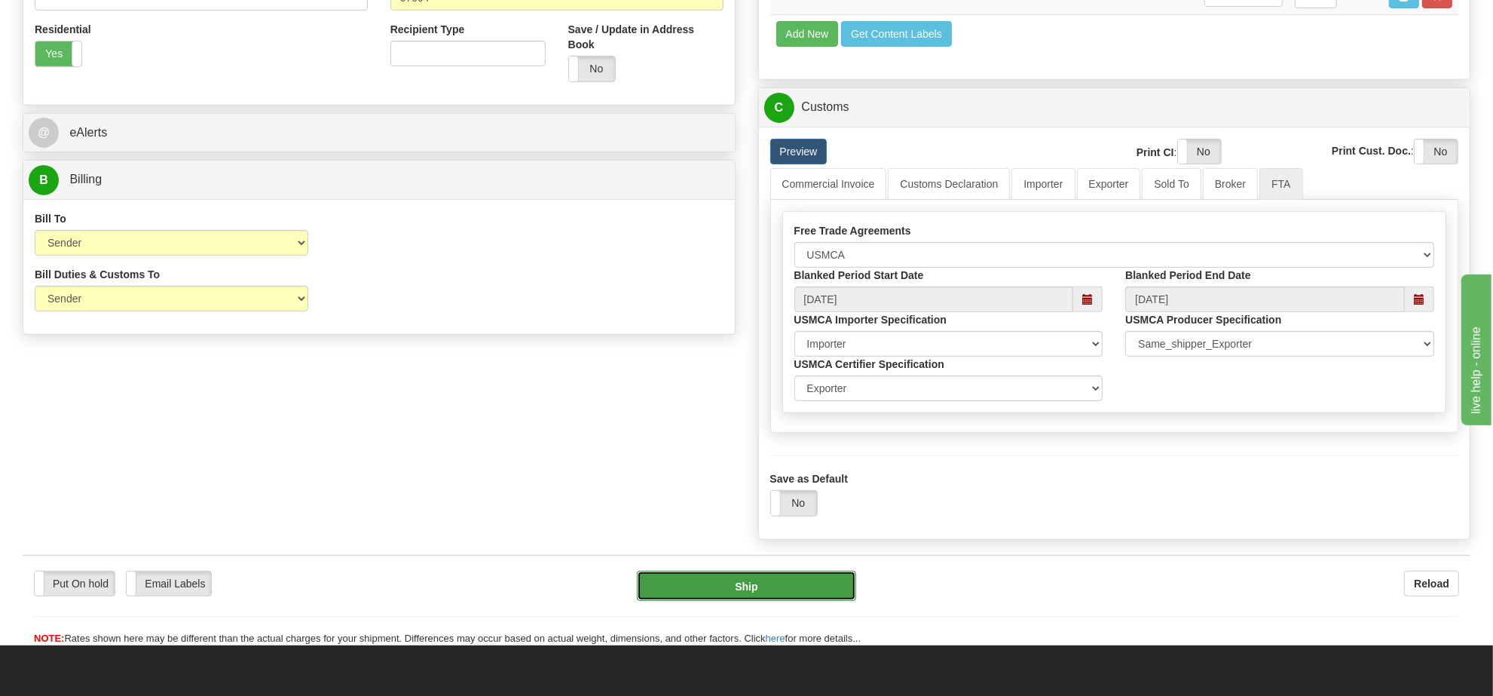
click at [730, 601] on button "Ship" at bounding box center [746, 586] width 219 height 30
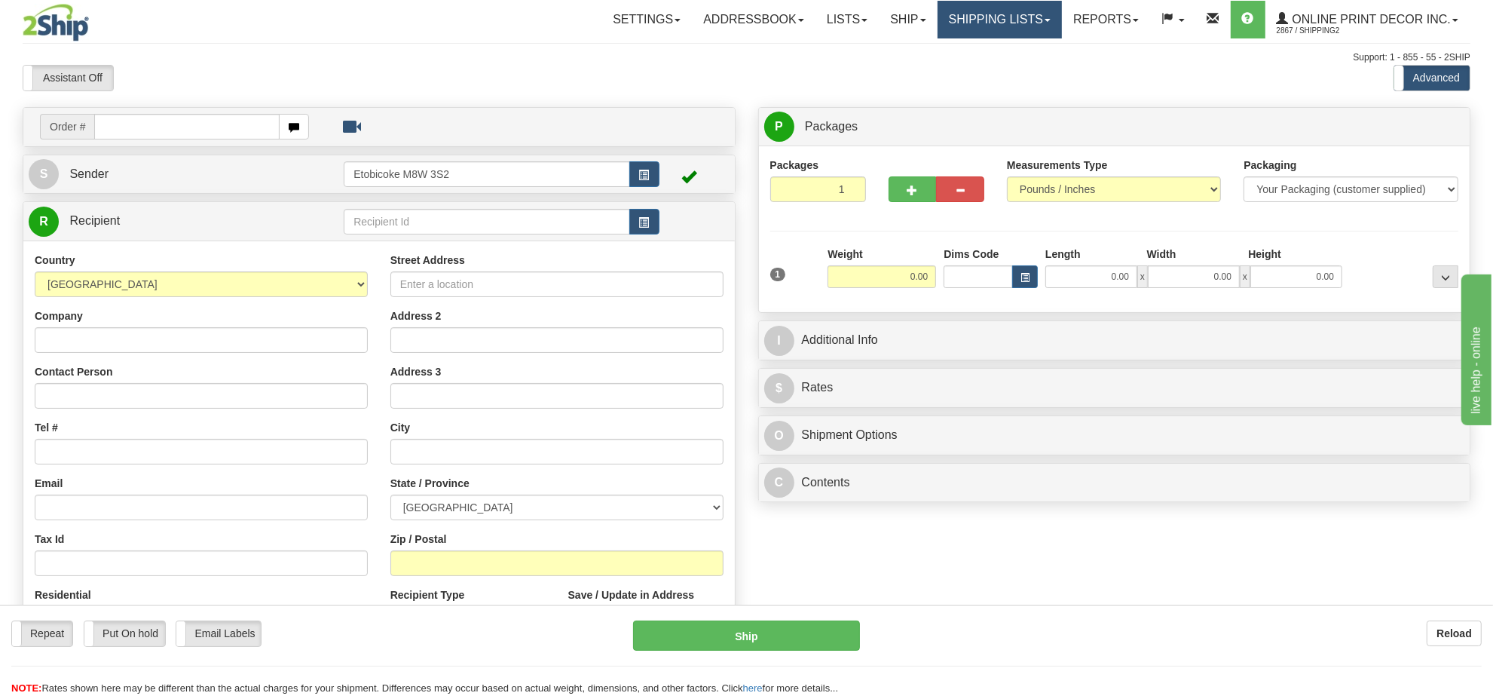
click at [985, 15] on link "Shipping lists" at bounding box center [1000, 20] width 124 height 38
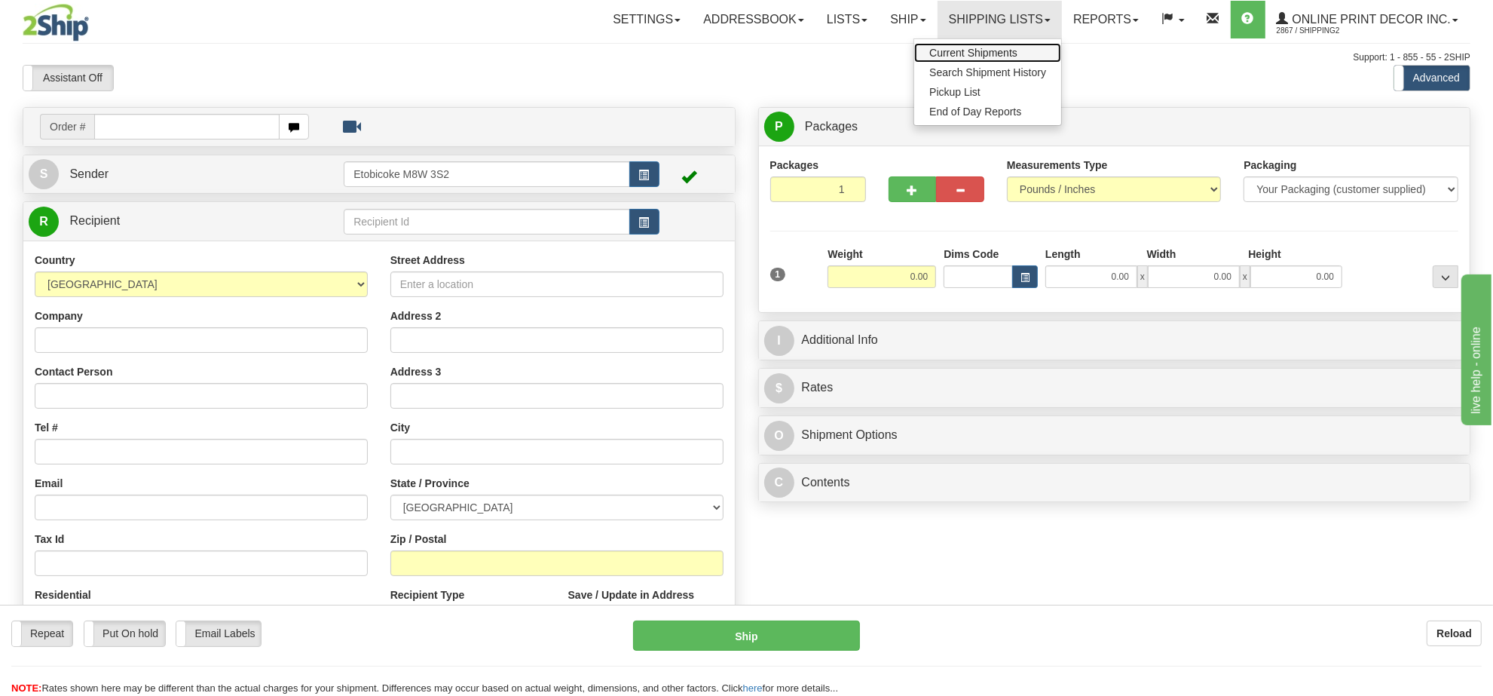
click at [959, 54] on span "Current Shipments" at bounding box center [973, 53] width 88 height 12
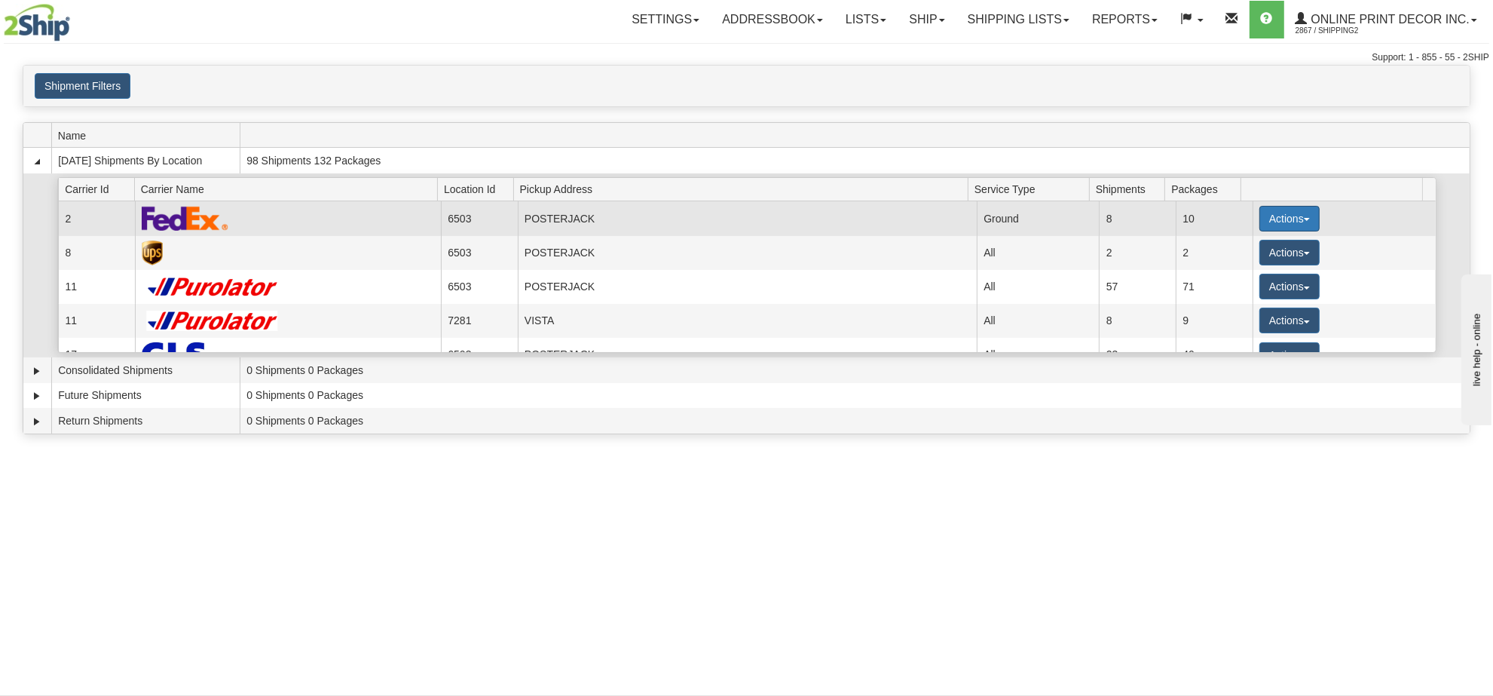
click at [1272, 216] on button "Actions" at bounding box center [1290, 219] width 60 height 26
click at [1238, 246] on span "Details" at bounding box center [1234, 246] width 41 height 11
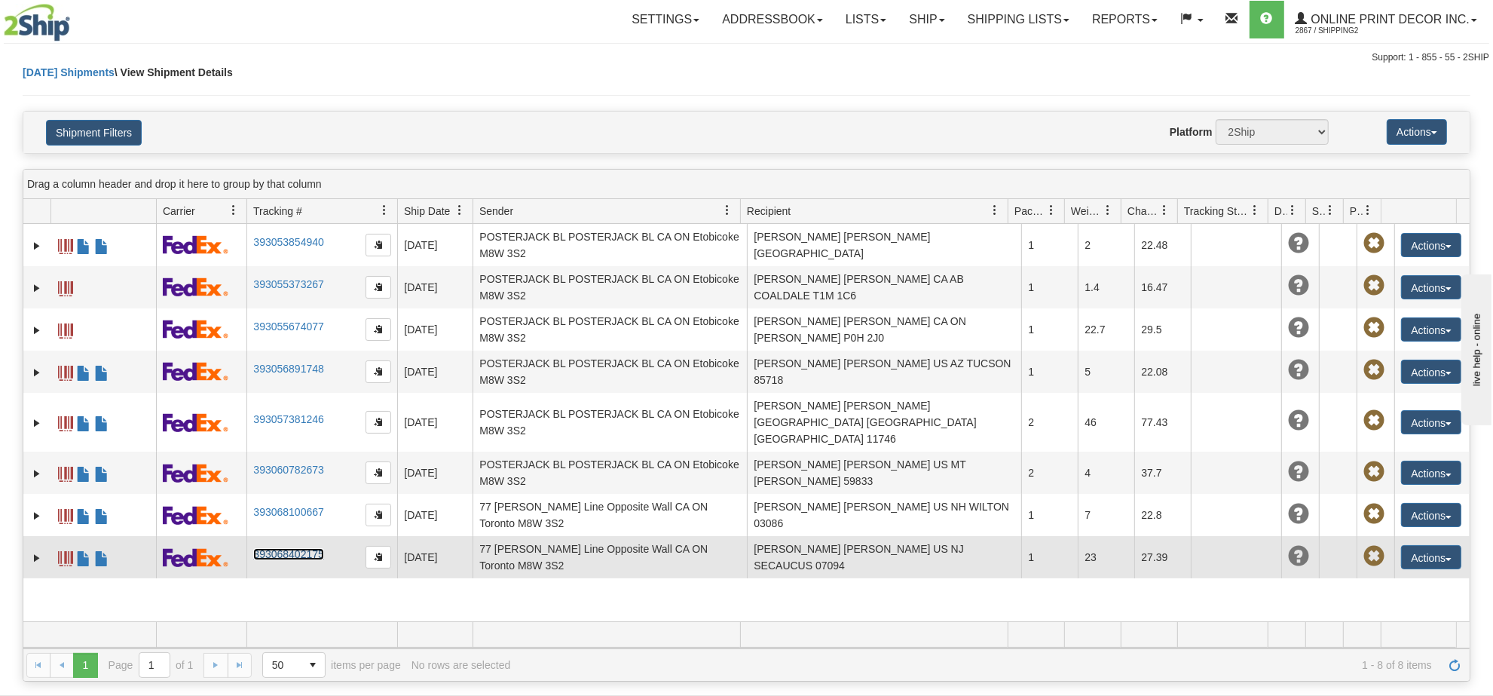
click at [273, 548] on link "393068402175" at bounding box center [288, 554] width 70 height 12
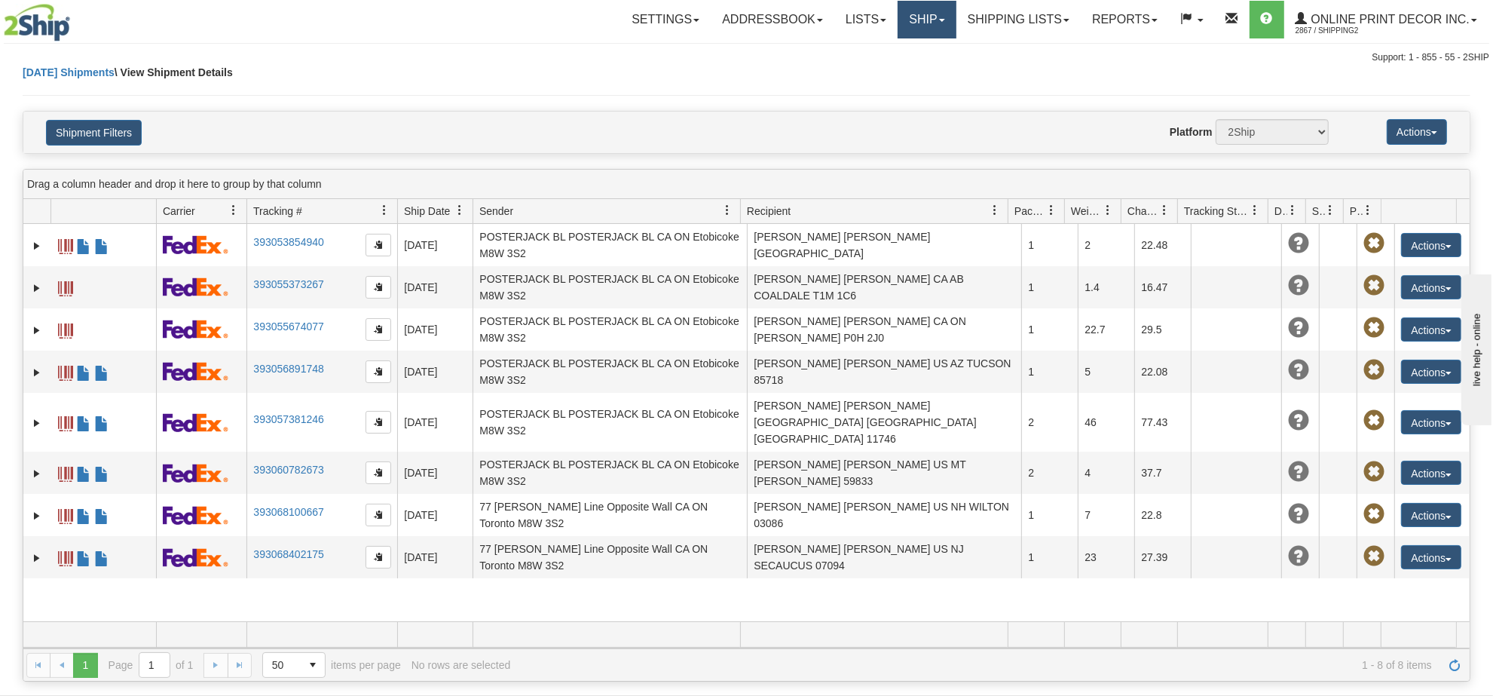
click at [905, 24] on link "Ship" at bounding box center [927, 20] width 58 height 38
click at [892, 49] on link "Ship Screen" at bounding box center [887, 53] width 136 height 20
